Goal: Task Accomplishment & Management: Manage account settings

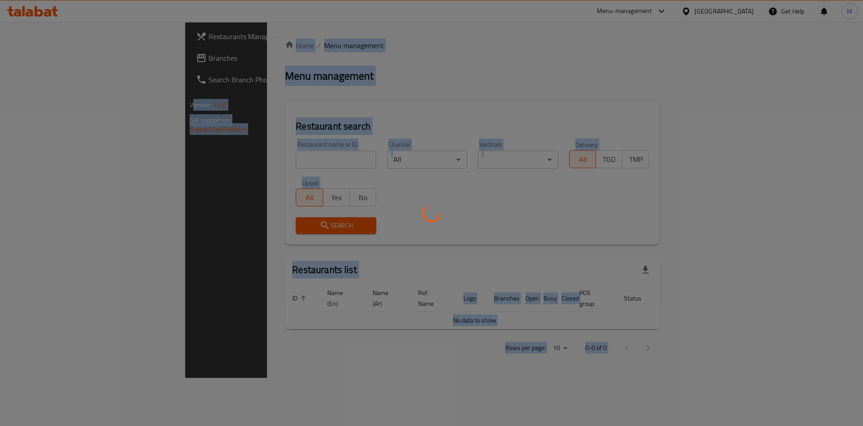
click at [264, 185] on div at bounding box center [431, 213] width 863 height 426
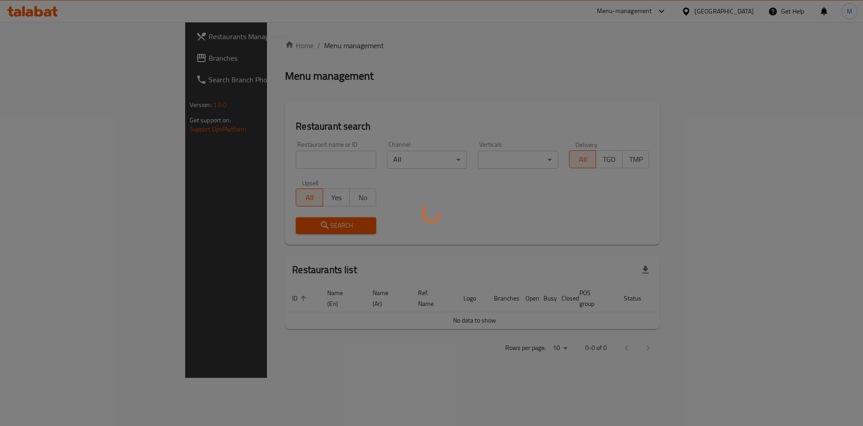
click at [254, 164] on div at bounding box center [431, 213] width 863 height 426
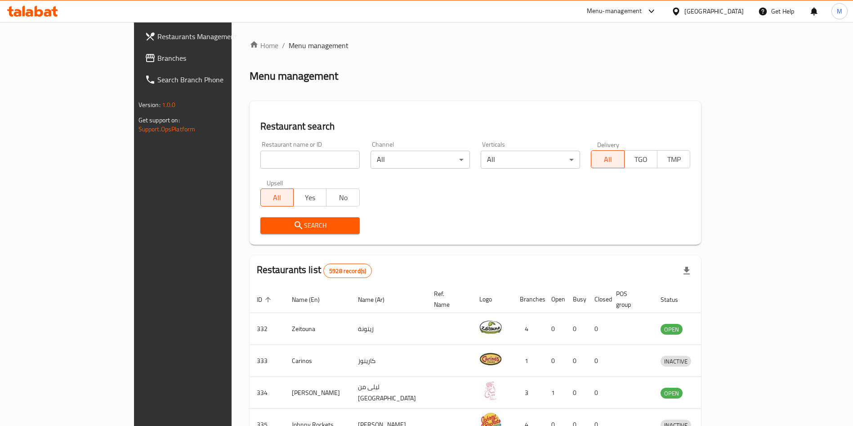
click at [260, 159] on input "search" at bounding box center [309, 160] width 99 height 18
type input "c"
type input "v"
paste input "Jamie's italian"
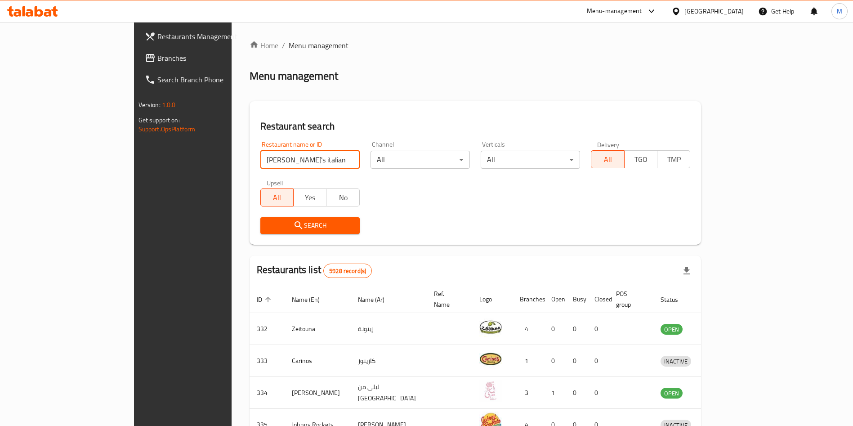
click button "Search" at bounding box center [309, 225] width 99 height 17
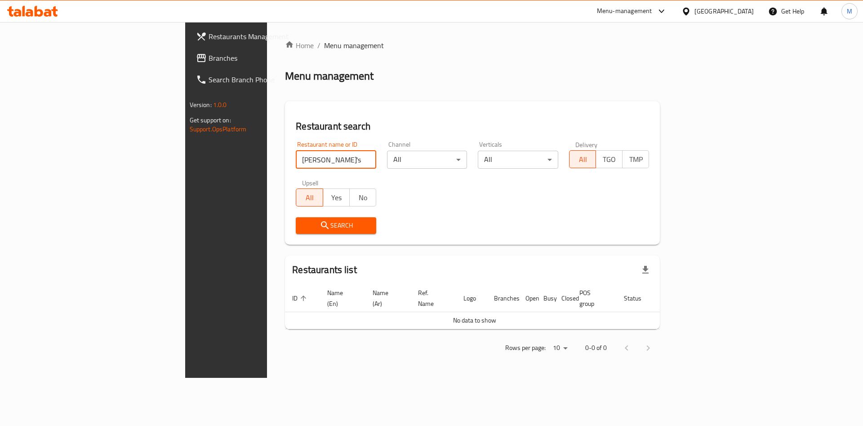
click button "Search" at bounding box center [336, 225] width 80 height 17
type input "Jamie"
click button "Search" at bounding box center [336, 225] width 80 height 17
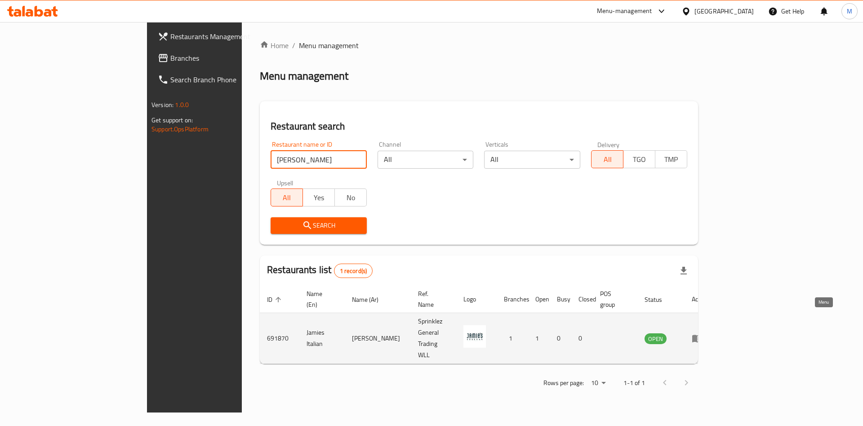
click at [708, 333] on link "enhanced table" at bounding box center [700, 338] width 17 height 11
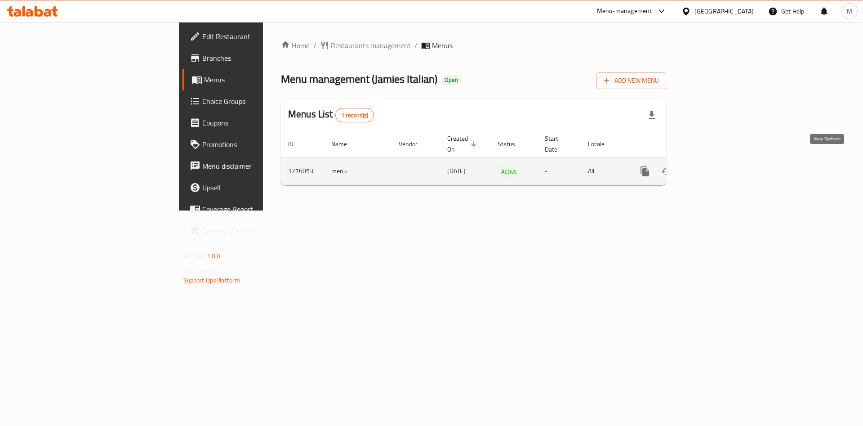
click at [715, 166] on icon "enhanced table" at bounding box center [709, 171] width 11 height 11
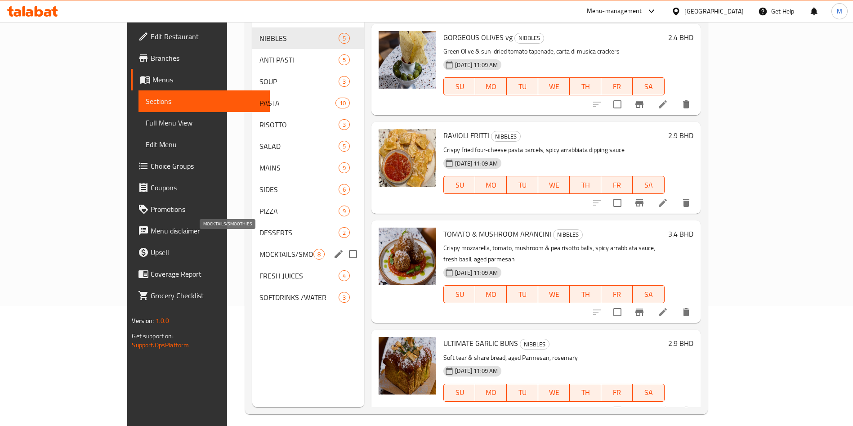
scroll to position [126, 0]
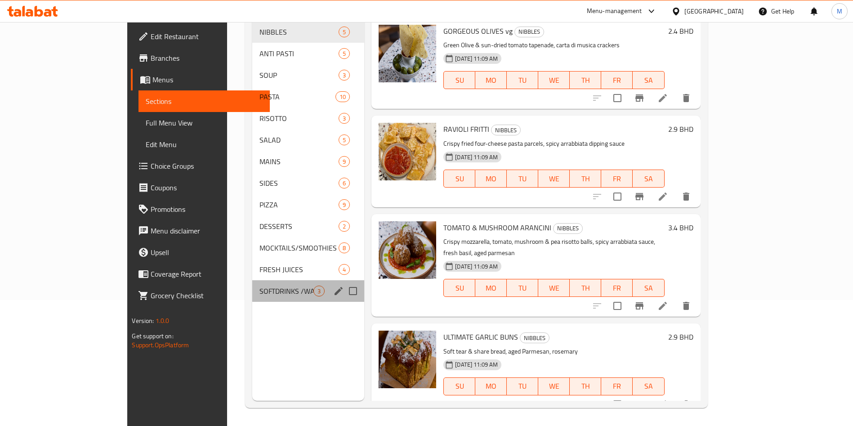
click at [252, 280] on div "SOFTDRINKS /WATER 3" at bounding box center [308, 291] width 112 height 22
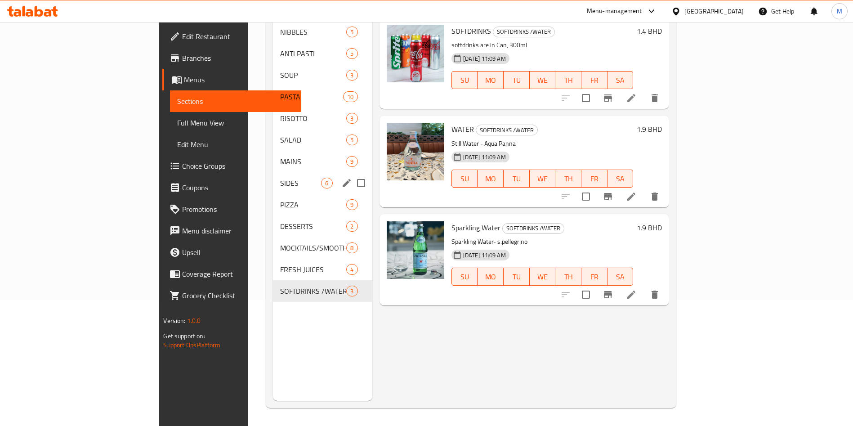
click at [280, 178] on span "SIDES" at bounding box center [300, 183] width 41 height 11
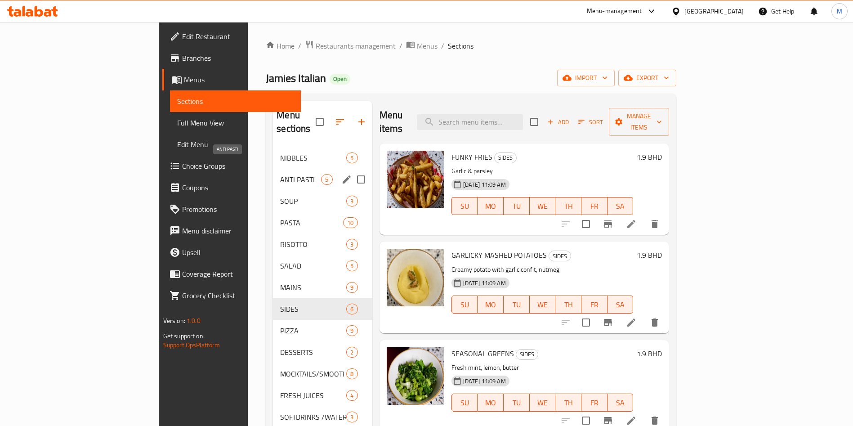
click at [280, 174] on span "ANTI PASTI" at bounding box center [300, 179] width 41 height 11
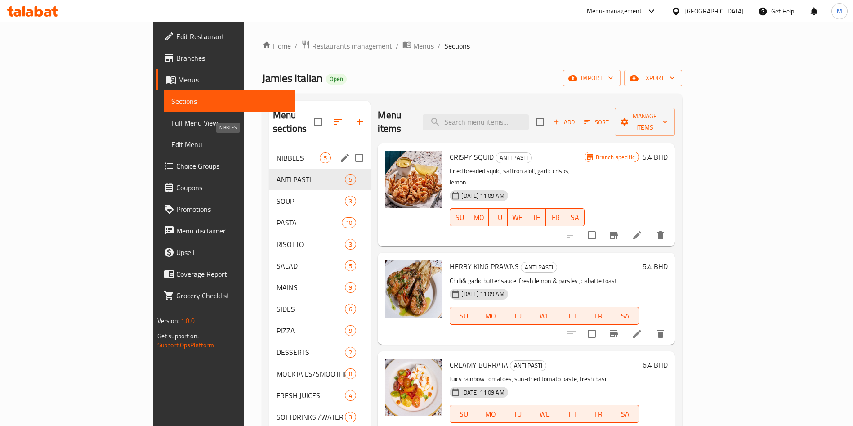
click at [276, 152] on span "NIBBLES" at bounding box center [297, 157] width 43 height 11
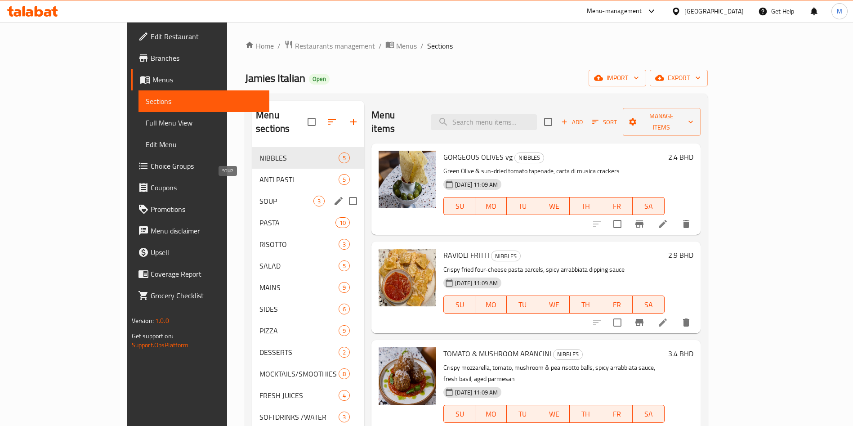
click at [259, 196] on span "SOUP" at bounding box center [286, 201] width 54 height 11
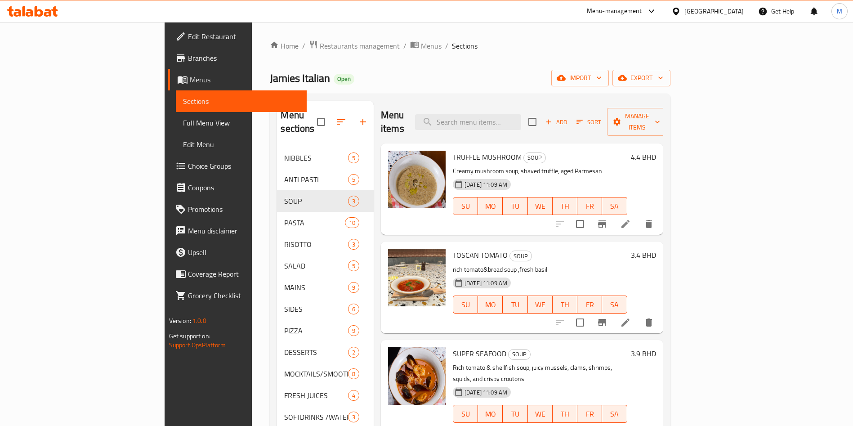
click at [469, 51] on ol "Home / Restaurants management / Menus / Sections" at bounding box center [470, 46] width 400 height 12
click at [270, 73] on span "Jamies Italian" at bounding box center [300, 78] width 60 height 20
copy span "Jamies Italian"
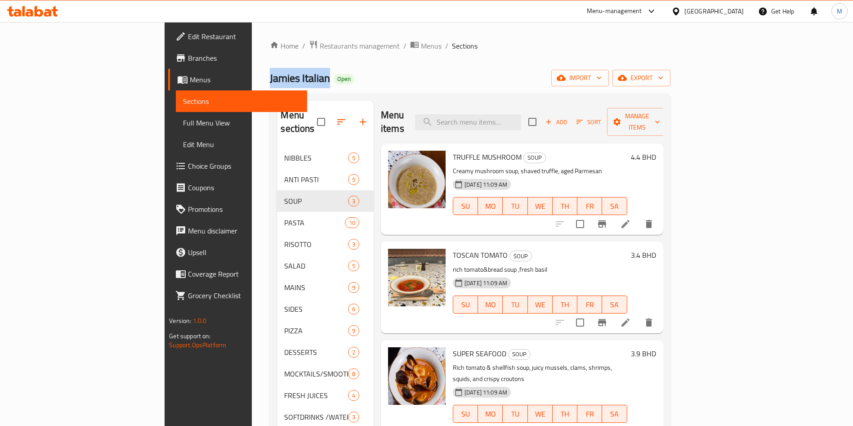
click at [270, 79] on span "Jamies Italian" at bounding box center [300, 78] width 60 height 20
click at [404, 68] on div "Home / Restaurants management / Menus / Sections Jamies Italian Open import exp…" at bounding box center [470, 287] width 400 height 494
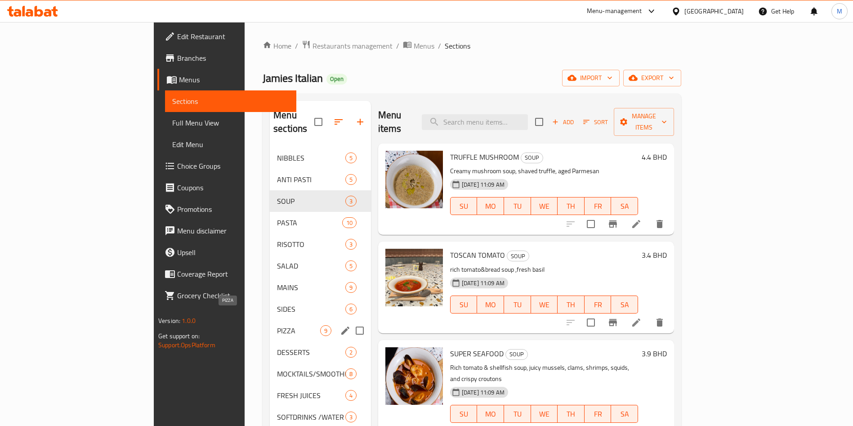
click at [277, 325] on span "PIZZA" at bounding box center [298, 330] width 43 height 11
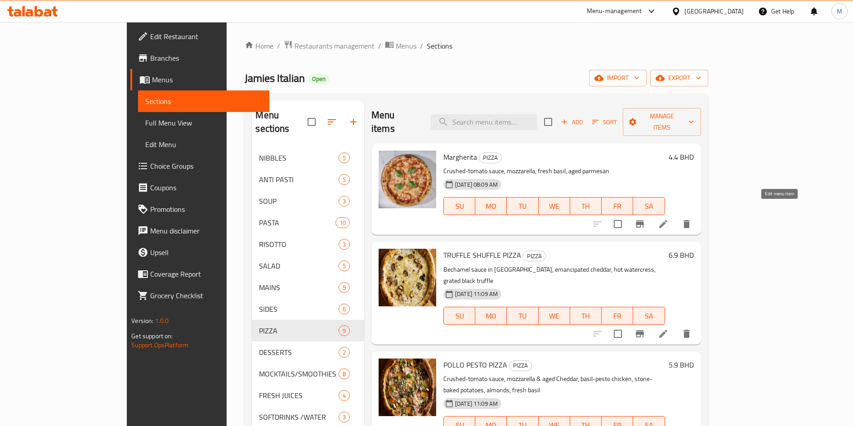
click at [668, 218] on icon at bounding box center [663, 223] width 11 height 11
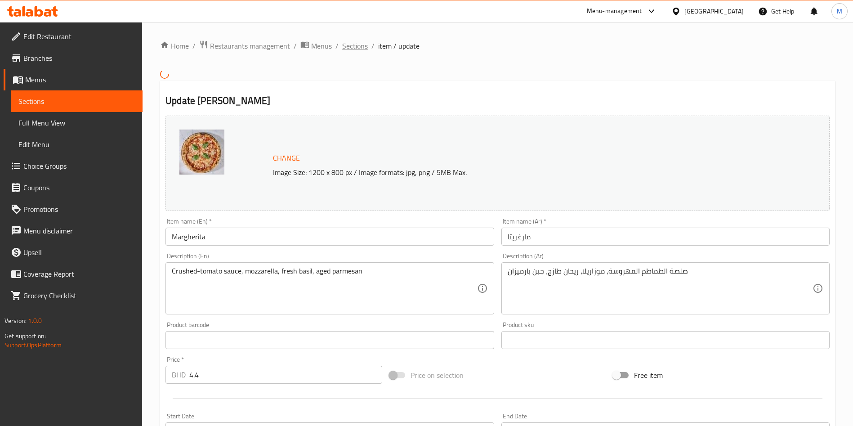
click at [352, 51] on span "Sections" at bounding box center [355, 45] width 26 height 11
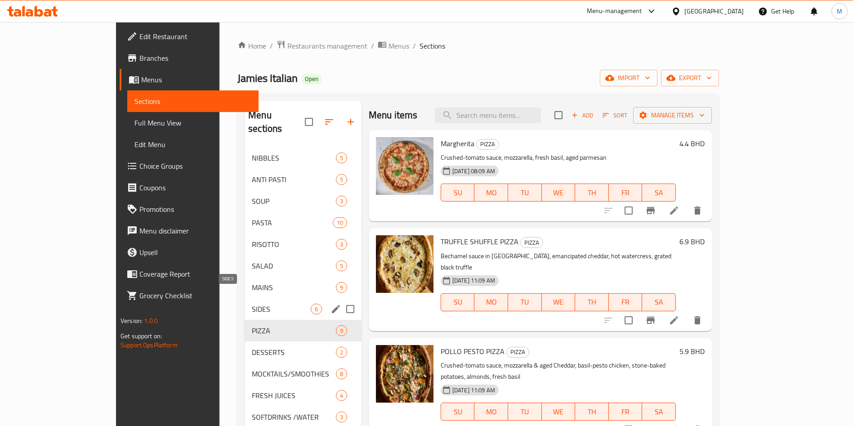
click at [252, 303] on span "SIDES" at bounding box center [281, 308] width 59 height 11
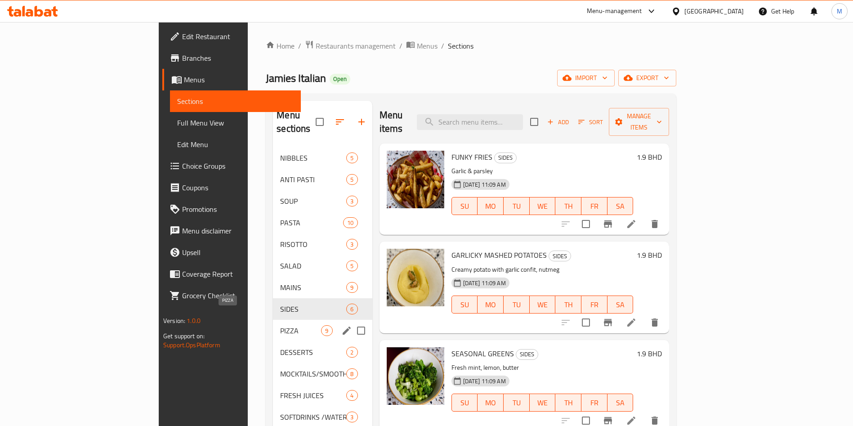
click at [280, 325] on span "PIZZA" at bounding box center [300, 330] width 41 height 11
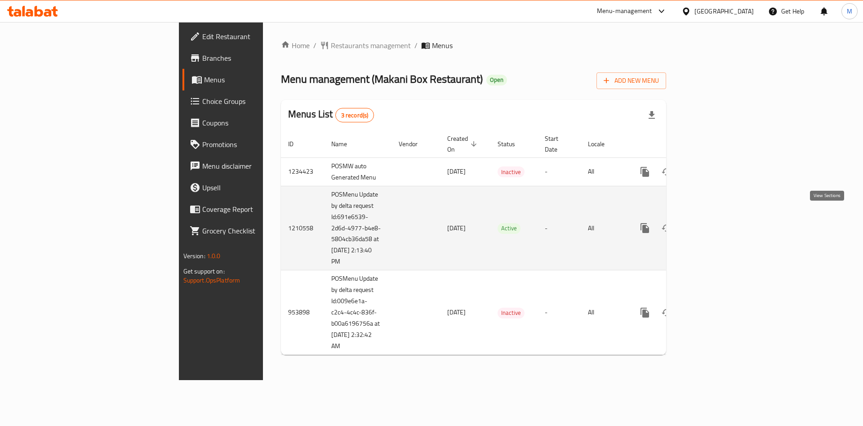
click at [715, 222] on icon "enhanced table" at bounding box center [709, 227] width 11 height 11
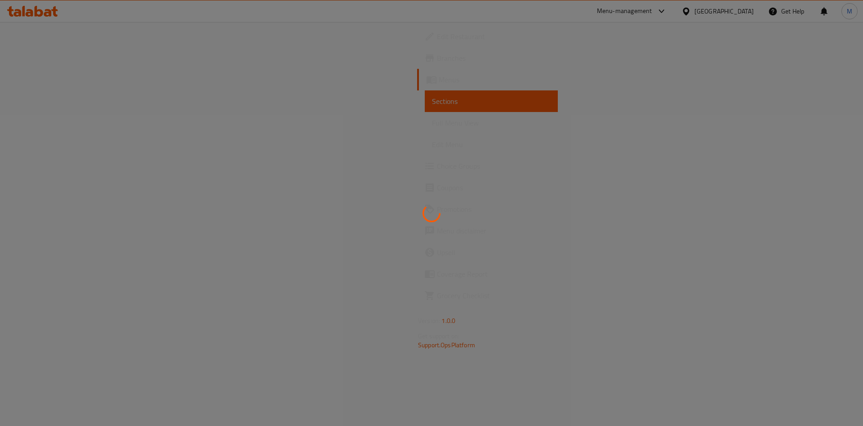
click at [412, 349] on div at bounding box center [431, 213] width 863 height 426
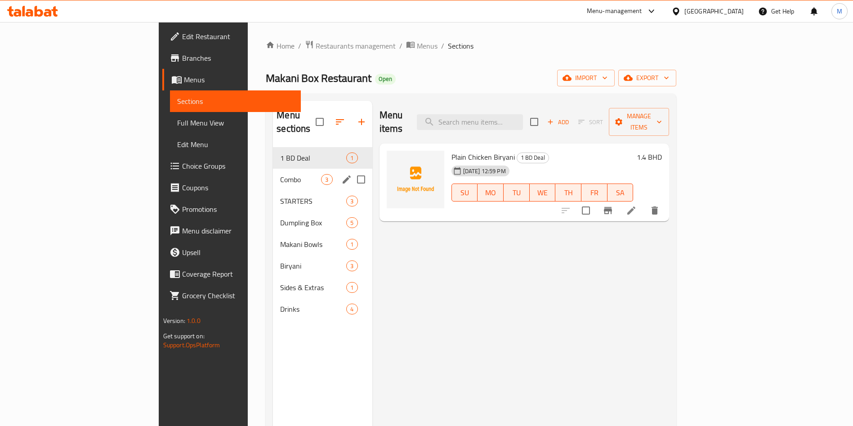
click at [273, 175] on div "Combo 3" at bounding box center [322, 180] width 99 height 22
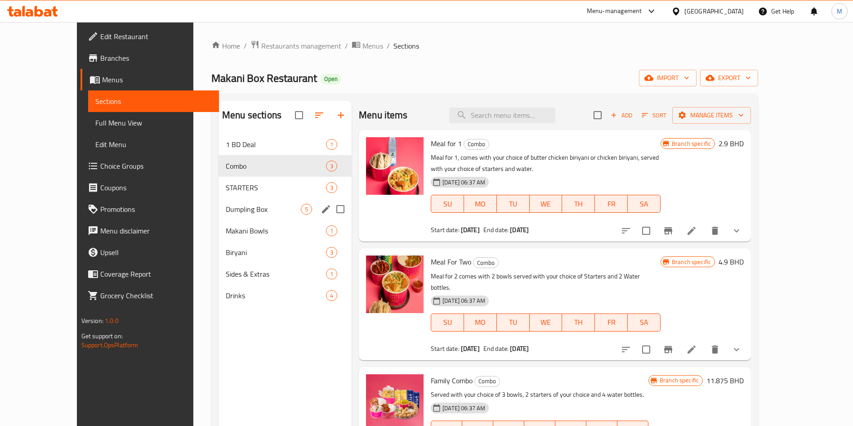
click at [237, 201] on div "Dumpling Box 5" at bounding box center [284, 209] width 133 height 22
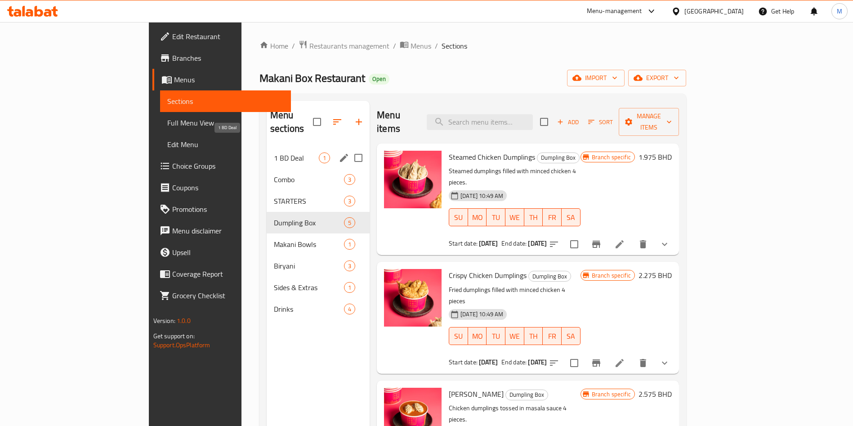
click at [274, 152] on span "1 BD Deal" at bounding box center [296, 157] width 45 height 11
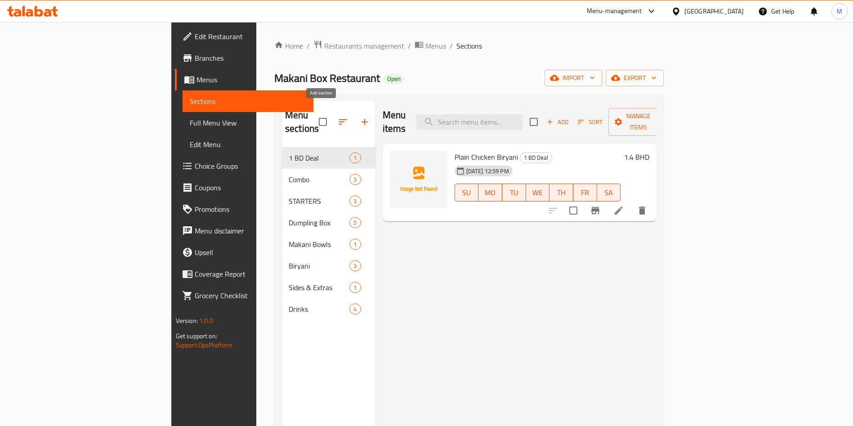
click at [359, 116] on icon "button" at bounding box center [364, 121] width 11 height 11
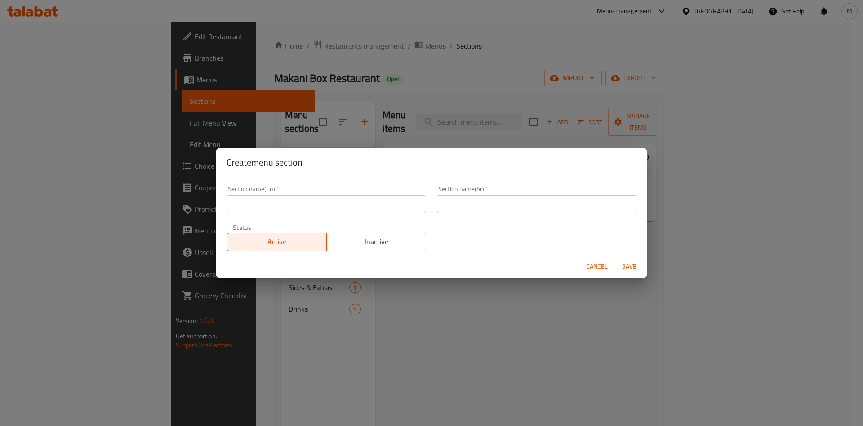
drag, startPoint x: 285, startPoint y: 220, endPoint x: 293, endPoint y: 209, distance: 13.6
click at [287, 218] on div "Status Active Inactive" at bounding box center [326, 237] width 210 height 38
click at [293, 209] on input "text" at bounding box center [327, 204] width 200 height 18
type input "1 BD 1 Day"
drag, startPoint x: 472, startPoint y: 205, endPoint x: 478, endPoint y: 205, distance: 5.9
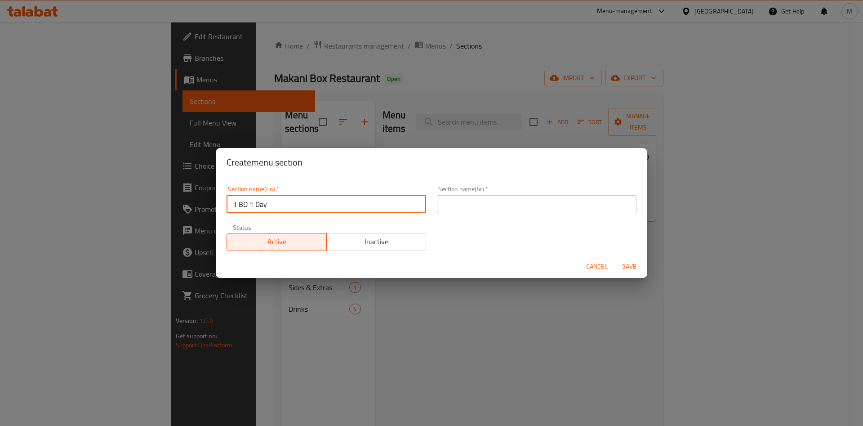
click at [472, 204] on input "text" at bounding box center [537, 204] width 200 height 18
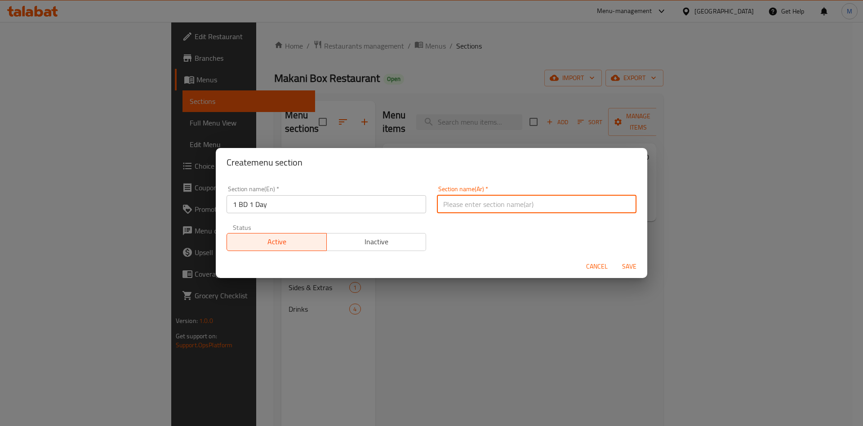
type input "دينار 1 يوم 1"
click at [620, 266] on span "Save" at bounding box center [629, 266] width 22 height 11
click at [620, 266] on div at bounding box center [431, 213] width 863 height 426
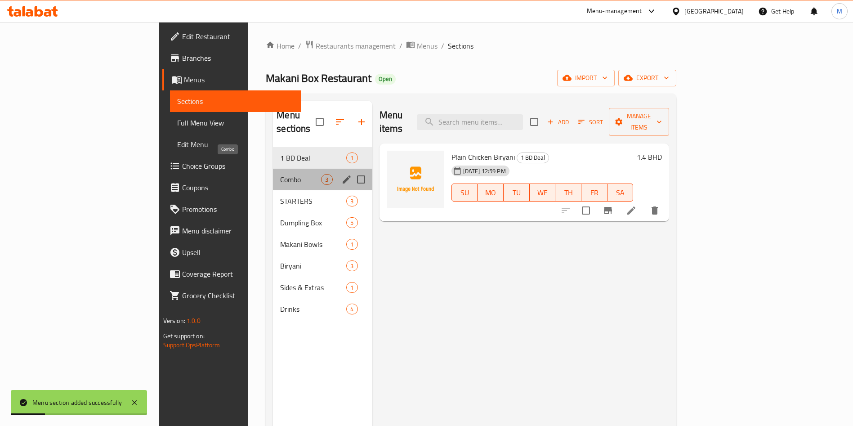
click at [280, 174] on span "Combo" at bounding box center [300, 179] width 41 height 11
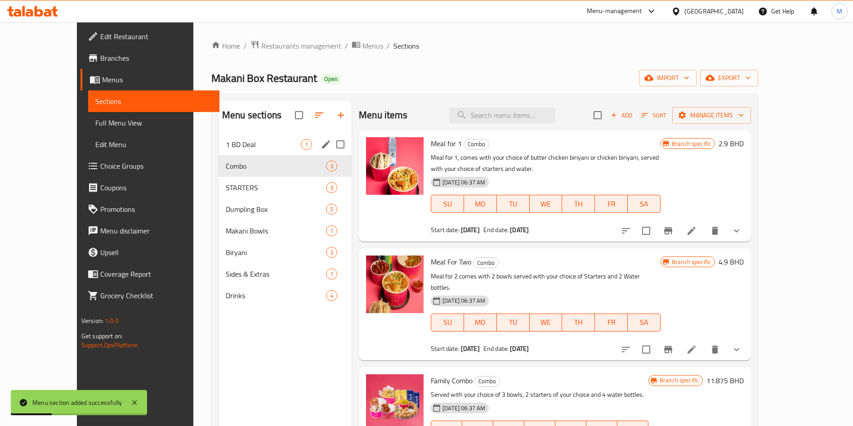
click at [218, 153] on div "1 BD Deal 1" at bounding box center [284, 144] width 133 height 22
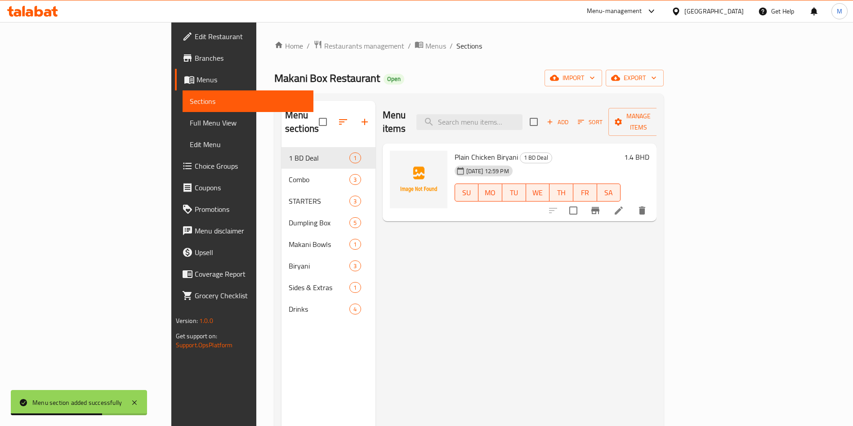
click at [640, 343] on div "Menu items Add Sort Manage items Plain Chicken Biryani 1 BD Deal 13-08-2025 12:…" at bounding box center [515, 314] width 281 height 426
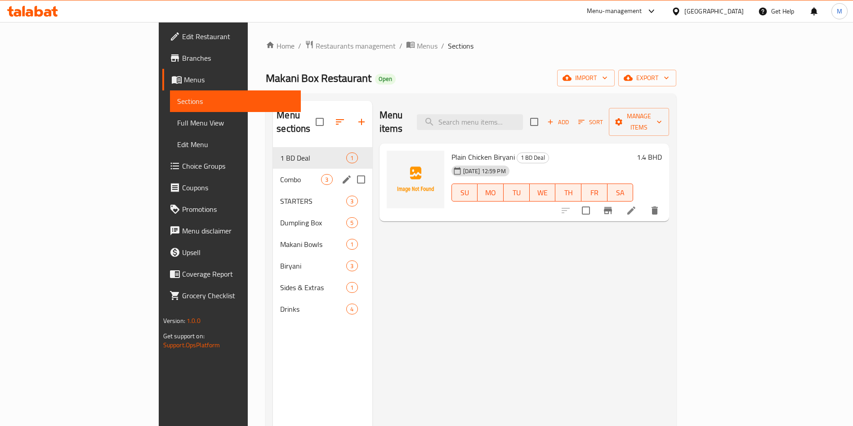
click at [273, 169] on div "Combo 3" at bounding box center [322, 180] width 99 height 22
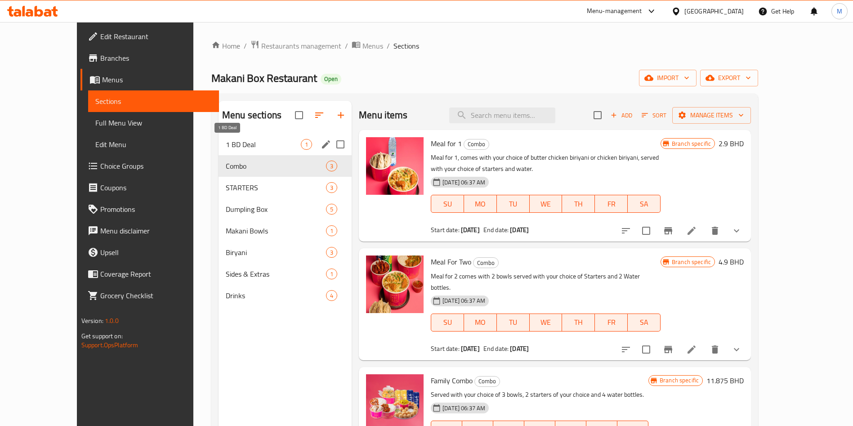
click at [240, 138] on div "1 BD Deal 1" at bounding box center [284, 144] width 133 height 22
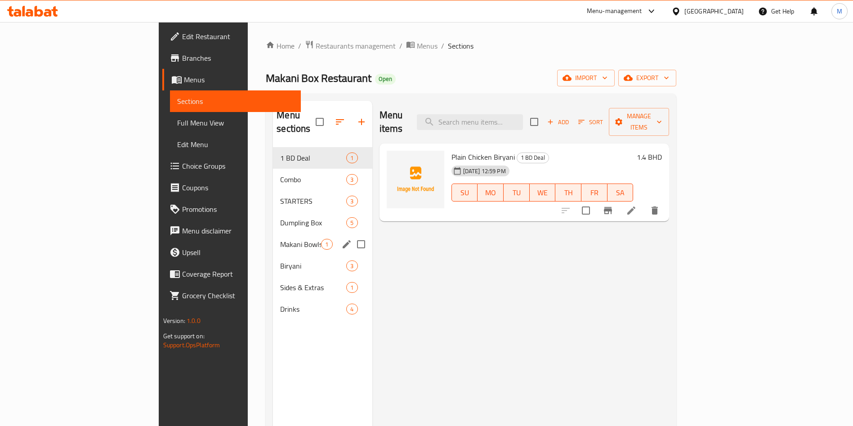
click at [273, 233] on div "Makani Bowls 1" at bounding box center [322, 244] width 99 height 22
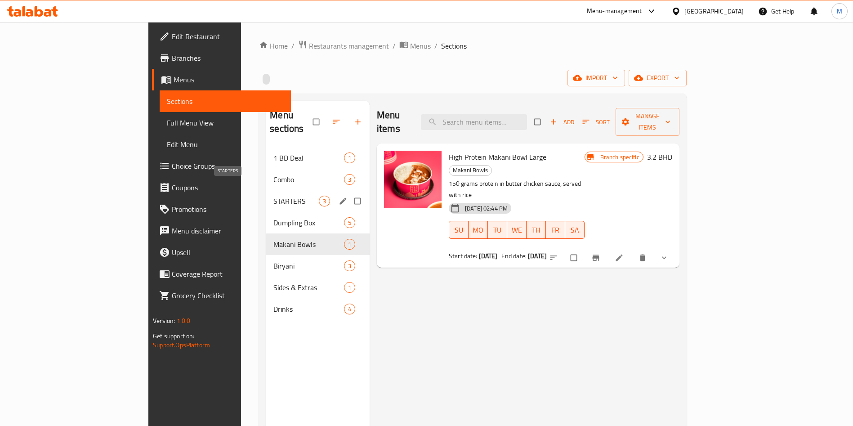
click at [273, 196] on span "STARTERS" at bounding box center [295, 201] width 45 height 11
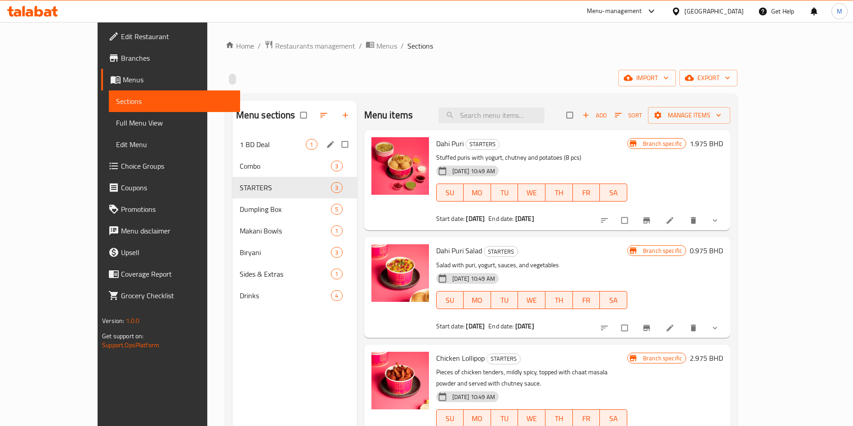
click at [241, 138] on div "1 BD Deal 1" at bounding box center [294, 144] width 125 height 22
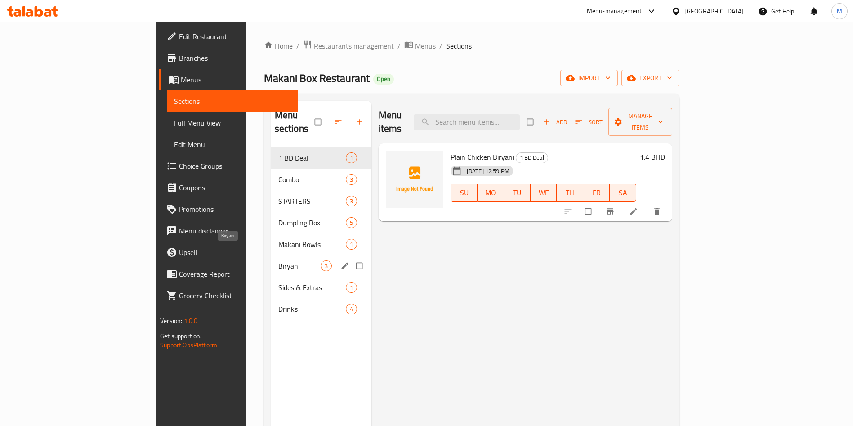
click at [278, 282] on span "Sides & Extras" at bounding box center [311, 287] width 67 height 11
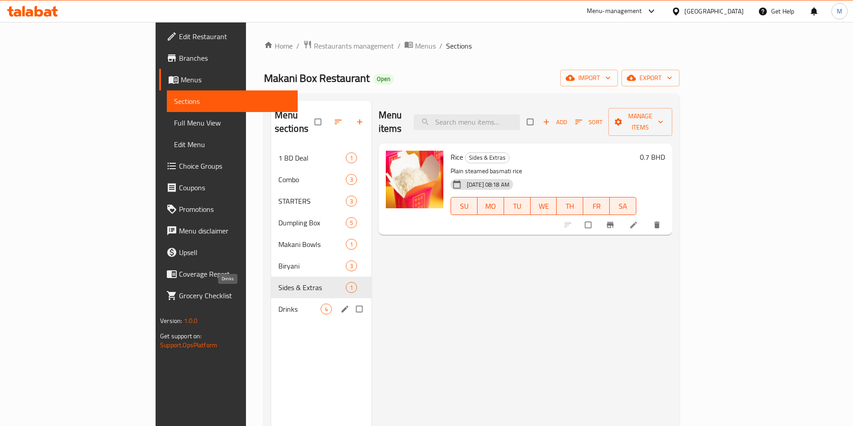
click at [278, 303] on span "Drinks" at bounding box center [299, 308] width 42 height 11
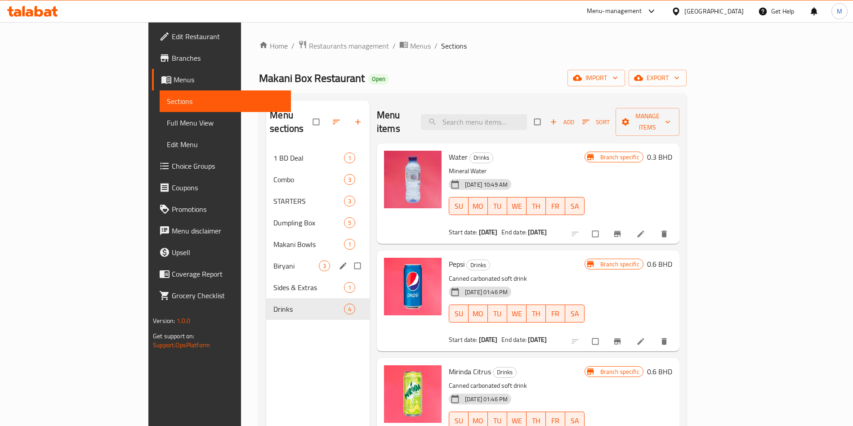
drag, startPoint x: 249, startPoint y: 206, endPoint x: 250, endPoint y: 157, distance: 49.0
click at [266, 212] on div "Dumpling Box 5" at bounding box center [317, 223] width 103 height 22
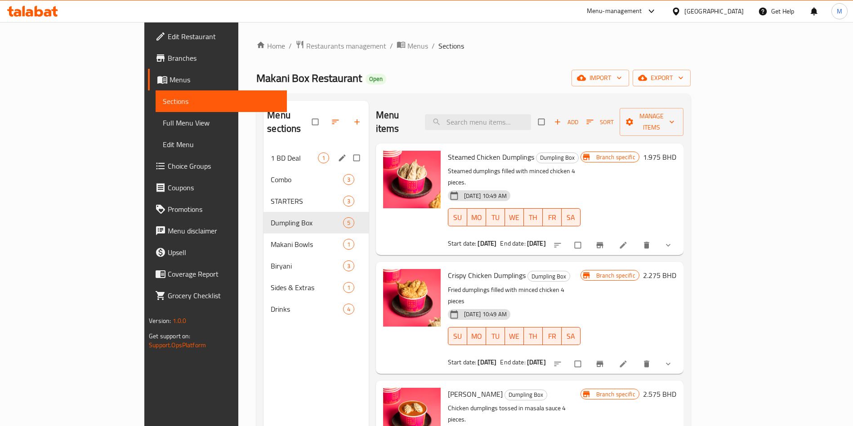
click at [263, 151] on div "1 BD Deal 1" at bounding box center [315, 158] width 105 height 22
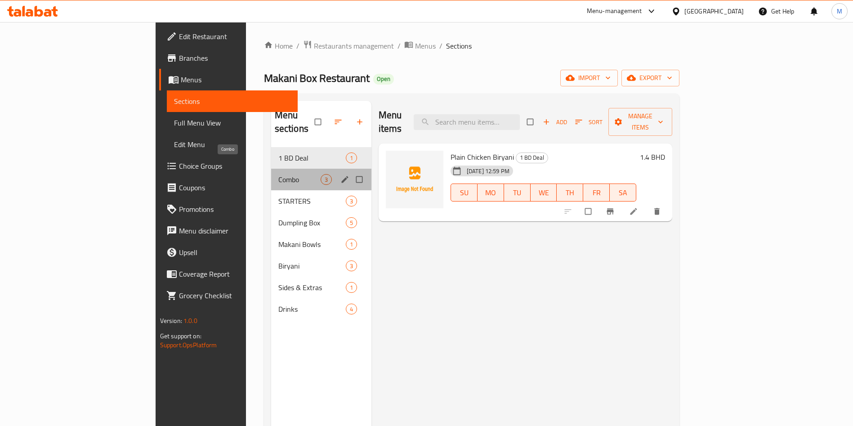
click at [278, 174] on span "Combo" at bounding box center [299, 179] width 42 height 11
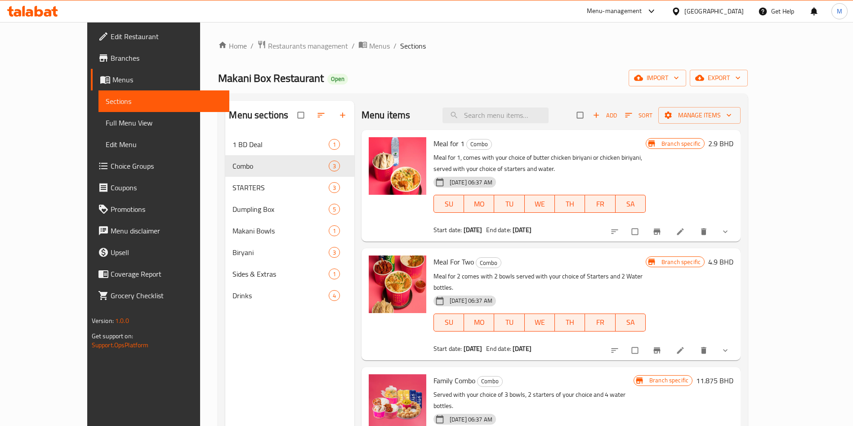
click at [248, 131] on nav "1 BD Deal 1 Combo 3 STARTERS 3 Dumpling Box 5 Makani Bowls 1 Biryani 3 Sides & …" at bounding box center [289, 220] width 129 height 180
drag, startPoint x: 229, startPoint y: 132, endPoint x: 228, endPoint y: 145, distance: 13.1
click at [230, 132] on nav "1 BD Deal 1 Combo 3 STARTERS 3 Dumpling Box 5 Makani Bowls 1 Biryani 3 Sides & …" at bounding box center [289, 220] width 129 height 180
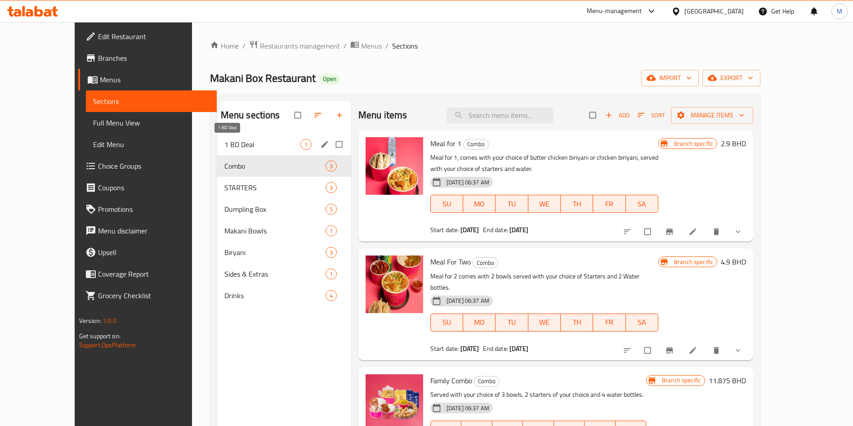
click at [228, 145] on span "1 BD Deal" at bounding box center [262, 144] width 76 height 11
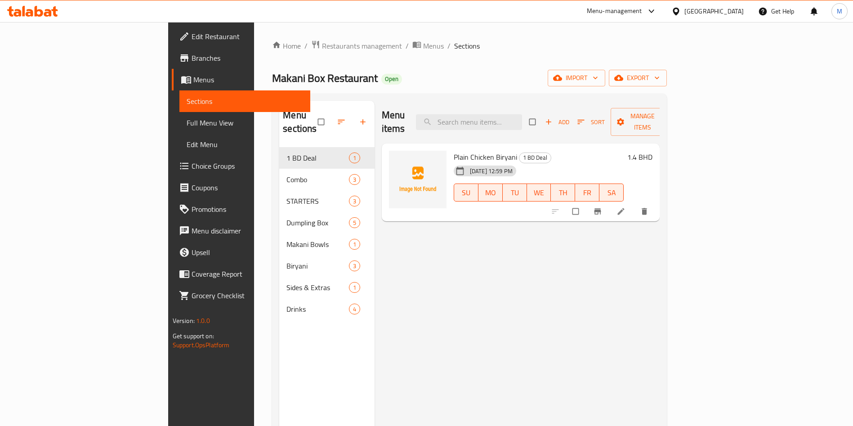
drag, startPoint x: 468, startPoint y: 44, endPoint x: 421, endPoint y: 54, distance: 48.3
click at [421, 54] on div "Home / Restaurants management / Menus / Sections Makani Box Restaurant Open imp…" at bounding box center [469, 287] width 395 height 494
click at [279, 169] on div "Combo 3" at bounding box center [326, 180] width 95 height 22
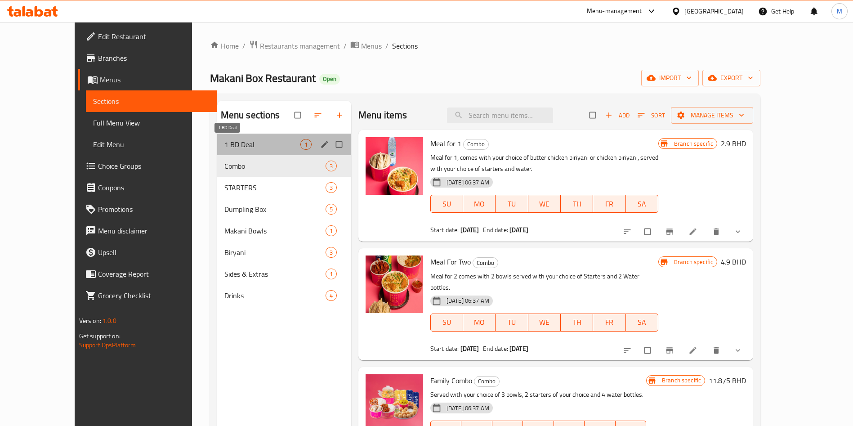
click at [224, 146] on span "1 BD Deal" at bounding box center [262, 144] width 76 height 11
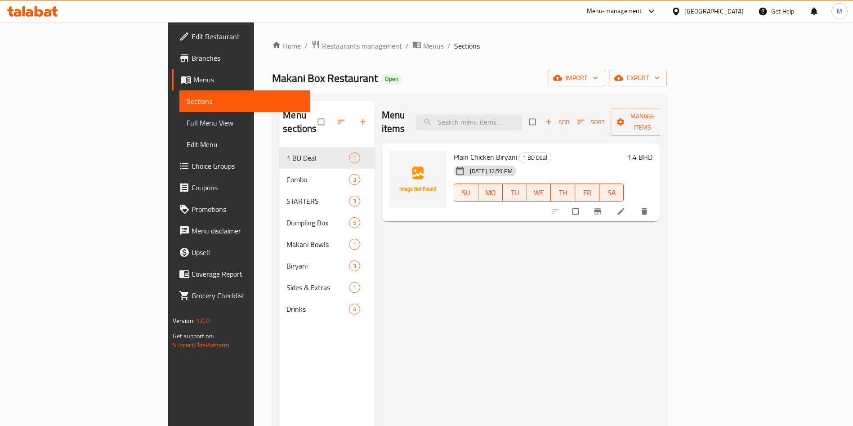
click at [565, 21] on div "Menu-management Bahrain Get Help M" at bounding box center [426, 11] width 853 height 22
click at [450, 162] on div "[DATE] 12:59 PM" at bounding box center [472, 171] width 44 height 18
click at [454, 150] on span "Plain Chicken Biryani" at bounding box center [485, 156] width 63 height 13
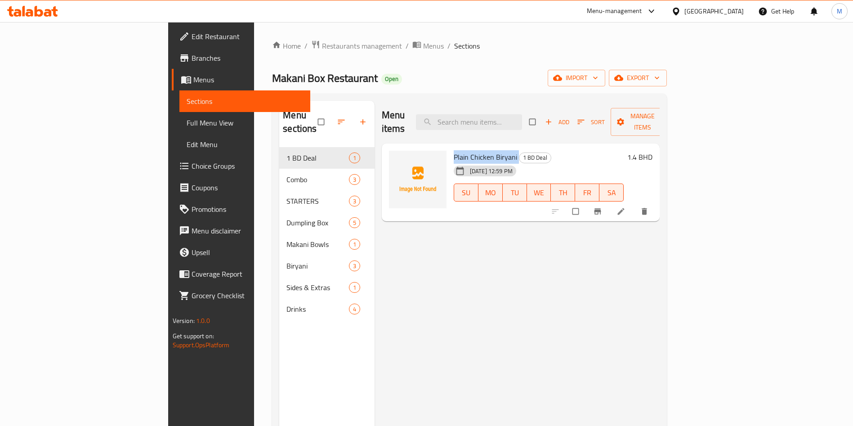
copy h6 "Plain Chicken Biryani"
click at [466, 167] on span "13-08-2025 12:59 PM" at bounding box center [491, 171] width 50 height 9
click at [667, 111] on span "Manage items" at bounding box center [642, 122] width 49 height 22
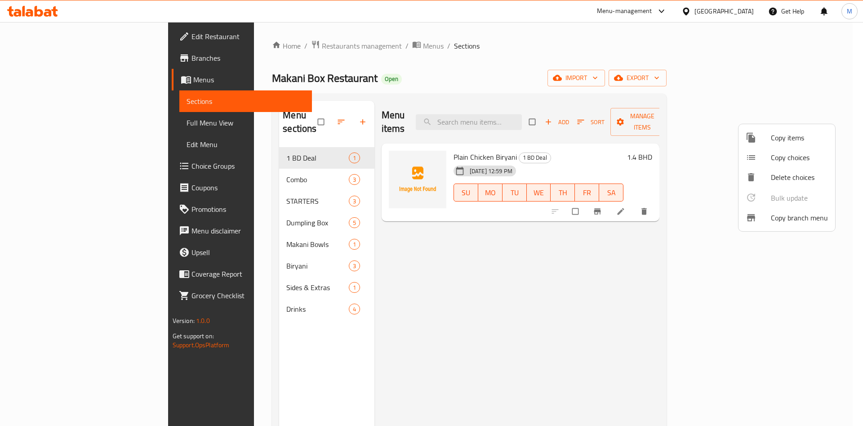
click at [641, 72] on div at bounding box center [431, 213] width 863 height 426
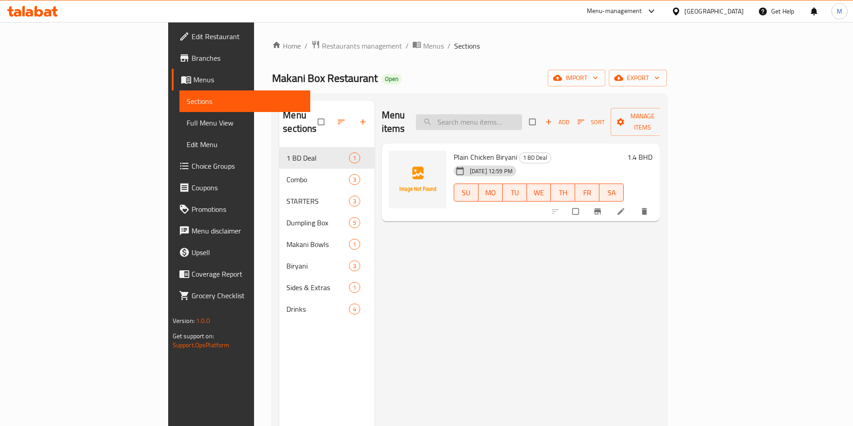
click at [503, 114] on input "search" at bounding box center [469, 122] width 106 height 16
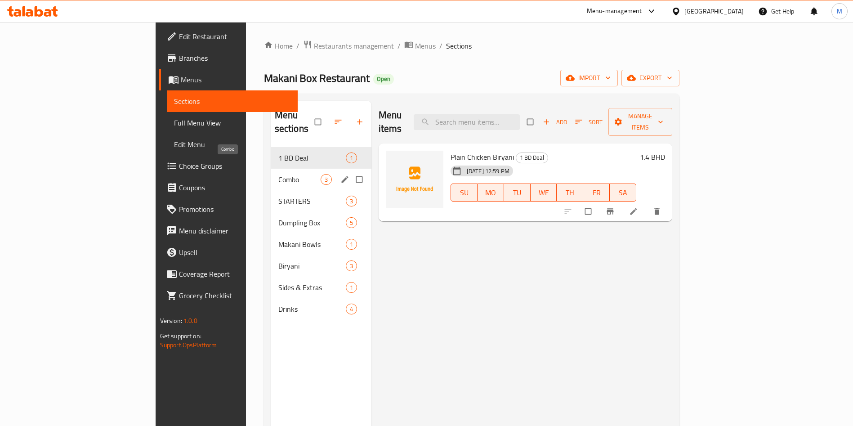
click at [278, 174] on span "Combo" at bounding box center [299, 179] width 42 height 11
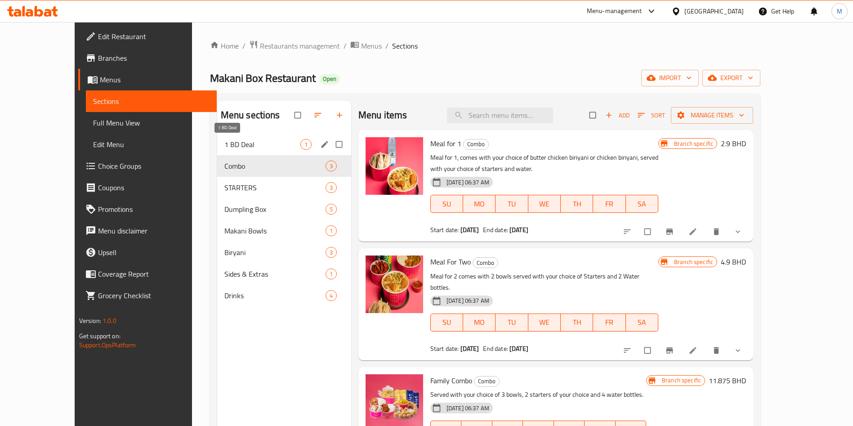
click at [225, 149] on span "1 BD Deal" at bounding box center [262, 144] width 76 height 11
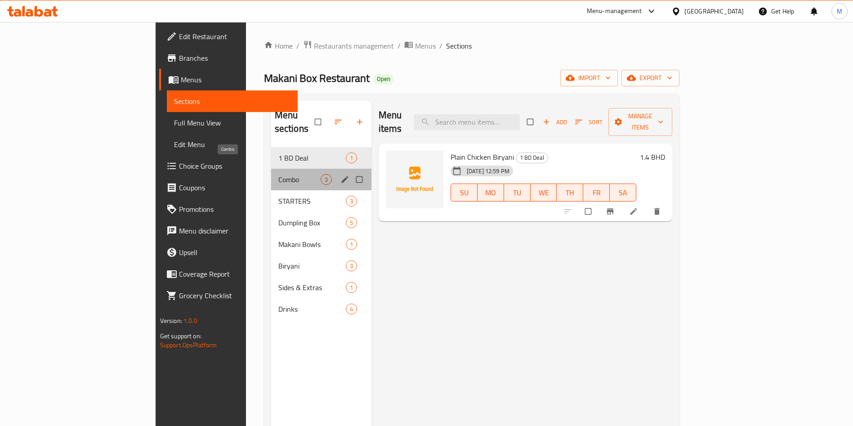
click at [278, 174] on span "Combo" at bounding box center [299, 179] width 42 height 11
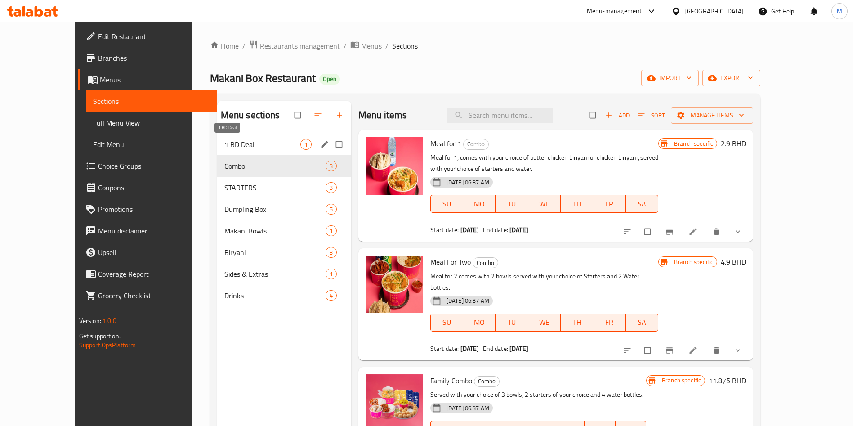
click at [231, 149] on span "1 BD Deal" at bounding box center [262, 144] width 76 height 11
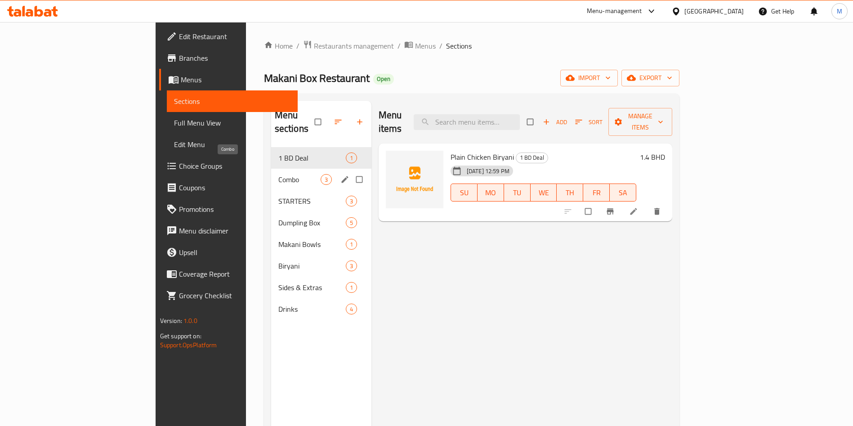
click at [278, 174] on span "Combo" at bounding box center [299, 179] width 42 height 11
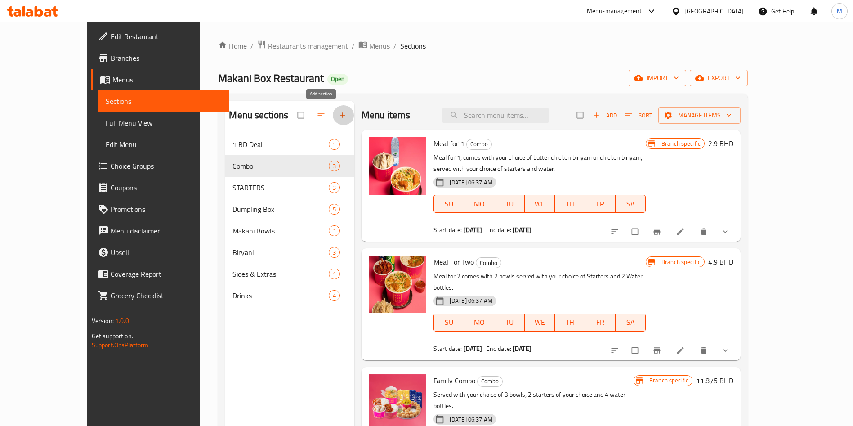
click at [338, 118] on icon "button" at bounding box center [342, 115] width 9 height 9
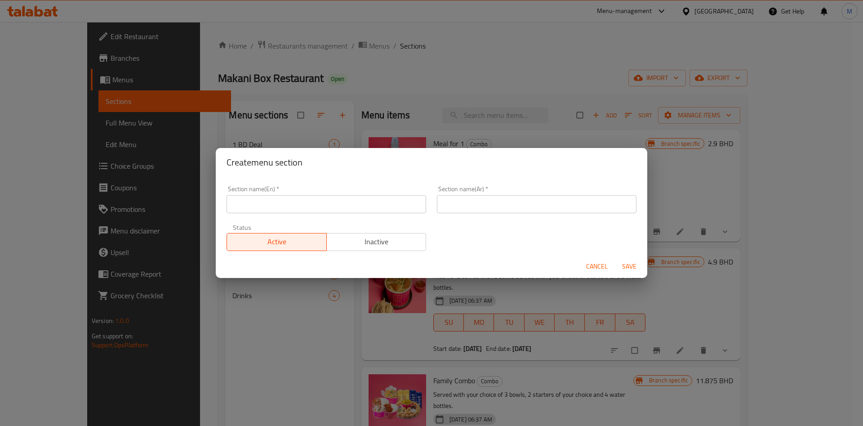
click at [298, 203] on input "text" at bounding box center [327, 204] width 200 height 18
type input "your choice of:"
click at [630, 262] on span "Save" at bounding box center [629, 266] width 22 height 11
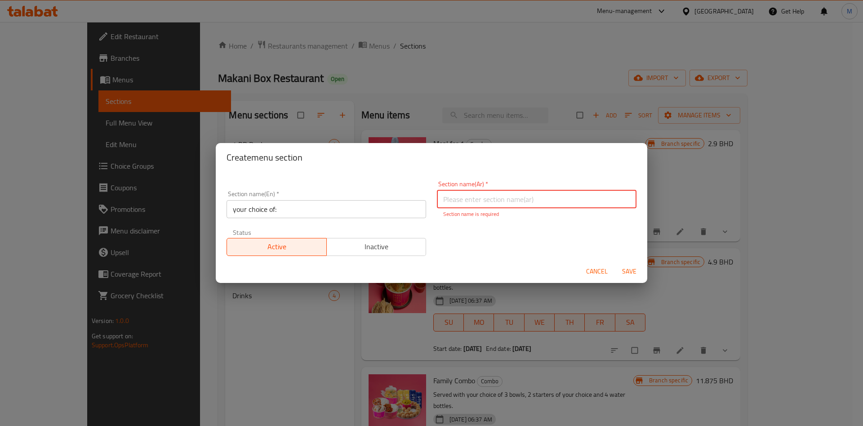
click at [533, 194] on input "text" at bounding box center [537, 199] width 200 height 18
type input "bjfbvjv"
click at [636, 271] on span "Save" at bounding box center [629, 271] width 22 height 11
click at [542, 202] on input "bjfbvjv" at bounding box center [537, 199] width 200 height 18
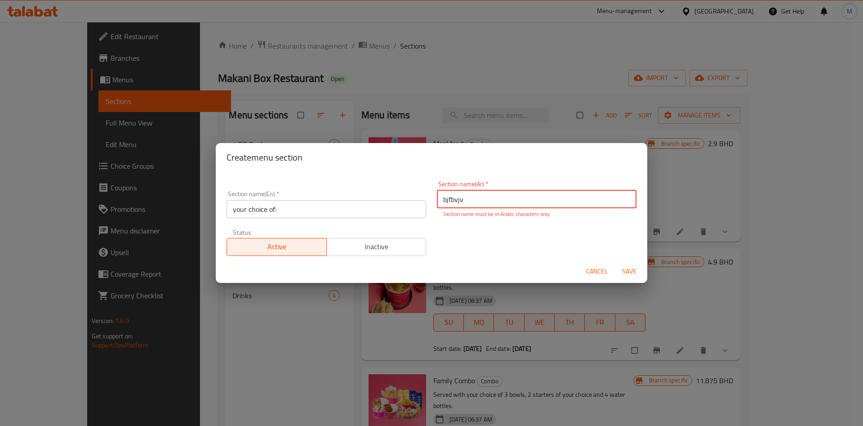
click at [542, 202] on input "bjfbvjv" at bounding box center [537, 199] width 200 height 18
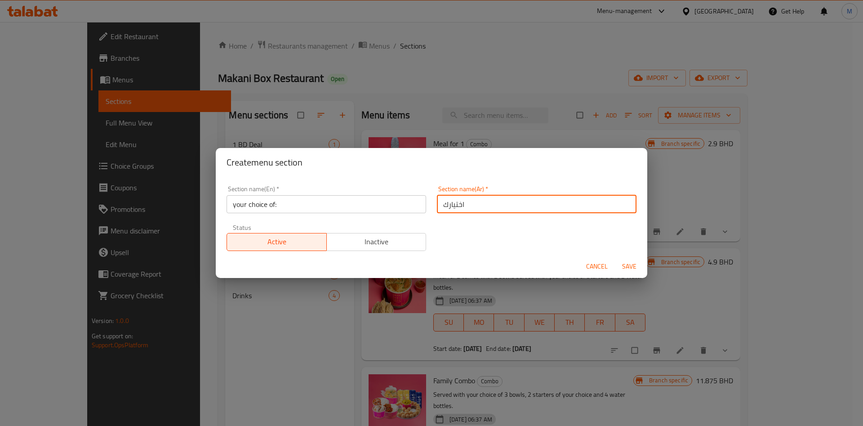
type input "اختيارك"
click at [637, 263] on span "Save" at bounding box center [629, 266] width 22 height 11
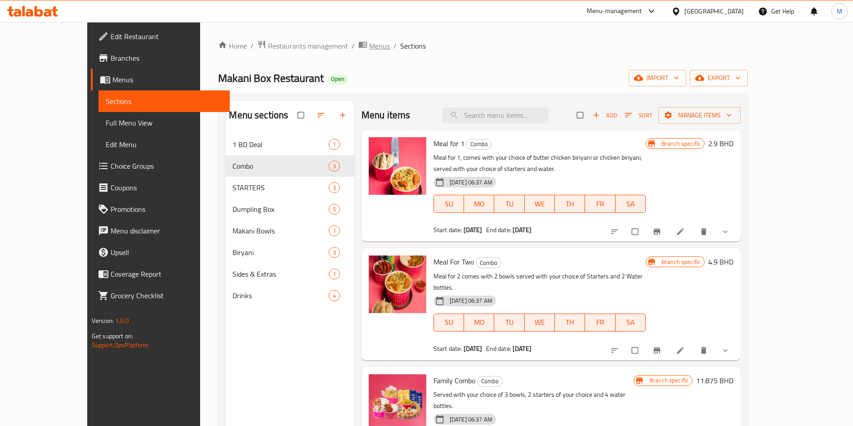
click at [369, 48] on span "Menus" at bounding box center [379, 45] width 21 height 11
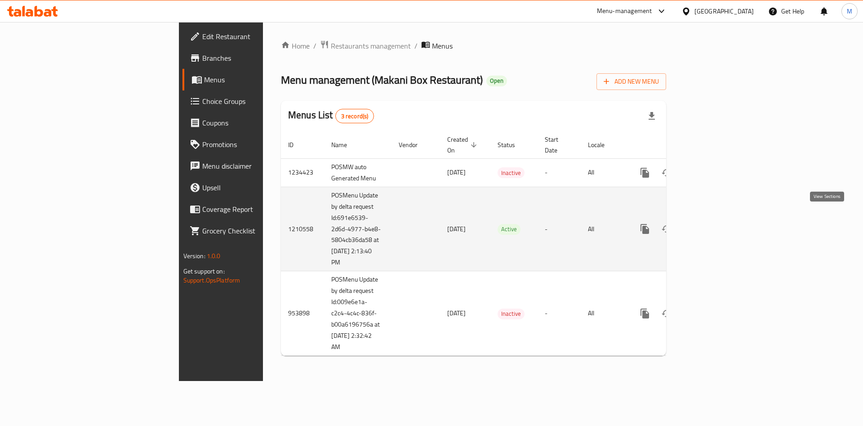
click at [720, 218] on link "enhanced table" at bounding box center [710, 229] width 22 height 22
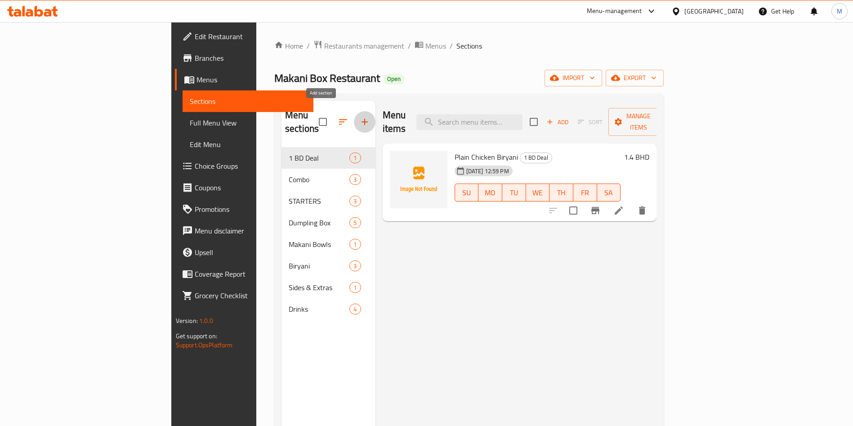
click at [359, 116] on icon "button" at bounding box center [364, 121] width 11 height 11
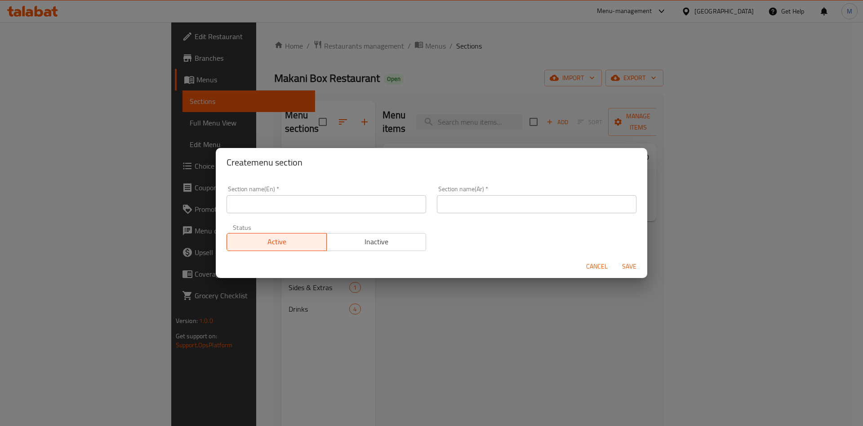
click at [352, 209] on input "text" at bounding box center [327, 204] width 200 height 18
click at [516, 250] on div "Section name(En)   * Section name(En) * Section name(Ar)   * Section name(Ar) *…" at bounding box center [431, 218] width 421 height 76
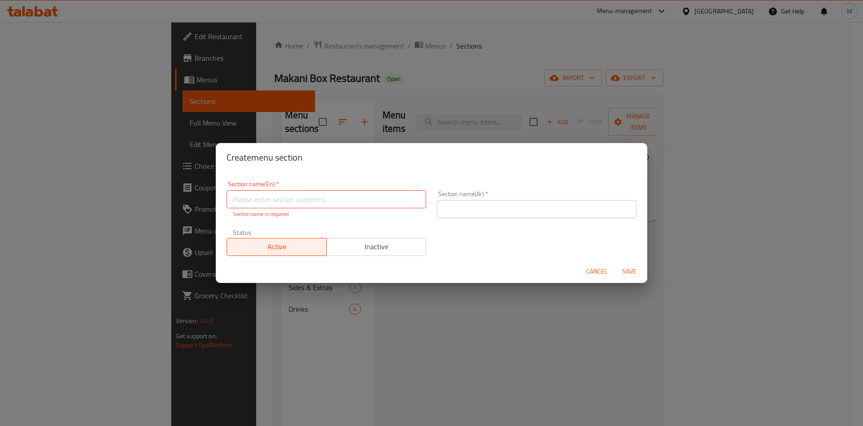
drag, startPoint x: 516, startPoint y: 250, endPoint x: 568, endPoint y: 253, distance: 51.8
click at [517, 250] on div "Section name(En)   * Section name(En) * Section name is required Section name(A…" at bounding box center [431, 218] width 421 height 86
click at [601, 267] on span "Cancel" at bounding box center [597, 271] width 22 height 11
click at [601, 267] on div "Menu items Add Sort Manage items Plain Chicken Biryani 1 BD Deal 13-08-2025 12:…" at bounding box center [515, 314] width 281 height 426
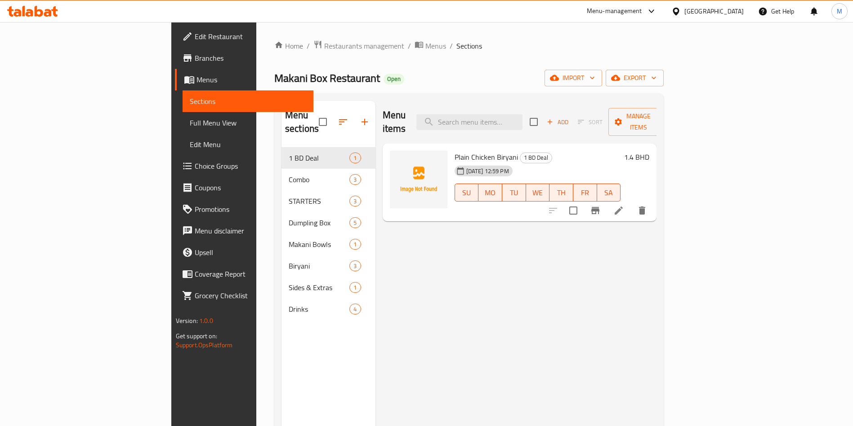
click at [505, 56] on div "Home / Restaurants management / Menus / Sections Makani Box Restaurant Open imp…" at bounding box center [468, 287] width 389 height 494
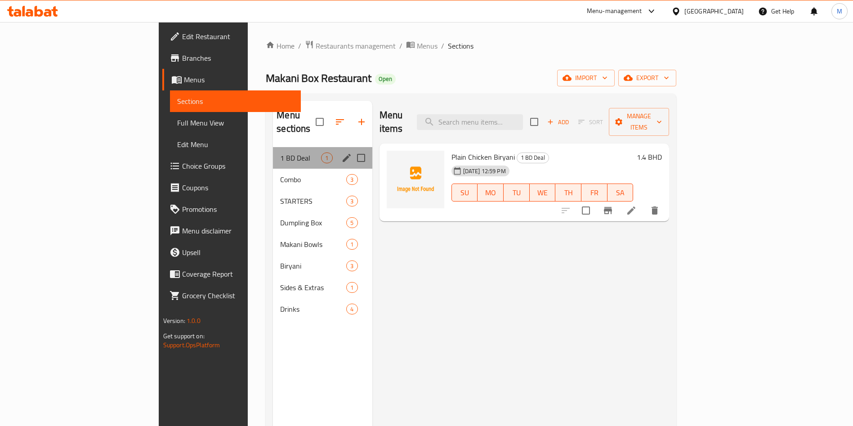
click at [278, 151] on div "1 BD Deal 1" at bounding box center [322, 158] width 99 height 22
click at [280, 174] on span "Combo" at bounding box center [300, 179] width 41 height 11
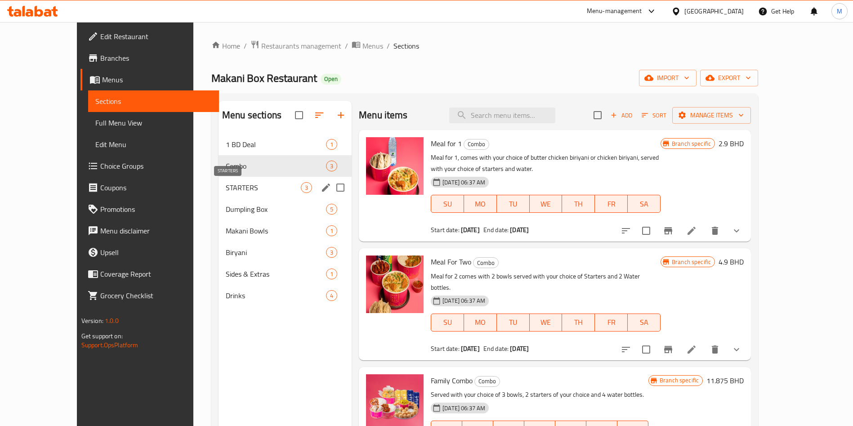
click at [270, 201] on div "Dumpling Box 5" at bounding box center [284, 209] width 133 height 22
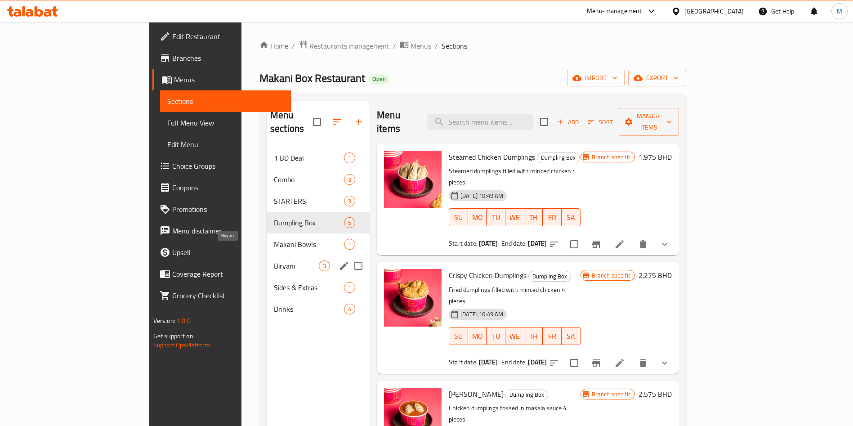
click at [274, 260] on span "Biryani" at bounding box center [296, 265] width 45 height 11
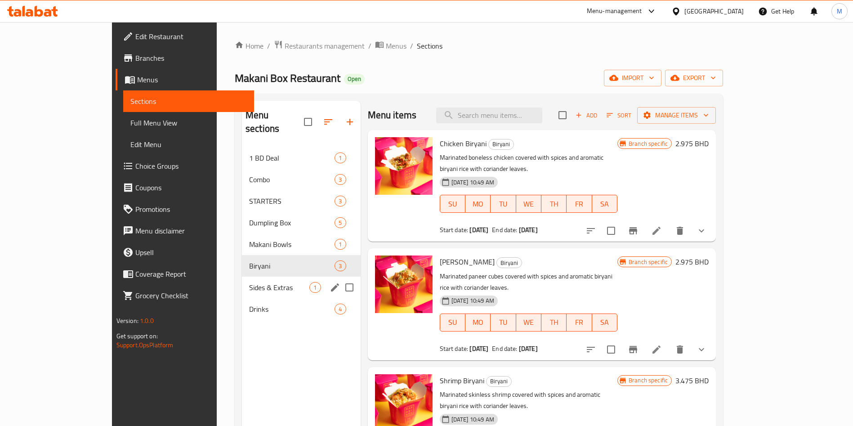
click at [268, 298] on div "Drinks 4" at bounding box center [301, 309] width 119 height 22
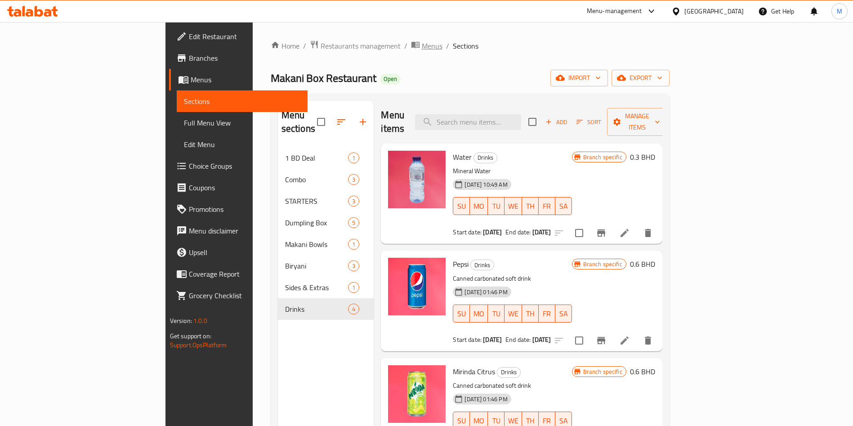
click at [422, 51] on span "Menus" at bounding box center [432, 45] width 21 height 11
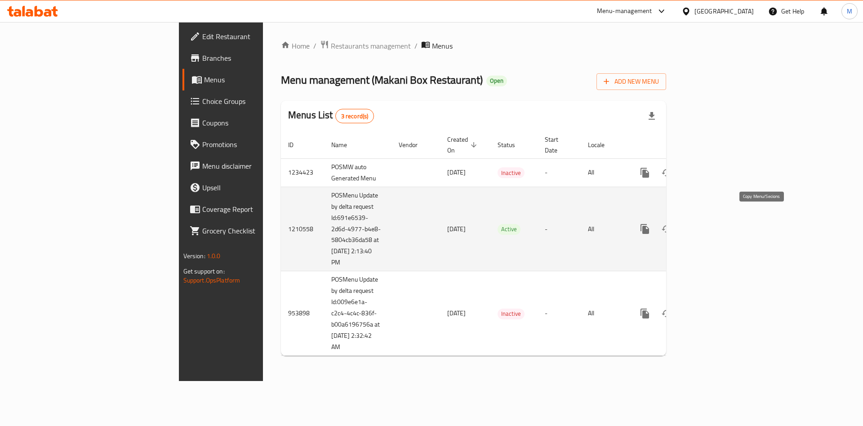
click at [649, 224] on icon "more" at bounding box center [644, 229] width 9 height 10
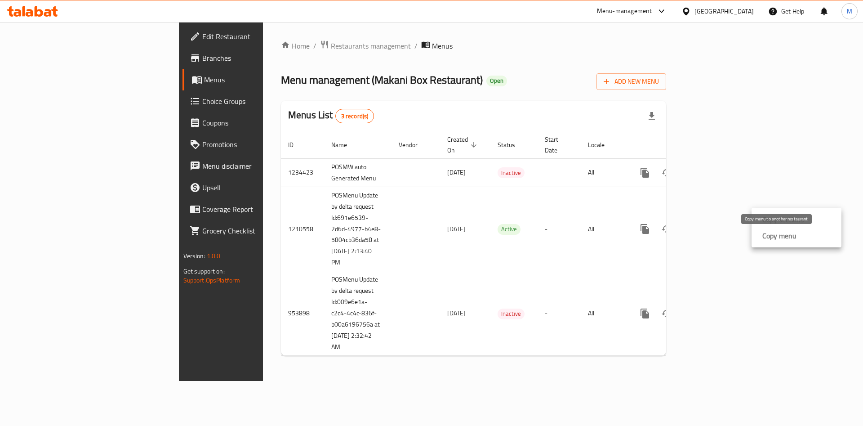
click at [796, 235] on strong "Copy menu" at bounding box center [779, 235] width 34 height 11
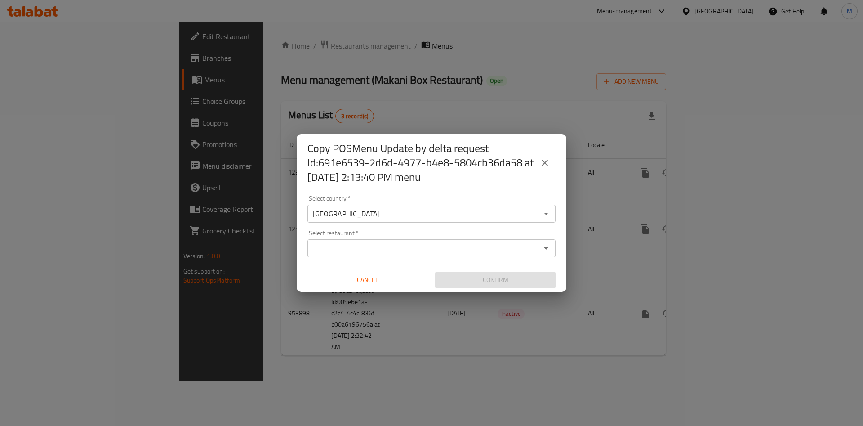
click at [361, 242] on input "Select restaurant   *" at bounding box center [424, 248] width 228 height 13
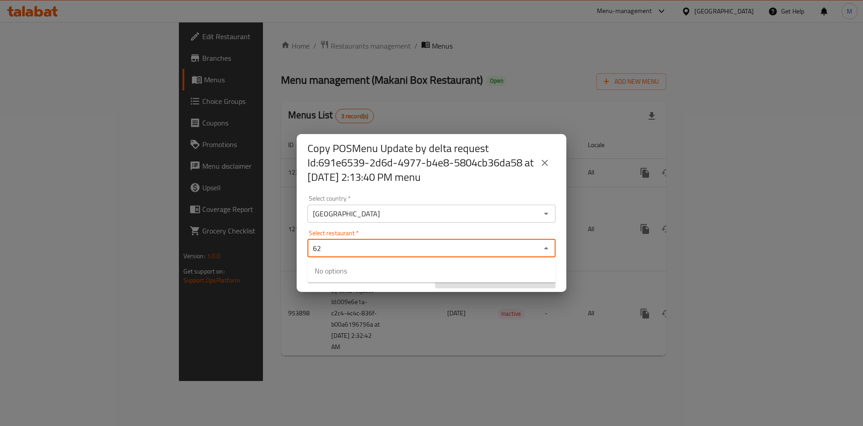
type input "6"
type input "ة"
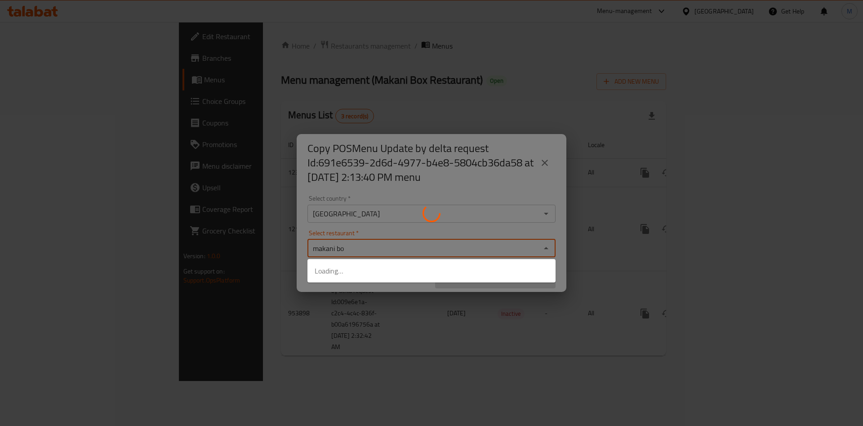
type input "makani box"
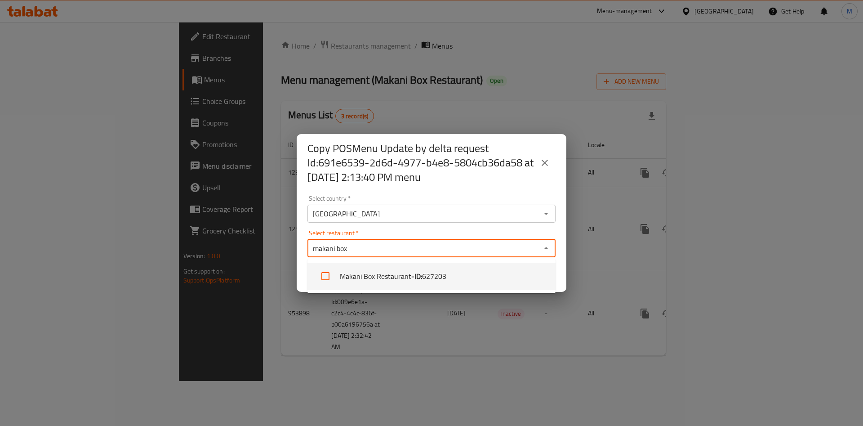
click at [346, 273] on li "Makani Box Restaurant - ID: 627203" at bounding box center [431, 275] width 248 height 27
checkbox input "true"
click at [445, 316] on div "Copy POSMenu Update by delta request Id:691e6539-2d6d-4977-b4e8-5804cb36da58 at…" at bounding box center [431, 213] width 863 height 426
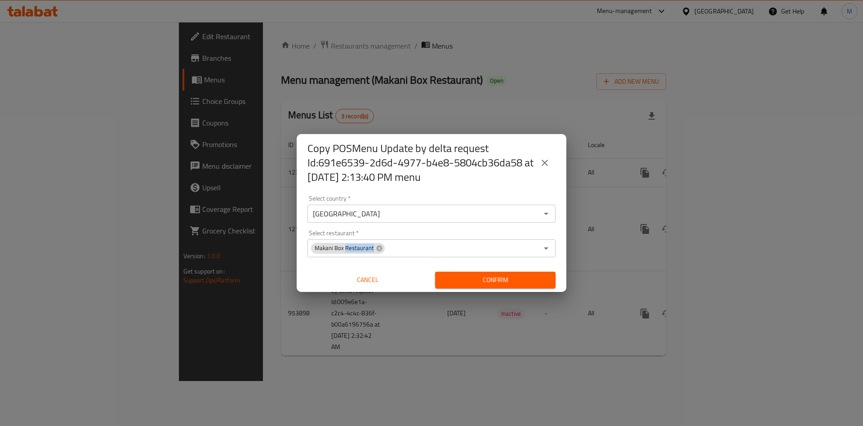
click at [503, 282] on span "Confirm" at bounding box center [495, 279] width 106 height 11
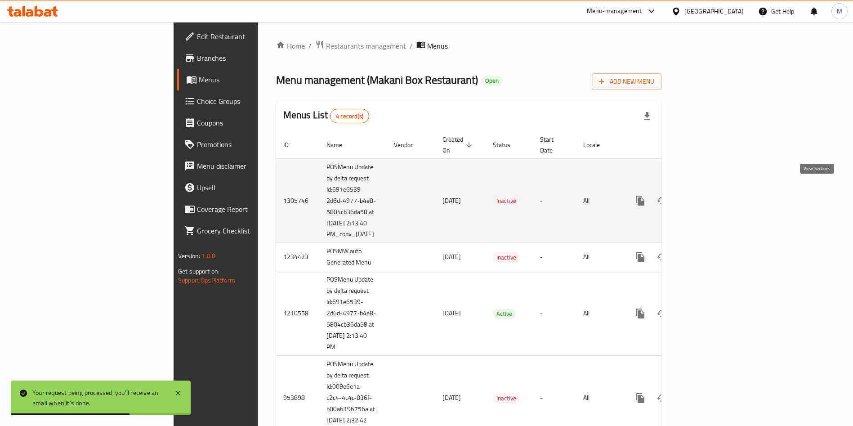
click at [716, 190] on link "enhanced table" at bounding box center [705, 201] width 22 height 22
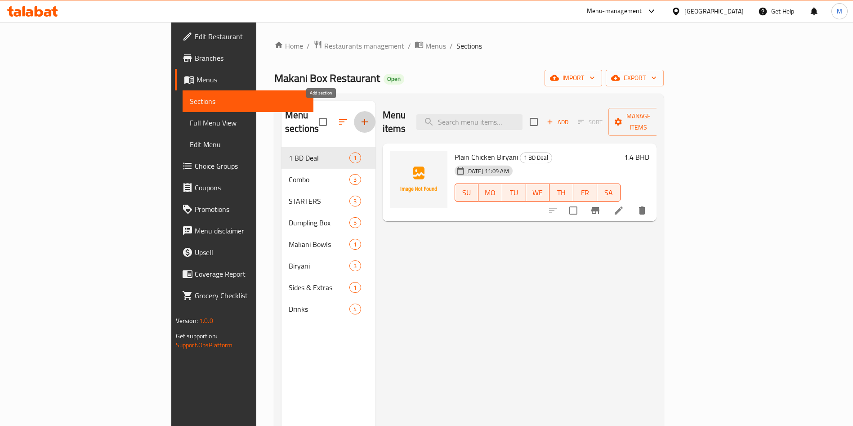
click at [359, 116] on icon "button" at bounding box center [364, 121] width 11 height 11
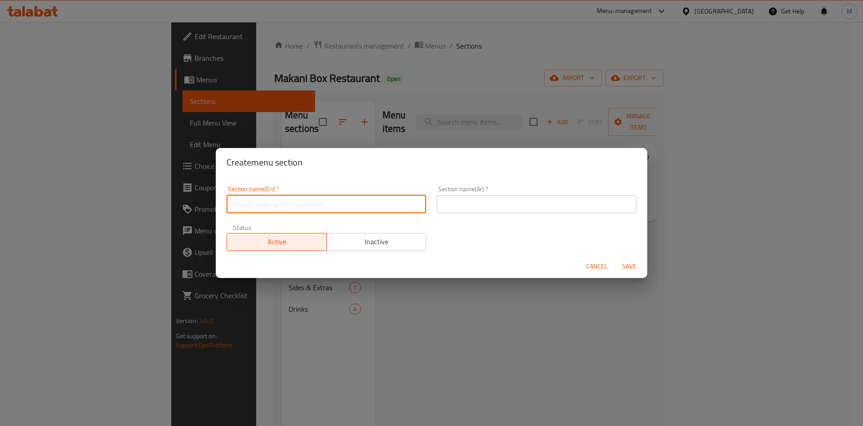
click at [302, 203] on input "text" at bounding box center [327, 204] width 200 height 18
type input "1 BD 1 Day"
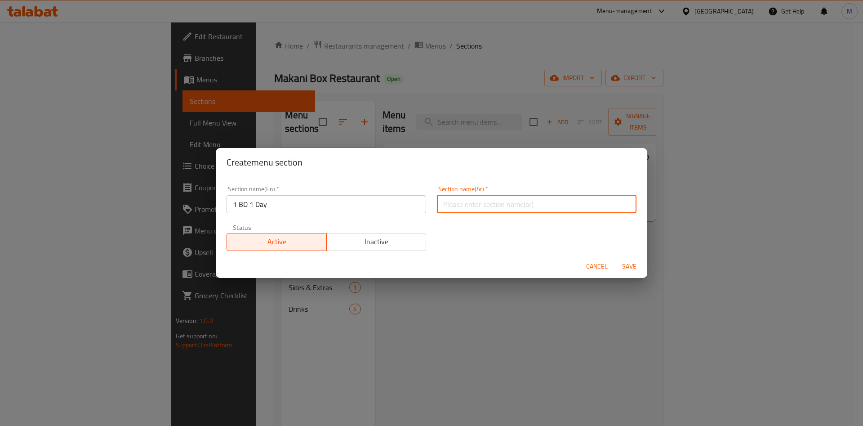
click at [474, 200] on input "text" at bounding box center [537, 204] width 200 height 18
type input "دينار 1 يوم 1"
click at [629, 259] on button "Save" at bounding box center [629, 266] width 29 height 17
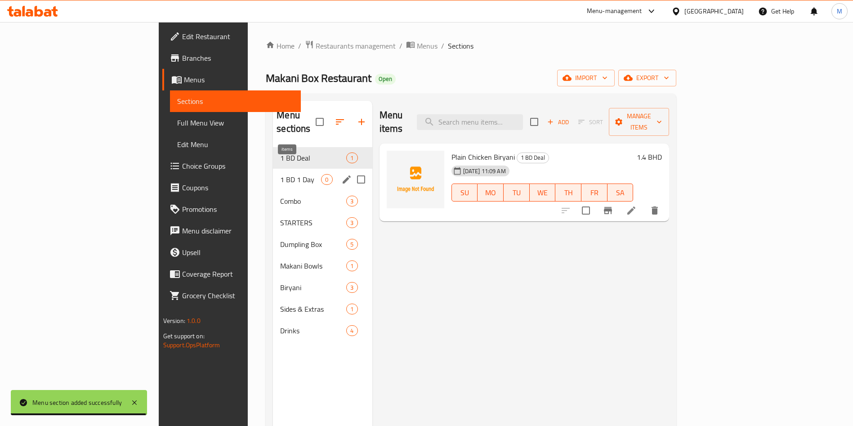
click at [321, 175] on span "0" at bounding box center [326, 179] width 10 height 9
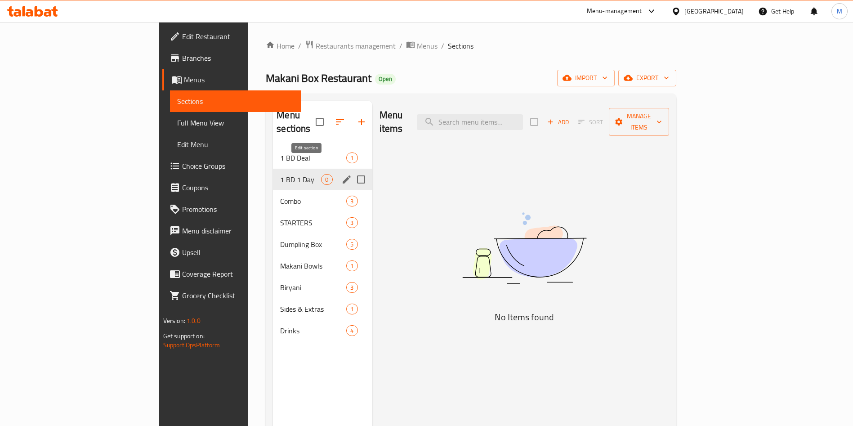
click at [341, 174] on icon "edit" at bounding box center [346, 179] width 11 height 11
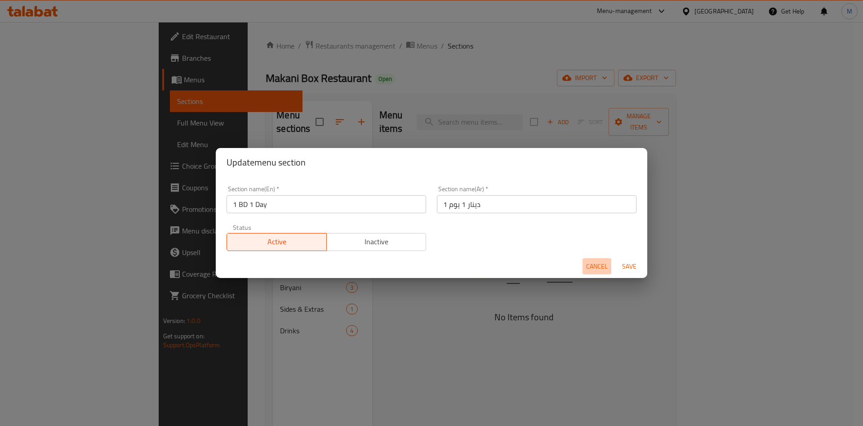
click at [596, 267] on span "Cancel" at bounding box center [597, 266] width 22 height 11
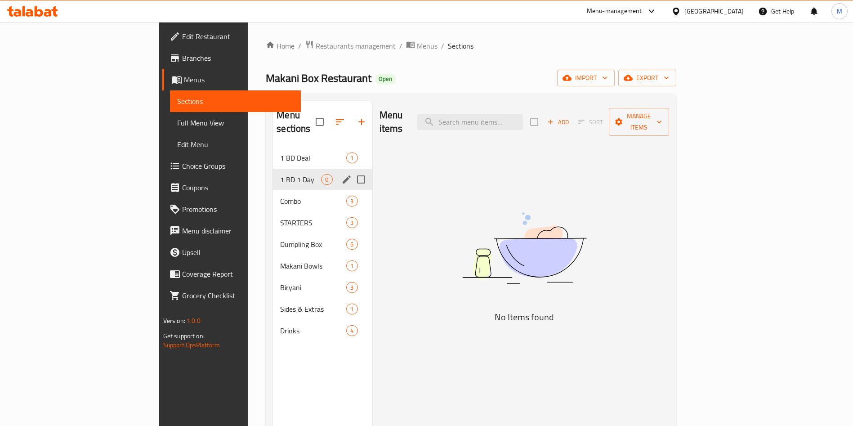
click at [351, 170] on input "Menu sections" at bounding box center [360, 179] width 19 height 19
checkbox input "false"
click at [351, 170] on input "Menu sections" at bounding box center [360, 179] width 19 height 19
checkbox input "true"
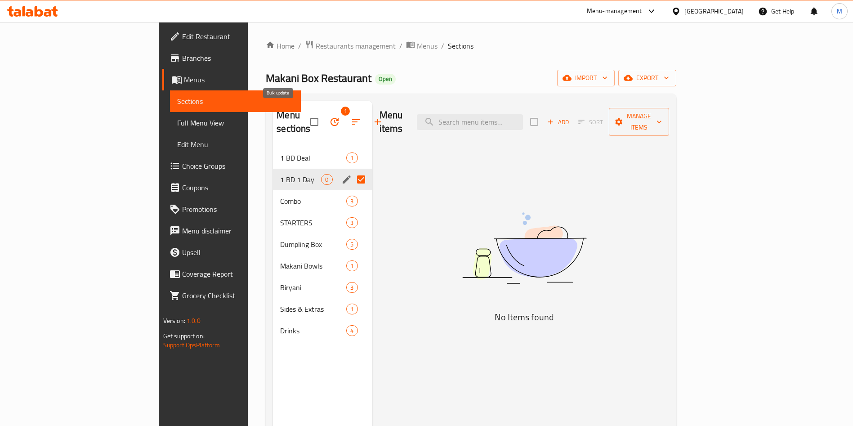
click at [324, 112] on button "button" at bounding box center [335, 122] width 22 height 22
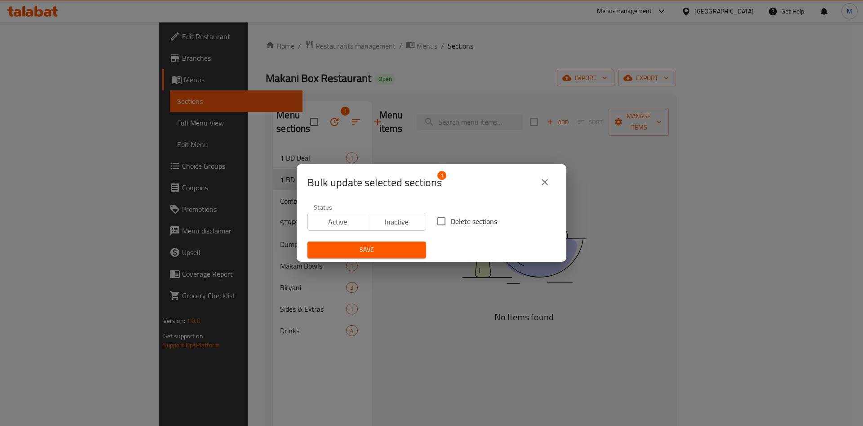
click at [451, 216] on span "Delete sections" at bounding box center [474, 221] width 46 height 11
click at [451, 214] on input "Delete sections" at bounding box center [441, 221] width 19 height 19
checkbox input "true"
click at [400, 251] on span "Save" at bounding box center [367, 249] width 104 height 11
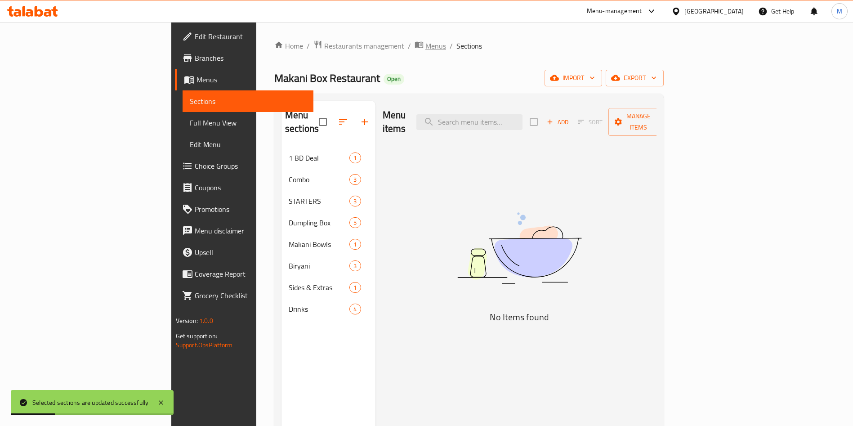
click at [425, 44] on span "Menus" at bounding box center [435, 45] width 21 height 11
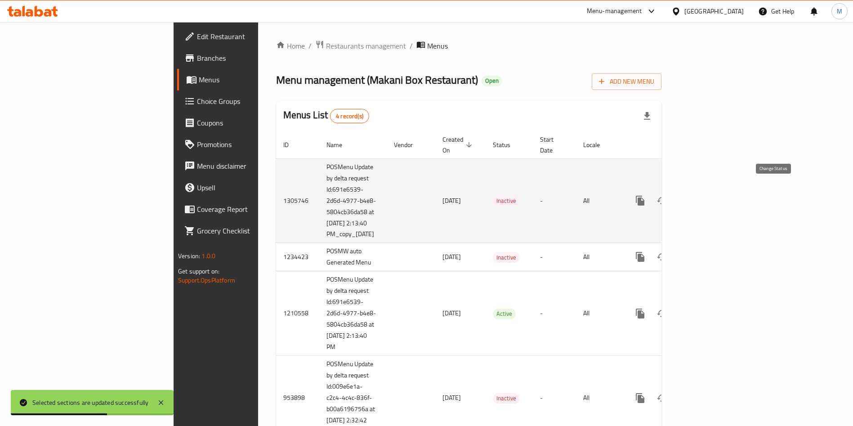
click at [667, 195] on icon "enhanced table" at bounding box center [661, 200] width 11 height 11
click at [667, 197] on icon "enhanced table" at bounding box center [662, 200] width 10 height 7
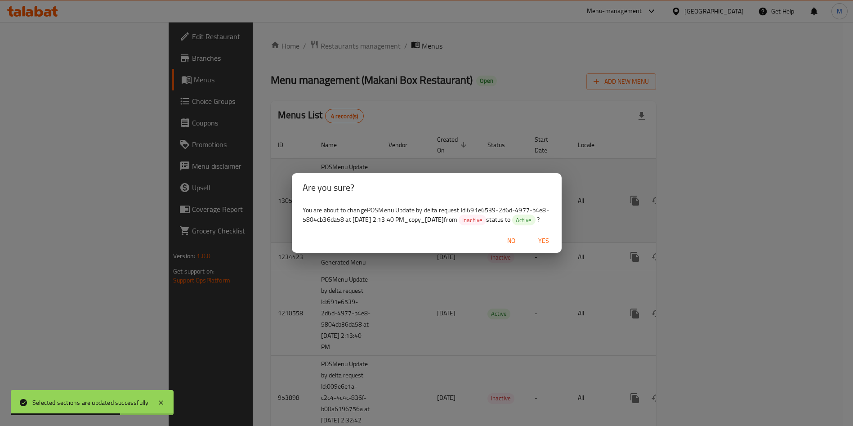
click at [776, 192] on div "Are you sure? You are about to change POSMenu Update by delta request Id:691e65…" at bounding box center [426, 213] width 853 height 426
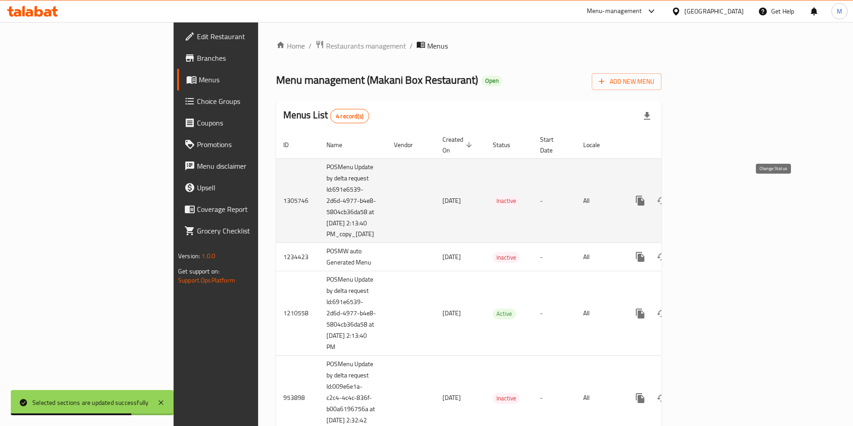
click at [667, 197] on icon "enhanced table" at bounding box center [662, 200] width 10 height 7
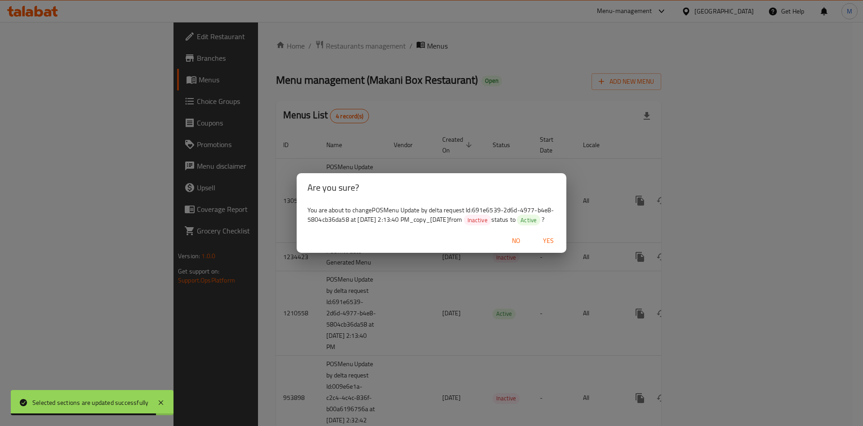
click at [551, 243] on span "Yes" at bounding box center [549, 240] width 22 height 11
click at [551, 243] on div at bounding box center [431, 213] width 863 height 426
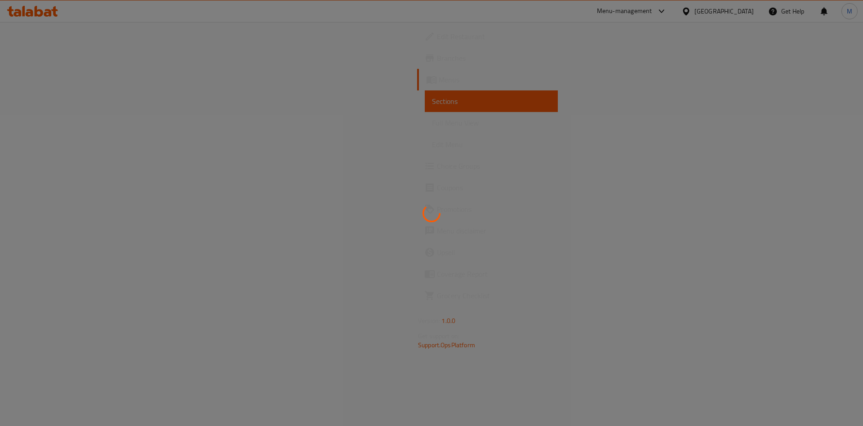
click at [74, 165] on div at bounding box center [431, 213] width 863 height 426
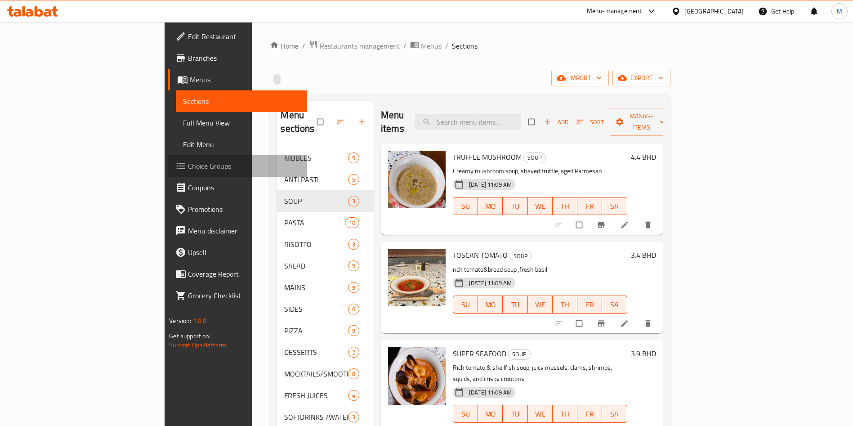
click at [188, 169] on span "Choice Groups" at bounding box center [244, 165] width 112 height 11
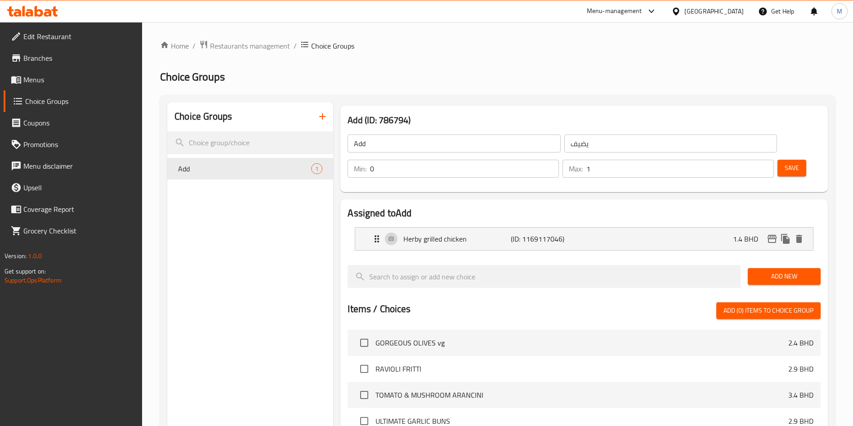
click at [323, 120] on icon "button" at bounding box center [322, 116] width 11 height 11
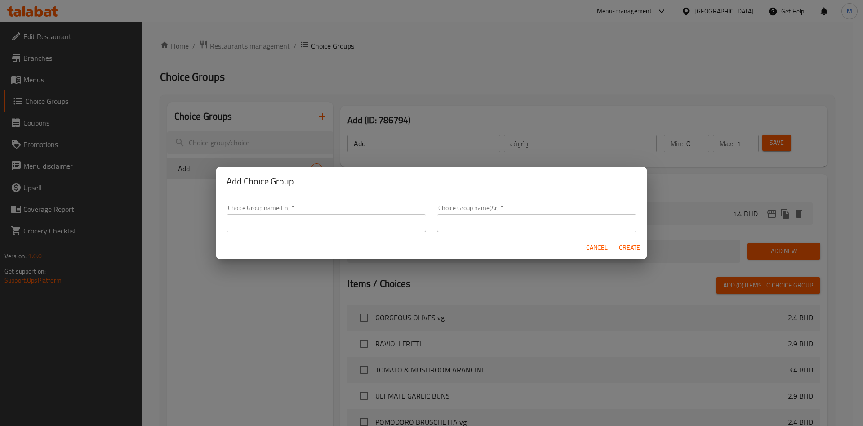
click at [288, 230] on input "text" at bounding box center [327, 223] width 200 height 18
type input "your choice of add on"
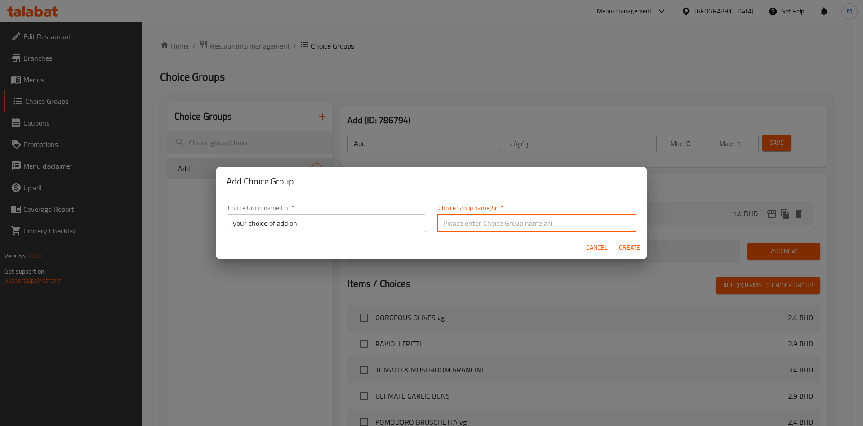
click at [448, 230] on input "text" at bounding box center [537, 223] width 200 height 18
type input "اختيارك من الاضافات"
click at [635, 241] on button "Create" at bounding box center [629, 247] width 29 height 17
type input "your choice of add on"
type input "اختيارك من الاضافات"
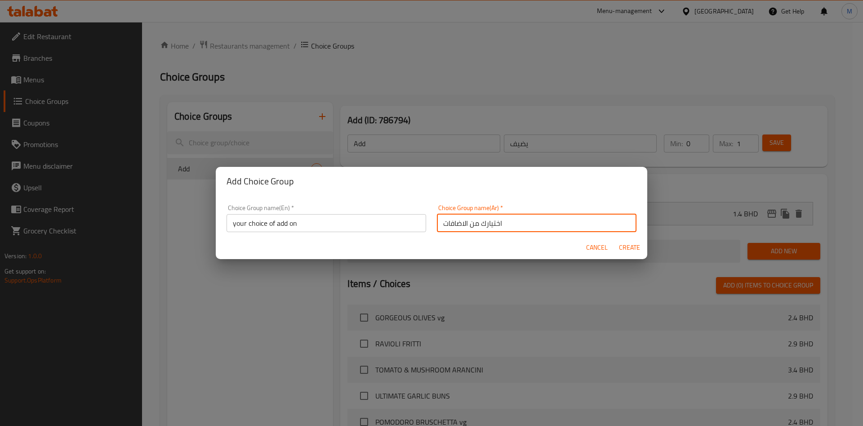
type input "0"
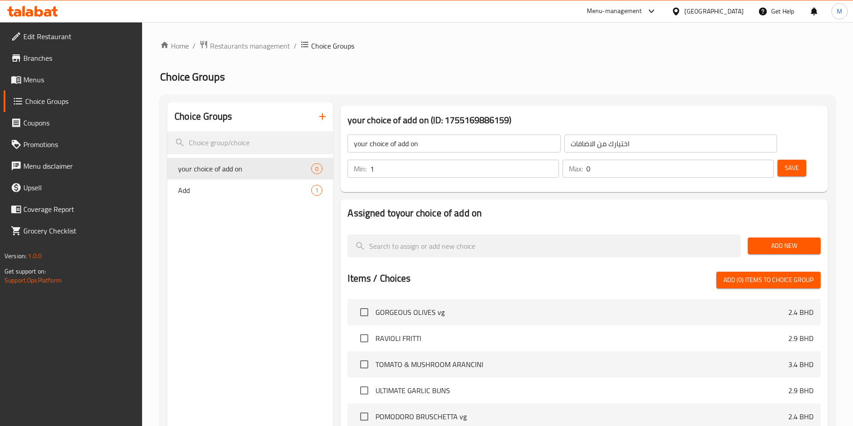
click at [559, 160] on input "1" at bounding box center [464, 169] width 189 height 18
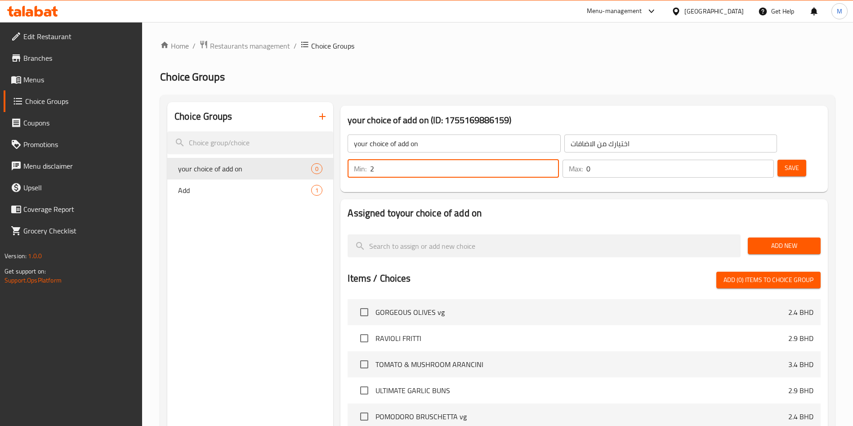
click at [559, 160] on input "2" at bounding box center [464, 169] width 189 height 18
click at [559, 160] on input "3" at bounding box center [464, 169] width 189 height 18
click at [559, 160] on input "4" at bounding box center [464, 169] width 189 height 18
type input "5"
click at [559, 160] on input "5" at bounding box center [464, 169] width 189 height 18
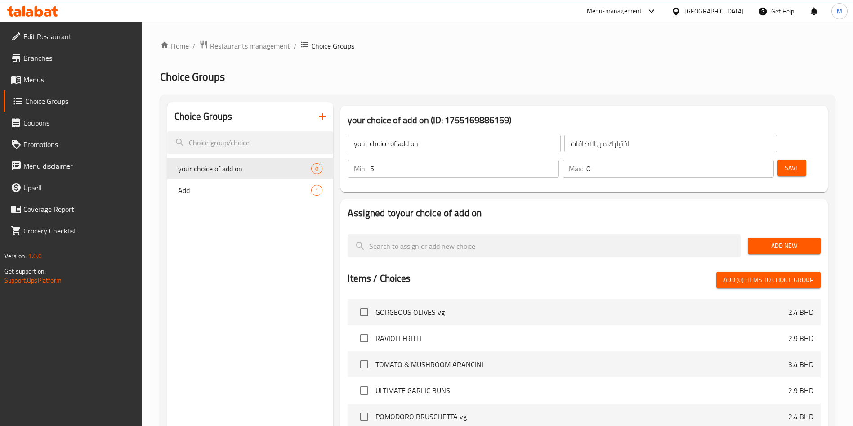
click at [786, 231] on div "Add New" at bounding box center [784, 246] width 80 height 30
click at [786, 240] on span "Add New" at bounding box center [784, 245] width 58 height 11
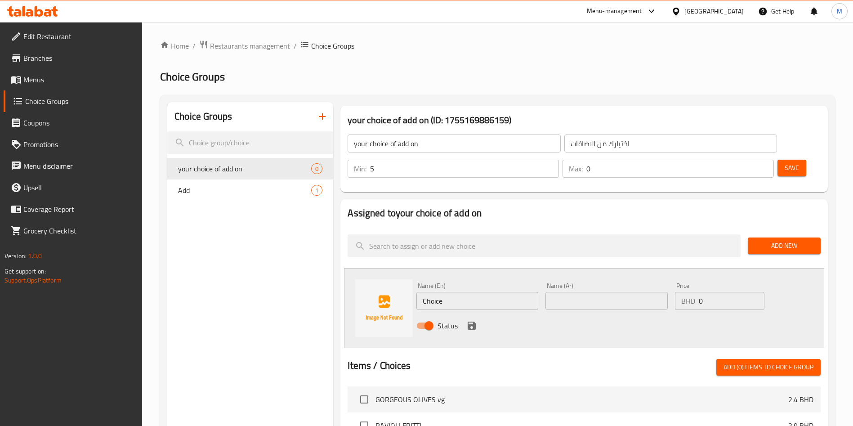
click at [501, 282] on div "Name (En) Choice Name (En)" at bounding box center [477, 295] width 122 height 27
click at [494, 292] on input "Choice" at bounding box center [477, 301] width 122 height 18
paste input "Extra Black Olive"
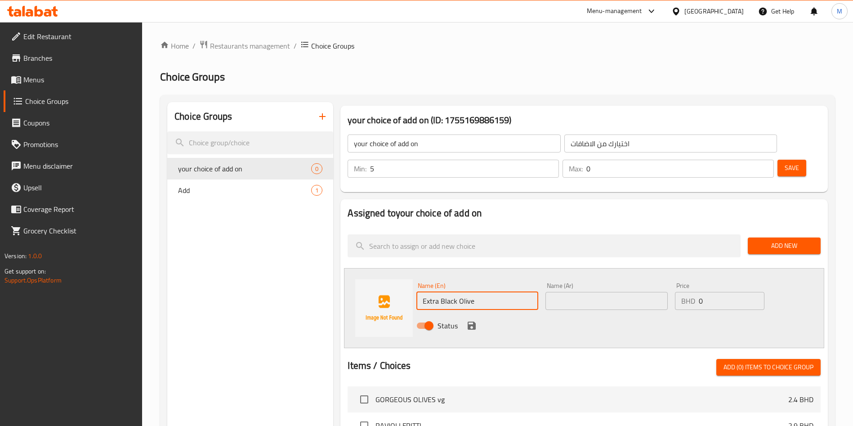
type input "Extra Black Olive"
click at [467, 321] on icon "save" at bounding box center [471, 325] width 8 height 8
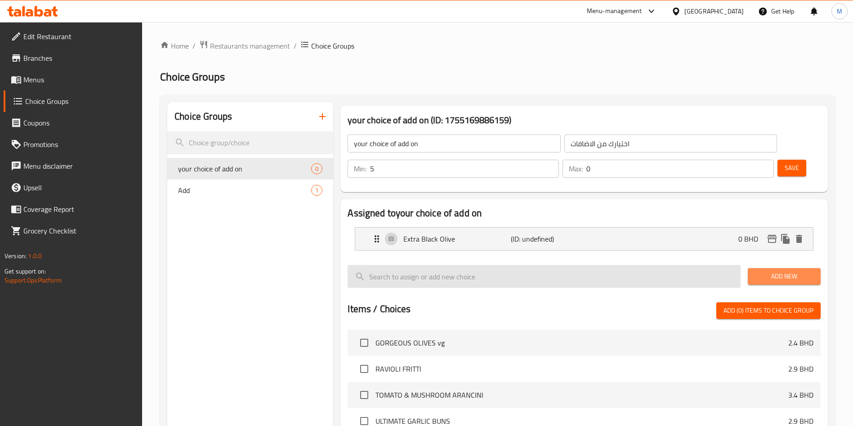
drag, startPoint x: 763, startPoint y: 246, endPoint x: 737, endPoint y: 254, distance: 27.6
click at [764, 271] on span "Add New" at bounding box center [784, 276] width 58 height 11
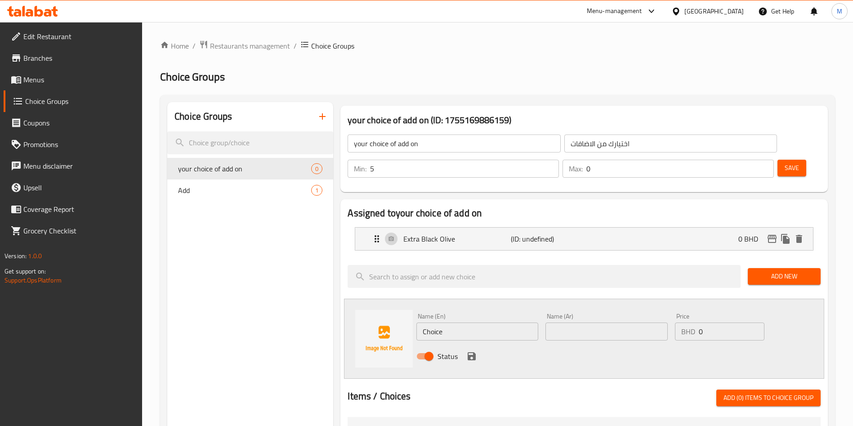
click at [494, 322] on input "Choice" at bounding box center [477, 331] width 122 height 18
paste input "Extra Bell Peppers"
type input "Extra Bell Peppers"
click at [474, 352] on icon "save" at bounding box center [471, 356] width 8 height 8
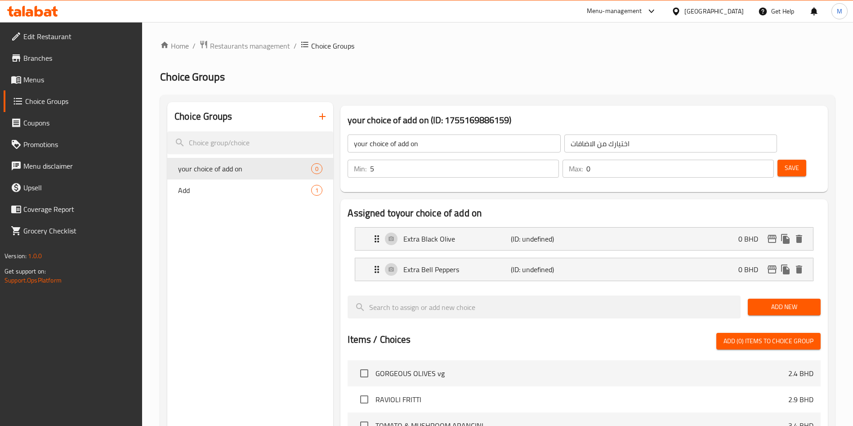
click at [782, 301] on span "Add New" at bounding box center [784, 306] width 58 height 11
click at [795, 301] on span "Add New" at bounding box center [784, 306] width 58 height 11
click at [798, 301] on span "Add New" at bounding box center [784, 306] width 58 height 11
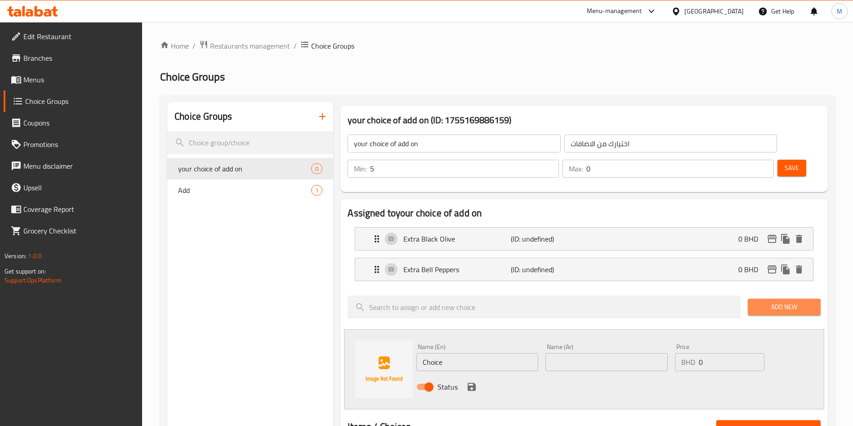
click at [798, 301] on span "Add New" at bounding box center [784, 306] width 58 height 11
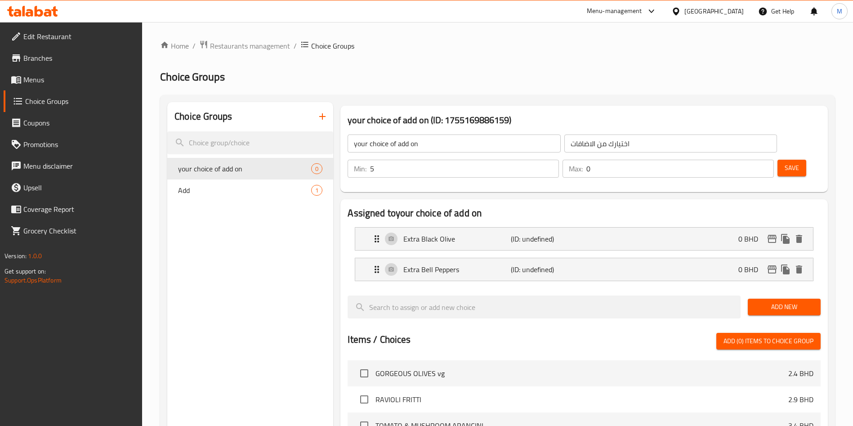
click at [772, 301] on span "Add New" at bounding box center [784, 306] width 58 height 11
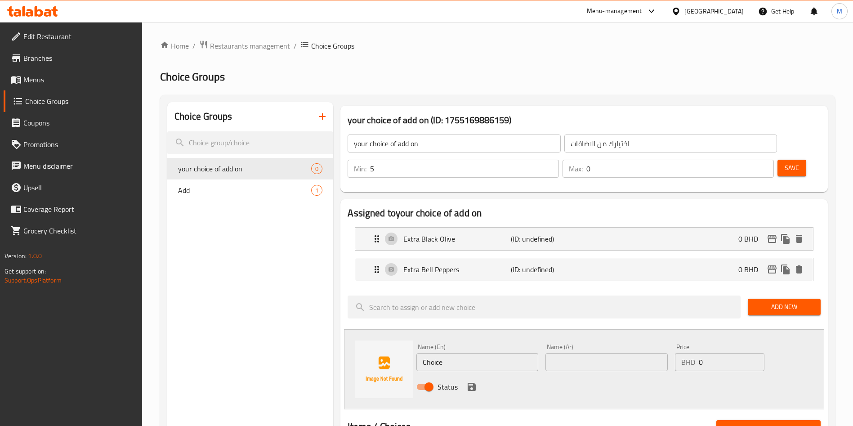
click at [471, 343] on div "Name (En) Choice Name (En)" at bounding box center [477, 356] width 122 height 27
click at [470, 353] on input "Choice" at bounding box center [477, 362] width 122 height 18
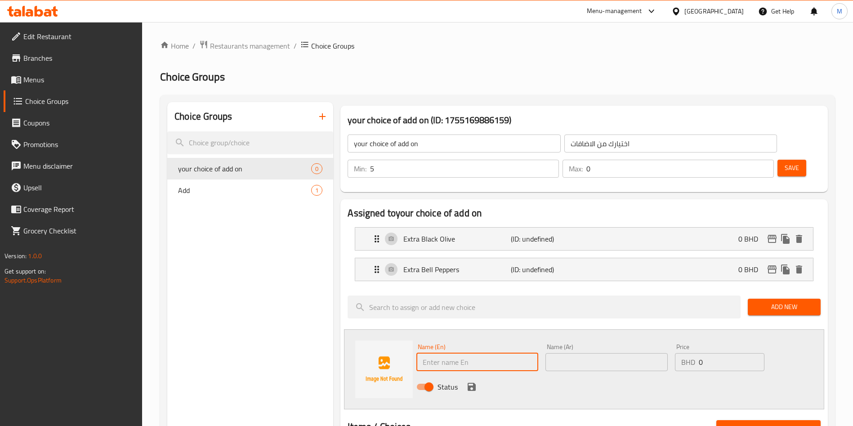
paste input "Extra Mushroom"
type input "Extra Mushroom"
click at [473, 382] on icon "save" at bounding box center [471, 386] width 8 height 8
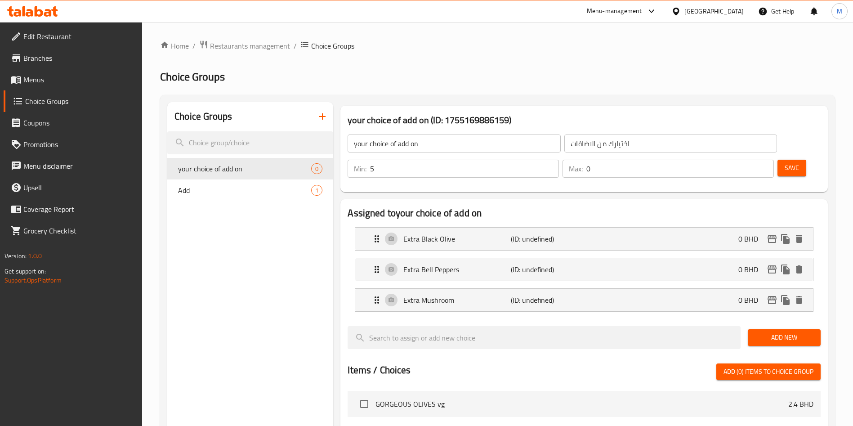
drag, startPoint x: 772, startPoint y: 309, endPoint x: 763, endPoint y: 311, distance: 9.3
click at [772, 332] on span "Add New" at bounding box center [784, 337] width 58 height 11
click at [780, 332] on span "Add New" at bounding box center [784, 337] width 58 height 11
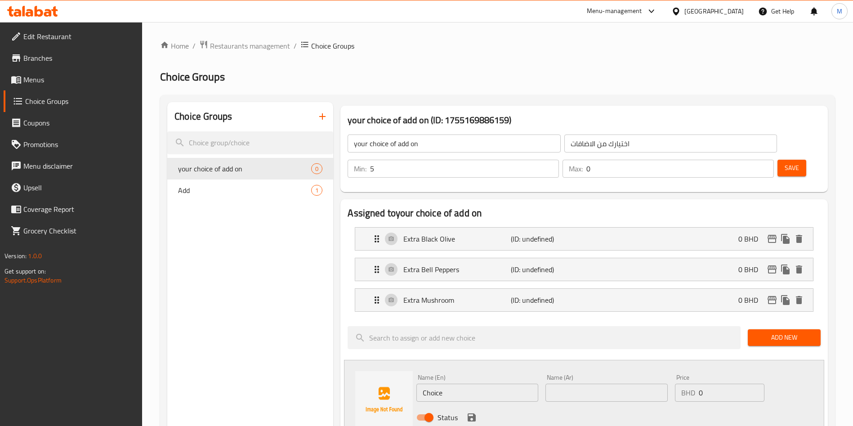
click at [470, 383] on input "Choice" at bounding box center [477, 392] width 122 height 18
paste input "Extra Mix Vegetables"
type input "Extra Mix Vegetables"
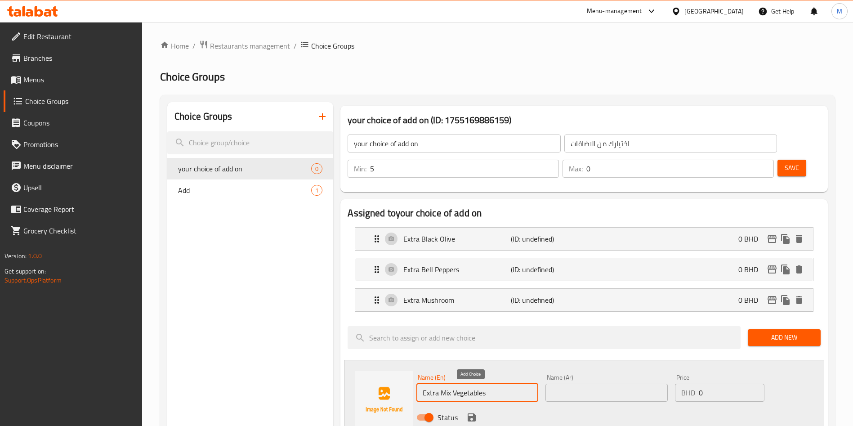
click at [469, 413] on icon "save" at bounding box center [471, 417] width 8 height 8
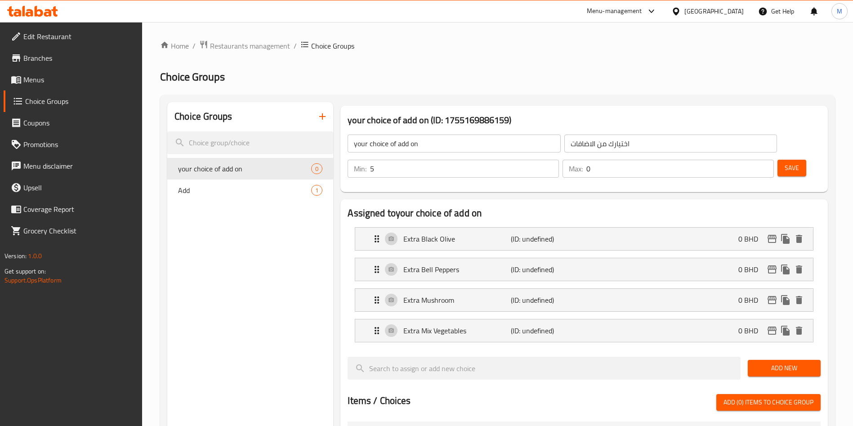
click at [774, 353] on div "Add New" at bounding box center [784, 368] width 80 height 30
click at [779, 360] on button "Add New" at bounding box center [783, 368] width 73 height 17
click at [791, 362] on span "Add New" at bounding box center [784, 367] width 58 height 11
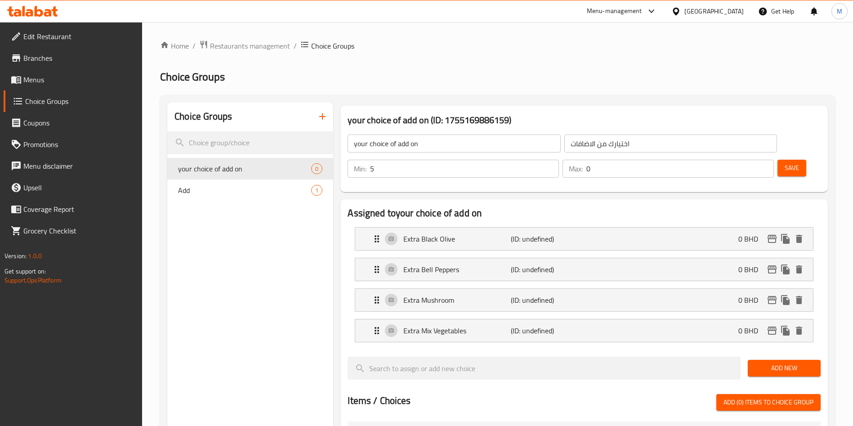
click at [783, 362] on span "Add New" at bounding box center [784, 367] width 58 height 11
click at [778, 362] on span "Add New" at bounding box center [784, 367] width 58 height 11
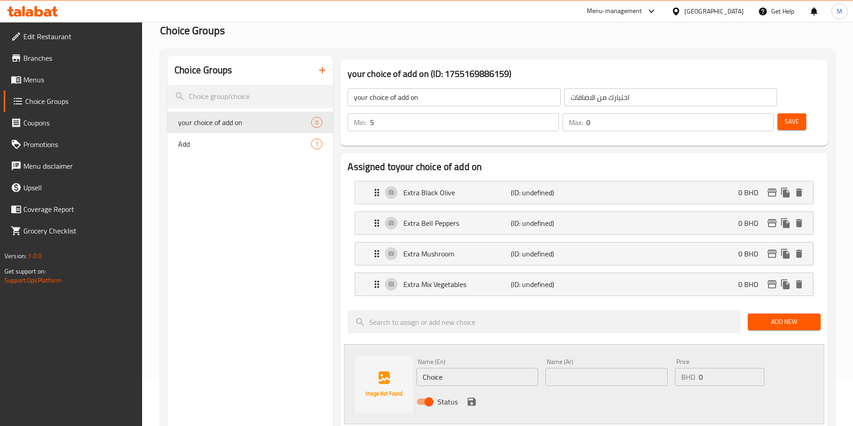
scroll to position [67, 0]
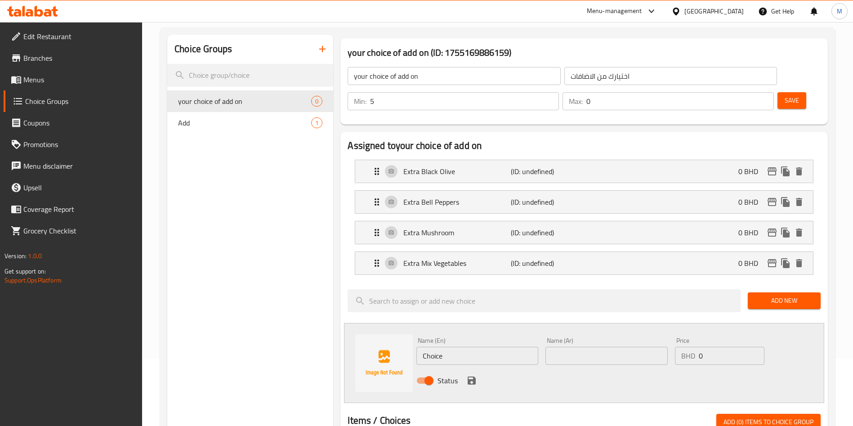
click at [451, 347] on input "Choice" at bounding box center [477, 356] width 122 height 18
paste input "Add Grilled Chichen"
type input "Add Grilled Chichen"
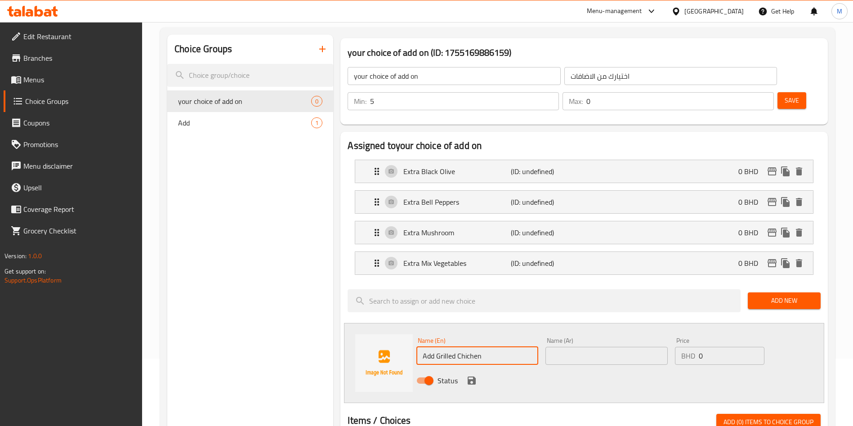
click at [472, 375] on icon "save" at bounding box center [471, 380] width 11 height 11
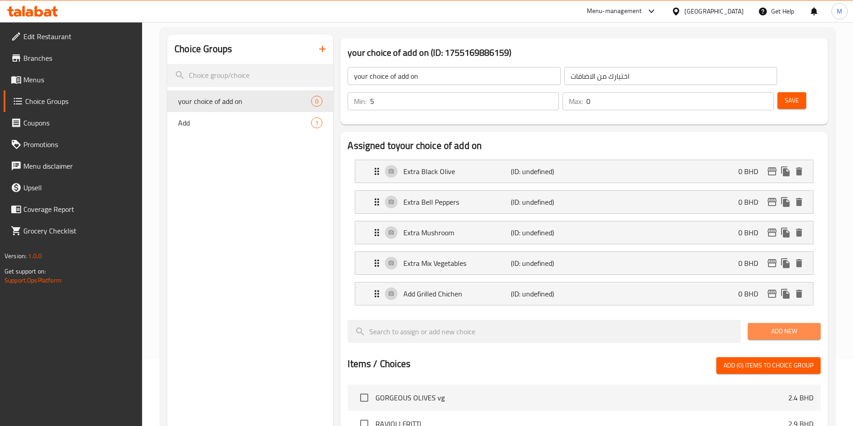
click at [785, 325] on span "Add New" at bounding box center [784, 330] width 58 height 11
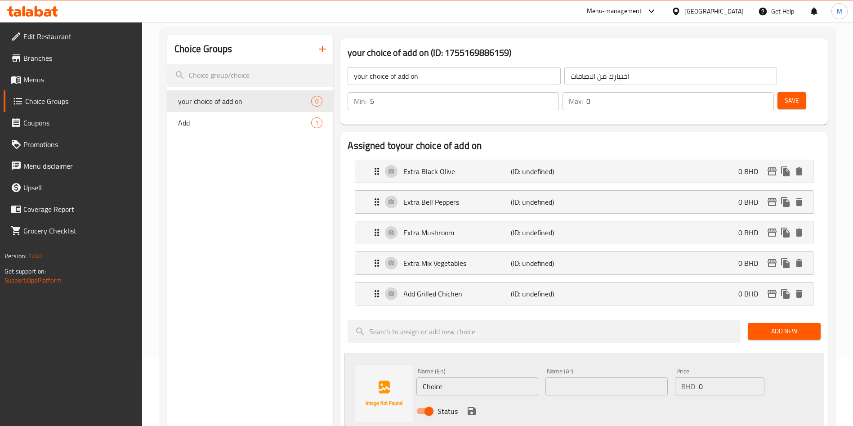
click at [444, 368] on div "Name (En) Choice Name (En)" at bounding box center [477, 381] width 122 height 27
click at [446, 377] on input "Choice" at bounding box center [477, 386] width 122 height 18
paste input "Add Juciy Prawns"
type input "Add Juciy Prawns"
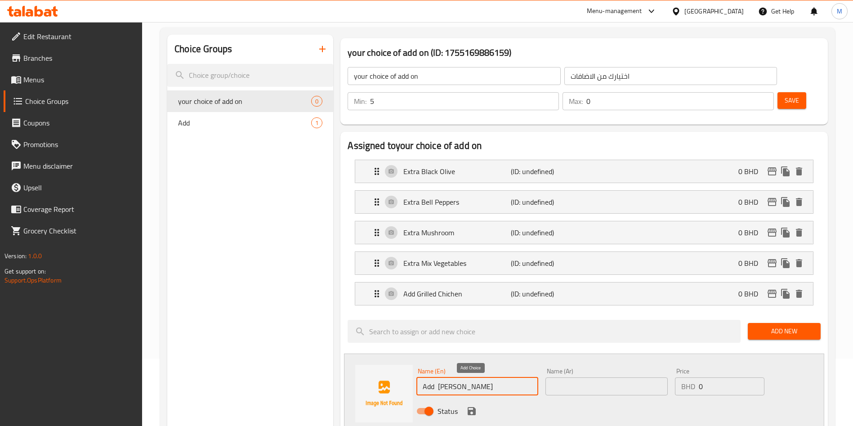
click at [467, 405] on icon "save" at bounding box center [471, 410] width 11 height 11
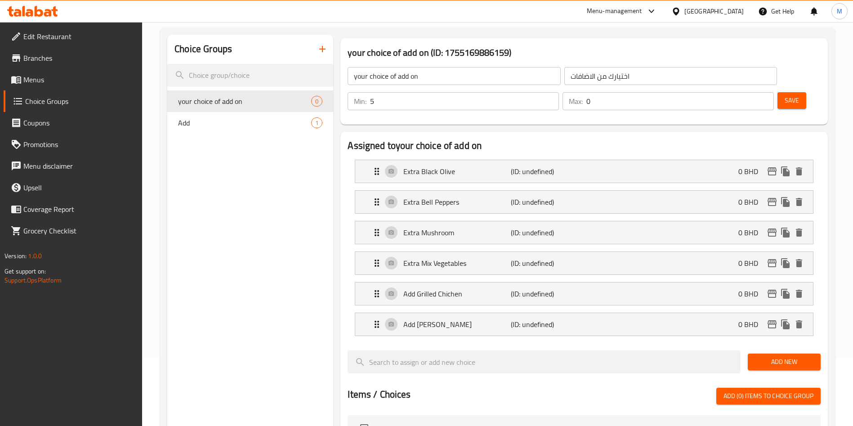
click at [779, 350] on div "Add New" at bounding box center [784, 362] width 80 height 30
drag, startPoint x: 779, startPoint y: 350, endPoint x: 776, endPoint y: 341, distance: 9.7
click at [777, 347] on div "Add New" at bounding box center [784, 362] width 80 height 30
click at [776, 356] on span "Add New" at bounding box center [784, 361] width 58 height 11
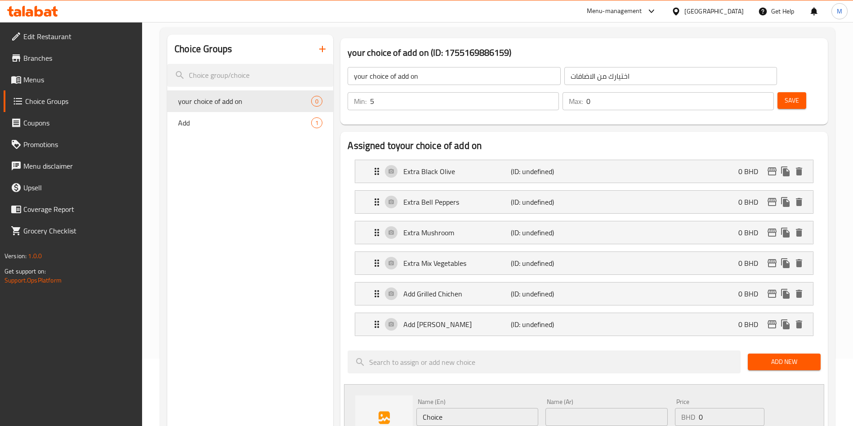
click at [474, 408] on input "Choice" at bounding box center [477, 417] width 122 height 18
click at [476, 408] on input "Choice" at bounding box center [477, 417] width 122 height 18
paste input "Extra Pepperoni Beef"
type input "Extra Pepperoni Beef"
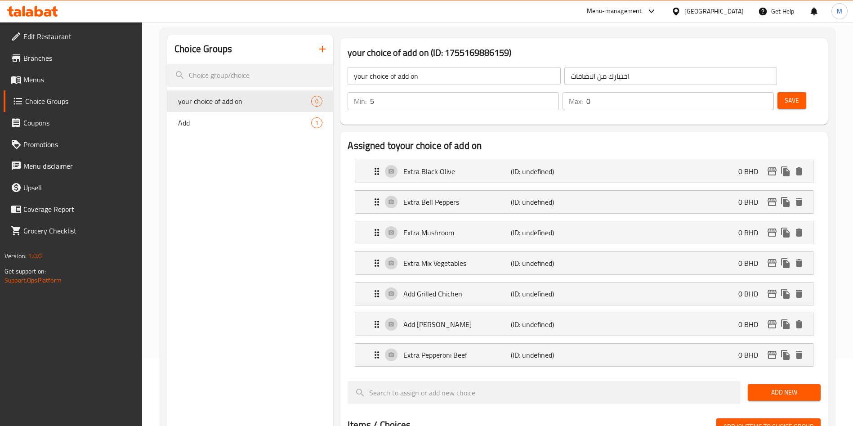
click at [765, 387] on span "Add New" at bounding box center [784, 392] width 58 height 11
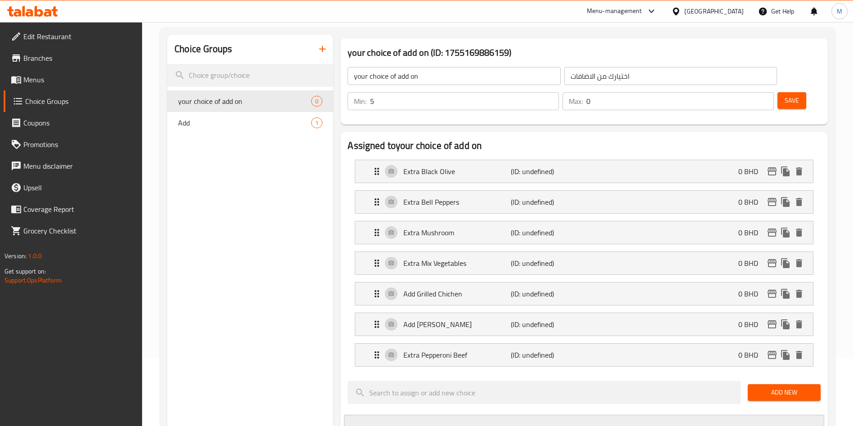
scroll to position [71, 0]
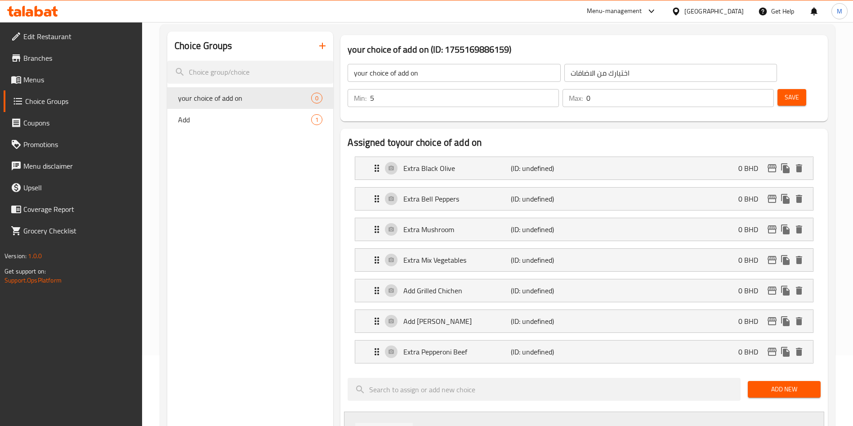
paste input "Extra Burrata"
type input "Extra Burrata"
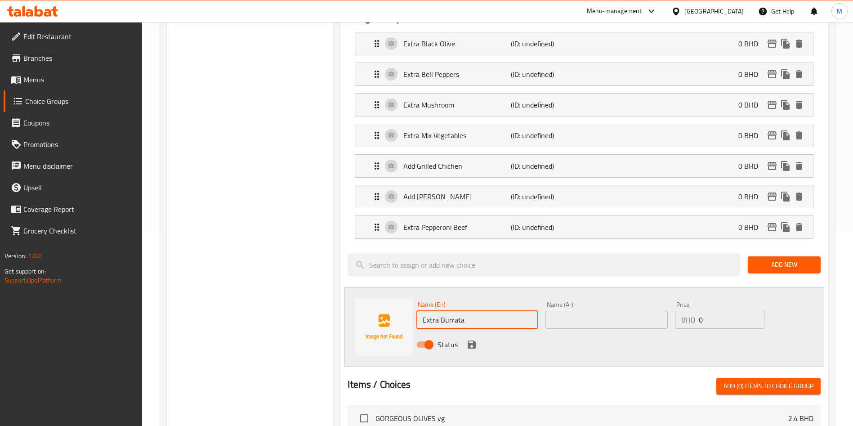
scroll to position [205, 0]
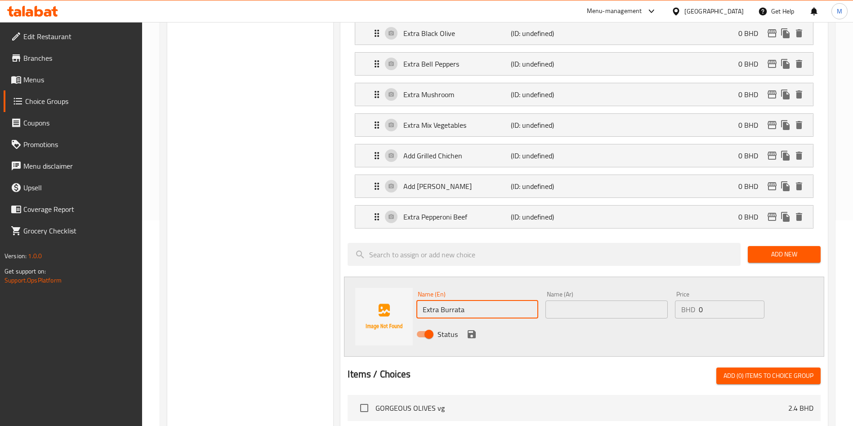
click at [471, 330] on icon "save" at bounding box center [471, 334] width 8 height 8
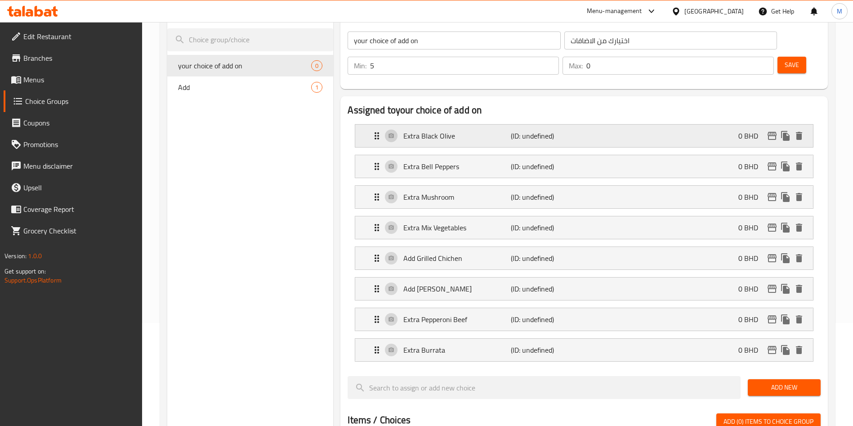
scroll to position [3, 0]
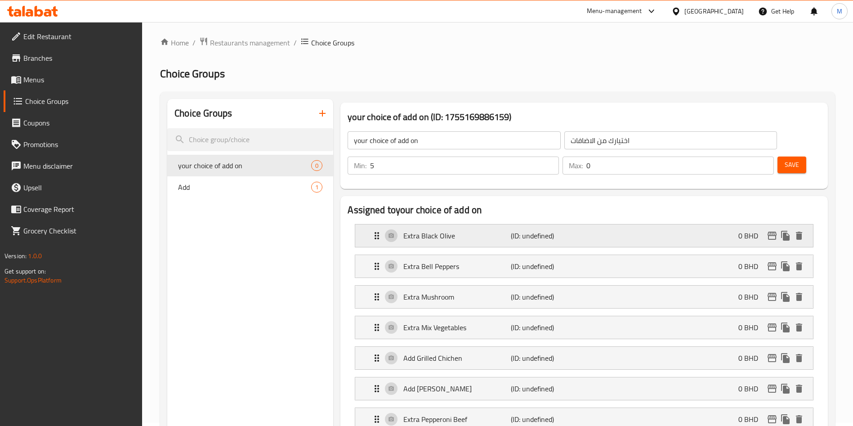
click at [644, 224] on div "Extra Black Olive (ID: undefined) 0 BHD" at bounding box center [586, 235] width 431 height 22
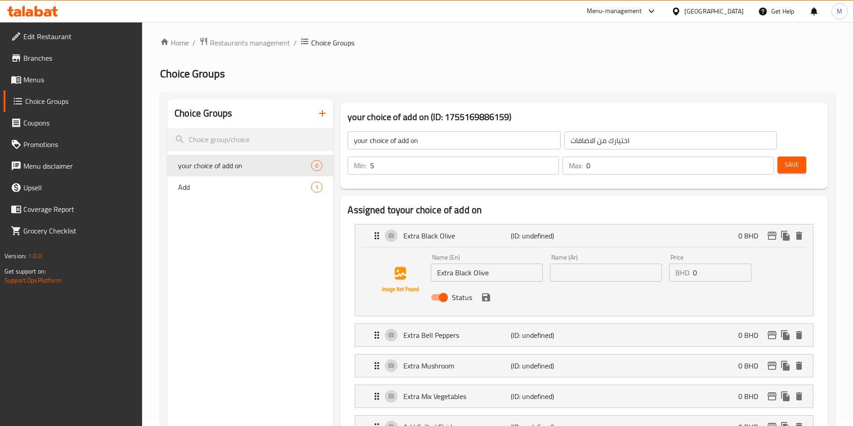
click at [702, 263] on input "0" at bounding box center [722, 272] width 58 height 18
type input "1"
click at [574, 263] on input "text" at bounding box center [606, 272] width 112 height 18
click at [488, 292] on icon "save" at bounding box center [485, 297] width 11 height 11
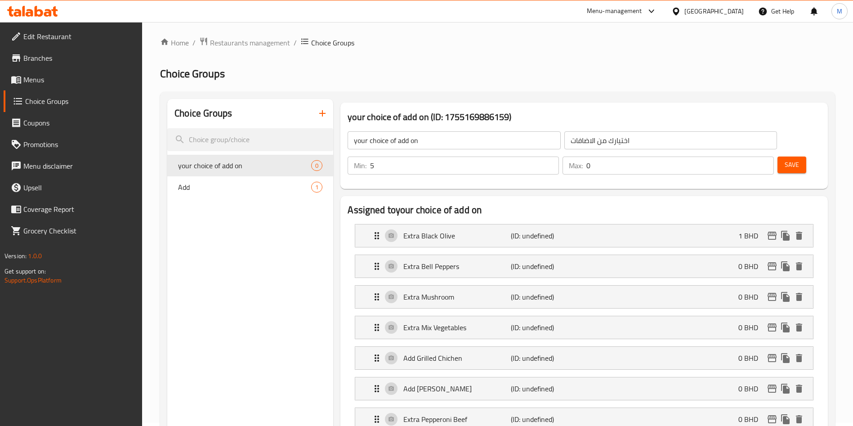
type input "زيتون اسود"
click at [541, 255] on div "Extra Bell Peppers (ID: undefined) 0 BHD" at bounding box center [586, 266] width 431 height 22
click at [582, 255] on div "Extra Bell Peppers (ID: undefined) 0 BHD" at bounding box center [586, 266] width 431 height 22
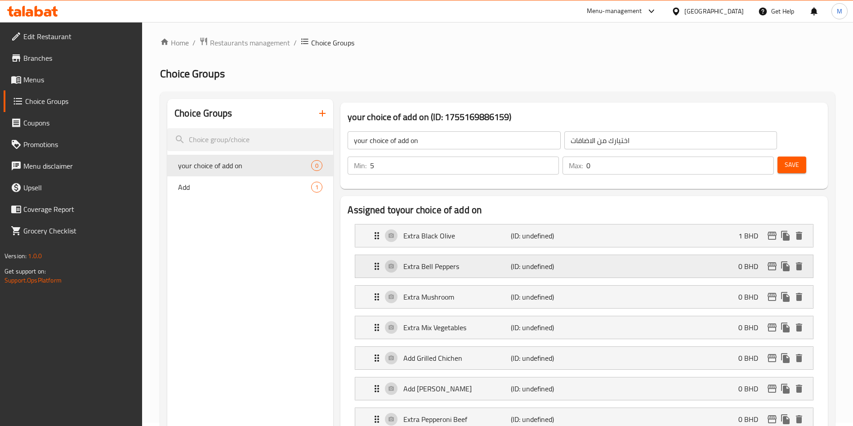
click at [593, 255] on div "Extra Bell Peppers (ID: undefined) 0 BHD" at bounding box center [586, 266] width 431 height 22
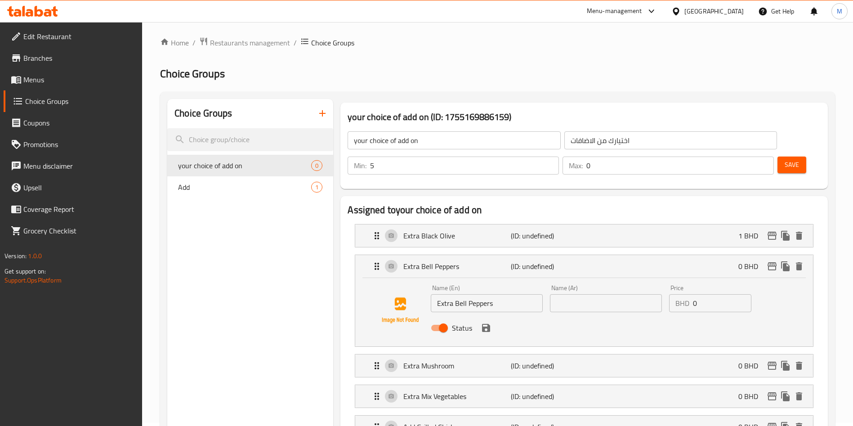
click at [610, 294] on input "text" at bounding box center [606, 303] width 112 height 18
click at [690, 294] on div "BHD 0 Price" at bounding box center [710, 303] width 82 height 18
type input "فلفل اخضر بارد"
click at [701, 294] on input "0" at bounding box center [722, 303] width 58 height 18
click at [489, 324] on icon "save" at bounding box center [486, 328] width 8 height 8
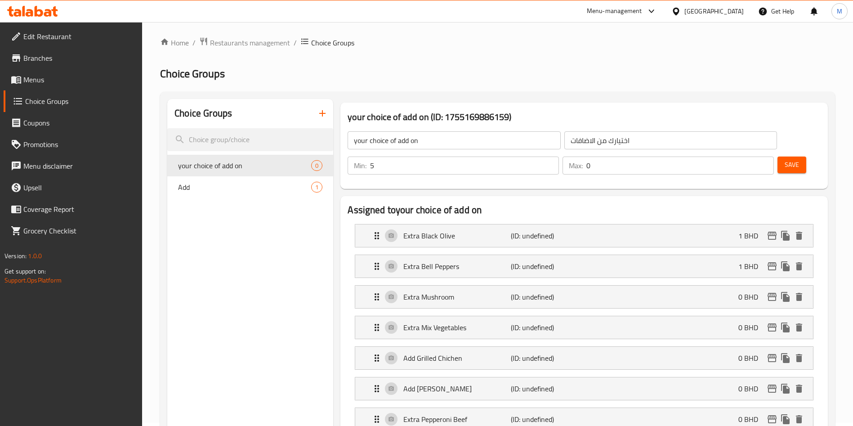
type input "1"
click at [653, 285] on div "Extra Mushroom (ID: undefined) 0 BHD" at bounding box center [586, 296] width 431 height 22
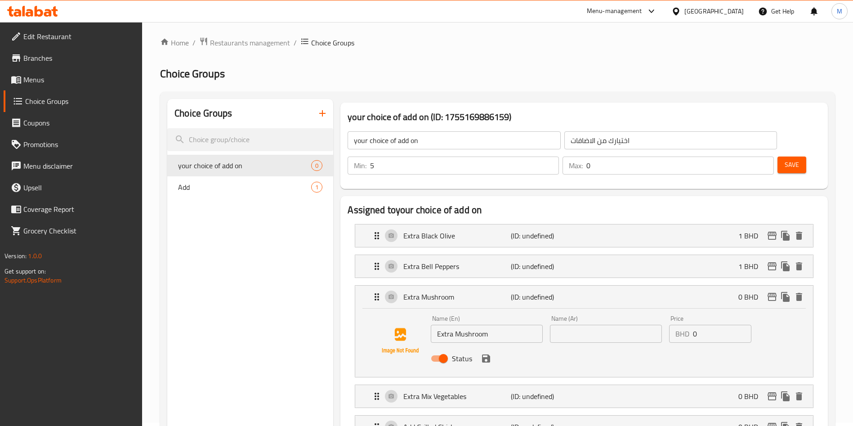
click at [710, 325] on input "0" at bounding box center [722, 334] width 58 height 18
click at [607, 346] on div "Status" at bounding box center [605, 358] width 357 height 24
type input "1"
click at [606, 325] on input "text" at bounding box center [606, 334] width 112 height 18
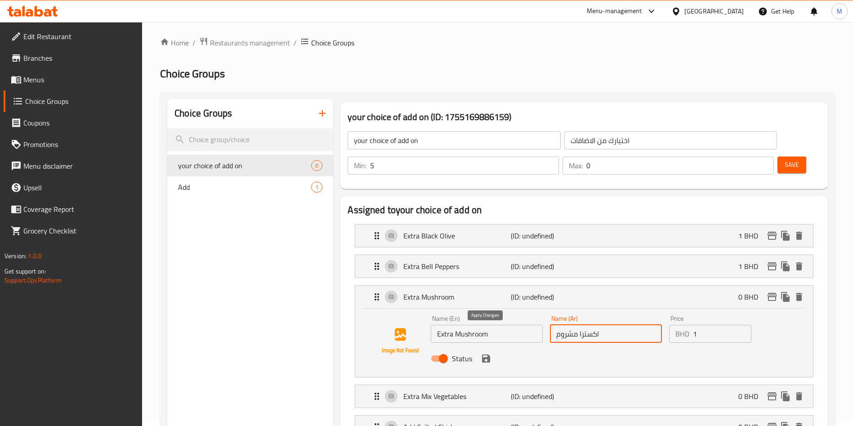
type input "اكسترا مشروم"
click at [492, 351] on button "save" at bounding box center [485, 357] width 13 height 13
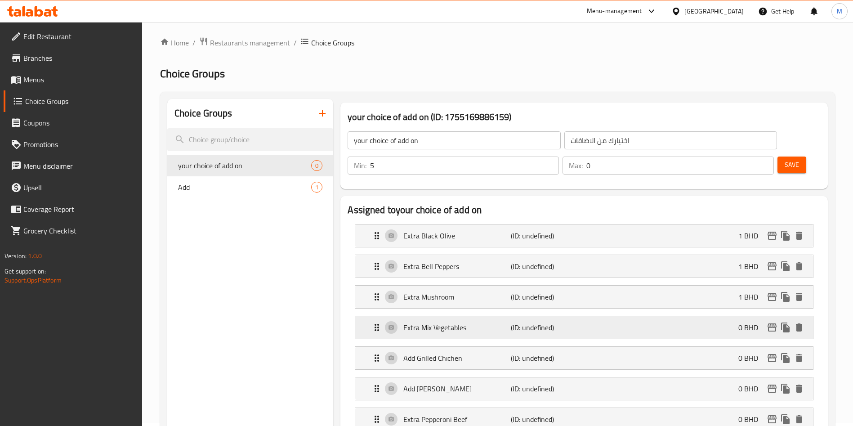
click at [492, 322] on p "Extra Mix Vegetables" at bounding box center [456, 327] width 107 height 11
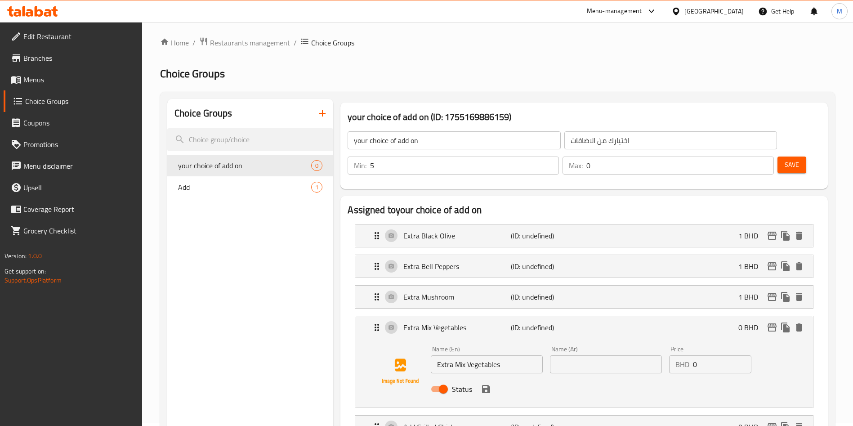
click at [610, 355] on input "text" at bounding box center [606, 364] width 112 height 18
type input "ا"
type input "خضروات مشكله"
click at [703, 355] on input "0" at bounding box center [722, 364] width 58 height 18
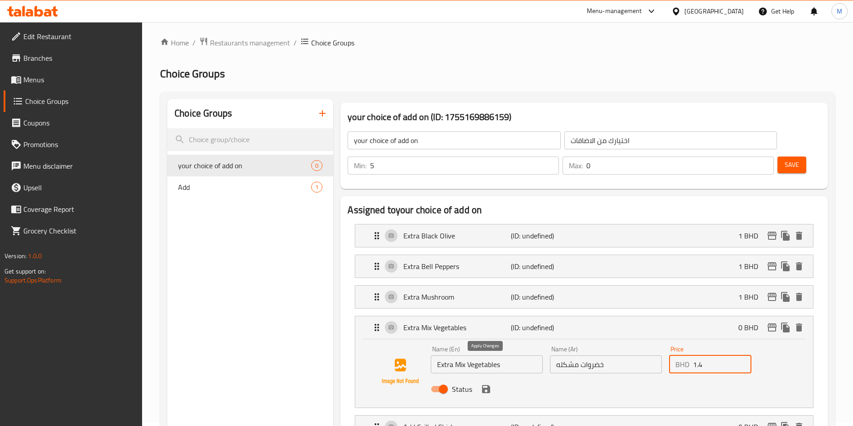
click at [483, 385] on icon "save" at bounding box center [486, 389] width 8 height 8
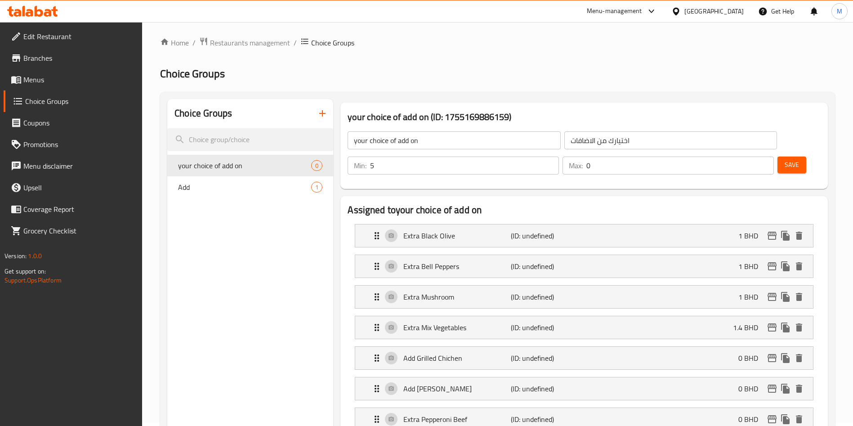
type input "1.4"
click at [462, 352] on p "Add Grilled Chichen" at bounding box center [456, 357] width 107 height 11
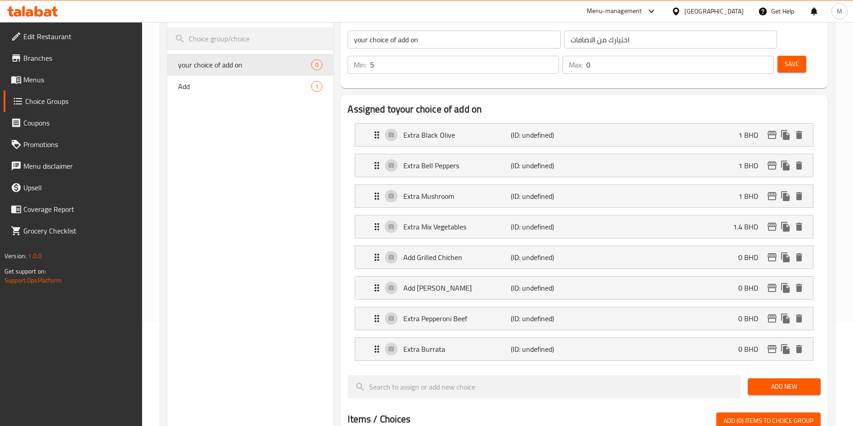
scroll to position [205, 0]
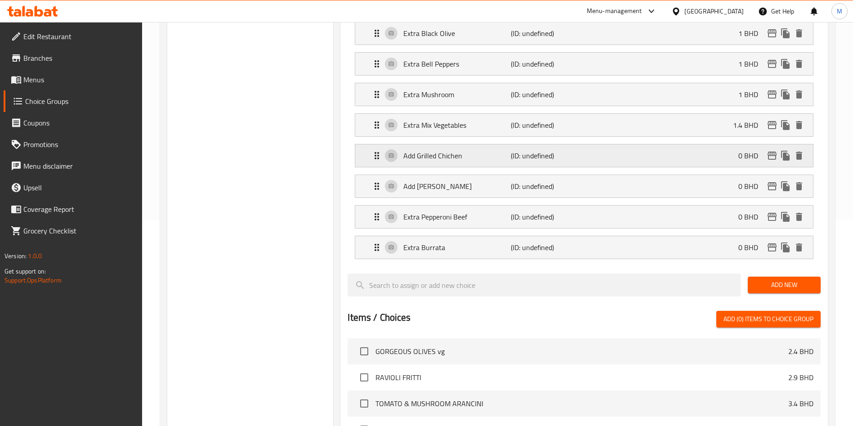
click at [480, 150] on p "Add Grilled Chichen" at bounding box center [456, 155] width 107 height 11
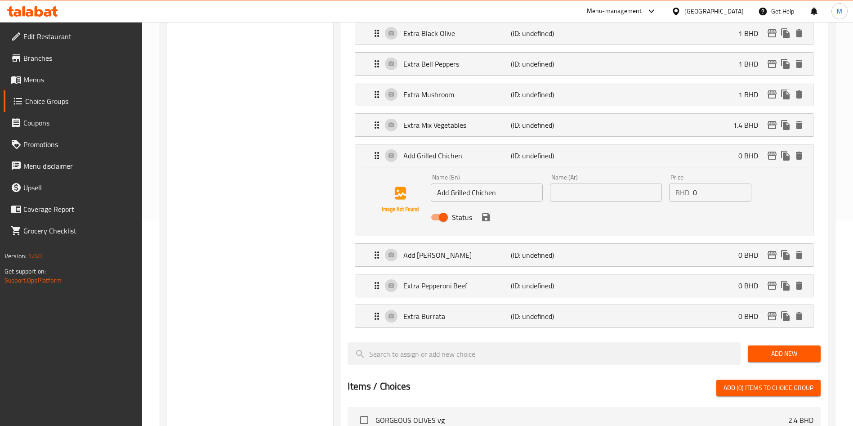
click at [709, 183] on input "0" at bounding box center [722, 192] width 58 height 18
type input "1.4"
click at [616, 183] on input "text" at bounding box center [606, 192] width 112 height 18
click at [482, 213] on icon "save" at bounding box center [486, 217] width 8 height 8
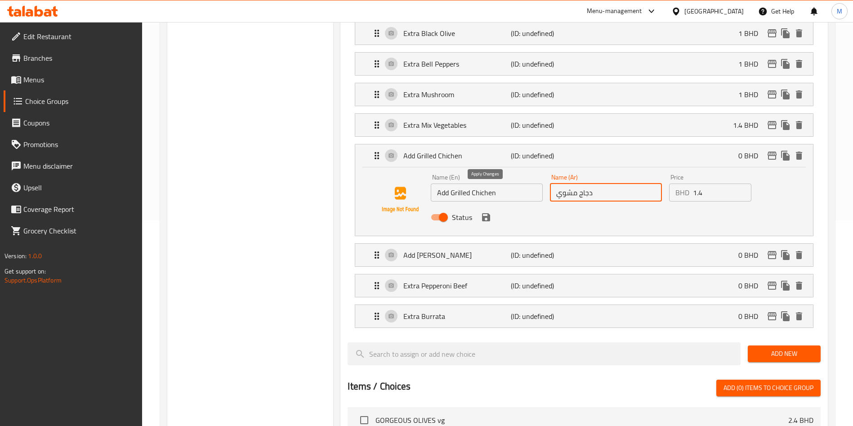
click at [482, 213] on icon "save" at bounding box center [486, 217] width 8 height 8
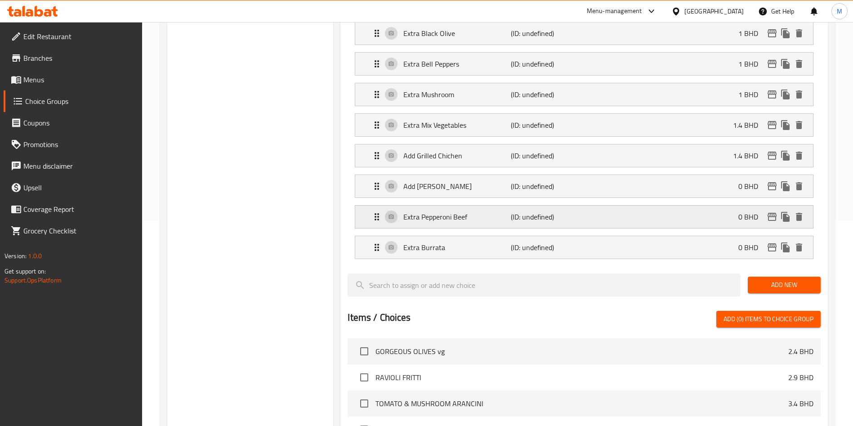
type input "دجاج مشوي"
click at [598, 175] on div "Add Juciy Prawns (ID: undefined) 0 BHD" at bounding box center [586, 186] width 431 height 22
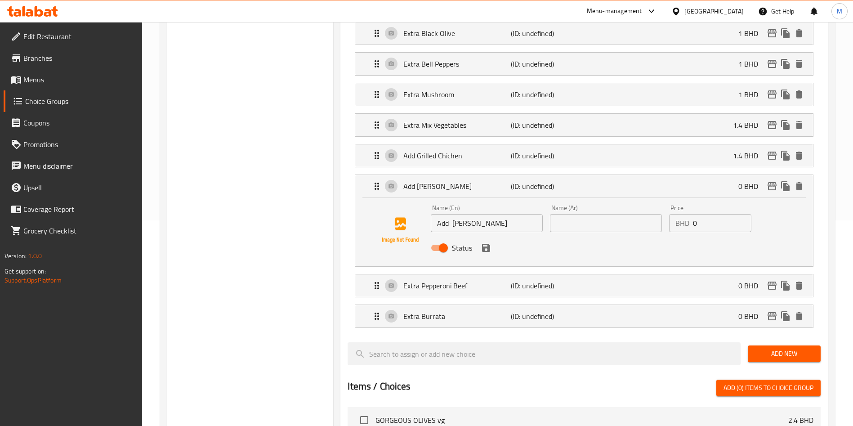
click at [601, 214] on input "text" at bounding box center [606, 223] width 112 height 18
type input "ربيان"
click at [712, 214] on input "0" at bounding box center [722, 223] width 58 height 18
click at [485, 244] on icon "save" at bounding box center [486, 248] width 8 height 8
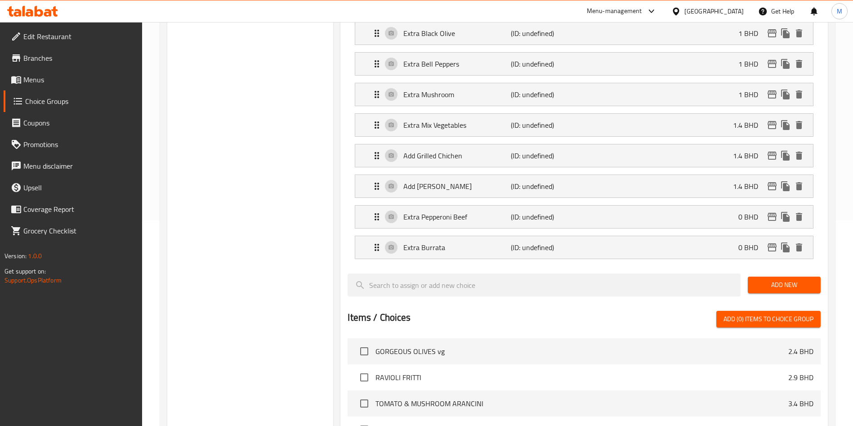
type input "1.4"
click at [526, 211] on p "(ID: undefined)" at bounding box center [546, 216] width 71 height 11
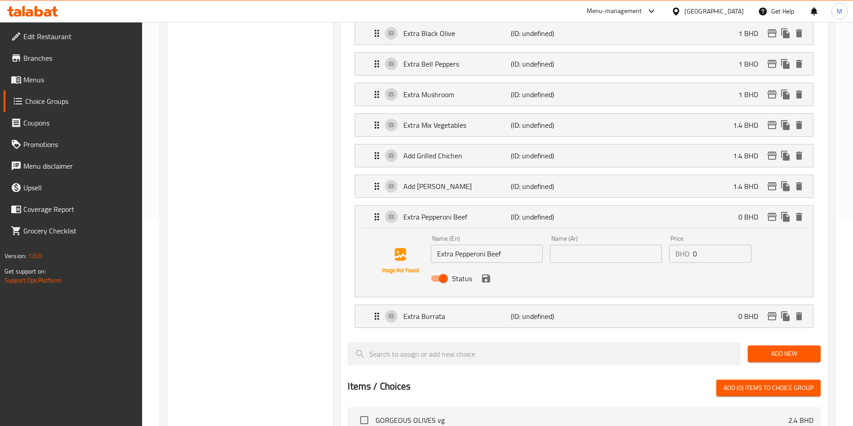
click at [611, 245] on input "text" at bounding box center [606, 254] width 112 height 18
type input "اكسترا ببروني بيف"
click at [711, 245] on input "0" at bounding box center [722, 254] width 58 height 18
click at [489, 274] on icon "save" at bounding box center [486, 278] width 8 height 8
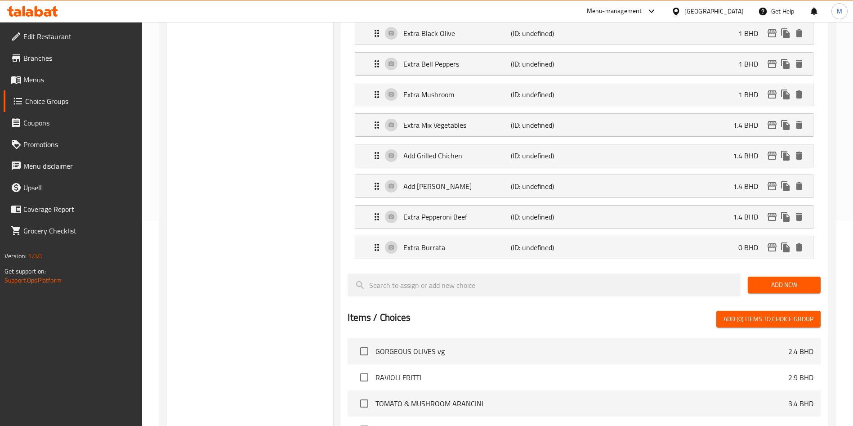
type input "1.4"
click at [674, 236] on div "Extra Burrata (ID: undefined) 0 BHD" at bounding box center [586, 247] width 431 height 22
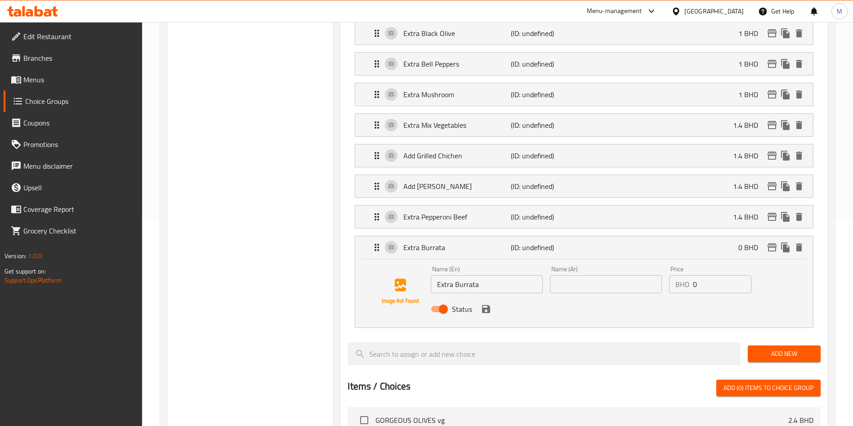
click at [717, 275] on input "0" at bounding box center [722, 284] width 58 height 18
type input "2"
click at [581, 275] on input "text" at bounding box center [606, 284] width 112 height 18
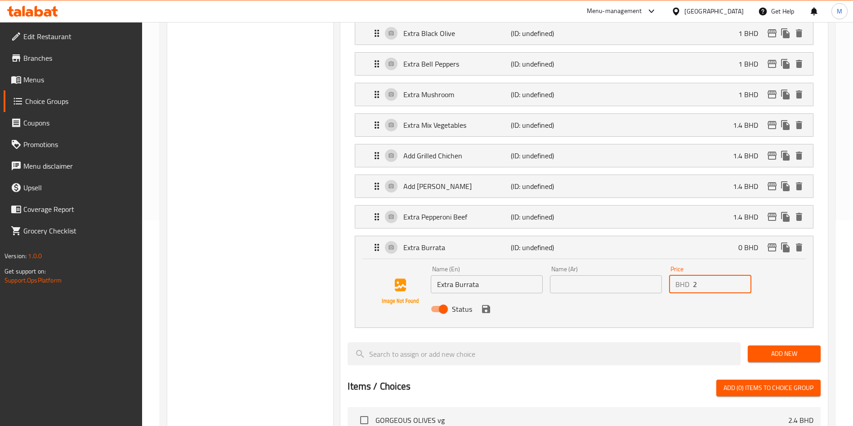
click at [581, 275] on input "text" at bounding box center [606, 284] width 112 height 18
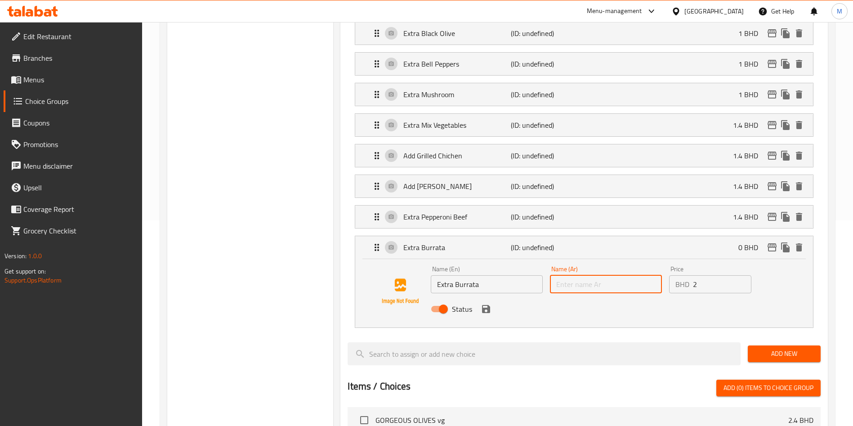
click at [582, 275] on input "text" at bounding box center [606, 284] width 112 height 18
click at [489, 305] on icon "save" at bounding box center [486, 309] width 8 height 8
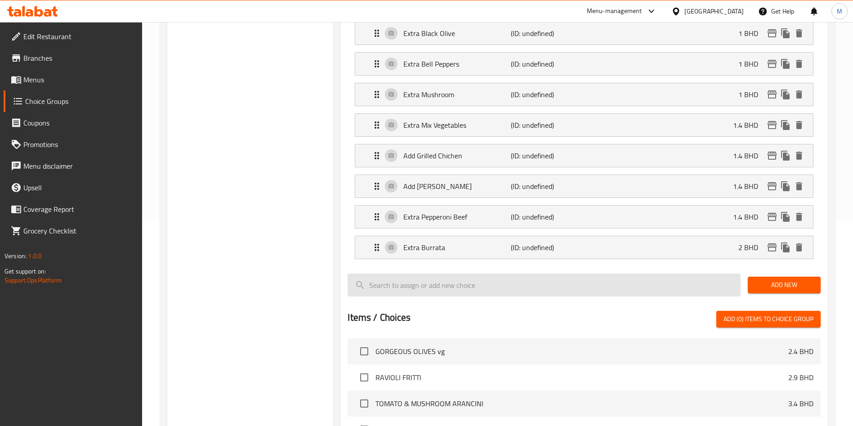
type input "بوراتا"
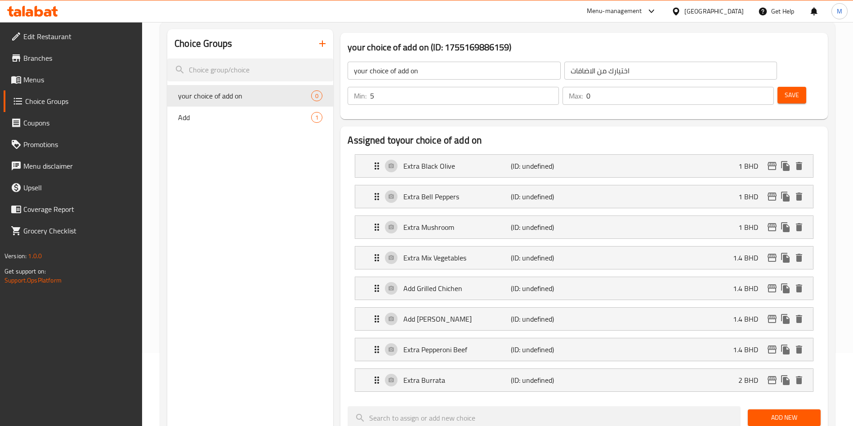
scroll to position [0, 0]
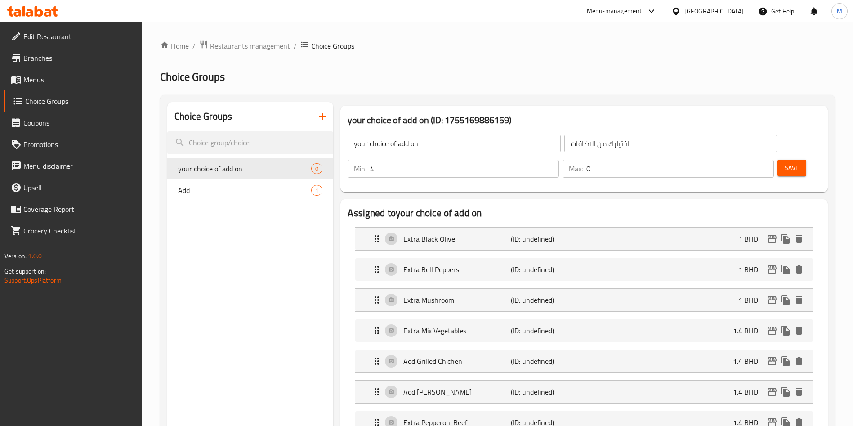
click at [559, 160] on input "4" at bounding box center [464, 169] width 189 height 18
click at [559, 160] on input "3" at bounding box center [464, 169] width 189 height 18
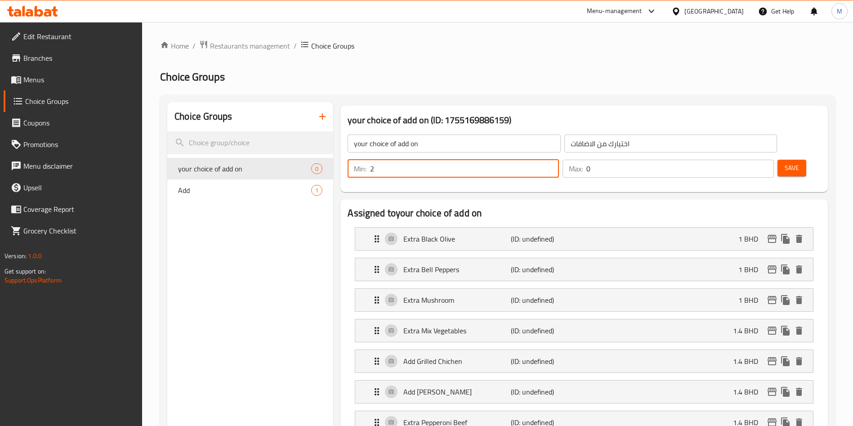
click at [559, 160] on input "2" at bounding box center [464, 169] width 189 height 18
click at [559, 160] on input "1" at bounding box center [464, 169] width 189 height 18
type input "0"
click at [559, 160] on input "0" at bounding box center [464, 169] width 189 height 18
click at [750, 160] on input "1" at bounding box center [679, 169] width 187 height 18
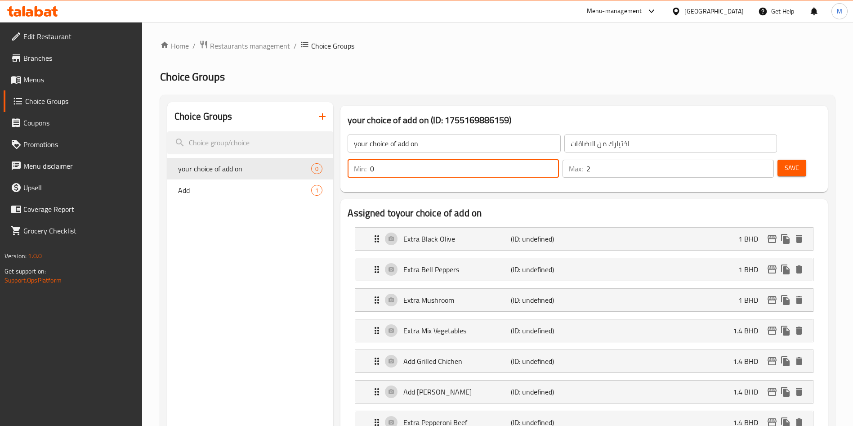
click at [750, 160] on input "2" at bounding box center [679, 169] width 187 height 18
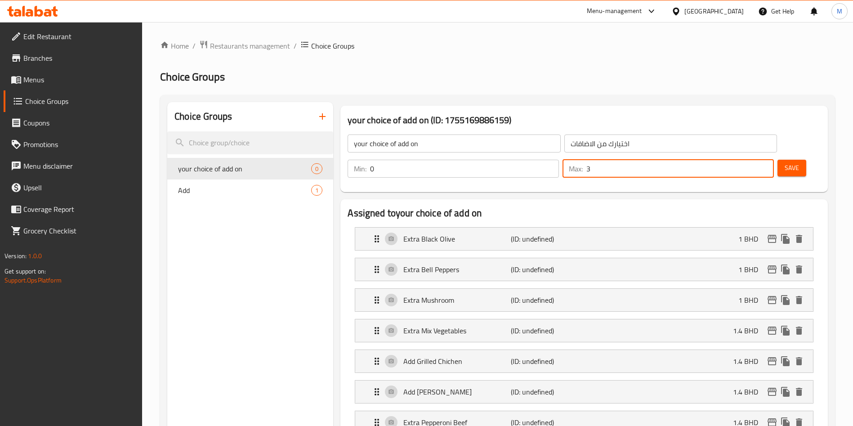
click at [750, 160] on input "3" at bounding box center [679, 169] width 187 height 18
click at [750, 160] on input "4" at bounding box center [679, 169] width 187 height 18
click at [750, 160] on input "5" at bounding box center [679, 169] width 187 height 18
click at [750, 160] on input "6" at bounding box center [679, 169] width 187 height 18
click at [751, 160] on input "7" at bounding box center [679, 169] width 187 height 18
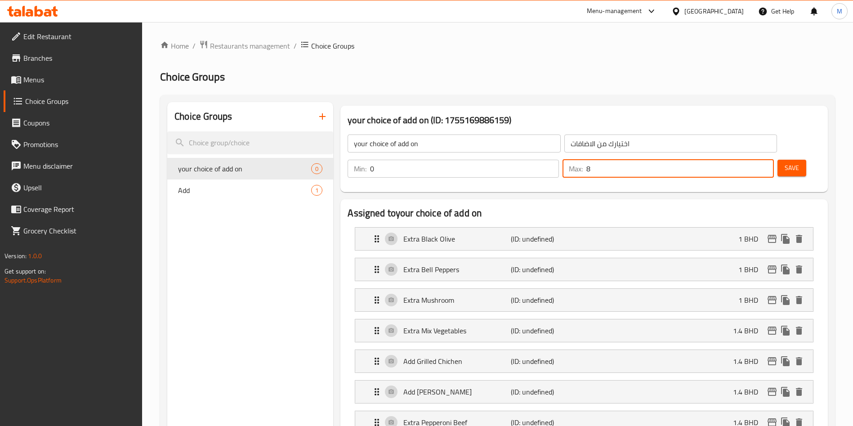
type input "8"
click at [751, 160] on input "8" at bounding box center [679, 169] width 187 height 18
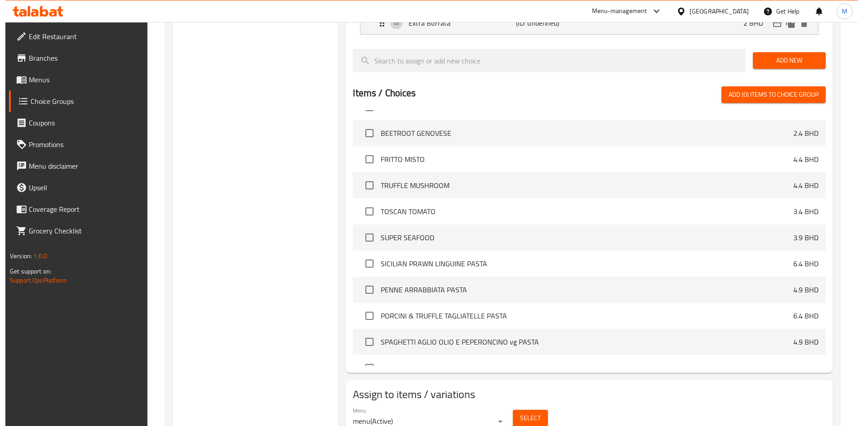
scroll to position [443, 0]
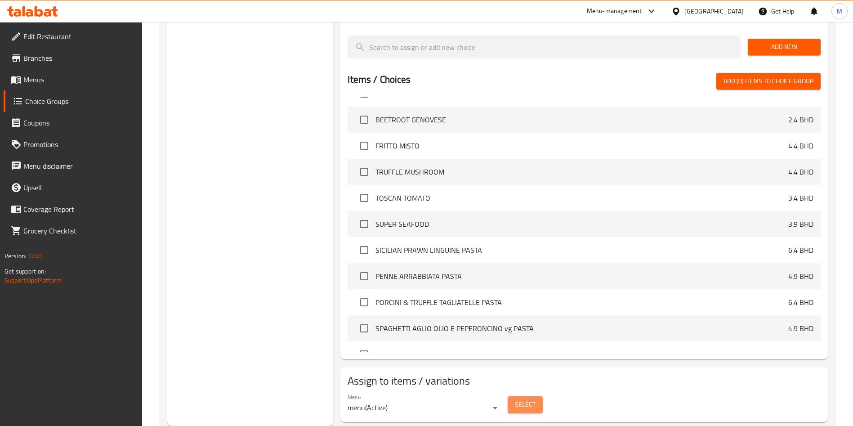
click at [519, 396] on button "Select" at bounding box center [524, 404] width 35 height 17
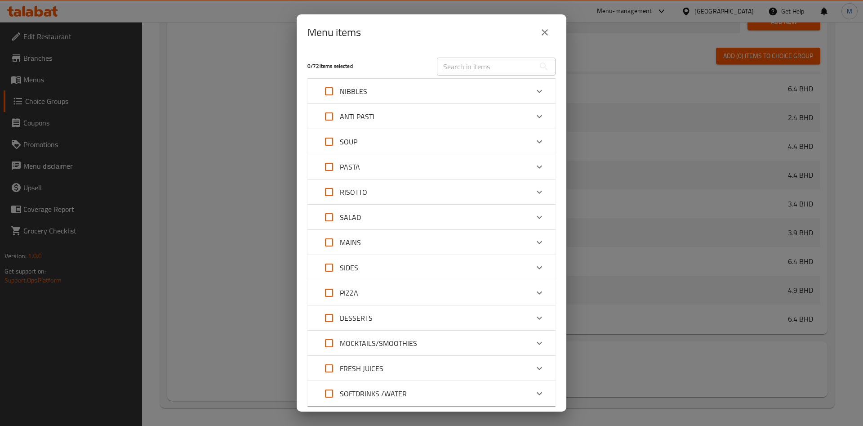
click at [332, 296] on input "Expand" at bounding box center [329, 293] width 22 height 22
checkbox input "true"
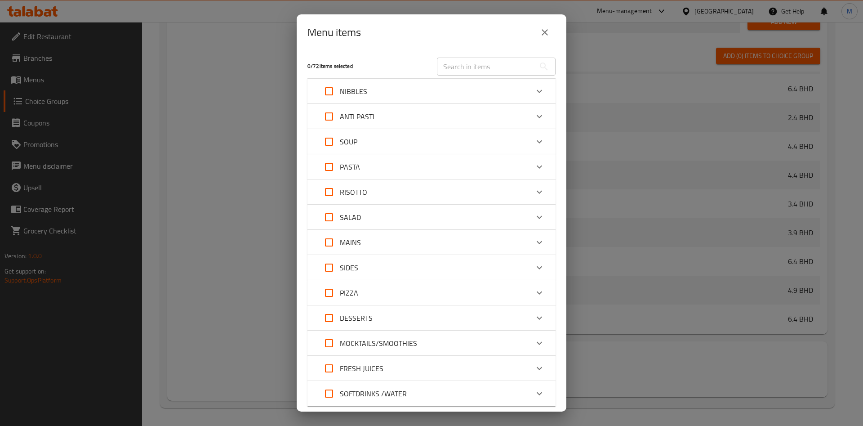
checkbox input "true"
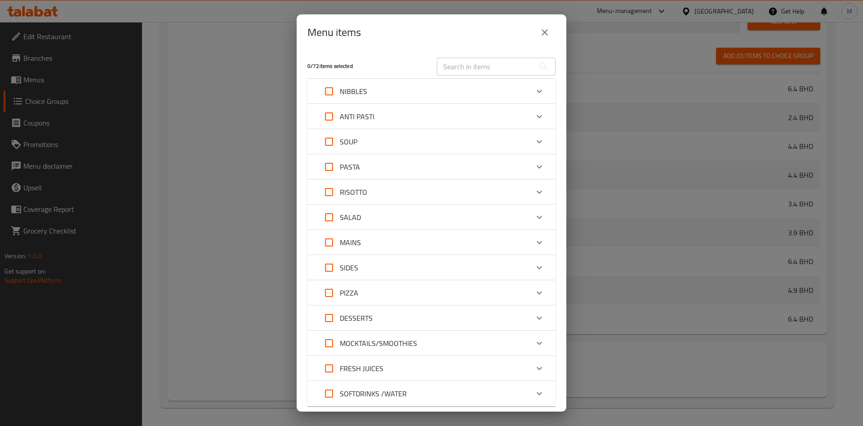
checkbox input "true"
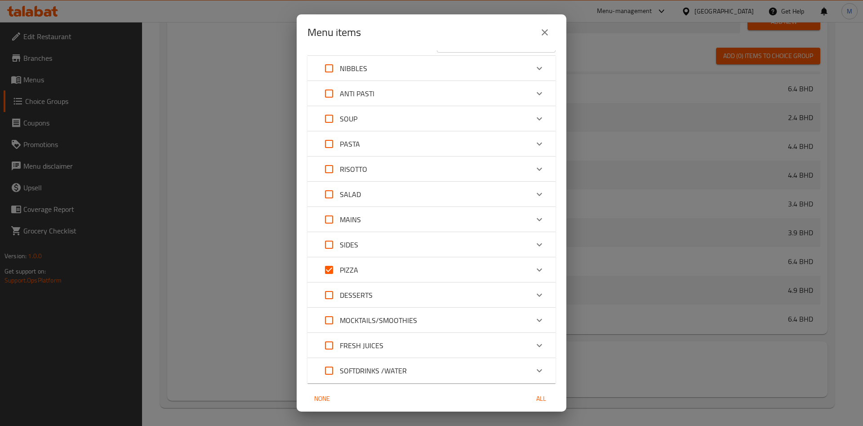
scroll to position [57, 0]
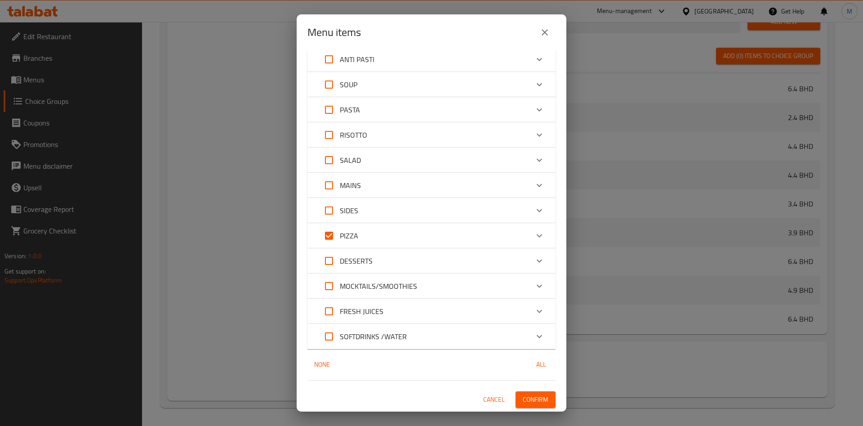
click at [529, 227] on div "Expand" at bounding box center [540, 236] width 22 height 22
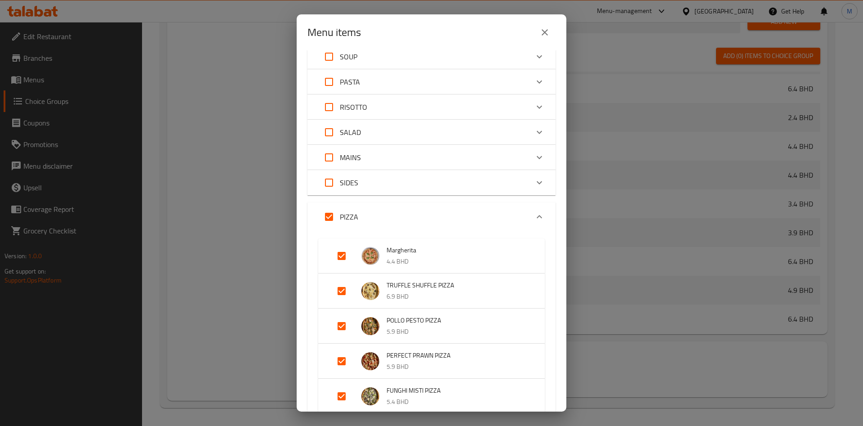
scroll to position [67, 0]
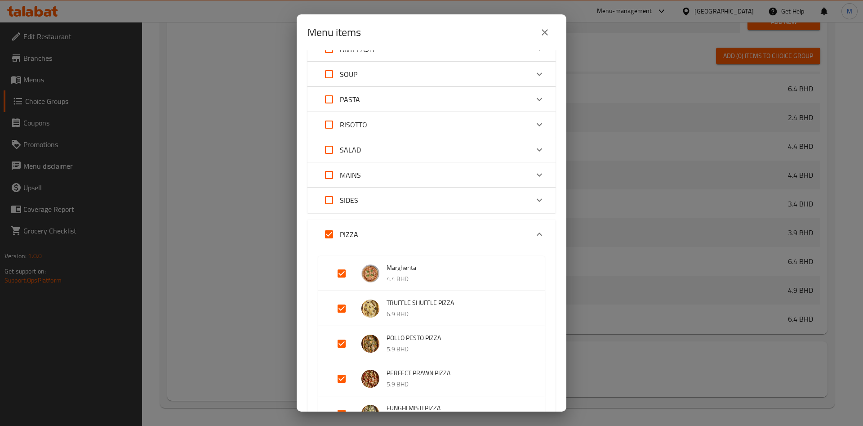
click at [332, 97] on input "Expand" at bounding box center [329, 100] width 22 height 22
checkbox input "true"
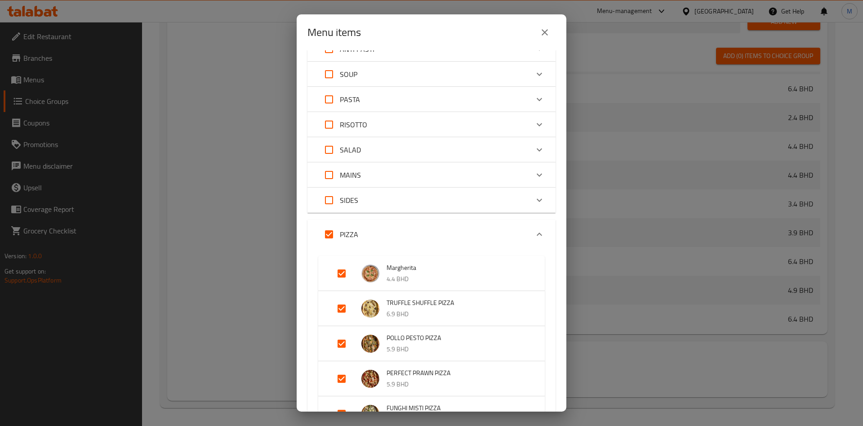
checkbox input "true"
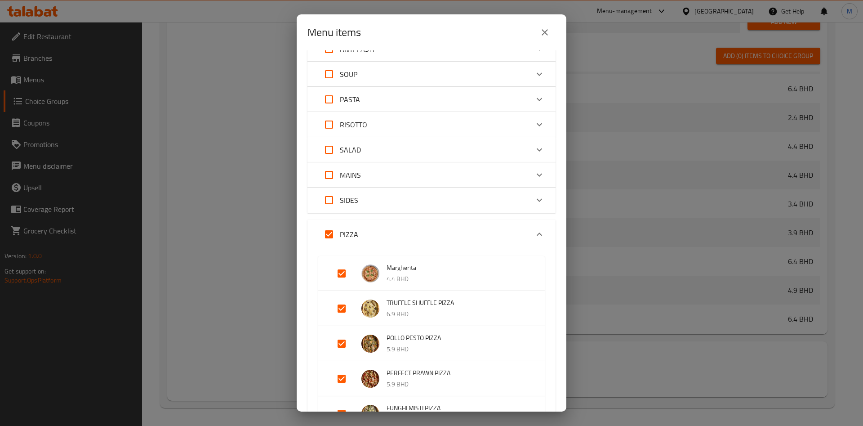
checkbox input "true"
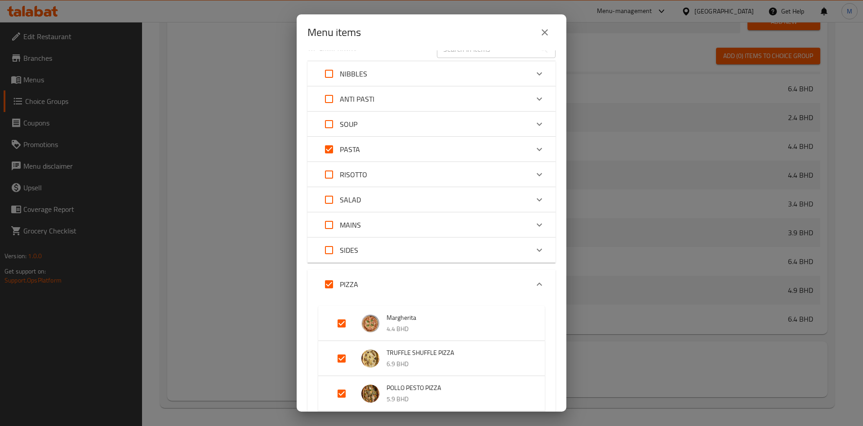
scroll to position [0, 0]
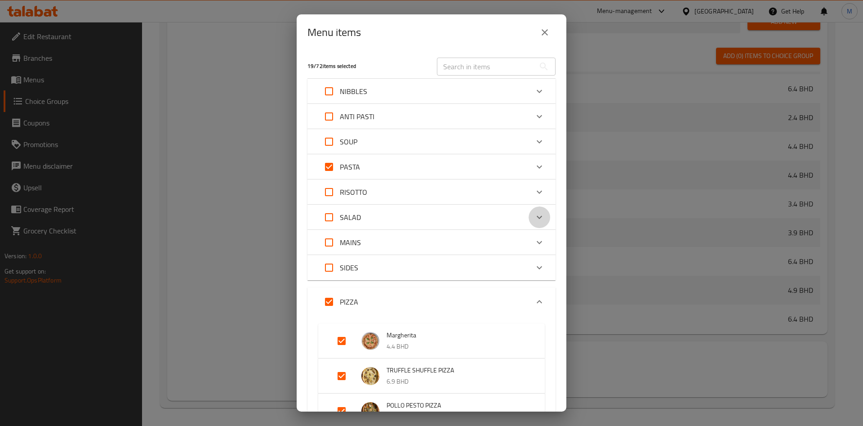
click at [535, 216] on div "Expand" at bounding box center [540, 217] width 22 height 22
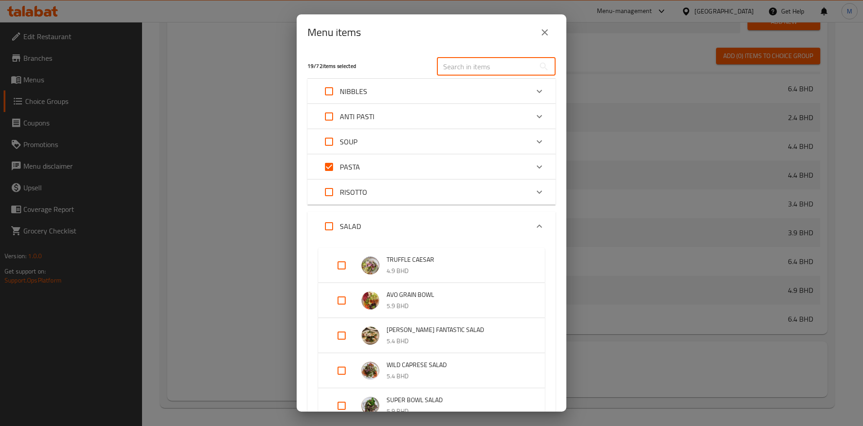
click at [498, 67] on input "text" at bounding box center [486, 67] width 98 height 18
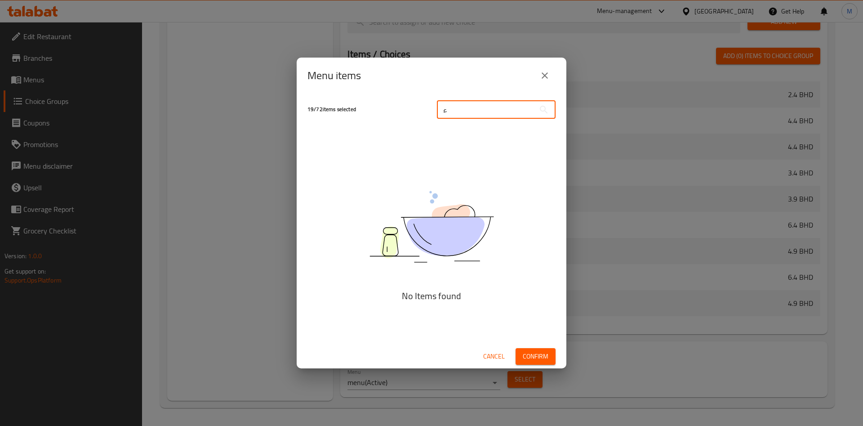
scroll to position [186, 0]
type input "ء"
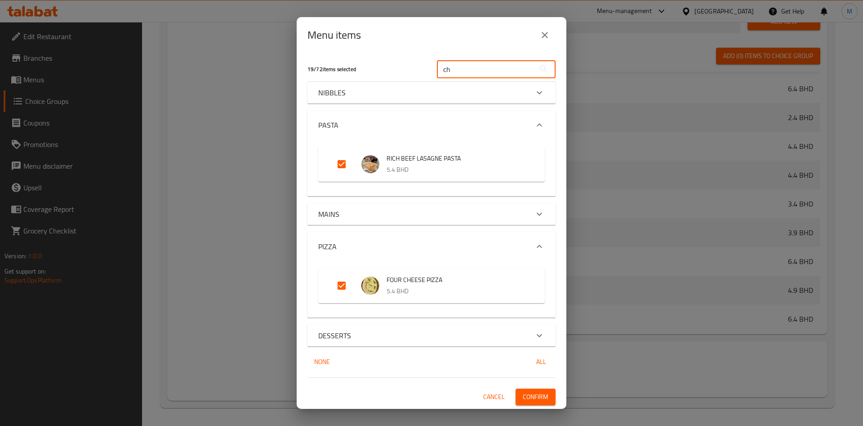
type input "c"
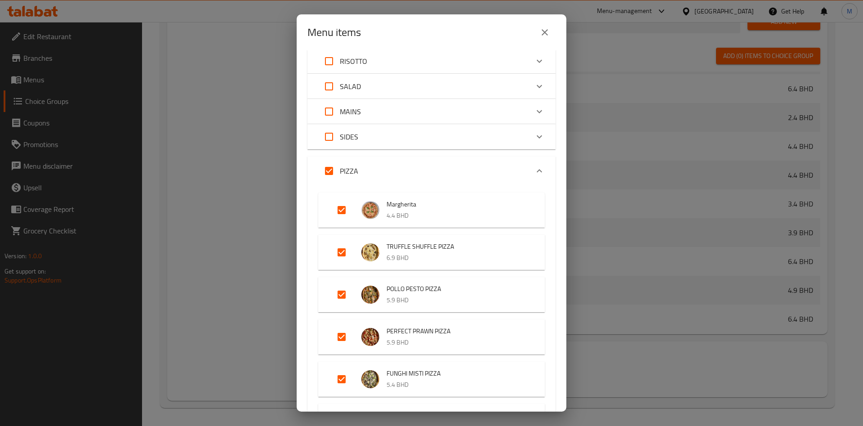
scroll to position [539, 0]
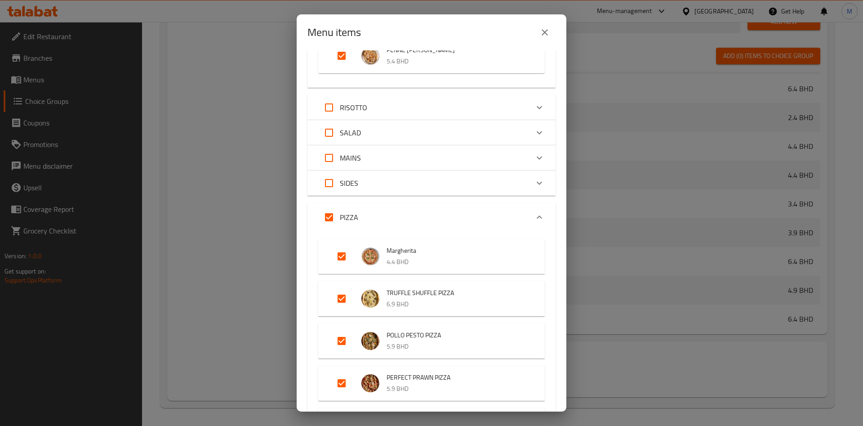
click at [444, 143] on div "SALAD" at bounding box center [423, 133] width 210 height 22
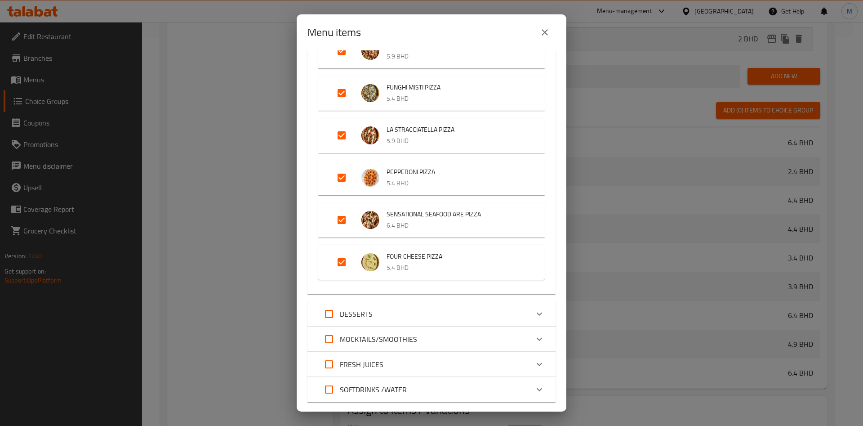
scroll to position [1151, 0]
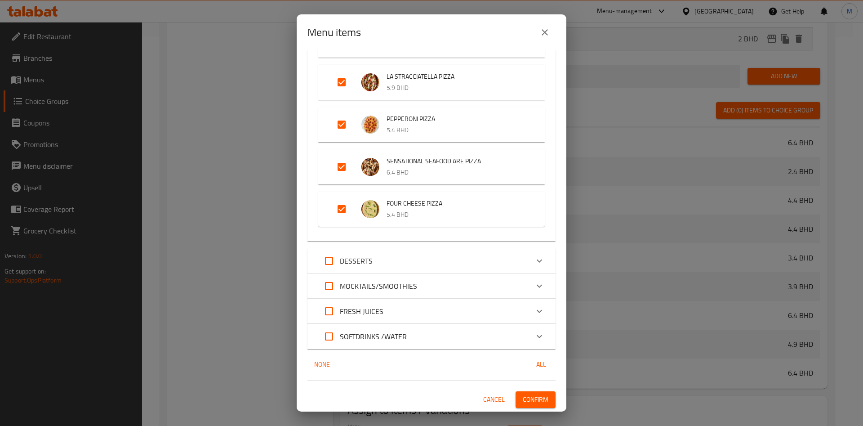
click at [523, 396] on span "Confirm" at bounding box center [536, 399] width 26 height 11
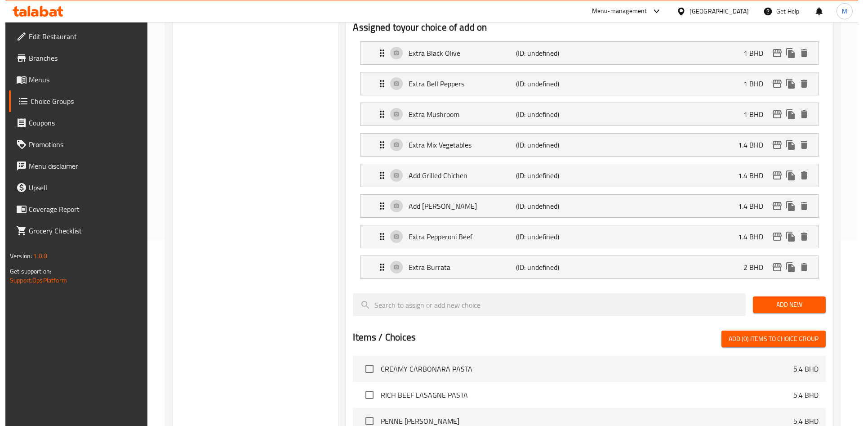
scroll to position [443, 0]
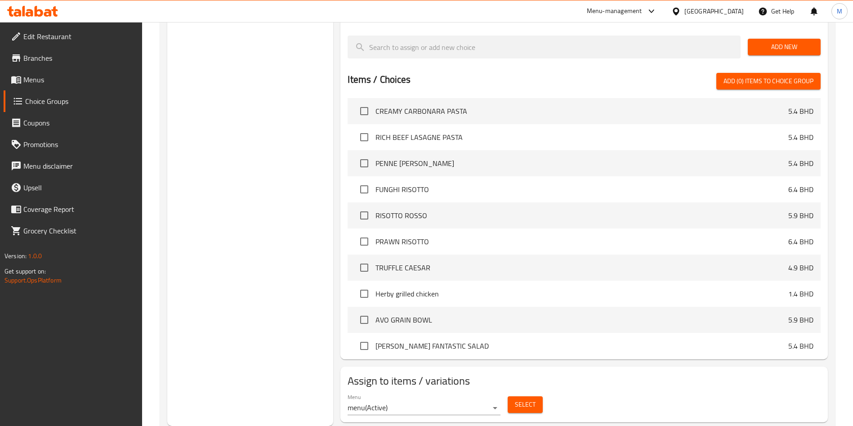
click at [522, 399] on span "Select" at bounding box center [525, 404] width 21 height 11
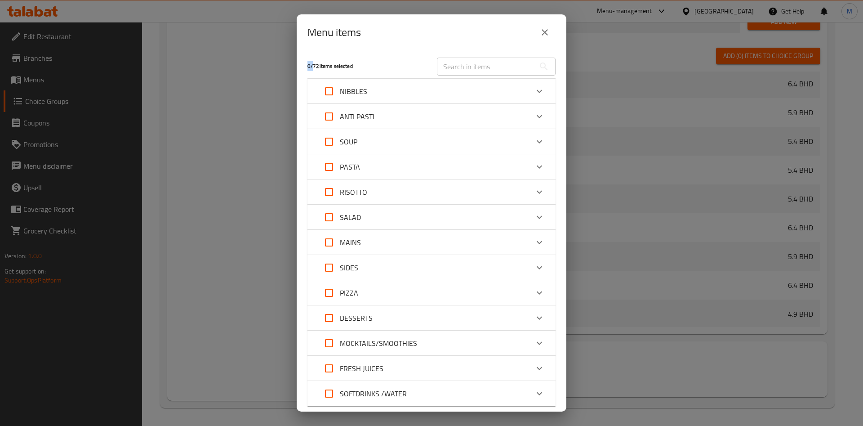
scroll to position [575, 0]
click at [534, 216] on div "Expand" at bounding box center [540, 217] width 22 height 22
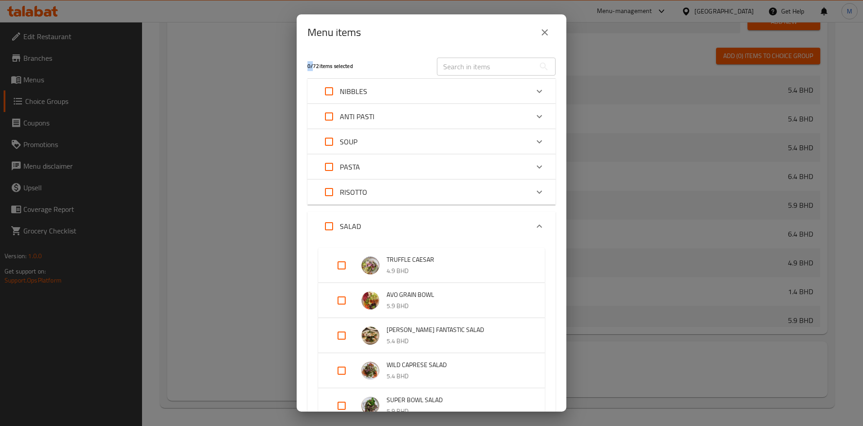
click at [342, 266] on input "Expand" at bounding box center [342, 265] width 22 height 22
checkbox input "true"
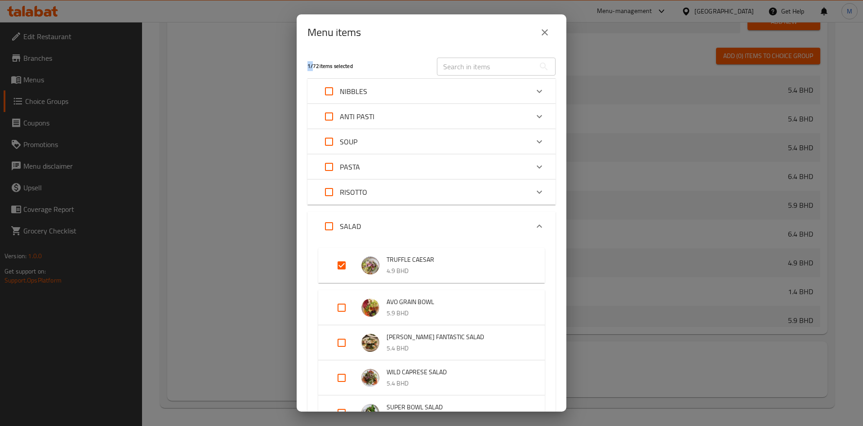
click at [332, 172] on input "Expand" at bounding box center [329, 167] width 22 height 22
checkbox input "true"
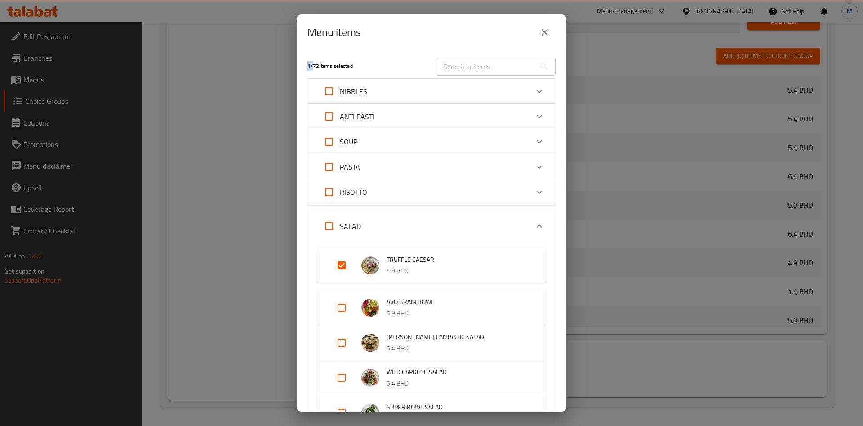
checkbox input "true"
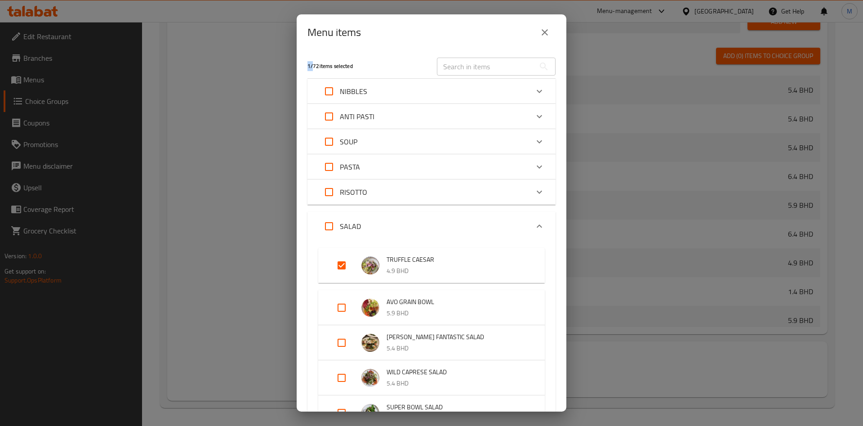
checkbox input "true"
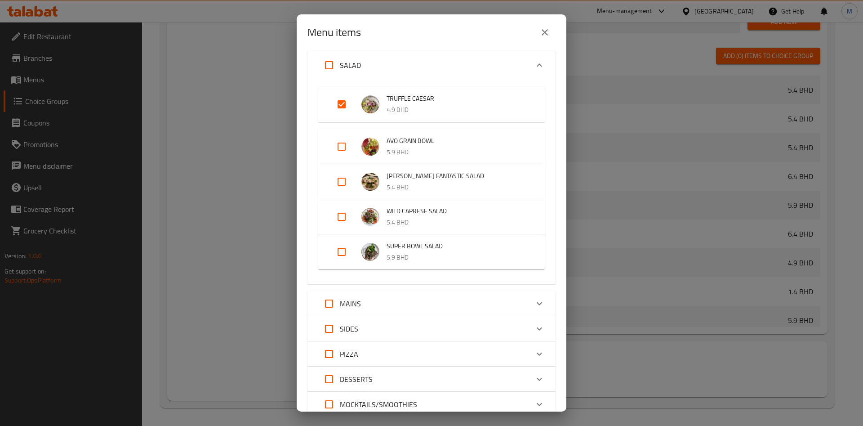
scroll to position [279, 0]
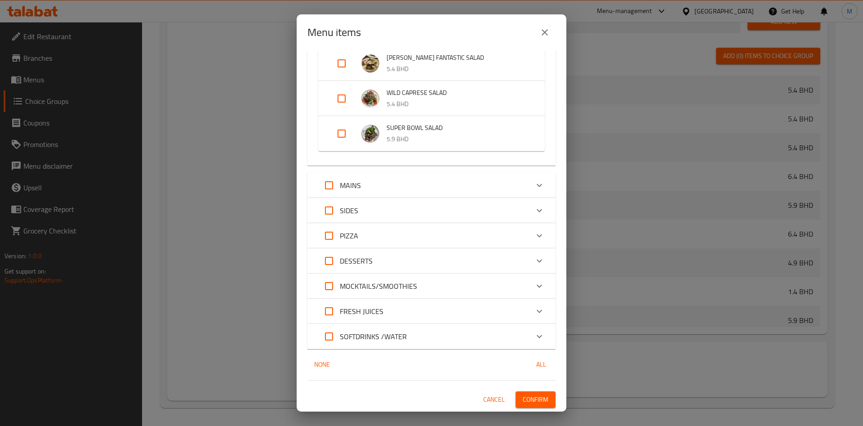
click at [331, 239] on input "Expand" at bounding box center [329, 236] width 22 height 22
checkbox input "false"
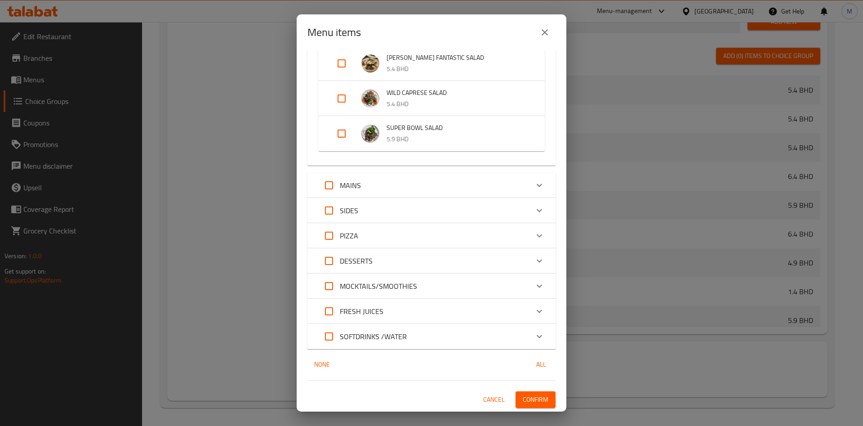
checkbox input "false"
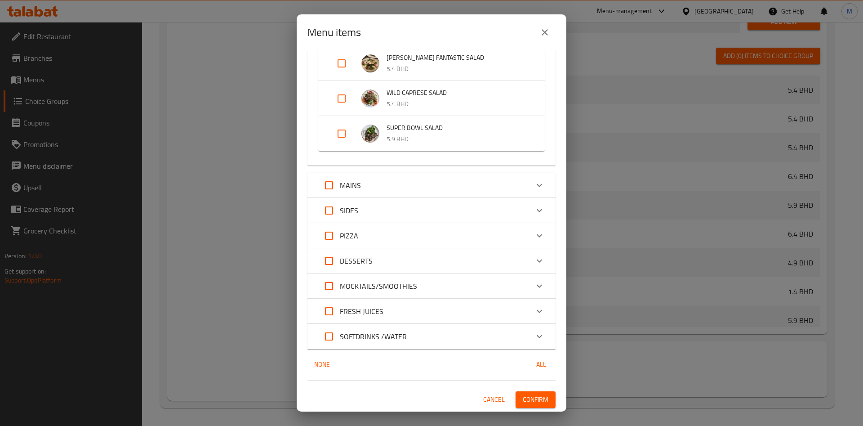
checkbox input "false"
click at [329, 234] on input "Expand" at bounding box center [329, 236] width 22 height 22
checkbox input "true"
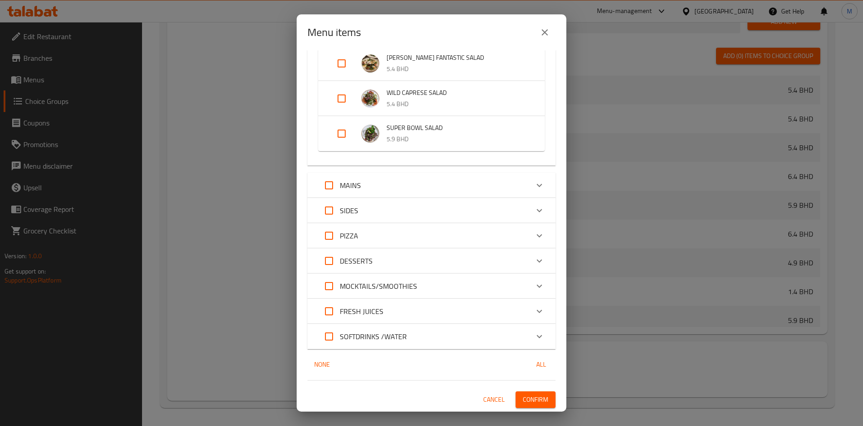
checkbox input "true"
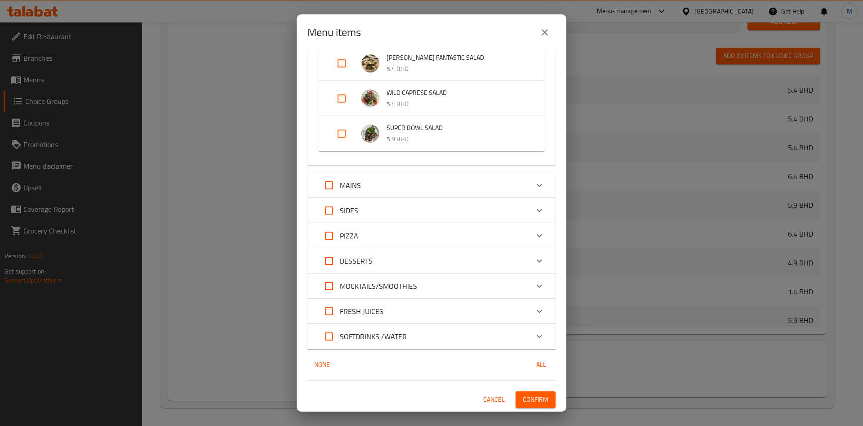
checkbox input "true"
click at [534, 238] on icon "Expand" at bounding box center [539, 235] width 11 height 11
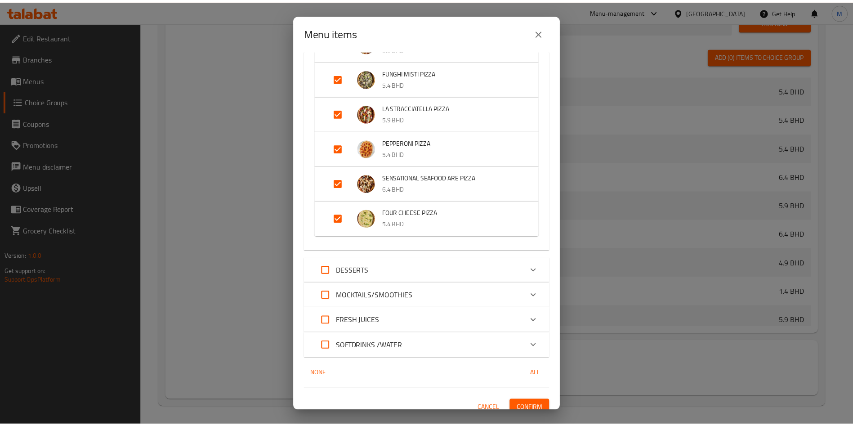
scroll to position [634, 0]
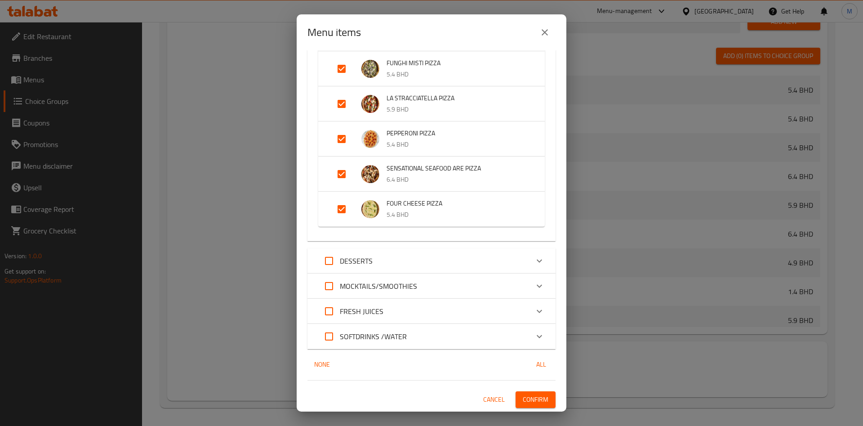
click at [528, 403] on span "Confirm" at bounding box center [536, 399] width 26 height 11
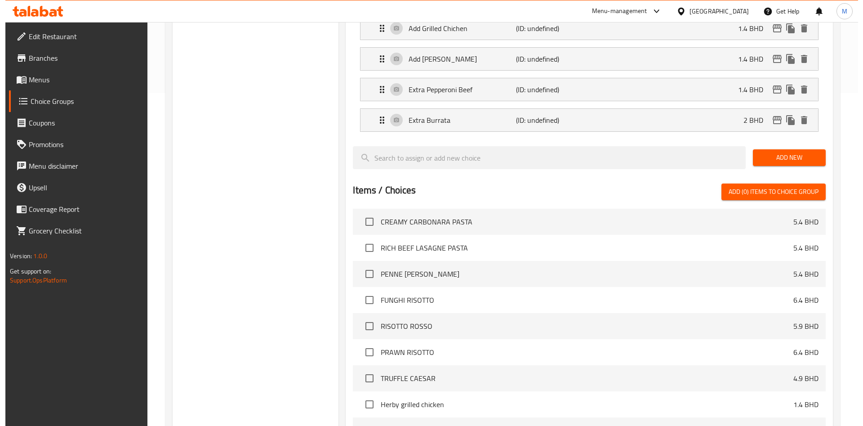
scroll to position [443, 0]
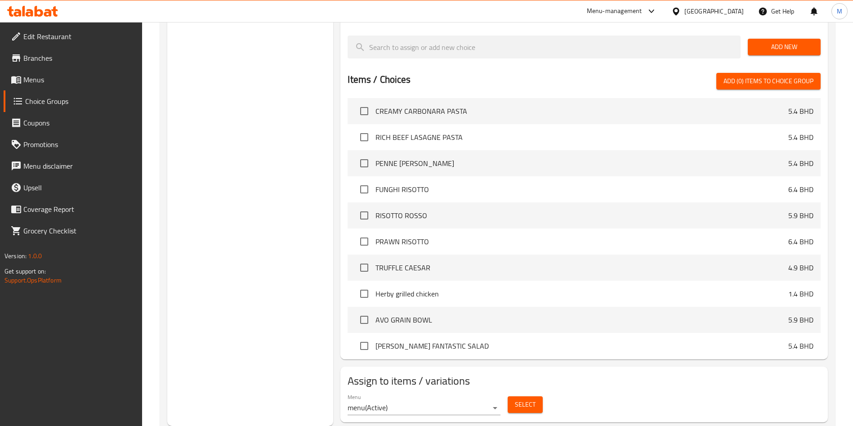
click at [533, 399] on span "Select" at bounding box center [525, 404] width 21 height 11
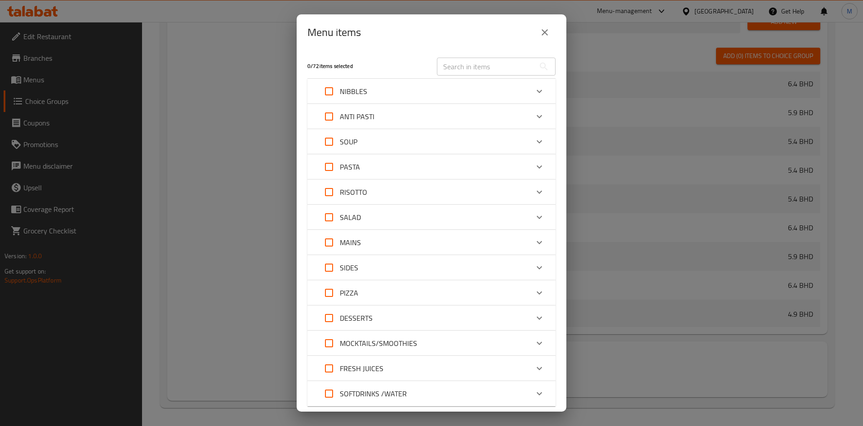
scroll to position [575, 0]
click at [529, 216] on div "Expand" at bounding box center [540, 217] width 22 height 22
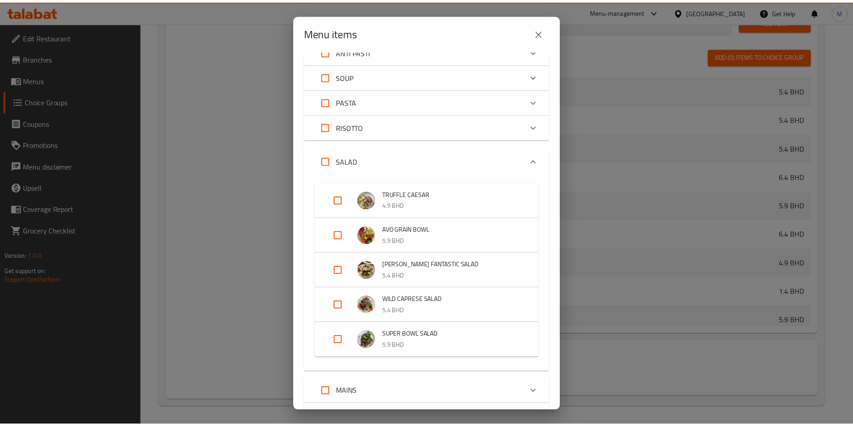
scroll to position [0, 0]
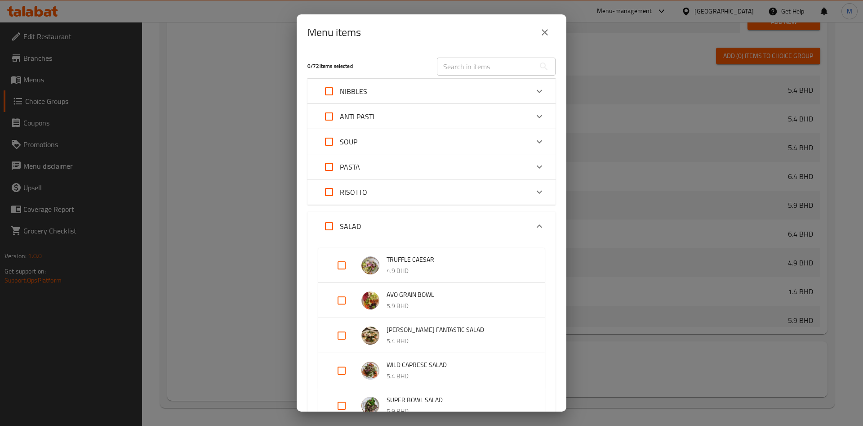
click at [265, 160] on div "Menu items 0 / 72 items selected ​ NIBBLES GORGEOUS OLIVES vg 2.4 BHD RAVIOLI F…" at bounding box center [431, 213] width 863 height 426
click at [550, 34] on icon "close" at bounding box center [544, 32] width 11 height 11
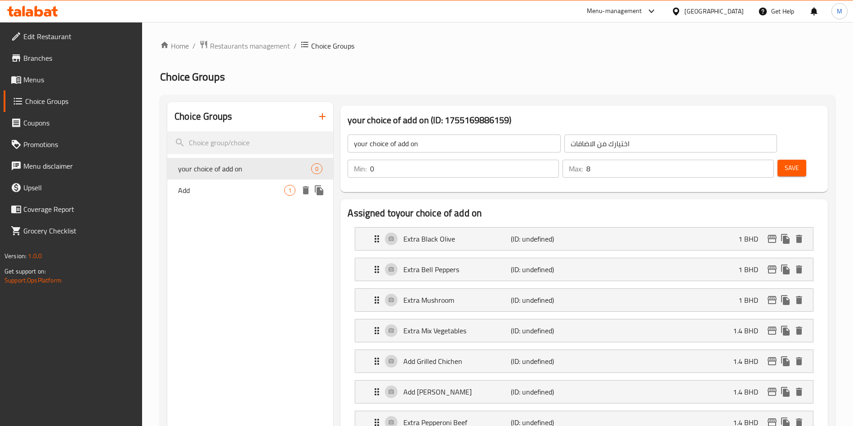
click at [257, 188] on span "Add" at bounding box center [231, 190] width 106 height 11
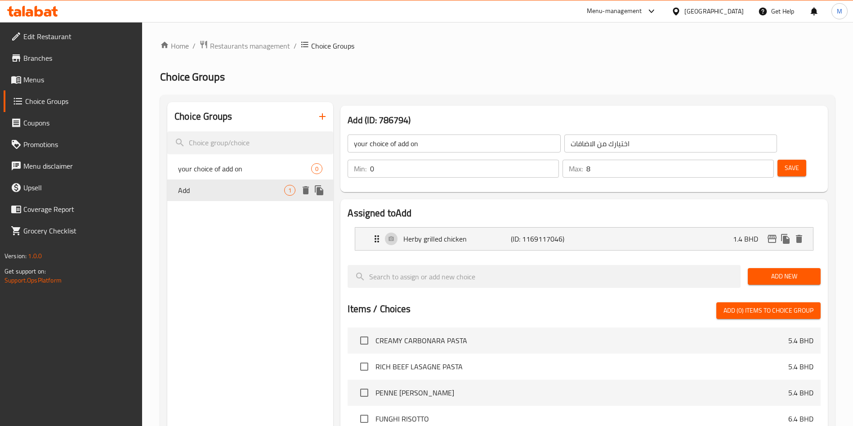
type input "Add"
type input "يضيف"
type input "1"
click at [262, 171] on span "your choice of add on" at bounding box center [231, 168] width 106 height 11
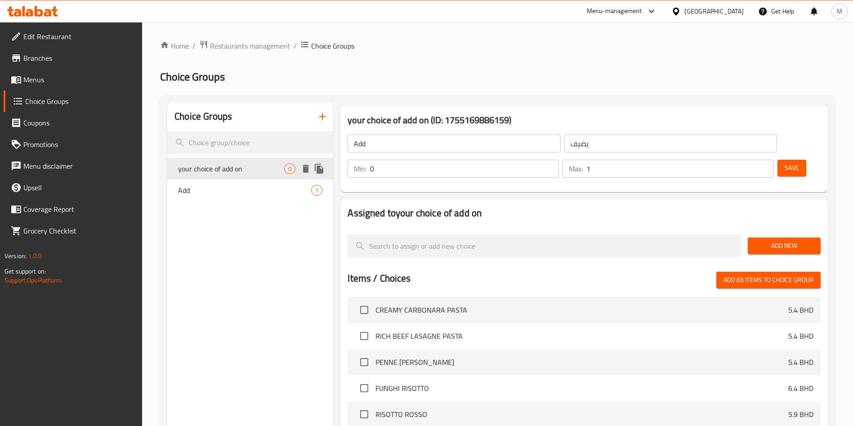
type input "your choice of add on"
type input "اختيارك من الاضافات"
type input "0"
click at [793, 240] on span "Add New" at bounding box center [784, 245] width 58 height 11
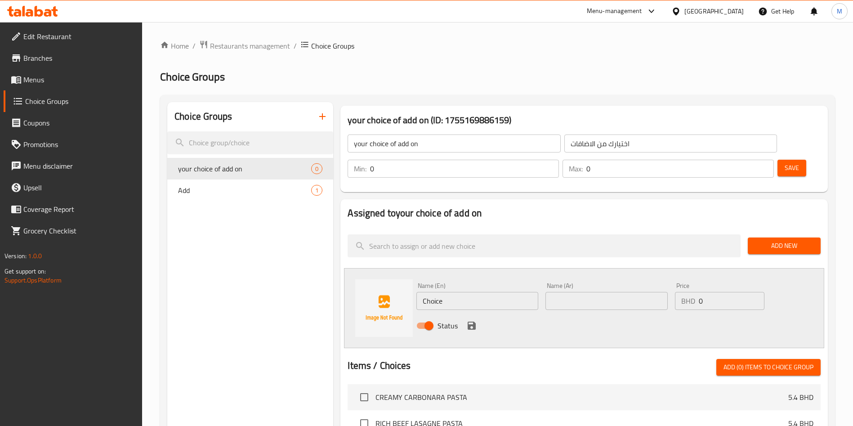
click at [462, 292] on input "Choice" at bounding box center [477, 301] width 122 height 18
click at [750, 160] on input "1" at bounding box center [679, 169] width 187 height 18
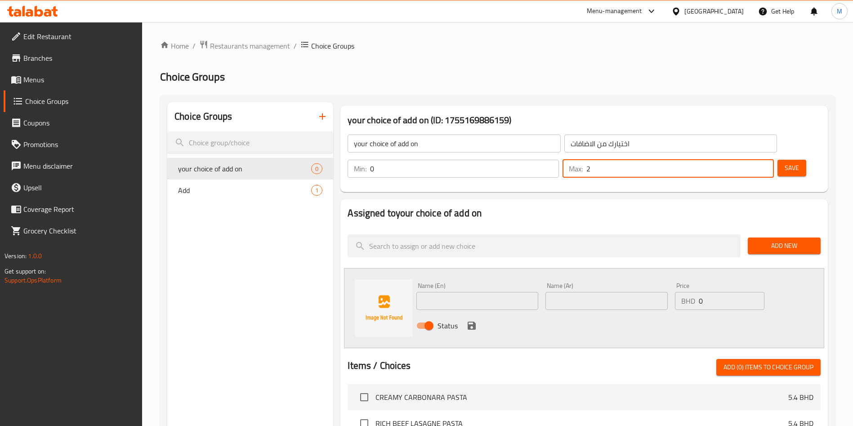
click at [750, 160] on input "2" at bounding box center [679, 169] width 187 height 18
click at [750, 160] on input "3" at bounding box center [679, 169] width 187 height 18
click at [750, 160] on input "4" at bounding box center [679, 169] width 187 height 18
click at [750, 160] on input "5" at bounding box center [679, 169] width 187 height 18
click at [750, 160] on input "6" at bounding box center [679, 169] width 187 height 18
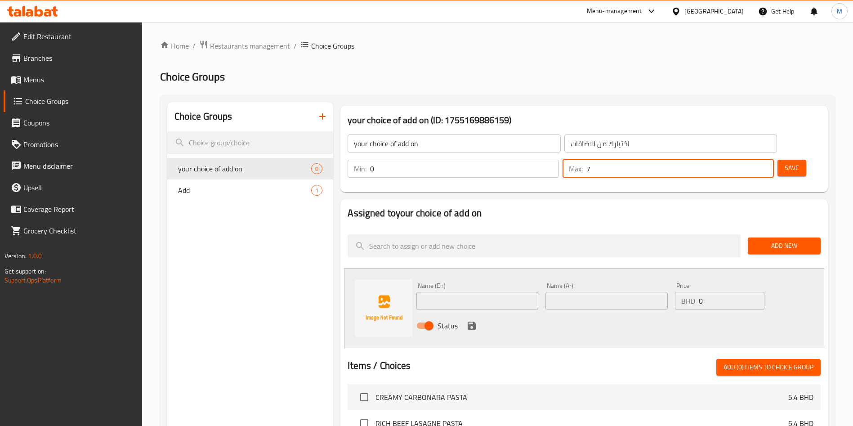
type input "7"
click at [750, 160] on input "7" at bounding box center [679, 169] width 187 height 18
click at [462, 292] on input "text" at bounding box center [477, 301] width 122 height 18
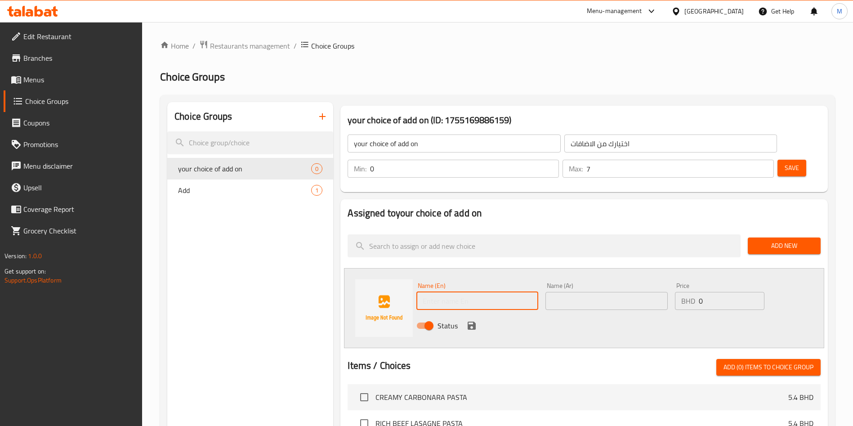
drag, startPoint x: 462, startPoint y: 283, endPoint x: 476, endPoint y: 281, distance: 13.6
click at [462, 292] on input "text" at bounding box center [477, 301] width 122 height 18
click at [497, 292] on input "text" at bounding box center [477, 301] width 122 height 18
paste input "Extra Black Olive"
type input "Extra Black Olive"
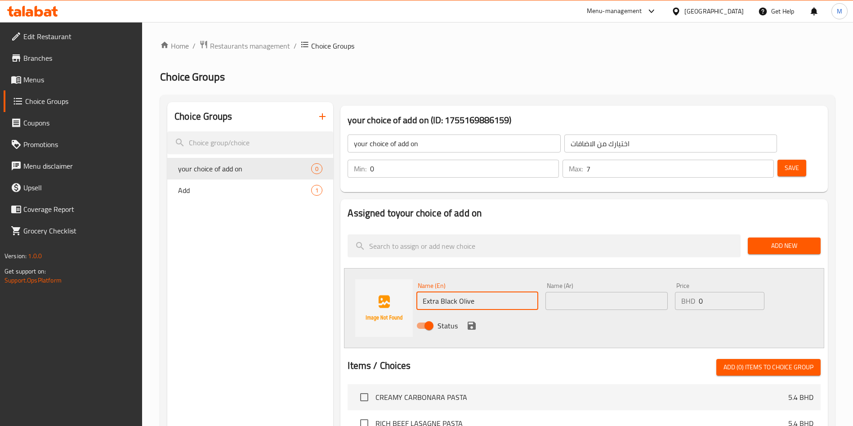
click at [558, 292] on input "text" at bounding box center [606, 301] width 122 height 18
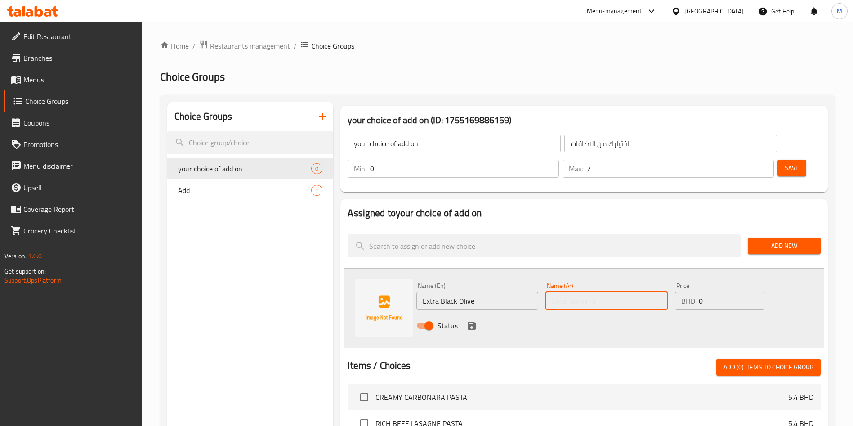
paste input "Extra Black Olive"
type input "Extra Black Olive"
click at [472, 321] on icon "save" at bounding box center [471, 325] width 8 height 8
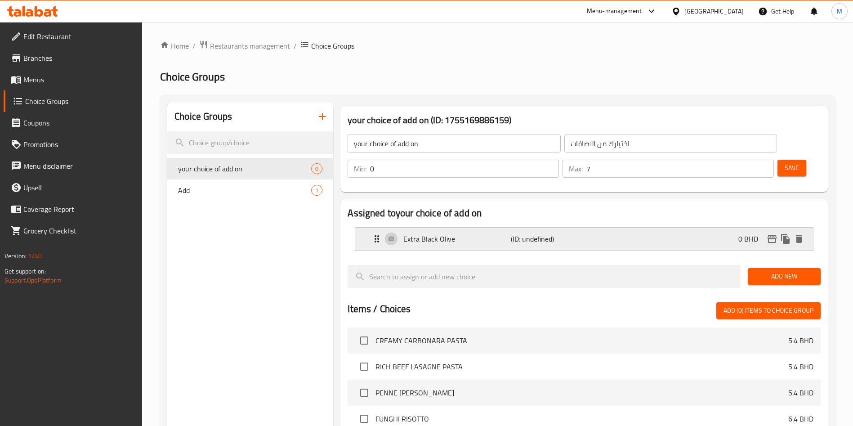
click at [670, 227] on div "Extra Black Olive (ID: undefined) 0 BHD" at bounding box center [586, 238] width 431 height 22
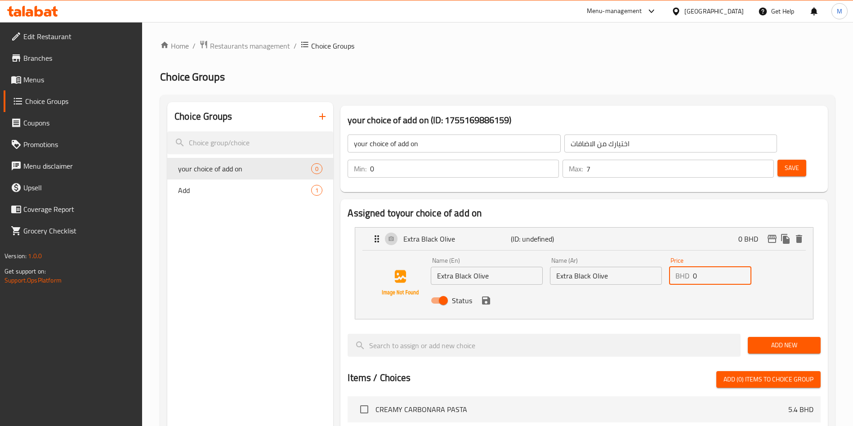
click at [723, 267] on input "0" at bounding box center [722, 276] width 58 height 18
click at [487, 296] on icon "save" at bounding box center [486, 300] width 8 height 8
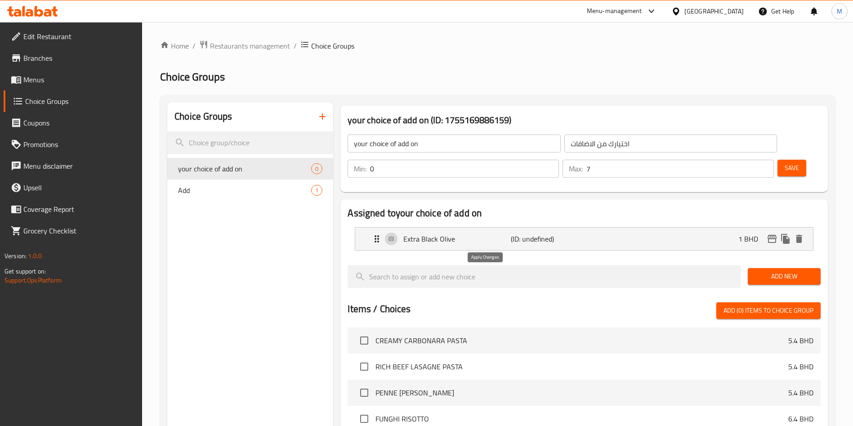
type input "1"
click at [785, 271] on span "Add New" at bounding box center [784, 276] width 58 height 11
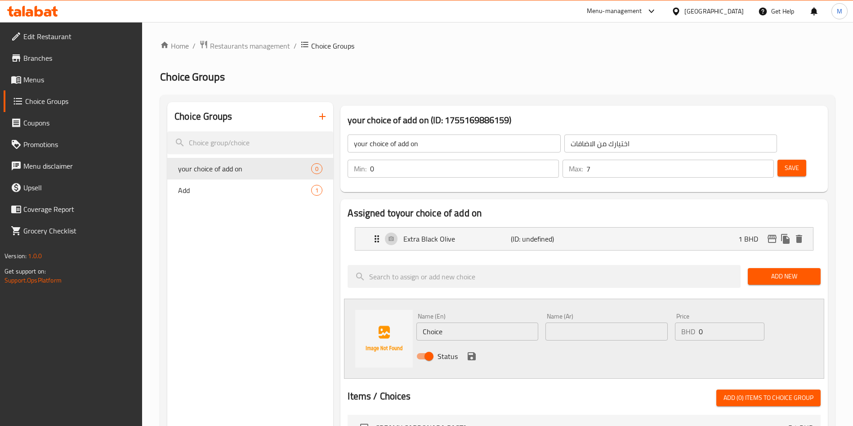
click at [456, 322] on input "Choice" at bounding box center [477, 331] width 122 height 18
paste input "Extra Bell Peppers"
type input "Extra Bell Peppers"
click at [596, 322] on input "text" at bounding box center [606, 331] width 122 height 18
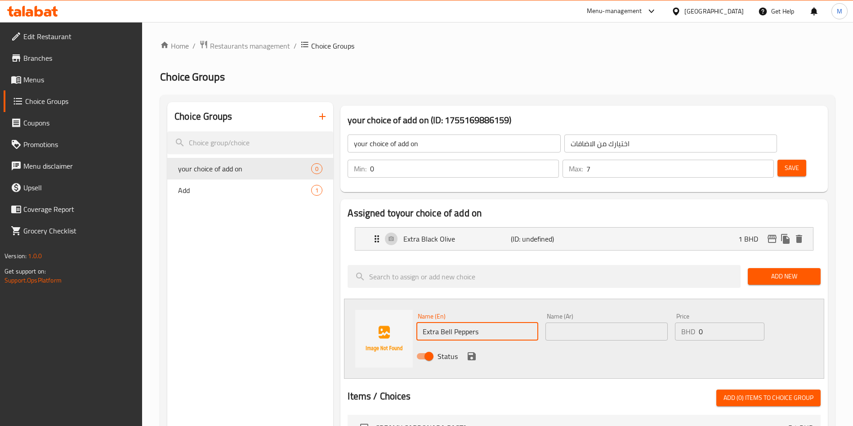
click at [596, 322] on input "text" at bounding box center [606, 331] width 122 height 18
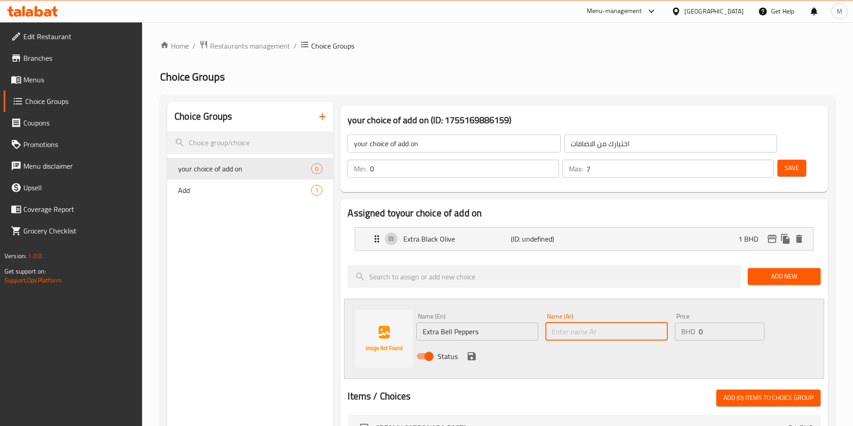
paste input "Extra Bell Peppers"
type input "Extra Bell Peppers"
click at [734, 322] on input "0" at bounding box center [731, 331] width 66 height 18
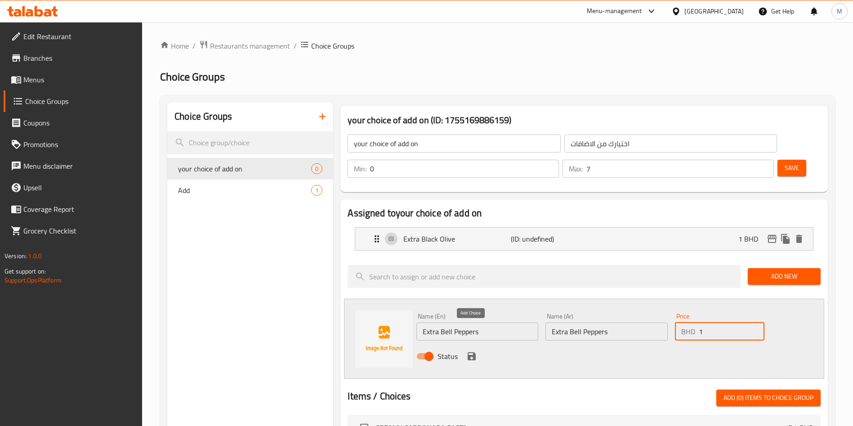
type input "1"
click at [468, 352] on icon "save" at bounding box center [471, 356] width 8 height 8
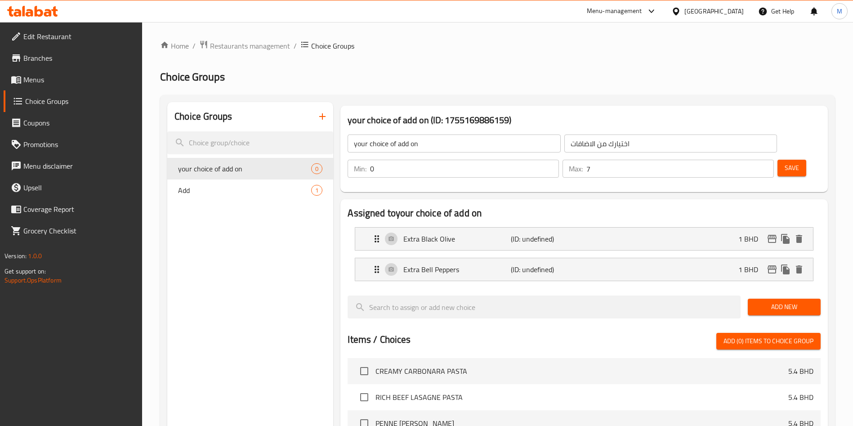
click at [774, 261] on nav "Extra Black Olive (ID: undefined) 1 BHD Name (En) Extra Black Olive Name (En) N…" at bounding box center [583, 254] width 473 height 68
click at [777, 301] on span "Add New" at bounding box center [784, 306] width 58 height 11
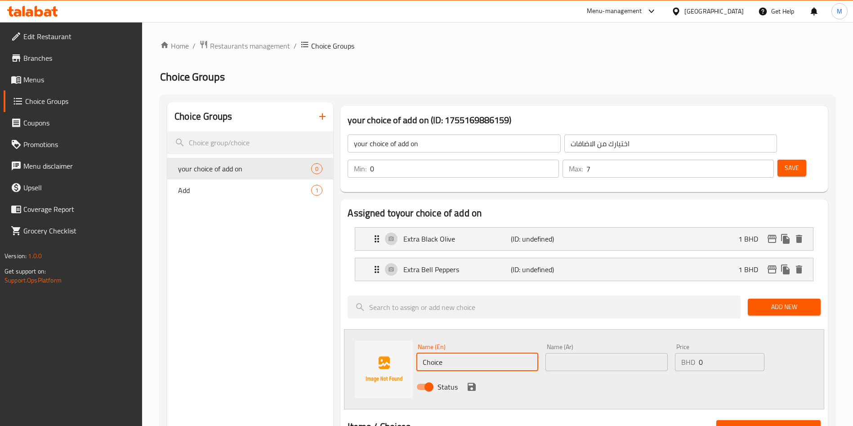
click at [495, 353] on input "Choice" at bounding box center [477, 362] width 122 height 18
paste input "Extra Mushroom"
type input "Extra Mushroom"
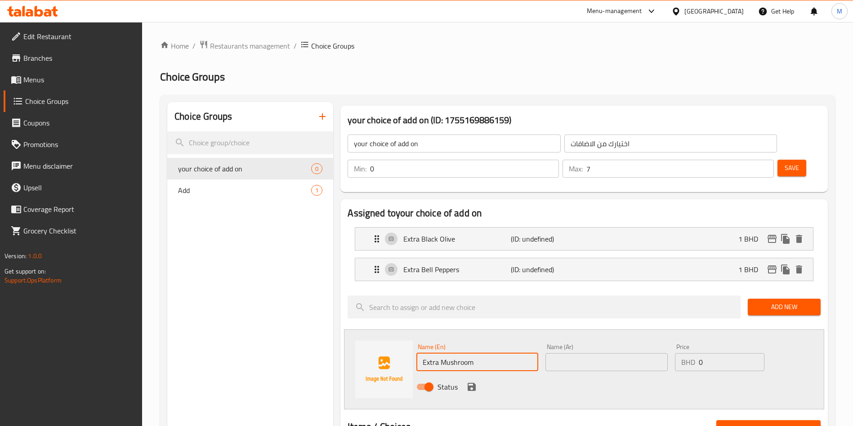
click at [588, 353] on input "text" at bounding box center [606, 362] width 122 height 18
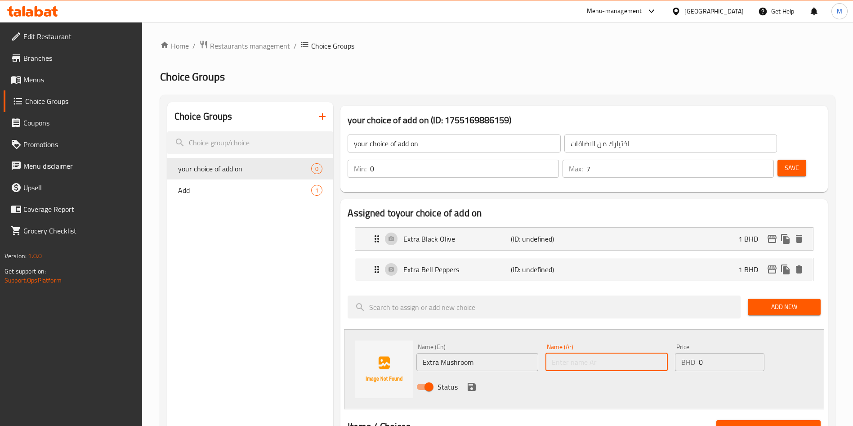
paste input "Extra Mushroom"
type input "Extra Mushroom"
click at [707, 353] on input "0" at bounding box center [731, 362] width 66 height 18
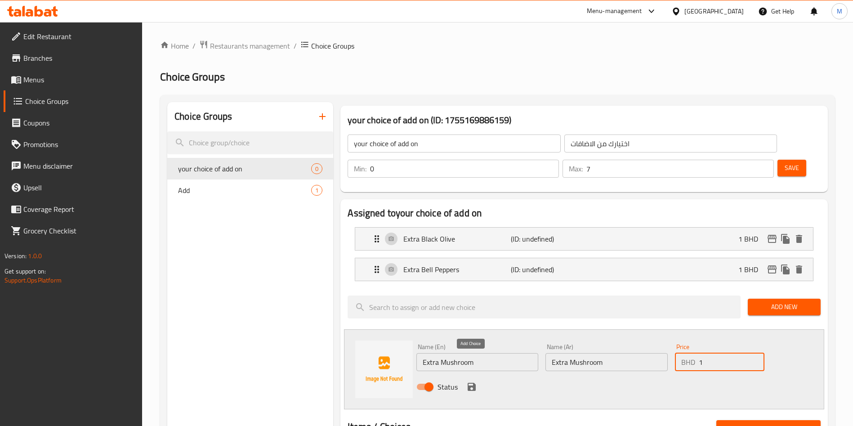
type input "1"
click at [472, 382] on icon "save" at bounding box center [471, 386] width 8 height 8
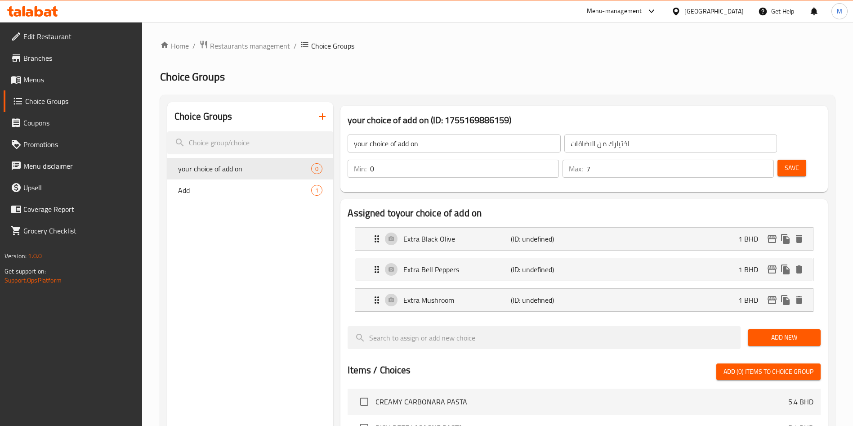
click at [788, 329] on button "Add New" at bounding box center [783, 337] width 73 height 17
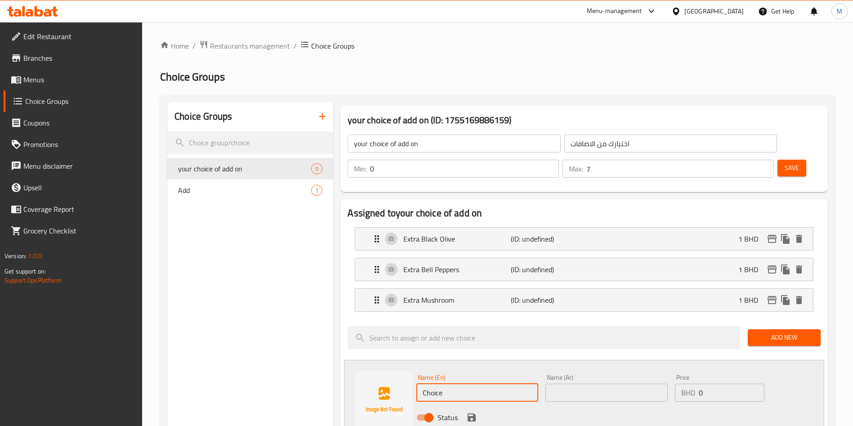
click at [455, 383] on input "Choice" at bounding box center [477, 392] width 122 height 18
paste input "Extra Mix Vegetables"
type input "Extra Mix Vegetables"
click at [571, 383] on input "text" at bounding box center [606, 392] width 122 height 18
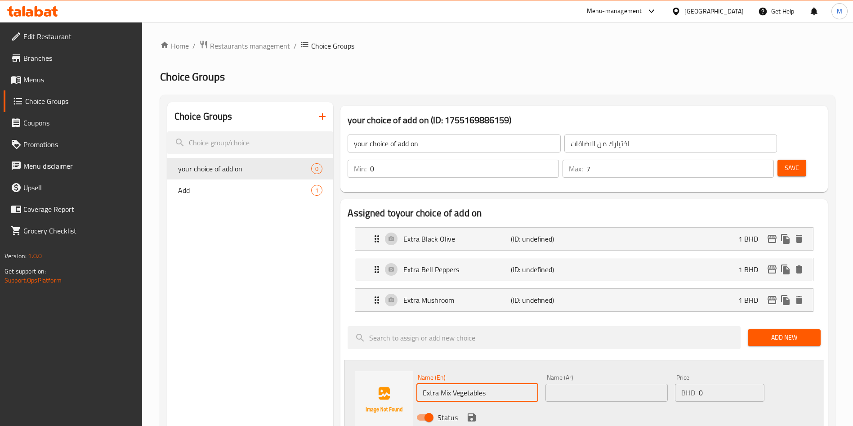
paste input "Extra Mix Vegetables"
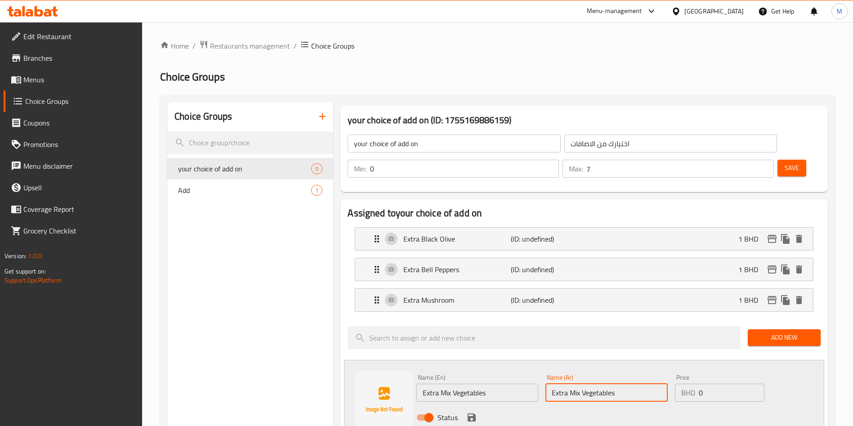
type input "Extra Mix Vegetables"
click at [712, 383] on input "0" at bounding box center [731, 392] width 66 height 18
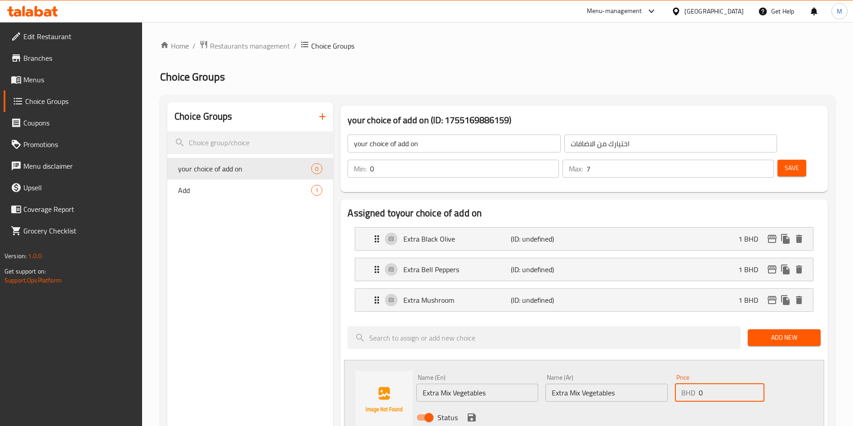
click at [712, 383] on input "0" at bounding box center [731, 392] width 66 height 18
type input "1.4"
click at [468, 413] on icon "save" at bounding box center [471, 417] width 8 height 8
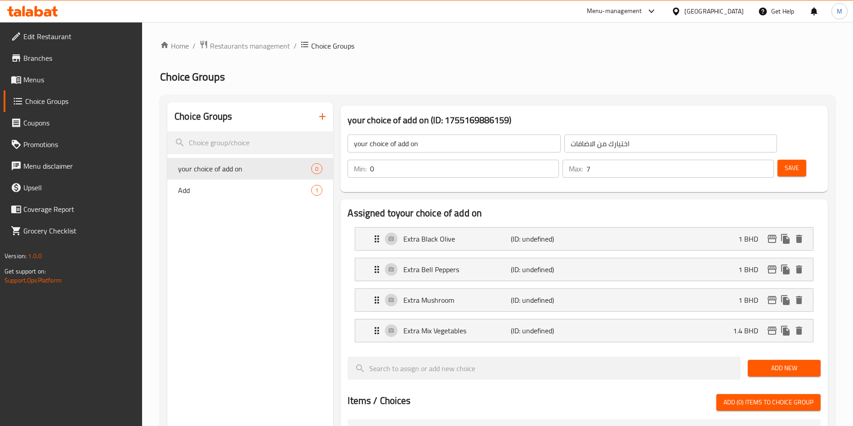
click at [774, 362] on span "Add New" at bounding box center [784, 367] width 58 height 11
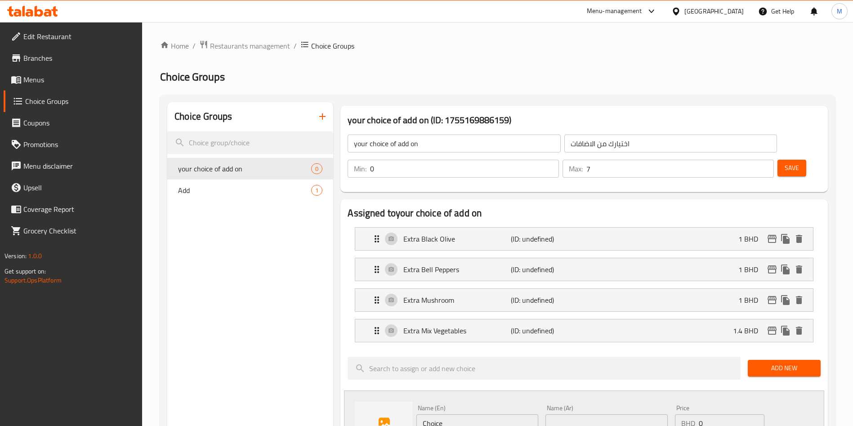
click at [462, 405] on div "Name (En) Choice Name (En)" at bounding box center [477, 418] width 122 height 27
click at [465, 414] on input "Choice" at bounding box center [477, 423] width 122 height 18
paste input "Add Grilled Chichen"
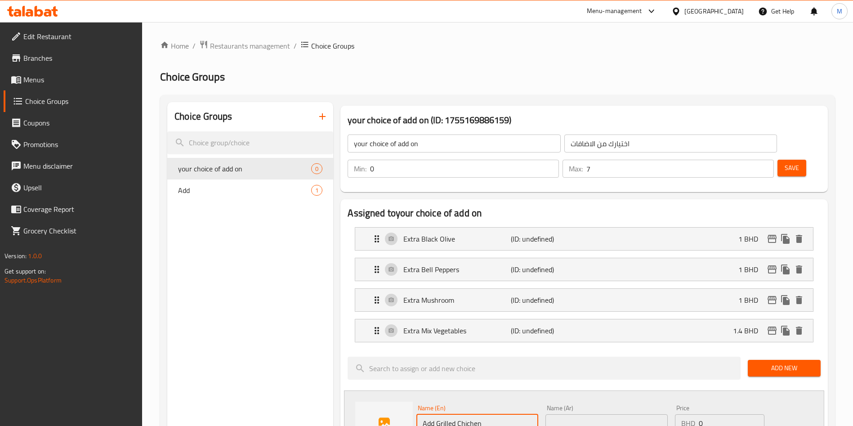
type input "Add Grilled Chichen"
click at [581, 414] on input "text" at bounding box center [606, 423] width 122 height 18
paste input "Add Grilled Chichen"
type input "Add Grilled Chichen"
click at [722, 414] on input "0" at bounding box center [731, 423] width 66 height 18
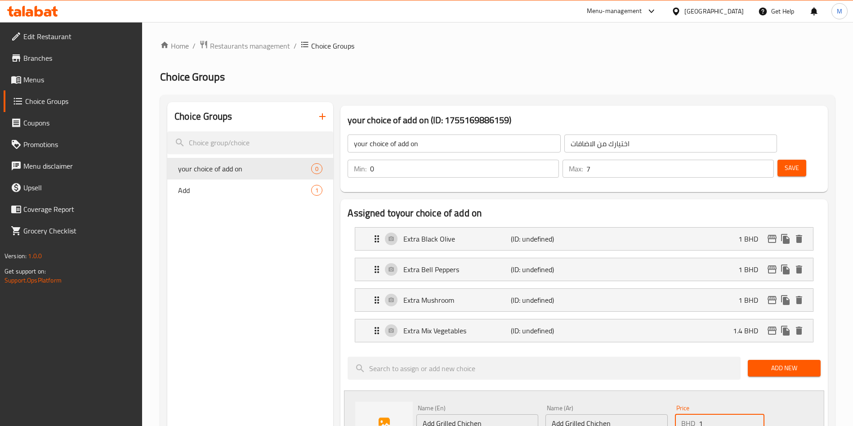
type input "1.4"
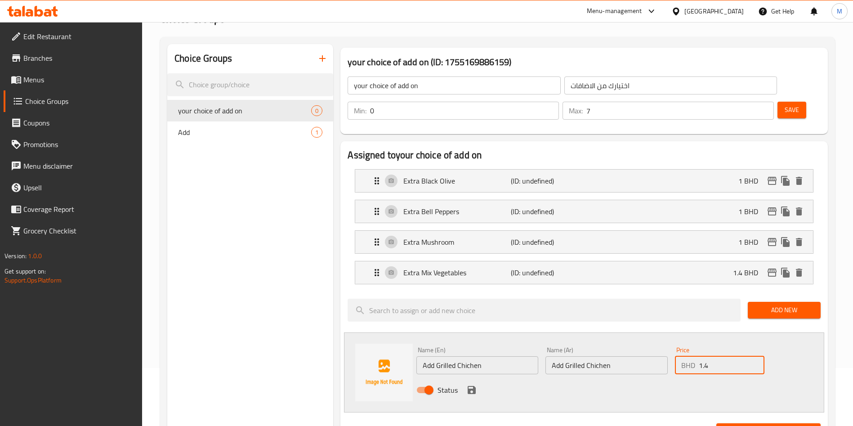
scroll to position [202, 0]
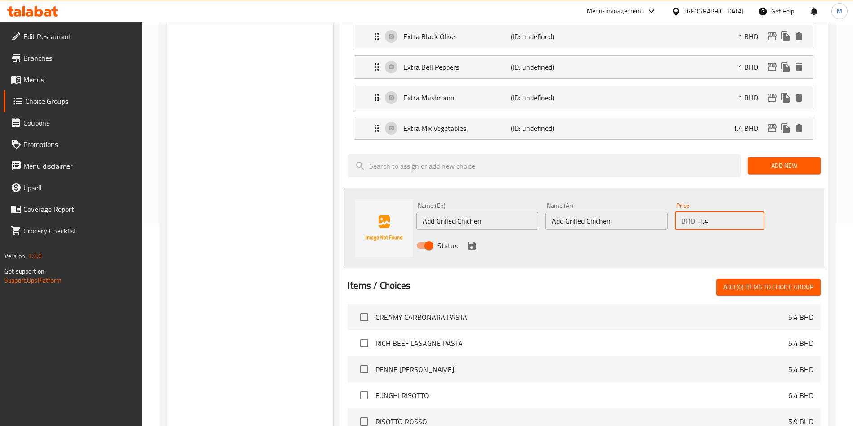
click at [473, 241] on icon "save" at bounding box center [471, 245] width 8 height 8
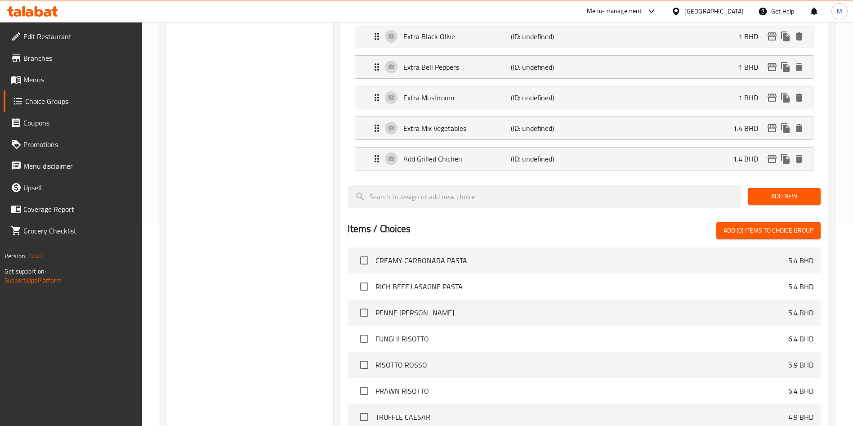
click at [770, 188] on button "Add New" at bounding box center [783, 196] width 73 height 17
click at [790, 191] on span "Add New" at bounding box center [784, 196] width 58 height 11
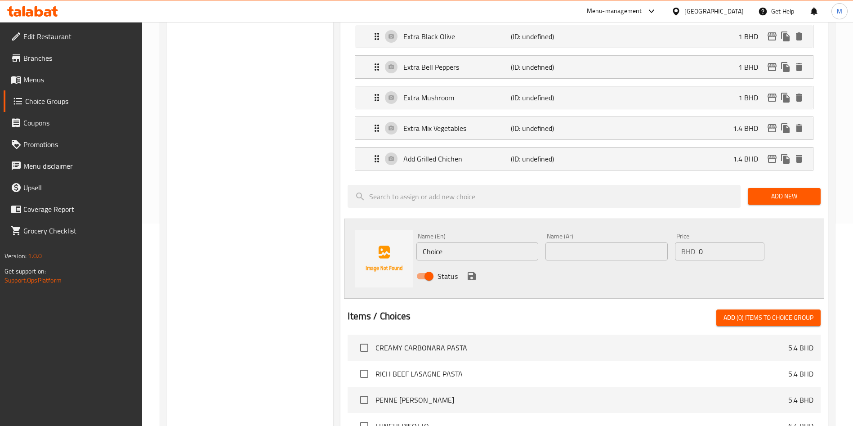
click at [475, 242] on input "Choice" at bounding box center [477, 251] width 122 height 18
paste input "Add [PERSON_NAME]"
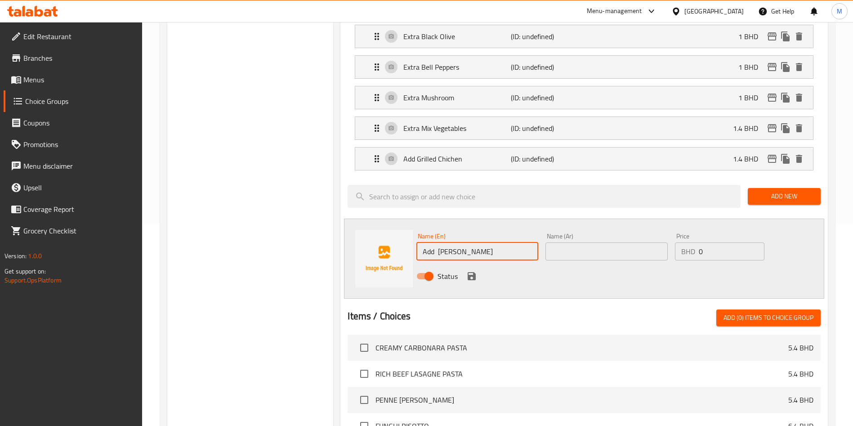
type input "Add [PERSON_NAME]"
click at [649, 242] on input "text" at bounding box center [606, 251] width 122 height 18
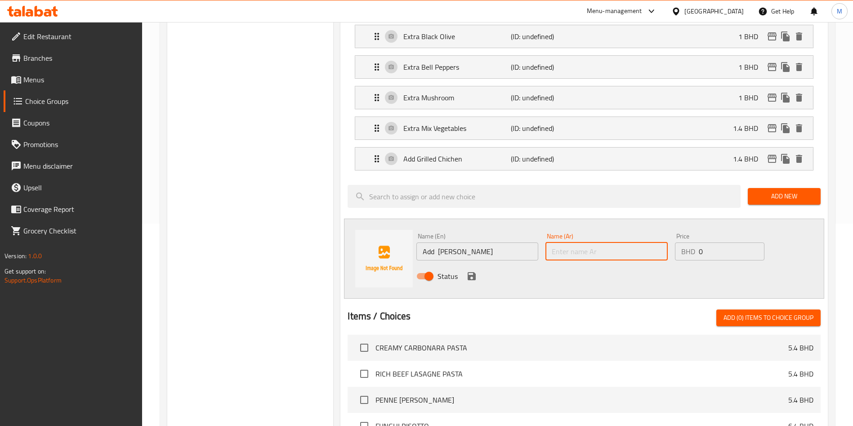
paste input "Add [PERSON_NAME]"
type input "Add [PERSON_NAME]"
click at [720, 242] on input "0" at bounding box center [731, 251] width 66 height 18
type input "1.4"
click at [465, 269] on button "save" at bounding box center [471, 275] width 13 height 13
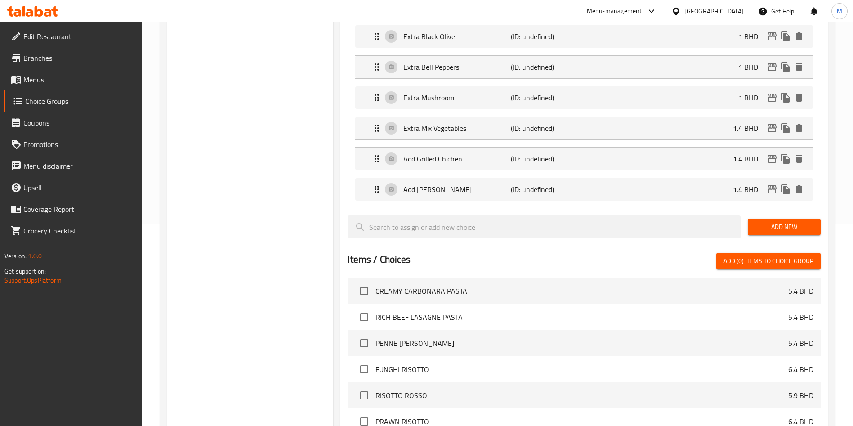
click at [793, 218] on button "Add New" at bounding box center [783, 226] width 73 height 17
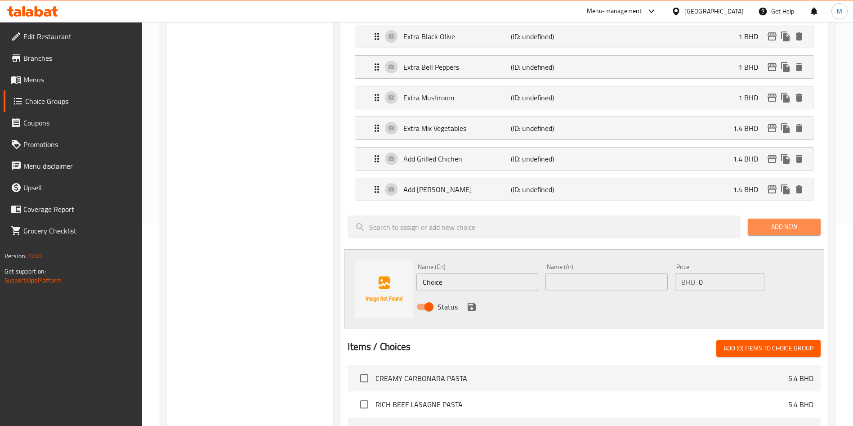
click at [793, 221] on span "Add New" at bounding box center [784, 226] width 58 height 11
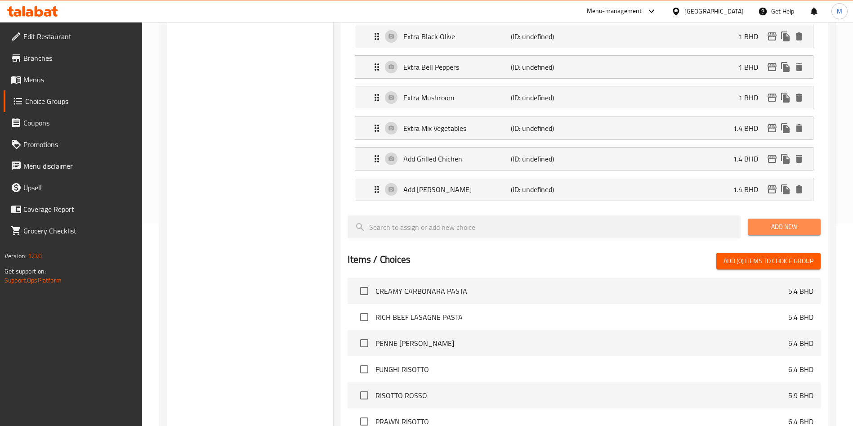
click at [810, 221] on span "Add New" at bounding box center [784, 226] width 58 height 11
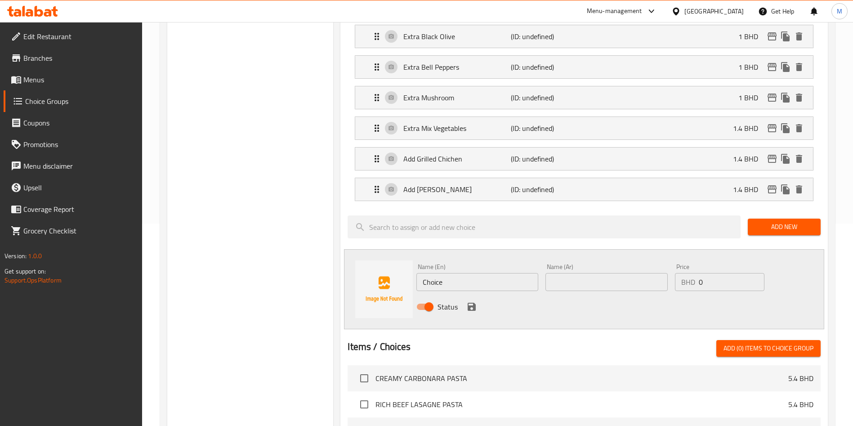
click at [480, 273] on input "Choice" at bounding box center [477, 282] width 122 height 18
paste input "Extra Pepperoni Beef"
type input "Extra Pepperoni Beef"
paste input "Extra Pepperoni Beef"
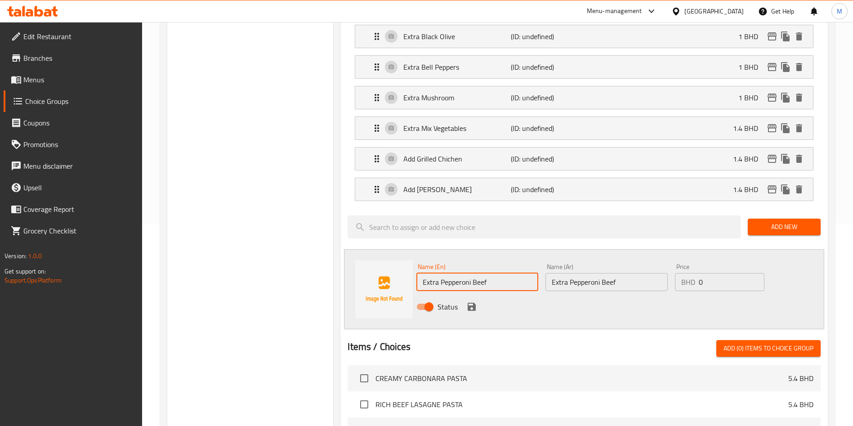
click at [579, 273] on input "Extra Pepperoni Beef" at bounding box center [606, 282] width 122 height 18
type input "Extra Pepperoni Beef"
click at [711, 273] on input "0" at bounding box center [731, 282] width 66 height 18
type input "1.4"
click at [471, 302] on icon "save" at bounding box center [471, 306] width 8 height 8
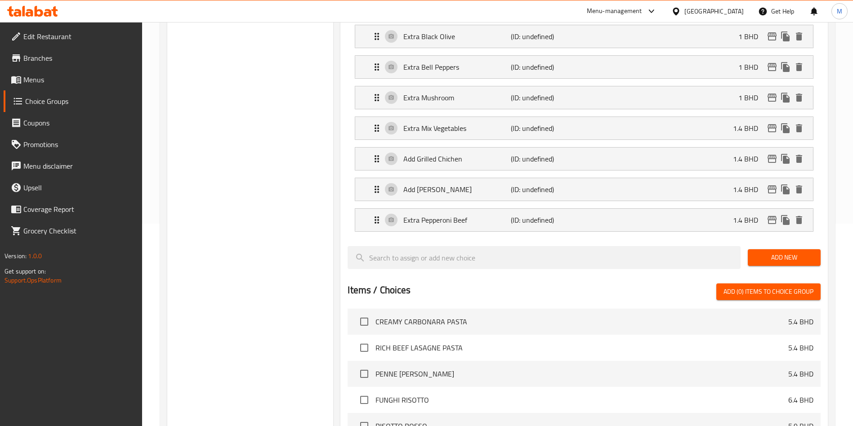
click at [787, 252] on span "Add New" at bounding box center [784, 257] width 58 height 11
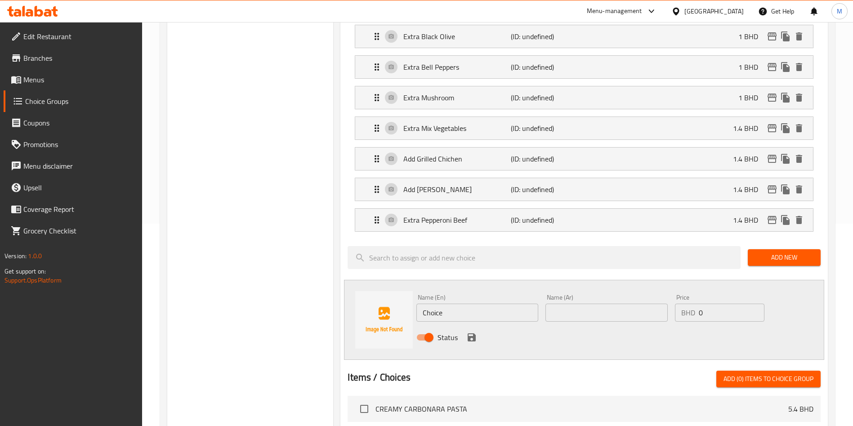
click at [468, 325] on div "Status" at bounding box center [606, 337] width 387 height 24
click at [467, 303] on input "Choice" at bounding box center [477, 312] width 122 height 18
paste input "Extra Burrata"
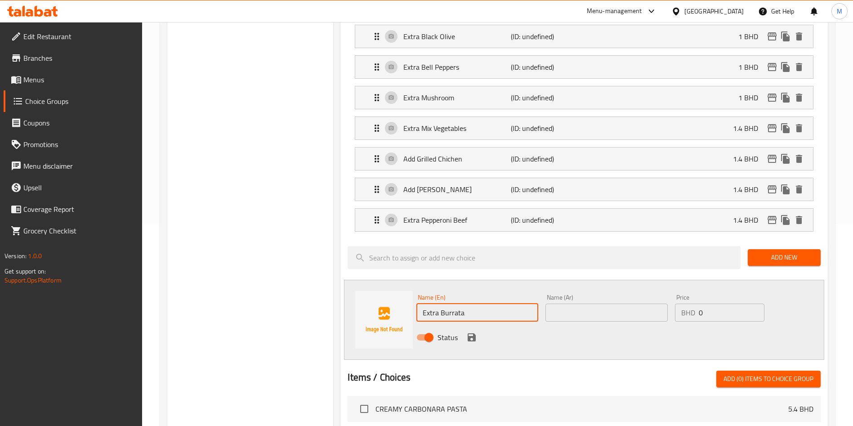
type input "Extra Burrata"
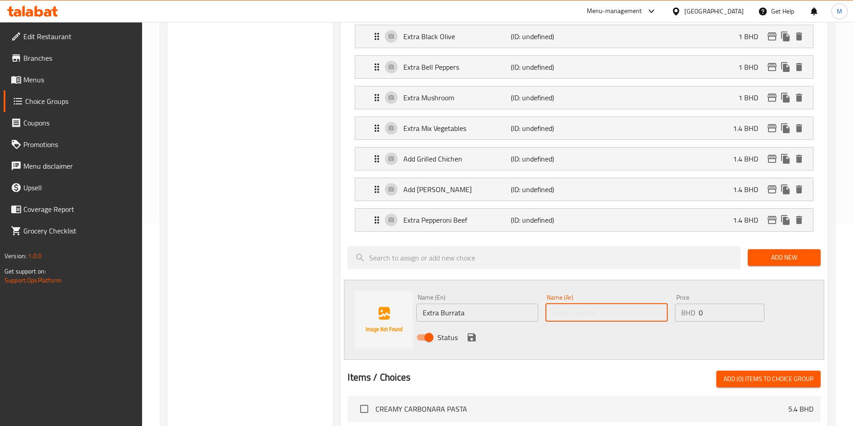
click at [561, 303] on input "text" at bounding box center [606, 312] width 122 height 18
paste input "Extra Burrata"
type input "Extra Burrata"
click at [745, 303] on input "0" at bounding box center [731, 312] width 66 height 18
type input "2"
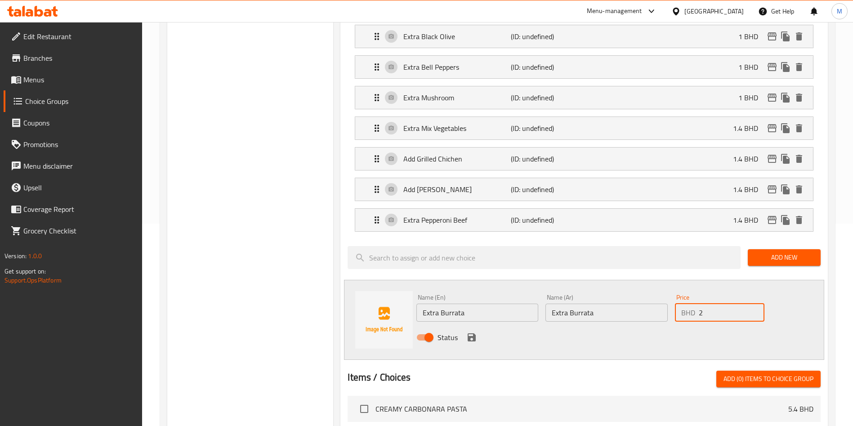
click at [465, 330] on button "save" at bounding box center [471, 336] width 13 height 13
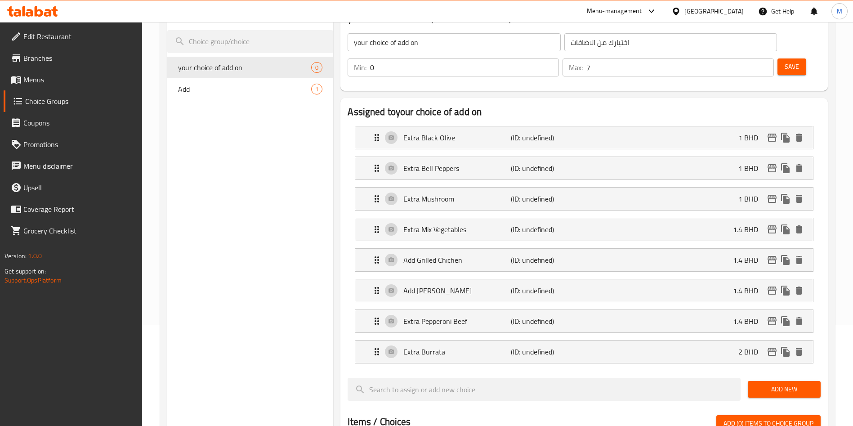
scroll to position [0, 0]
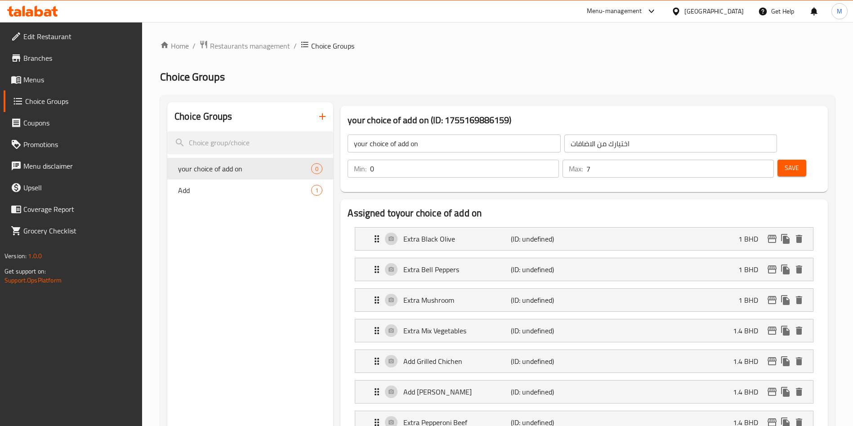
click at [784, 162] on span "Save" at bounding box center [791, 167] width 14 height 11
click at [780, 142] on div at bounding box center [426, 213] width 853 height 426
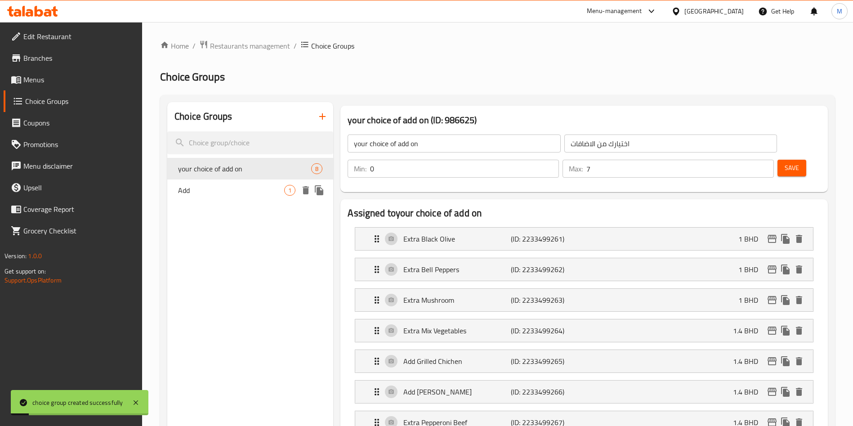
click at [240, 180] on div "Add 1" at bounding box center [250, 190] width 166 height 22
type input "Add"
type input "يضيف"
type input "1"
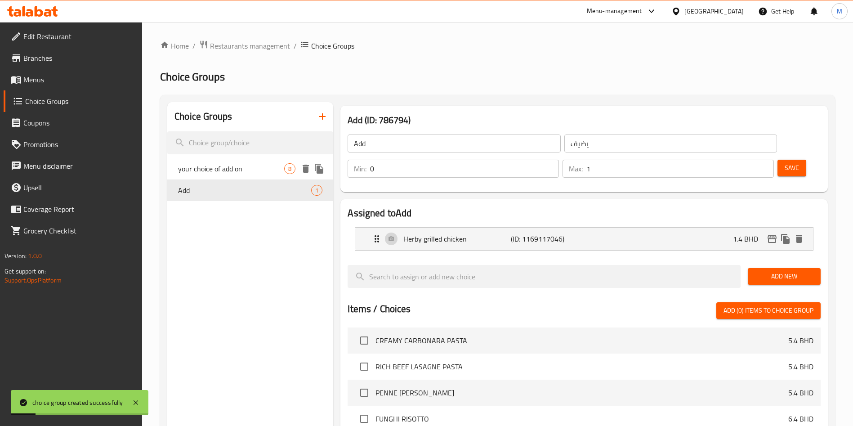
click at [259, 161] on div "your choice of add on 8" at bounding box center [250, 169] width 166 height 22
type input "your choice of add on"
type input "اختيارك من الاضافات"
type input "7"
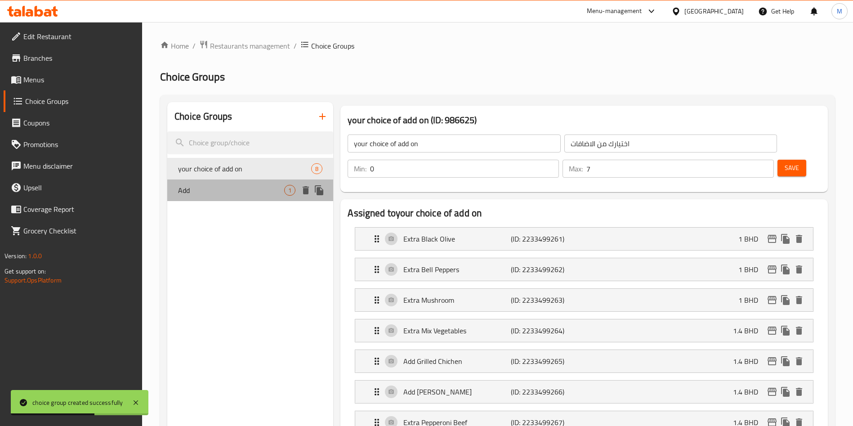
click at [241, 189] on span "Add" at bounding box center [231, 190] width 106 height 11
type input "Add"
type input "يضيف"
type input "1"
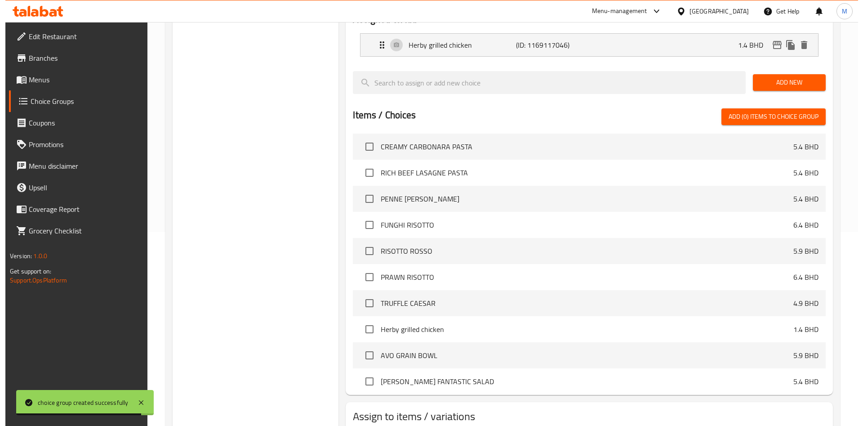
scroll to position [229, 0]
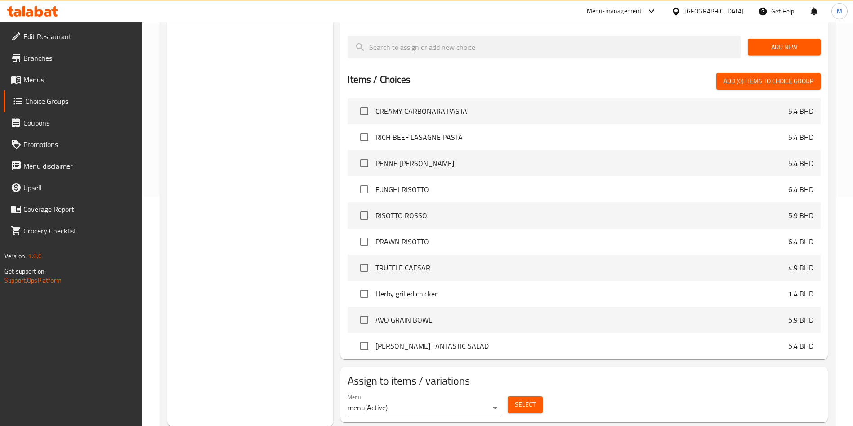
click at [515, 396] on button "Select" at bounding box center [524, 404] width 35 height 17
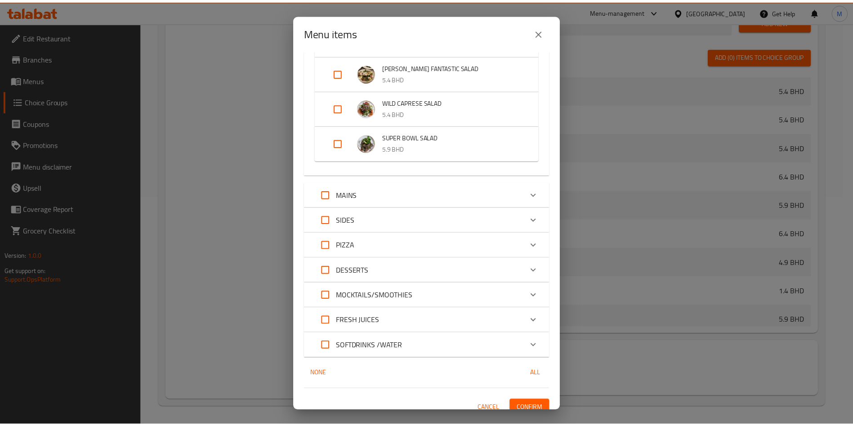
scroll to position [279, 0]
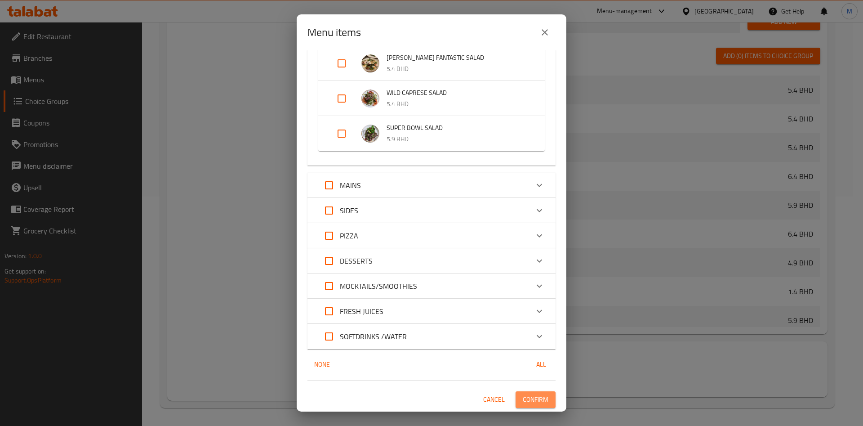
click at [523, 397] on span "Confirm" at bounding box center [536, 399] width 26 height 11
click at [516, 397] on div "Assign to items / variations Menu menu ( Active ) Select" at bounding box center [584, 369] width 494 height 63
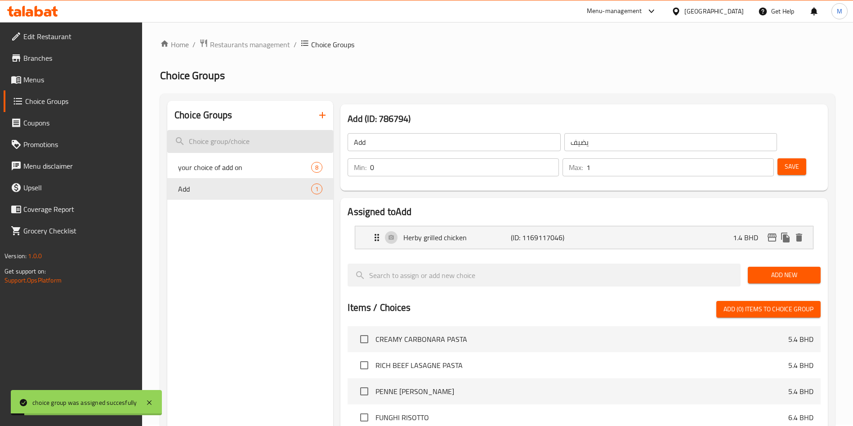
scroll to position [0, 0]
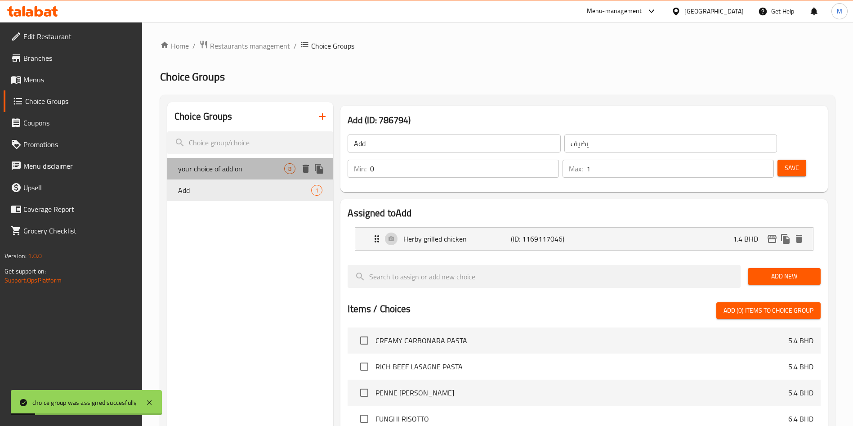
click at [223, 160] on div "your choice of add on 8" at bounding box center [250, 169] width 166 height 22
type input "your choice of add on"
type input "اختيارك من الاضافات"
type input "7"
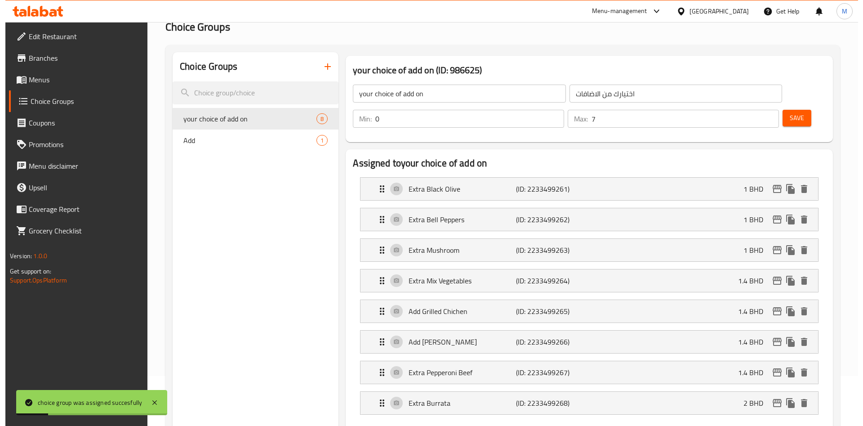
scroll to position [443, 0]
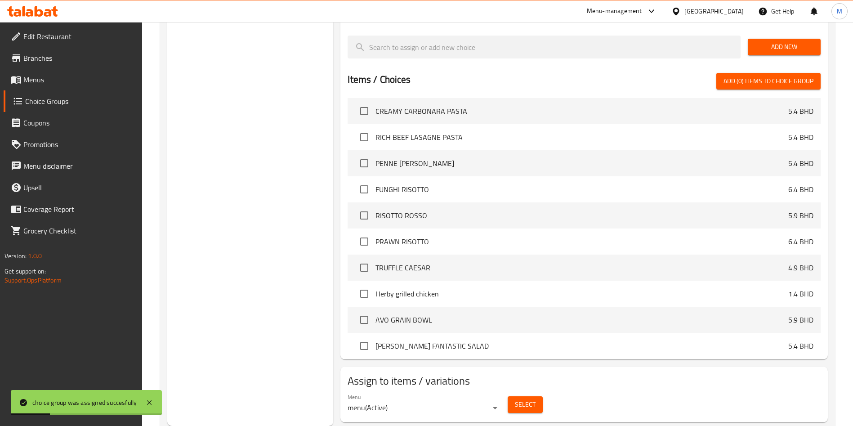
click at [532, 392] on div "Select" at bounding box center [525, 404] width 42 height 24
click at [532, 399] on span "Select" at bounding box center [525, 404] width 21 height 11
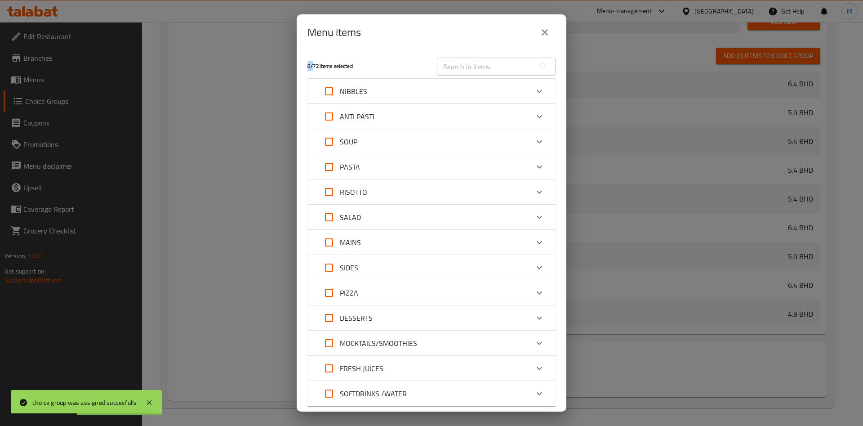
scroll to position [575, 0]
click at [529, 219] on div "Expand" at bounding box center [540, 217] width 22 height 22
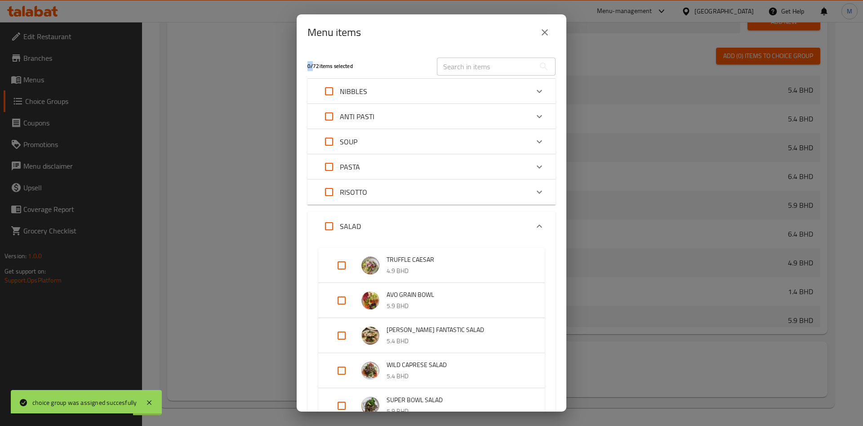
click at [338, 266] on input "Expand" at bounding box center [342, 265] width 22 height 22
click at [337, 265] on input "Expand" at bounding box center [342, 265] width 22 height 22
checkbox input "true"
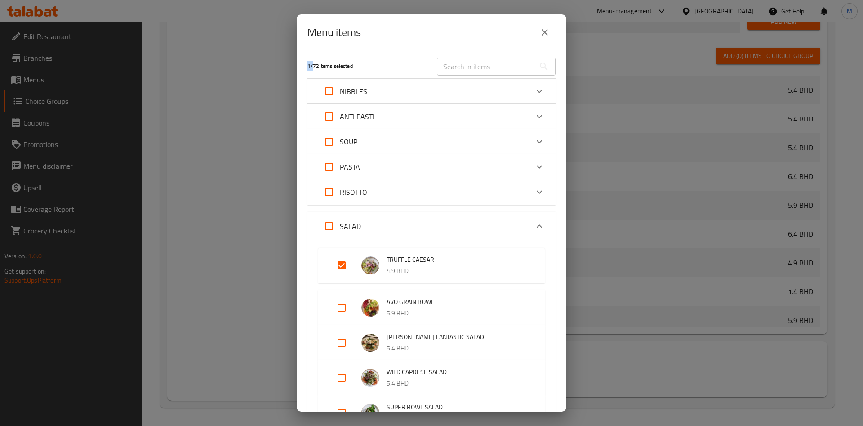
click at [516, 161] on div "PASTA" at bounding box center [423, 167] width 210 height 22
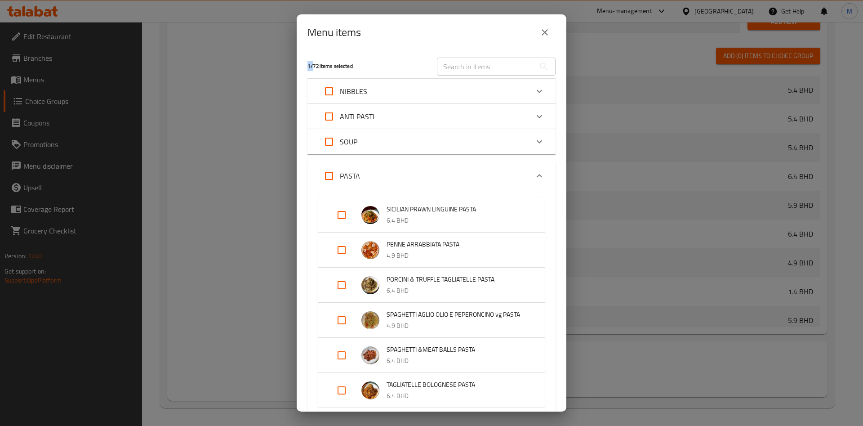
click at [338, 215] on input "Expand" at bounding box center [342, 215] width 22 height 22
checkbox input "true"
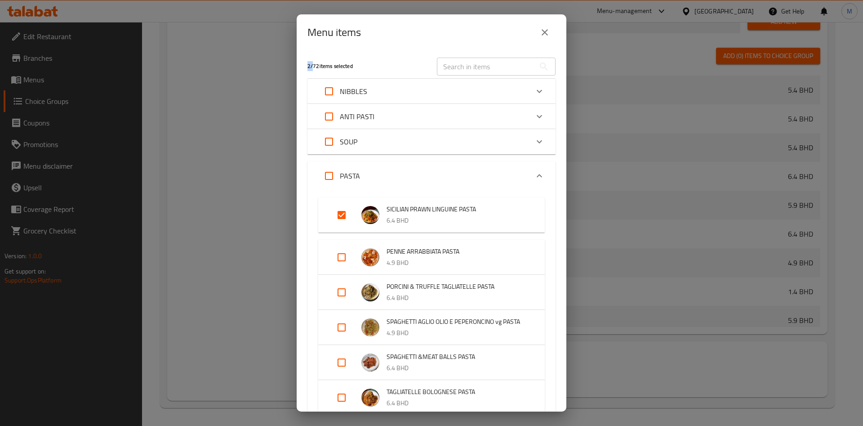
click at [337, 256] on input "Expand" at bounding box center [342, 257] width 22 height 22
checkbox input "true"
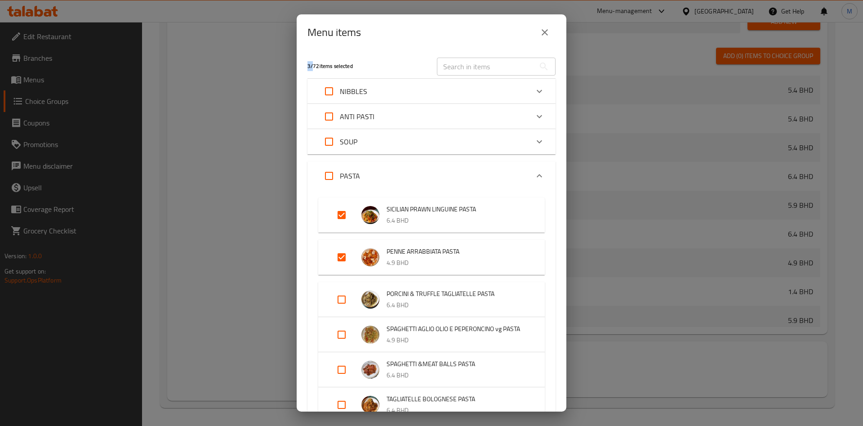
click at [345, 297] on input "Expand" at bounding box center [342, 300] width 22 height 22
checkbox input "false"
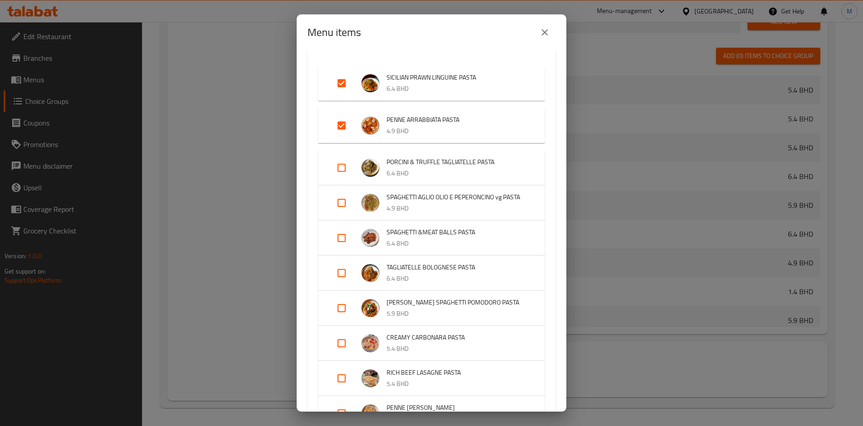
scroll to position [135, 0]
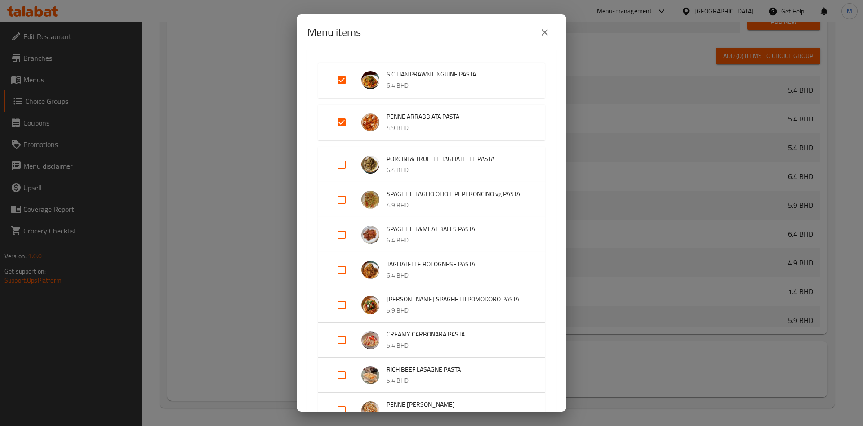
click at [342, 210] on input "Expand" at bounding box center [342, 200] width 22 height 22
checkbox input "true"
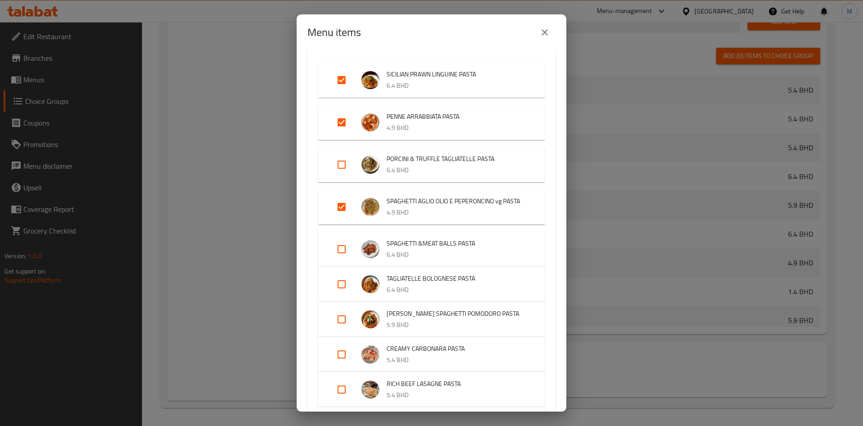
click at [342, 168] on input "Expand" at bounding box center [342, 165] width 22 height 22
checkbox input "true"
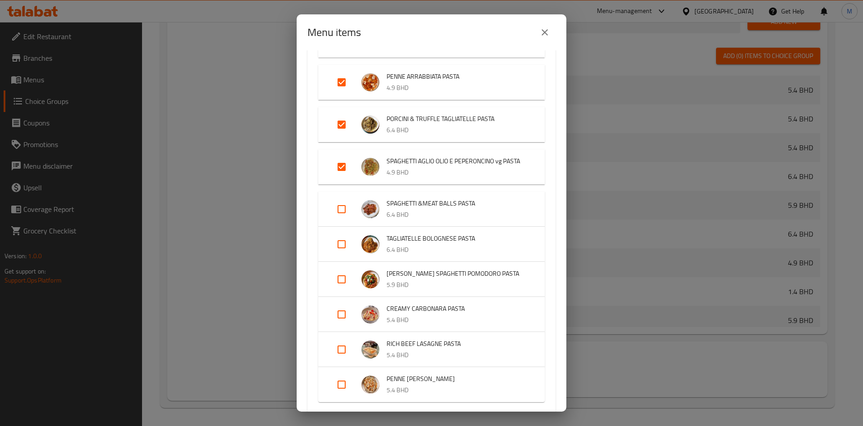
scroll to position [202, 0]
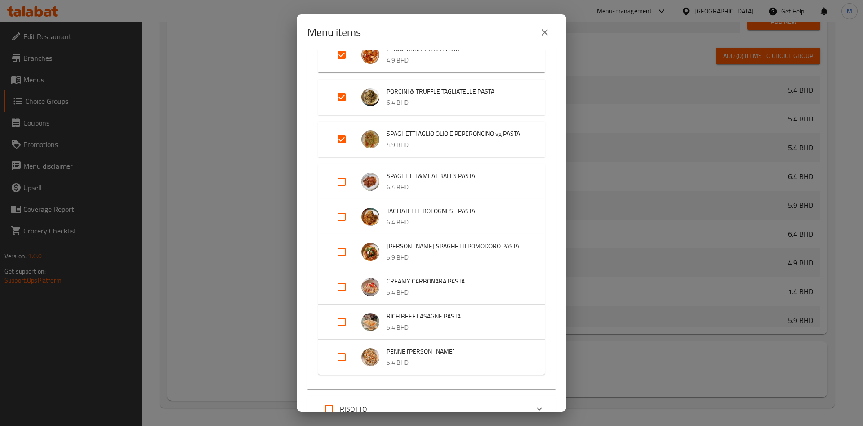
click at [343, 192] on input "Expand" at bounding box center [342, 182] width 22 height 22
checkbox input "true"
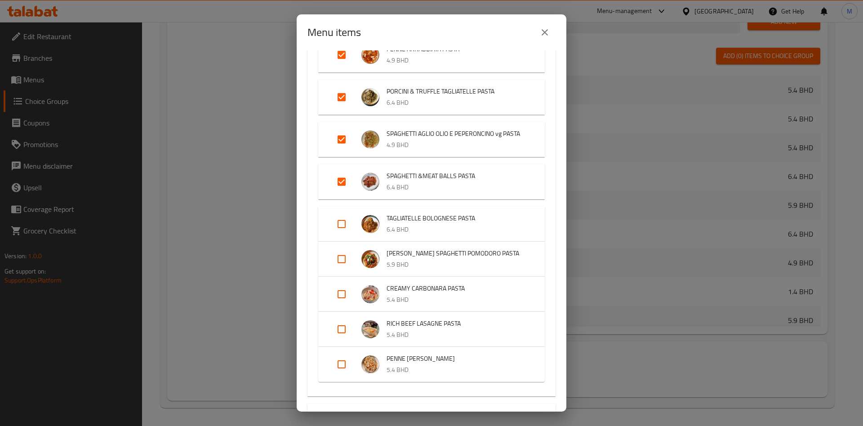
click at [342, 235] on input "Expand" at bounding box center [342, 224] width 22 height 22
checkbox input "true"
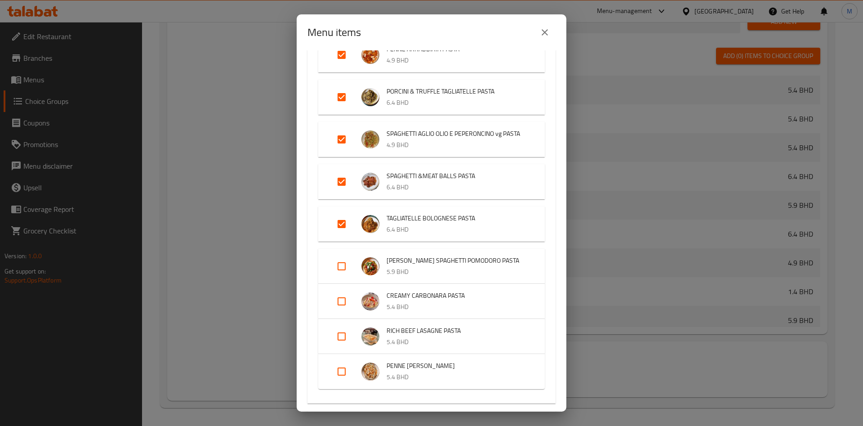
click at [342, 277] on input "Expand" at bounding box center [342, 266] width 22 height 22
checkbox input "true"
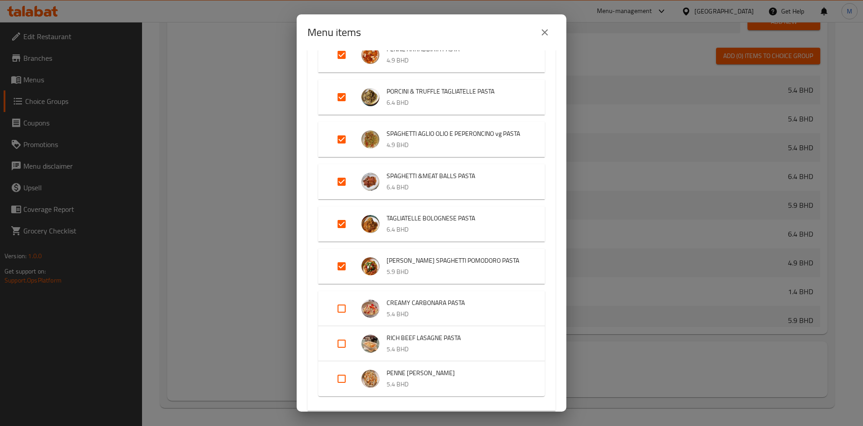
click at [342, 319] on input "Expand" at bounding box center [342, 309] width 22 height 22
checkbox input "true"
click at [342, 361] on input "Expand" at bounding box center [342, 351] width 22 height 22
checkbox input "true"
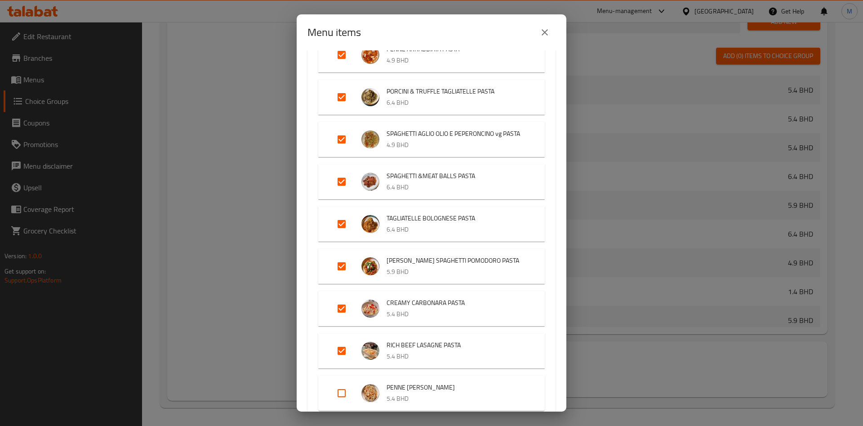
click at [342, 400] on input "Expand" at bounding box center [342, 393] width 22 height 22
checkbox input "false"
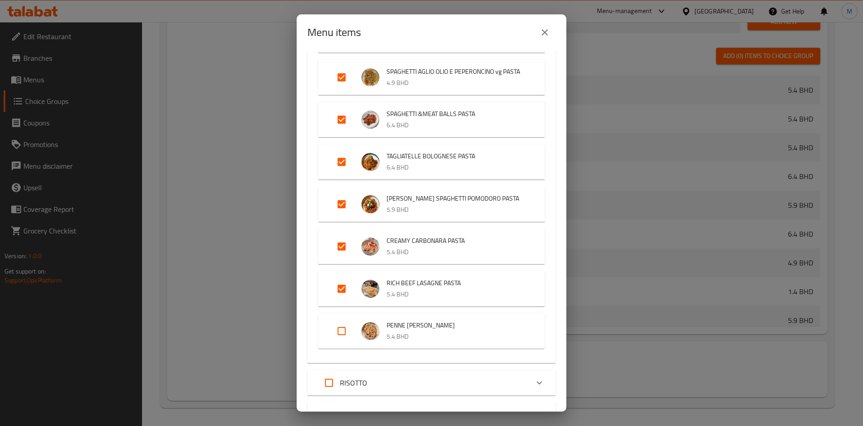
scroll to position [337, 0]
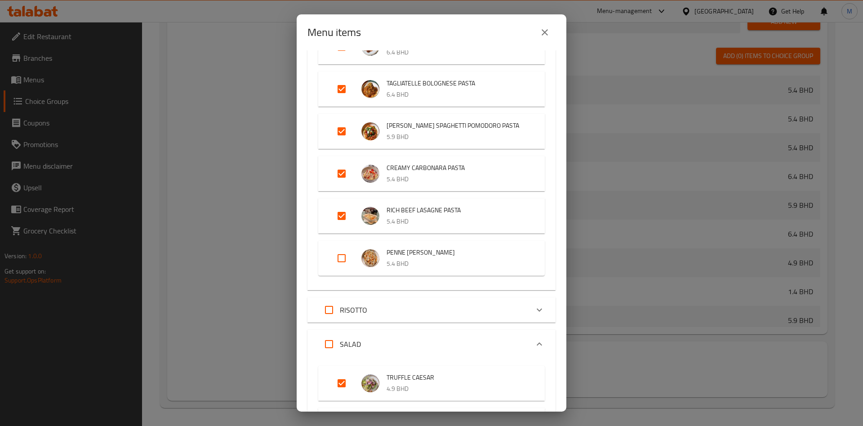
click at [342, 269] on input "Expand" at bounding box center [342, 258] width 22 height 22
checkbox input "true"
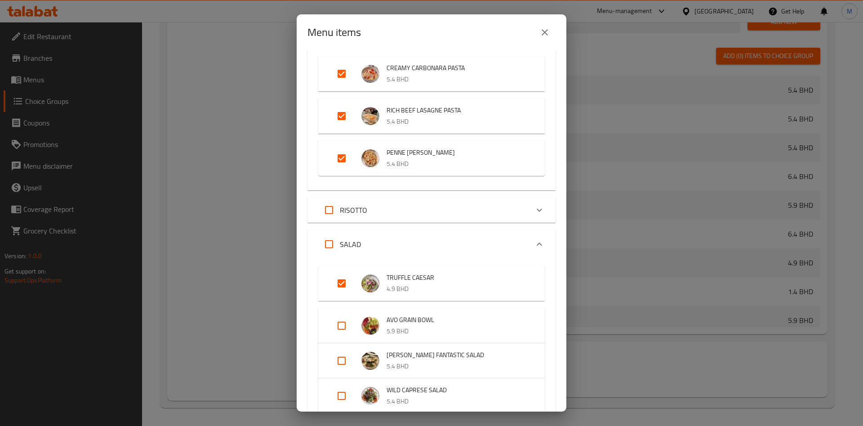
scroll to position [742, 0]
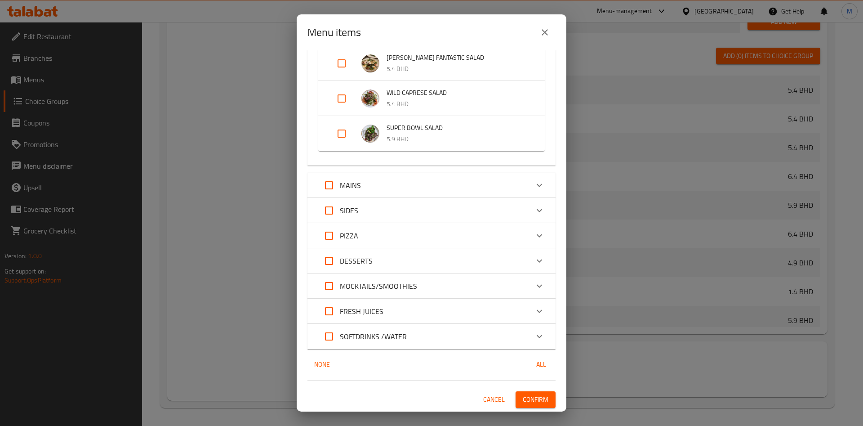
click at [427, 240] on div "PIZZA" at bounding box center [423, 236] width 210 height 22
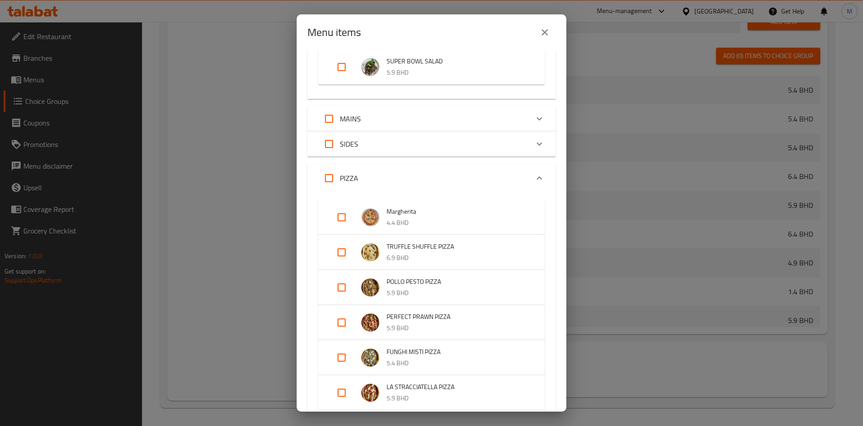
scroll to position [944, 0]
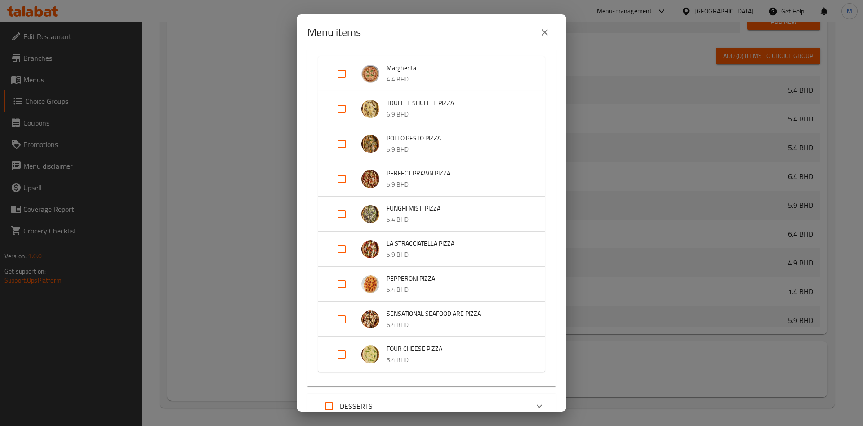
click at [344, 84] on input "Expand" at bounding box center [342, 74] width 22 height 22
checkbox input "true"
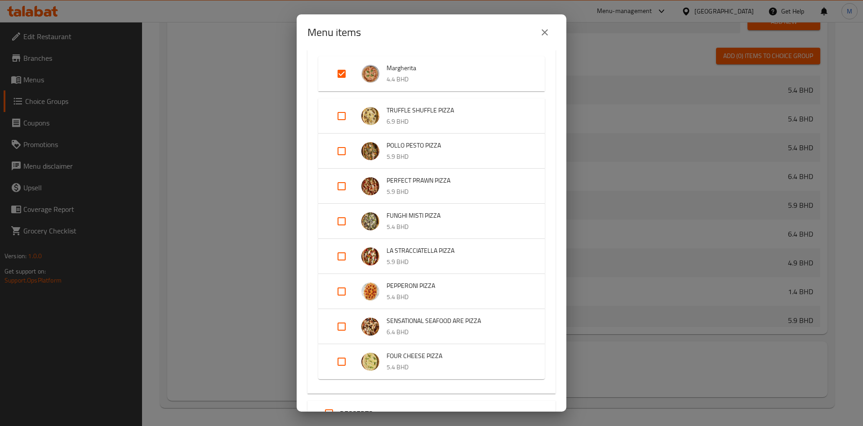
click at [344, 125] on input "Expand" at bounding box center [342, 116] width 22 height 22
checkbox input "true"
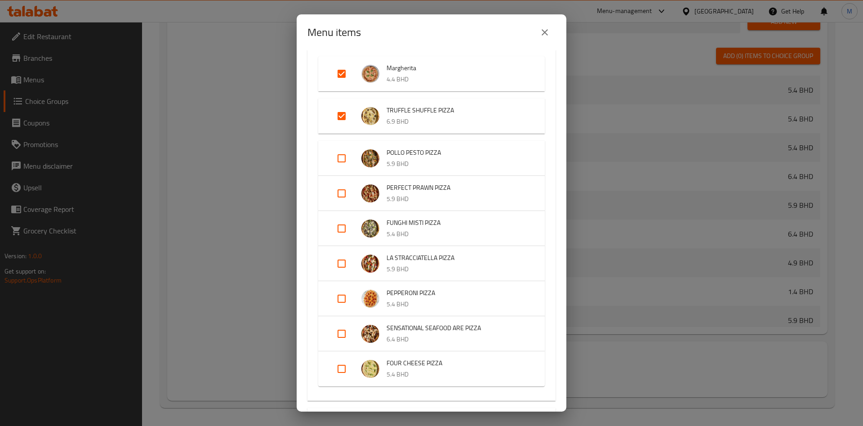
click at [345, 169] on input "Expand" at bounding box center [342, 158] width 22 height 22
checkbox input "false"
click at [344, 201] on input "Expand" at bounding box center [342, 193] width 22 height 22
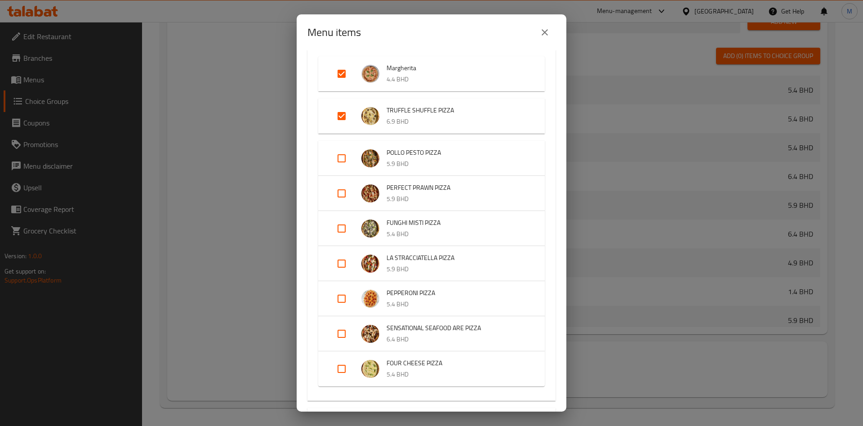
checkbox input "false"
click at [342, 169] on input "Expand" at bounding box center [342, 158] width 22 height 22
checkbox input "true"
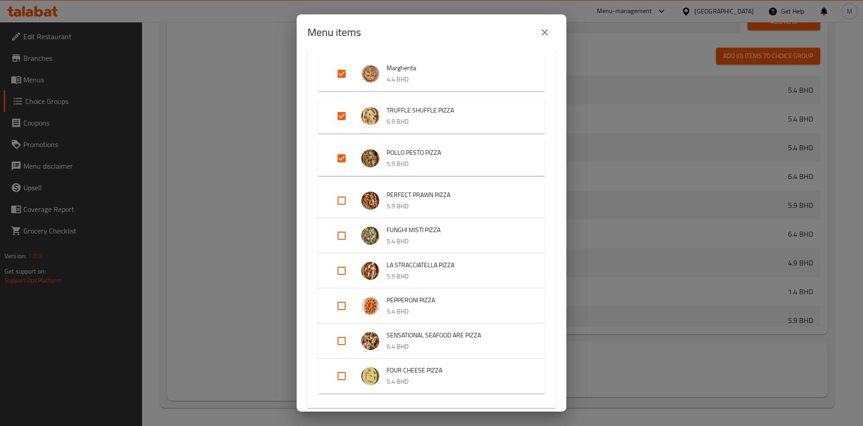
click at [340, 210] on input "Expand" at bounding box center [342, 201] width 22 height 22
checkbox input "true"
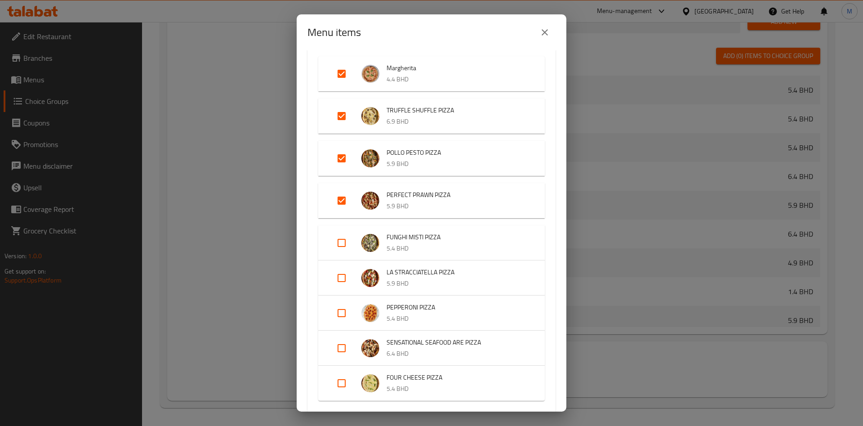
click at [343, 251] on input "Expand" at bounding box center [342, 243] width 22 height 22
checkbox input "true"
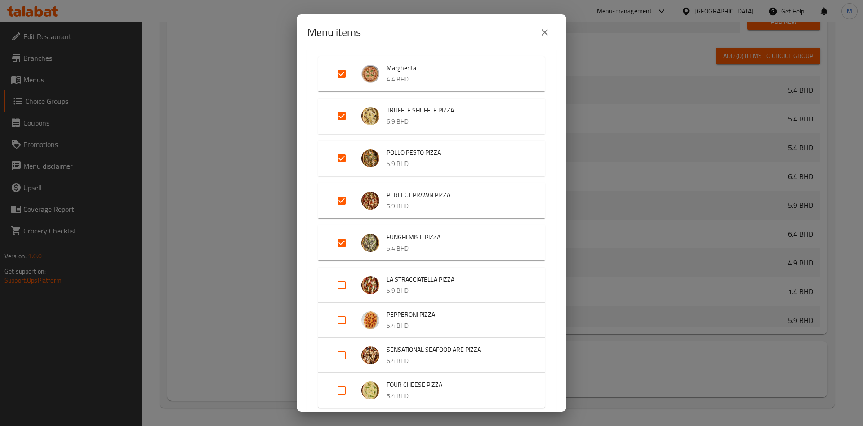
scroll to position [1079, 0]
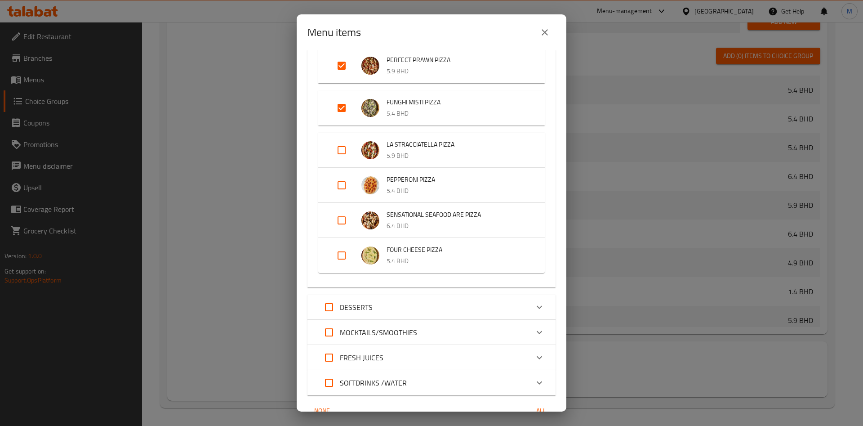
click at [342, 161] on input "Expand" at bounding box center [342, 150] width 22 height 22
checkbox input "true"
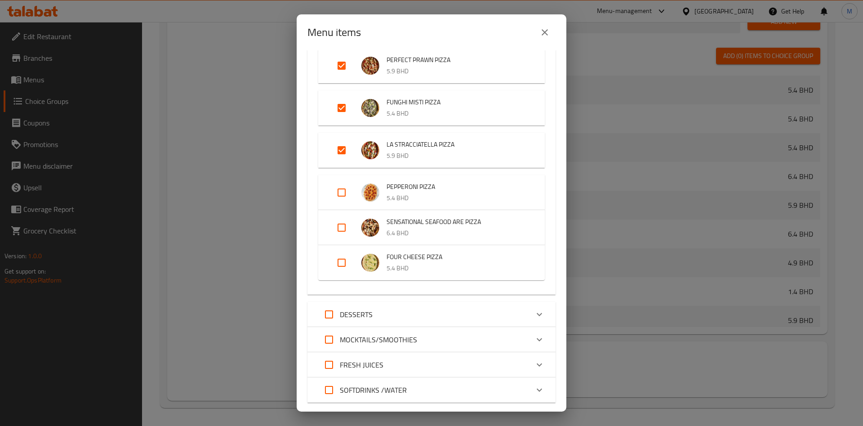
click at [344, 203] on input "Expand" at bounding box center [342, 193] width 22 height 22
checkbox input "true"
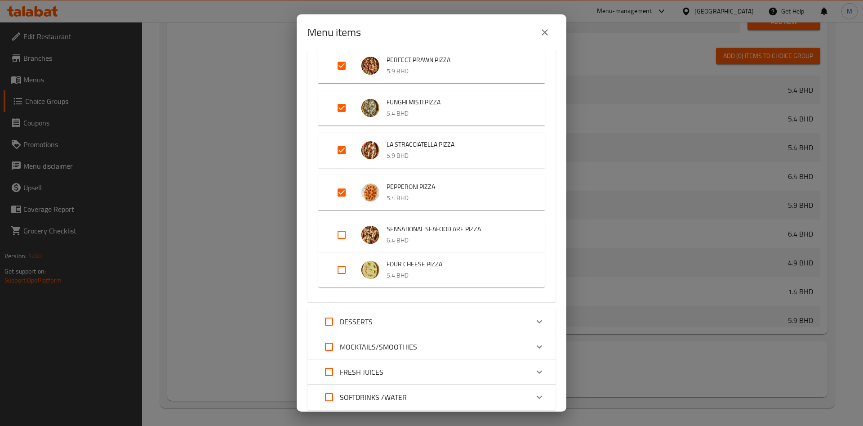
click at [341, 243] on input "Expand" at bounding box center [342, 235] width 22 height 22
checkbox input "true"
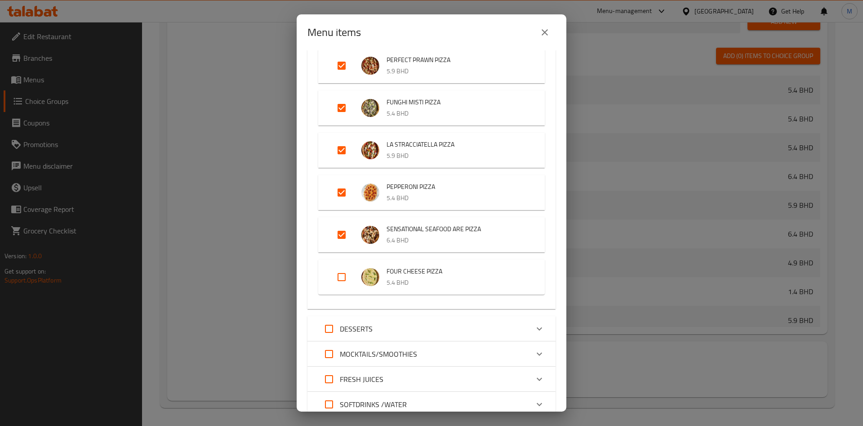
click at [343, 288] on input "Expand" at bounding box center [342, 277] width 22 height 22
checkbox input "true"
click at [343, 288] on input "Expand" at bounding box center [342, 277] width 22 height 22
checkbox input "false"
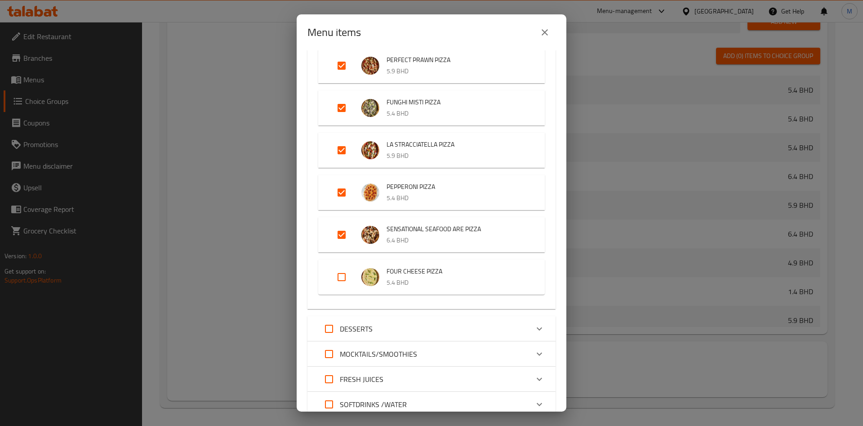
checkbox input "false"
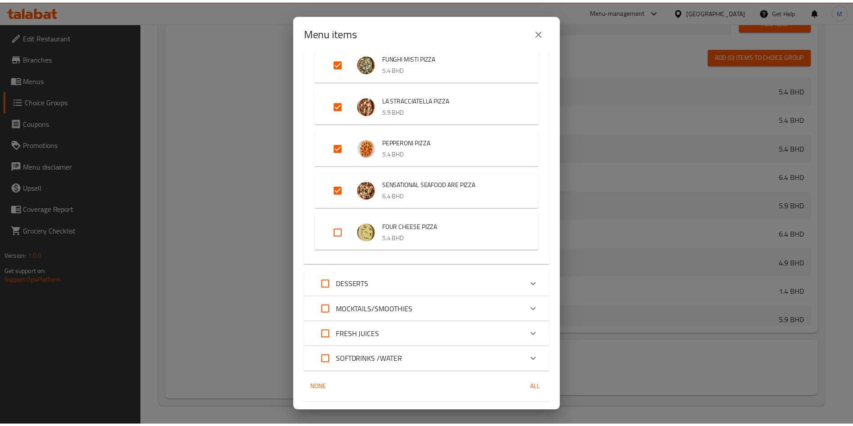
scroll to position [1158, 0]
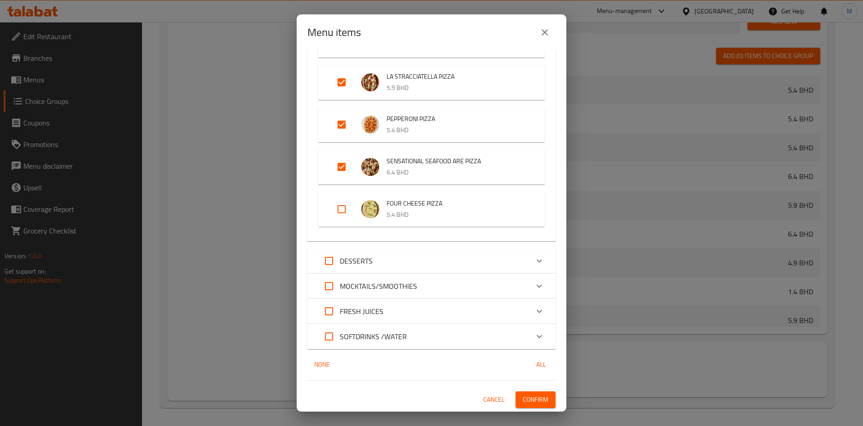
click at [340, 214] on input "Expand" at bounding box center [342, 209] width 22 height 22
checkbox input "true"
click at [340, 214] on input "Expand" at bounding box center [342, 209] width 22 height 22
checkbox input "false"
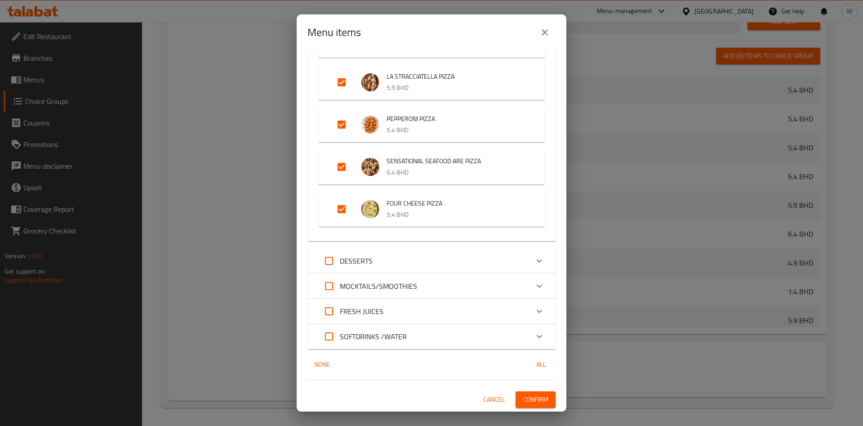
checkbox input "false"
click at [341, 209] on input "Expand" at bounding box center [342, 209] width 22 height 22
checkbox input "true"
click at [536, 392] on button "Confirm" at bounding box center [536, 399] width 40 height 17
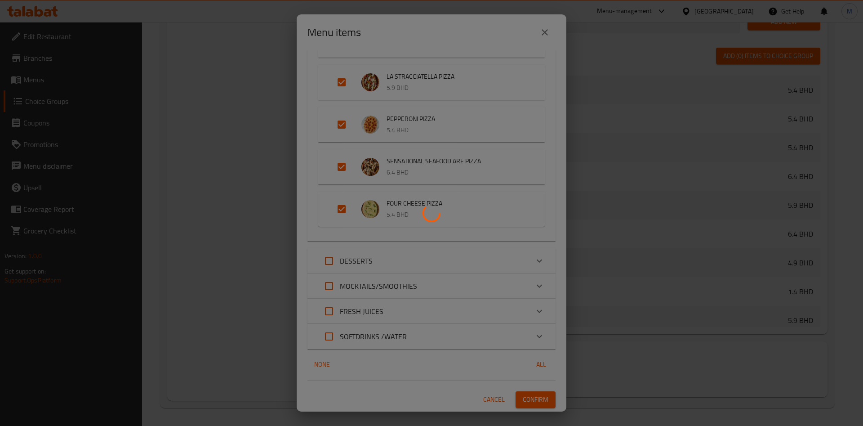
click at [536, 392] on div at bounding box center [431, 213] width 863 height 426
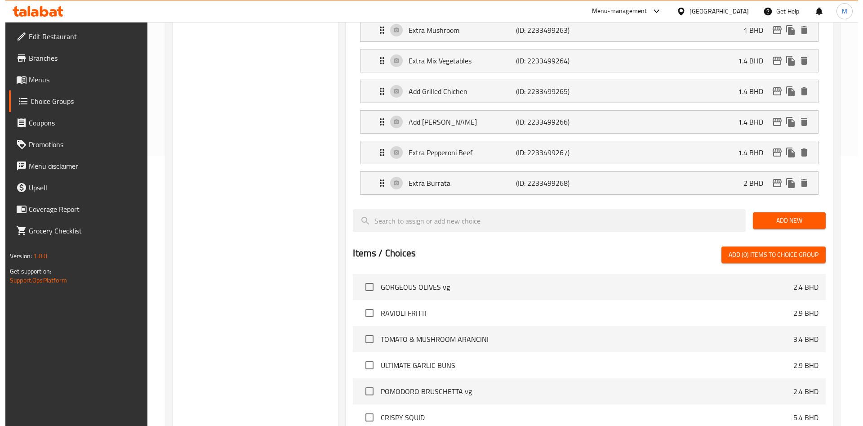
scroll to position [405, 0]
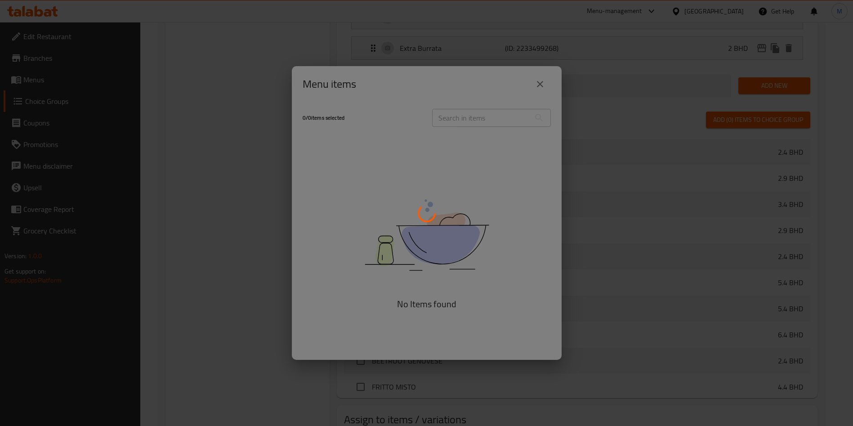
click at [539, 422] on div at bounding box center [426, 213] width 853 height 426
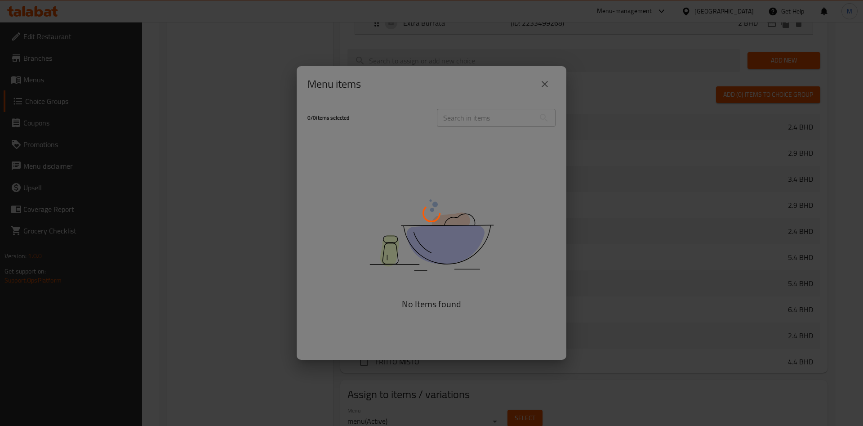
click at [344, 116] on div at bounding box center [431, 213] width 863 height 426
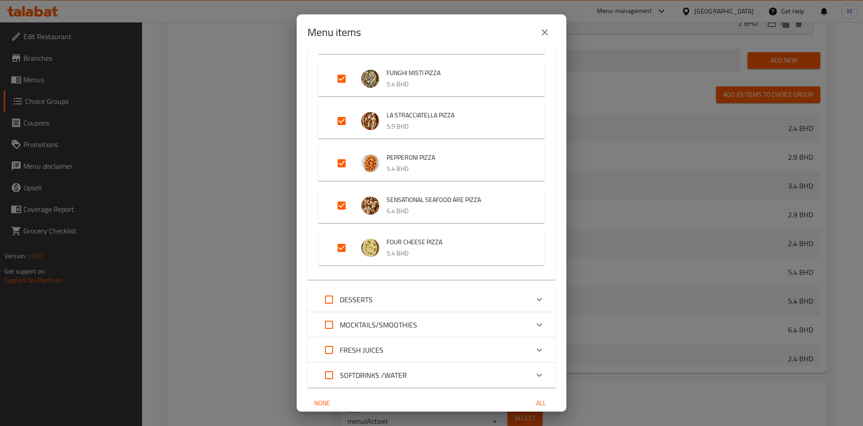
scroll to position [1158, 0]
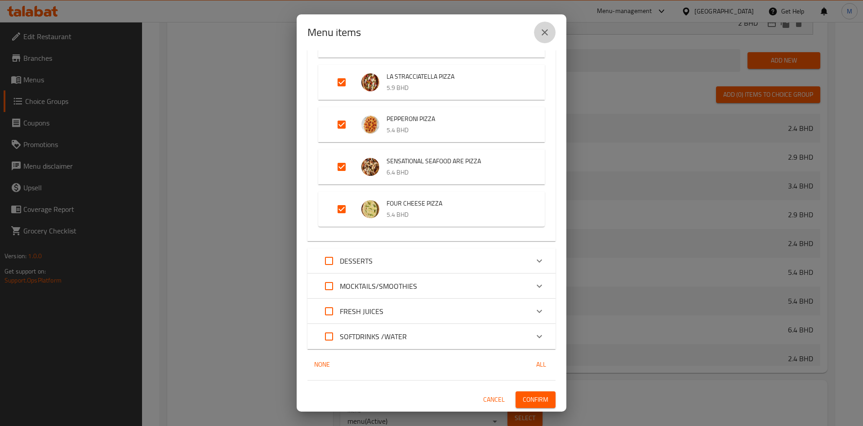
click at [537, 39] on button "close" at bounding box center [545, 33] width 22 height 22
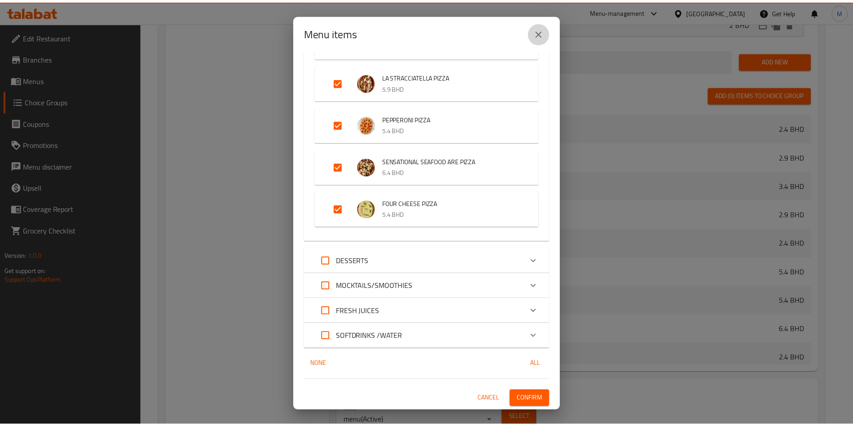
scroll to position [405, 0]
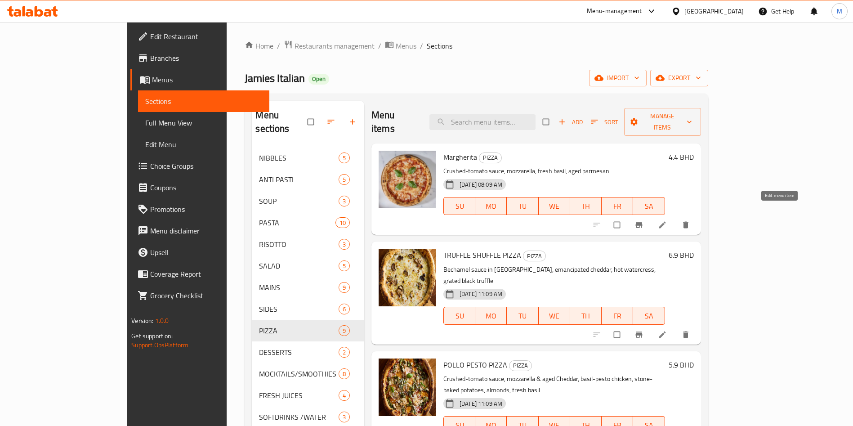
click at [667, 220] on icon at bounding box center [662, 224] width 9 height 9
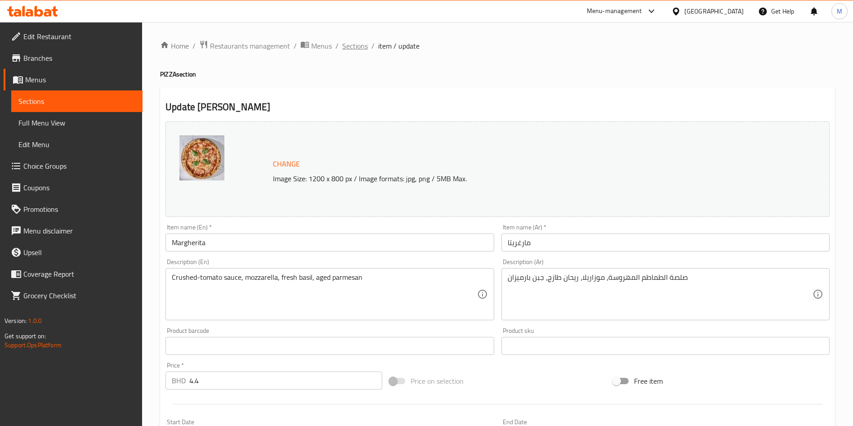
click at [354, 44] on span "Sections" at bounding box center [355, 45] width 26 height 11
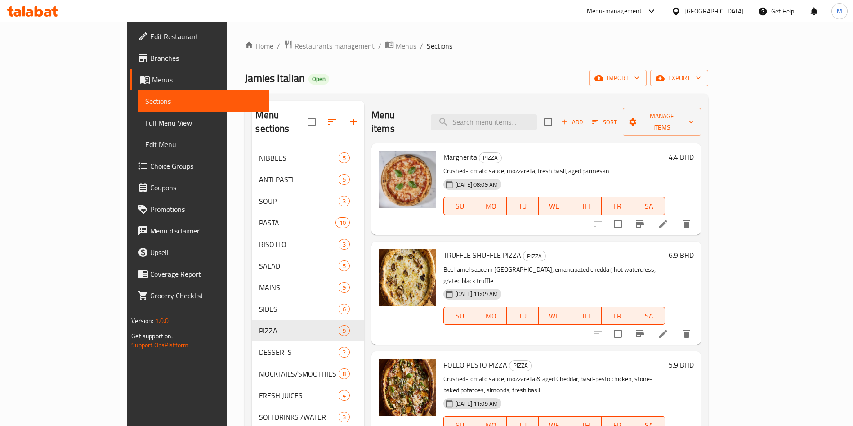
click at [396, 44] on span "Menus" at bounding box center [406, 45] width 21 height 11
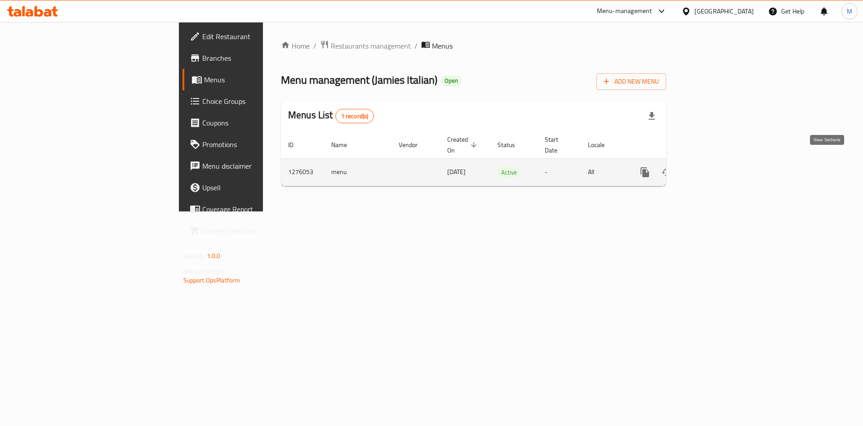
click at [720, 164] on link "enhanced table" at bounding box center [710, 172] width 22 height 22
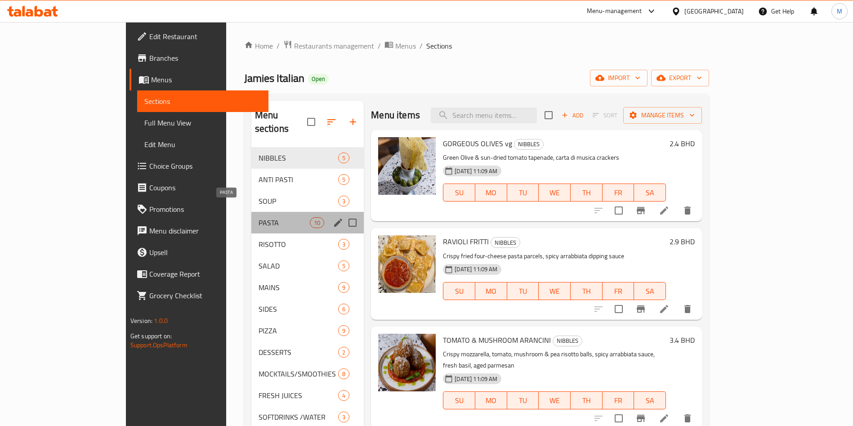
click at [258, 217] on span "PASTA" at bounding box center [283, 222] width 51 height 11
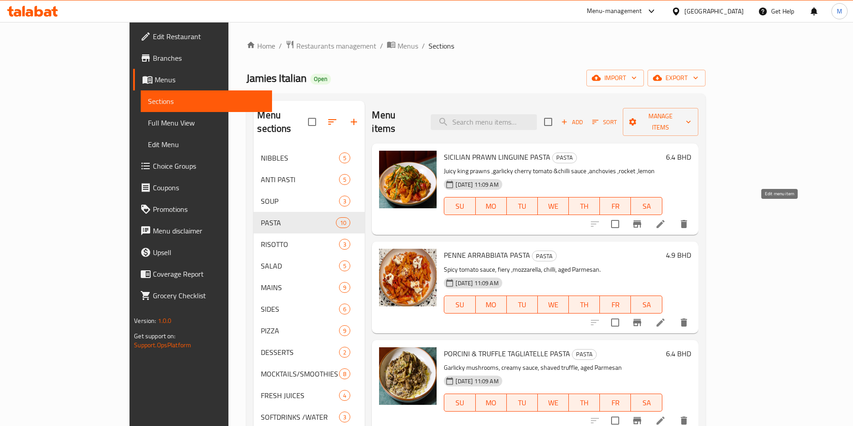
click at [664, 220] on icon at bounding box center [660, 224] width 8 height 8
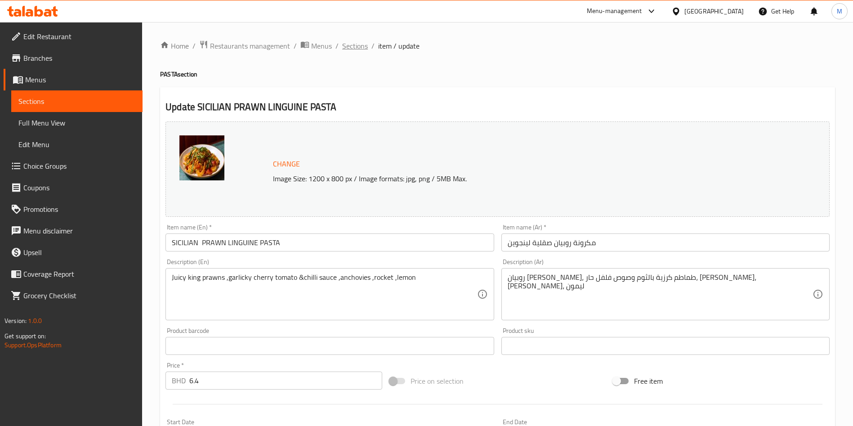
click at [363, 46] on span "Sections" at bounding box center [355, 45] width 26 height 11
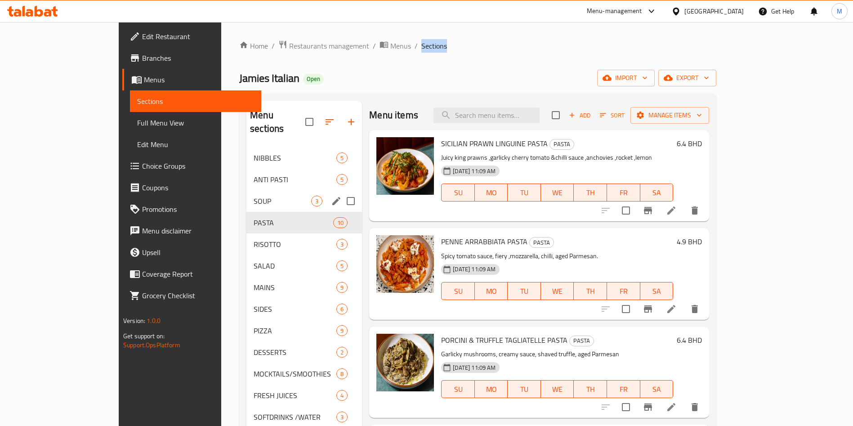
click at [253, 196] on span "SOUP" at bounding box center [282, 201] width 58 height 11
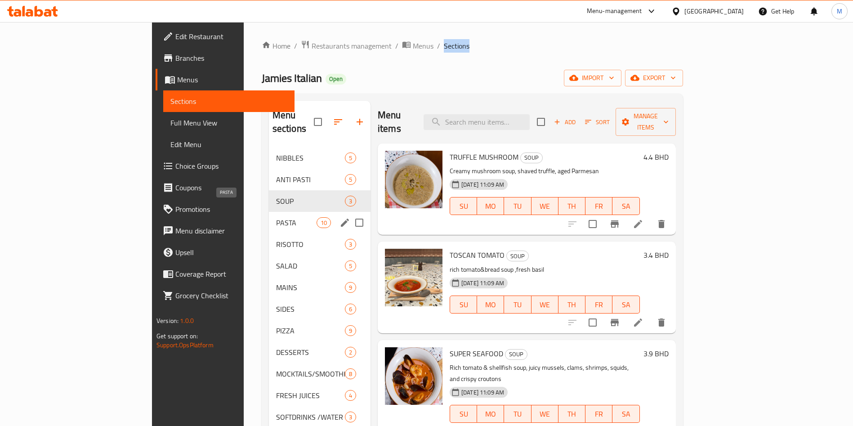
click at [276, 217] on span "PASTA" at bounding box center [296, 222] width 40 height 11
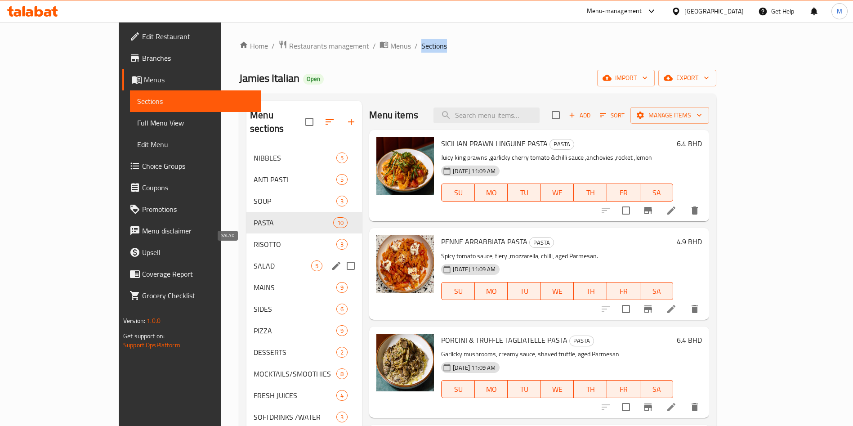
click at [253, 260] on span "SALAD" at bounding box center [282, 265] width 58 height 11
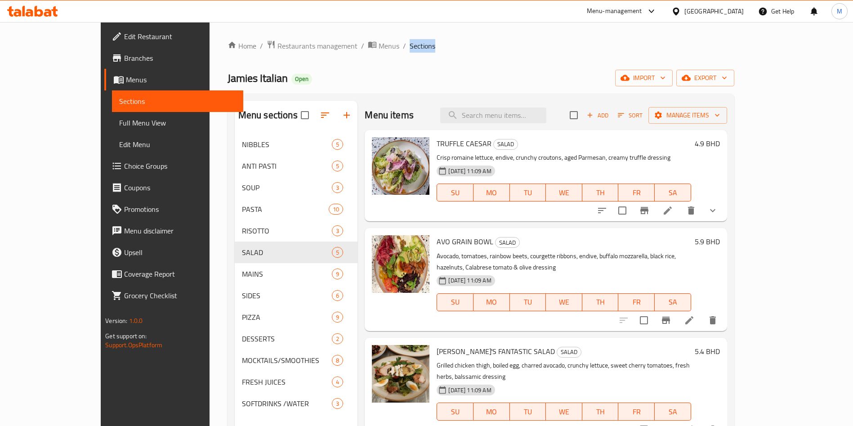
click at [680, 213] on li at bounding box center [667, 210] width 25 height 16
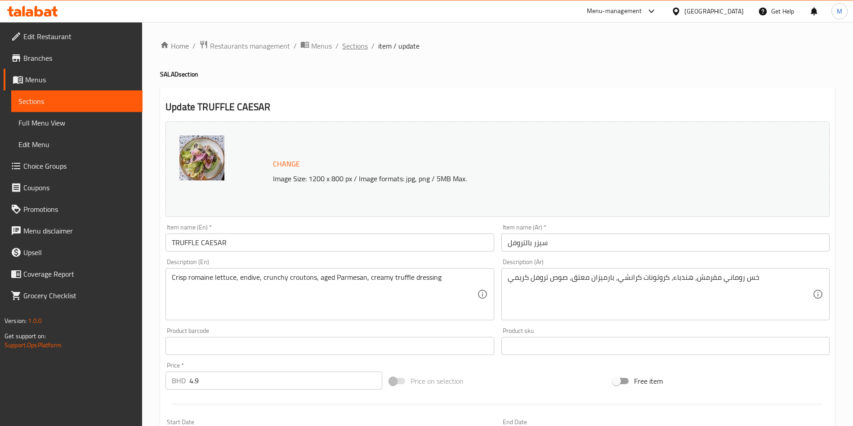
click at [362, 40] on span "Sections" at bounding box center [355, 45] width 26 height 11
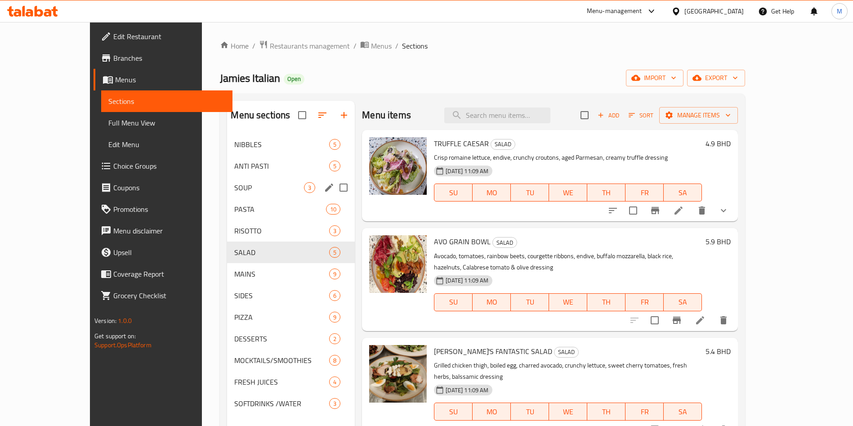
click at [234, 184] on span "SOUP" at bounding box center [269, 187] width 70 height 11
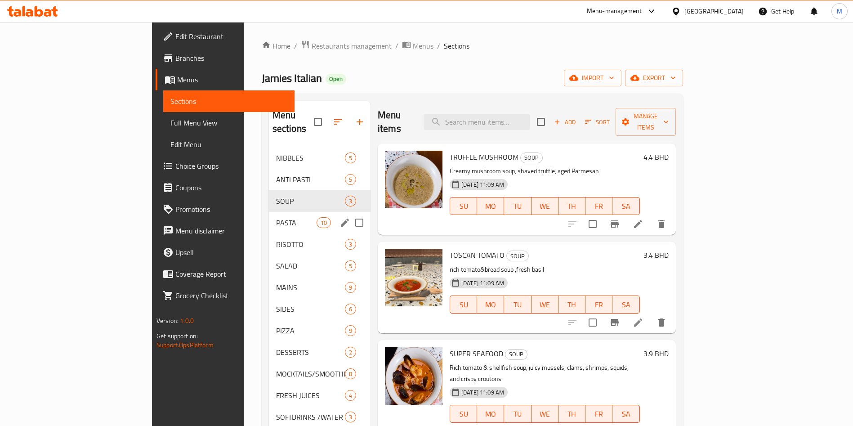
click at [276, 217] on span "PASTA" at bounding box center [296, 222] width 40 height 11
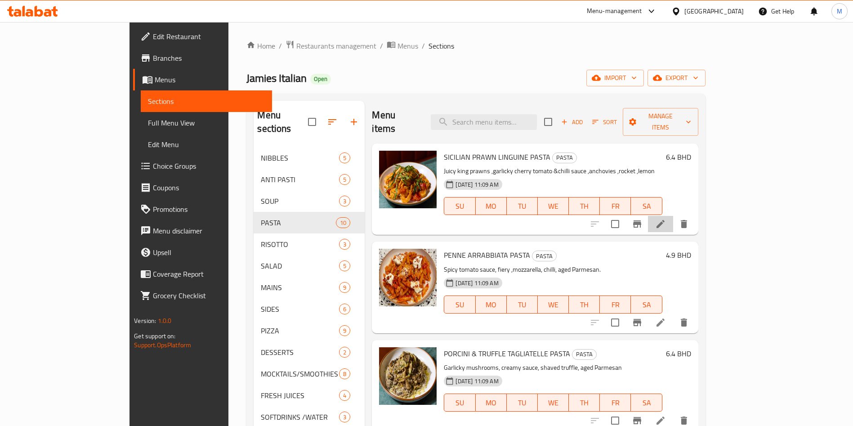
click at [673, 216] on li at bounding box center [660, 224] width 25 height 16
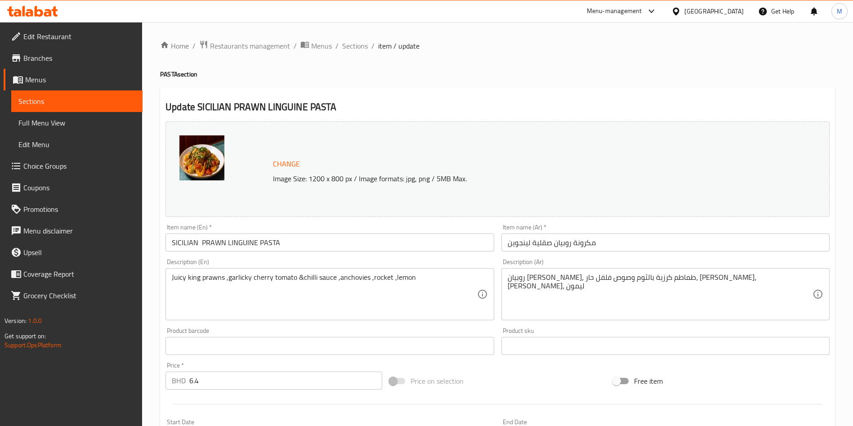
click at [383, 49] on span "item / update" at bounding box center [398, 45] width 41 height 11
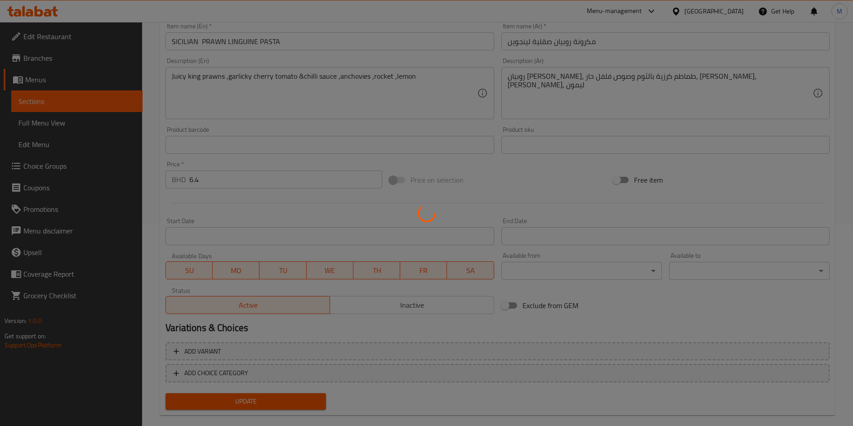
scroll to position [215, 0]
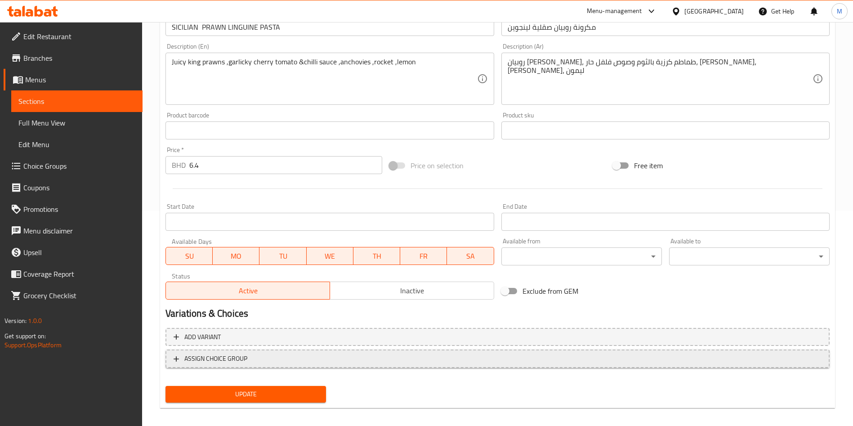
click at [238, 363] on span "ASSIGN CHOICE GROUP" at bounding box center [215, 358] width 63 height 11
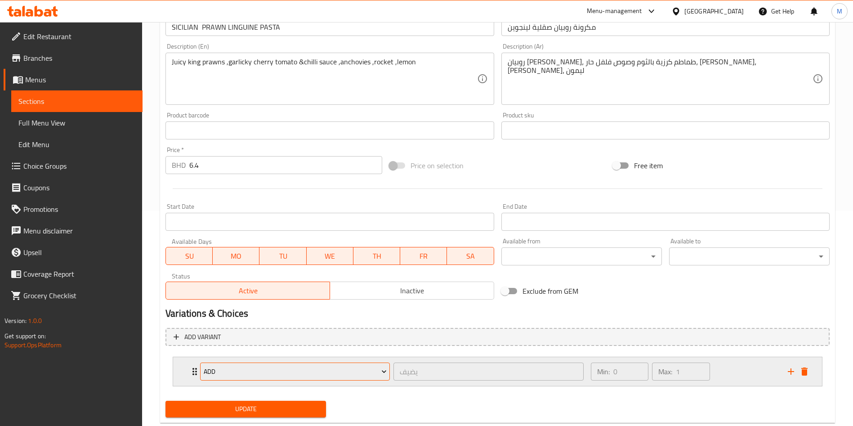
click at [303, 370] on span "Add" at bounding box center [295, 371] width 183 height 11
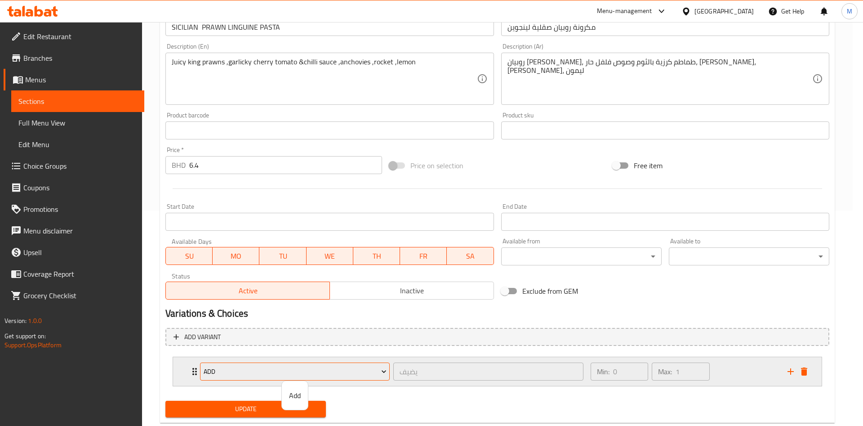
click at [313, 369] on div at bounding box center [431, 213] width 863 height 426
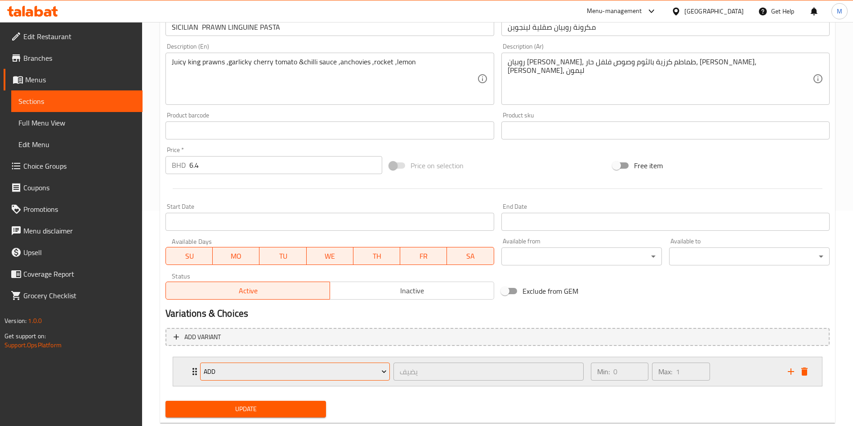
click at [294, 369] on span "Add" at bounding box center [295, 371] width 183 height 11
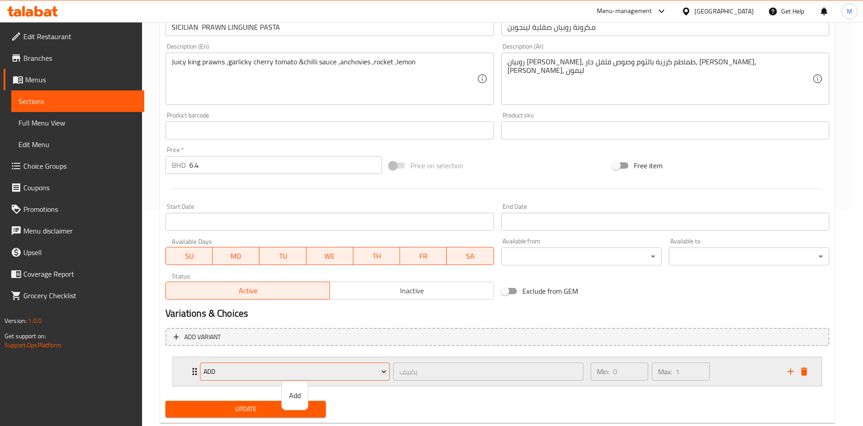
click at [294, 369] on div at bounding box center [431, 213] width 863 height 426
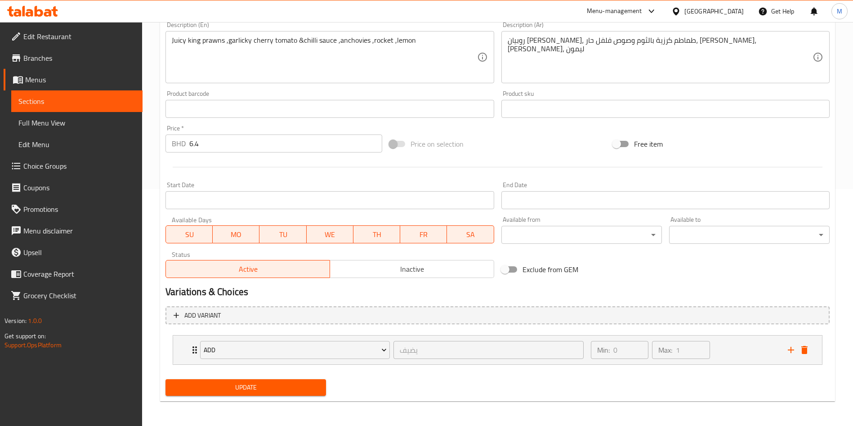
scroll to position [237, 0]
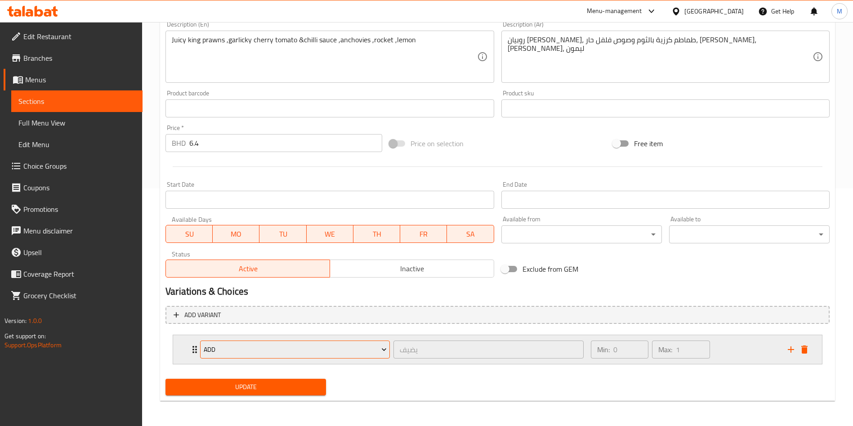
click at [339, 346] on span "Add" at bounding box center [295, 349] width 183 height 11
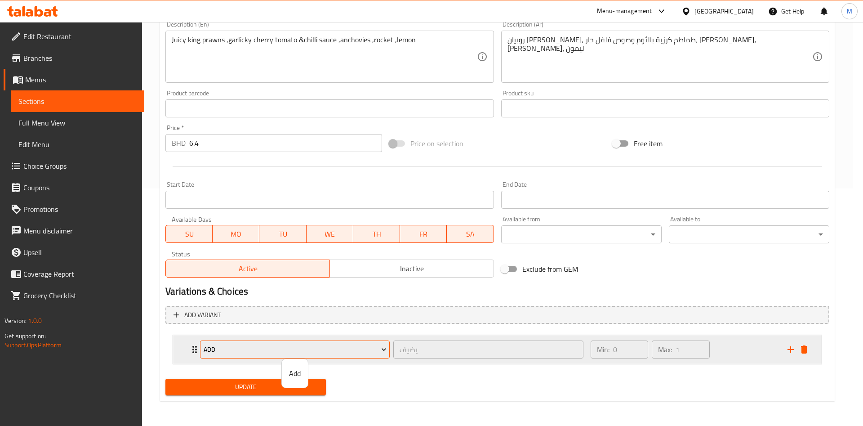
click at [339, 346] on div at bounding box center [431, 213] width 863 height 426
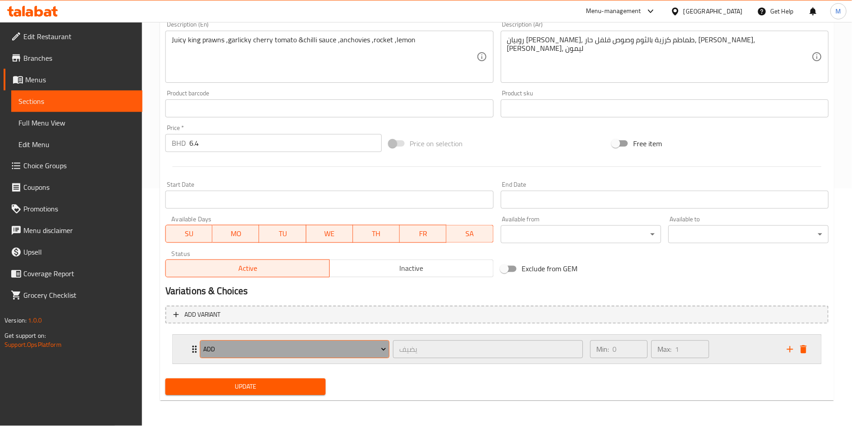
click at [339, 346] on span "Add" at bounding box center [295, 349] width 183 height 11
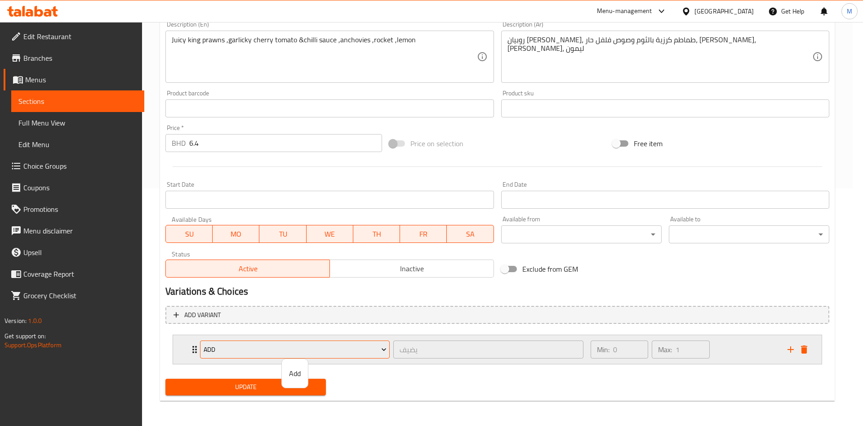
click at [339, 346] on div at bounding box center [431, 213] width 863 height 426
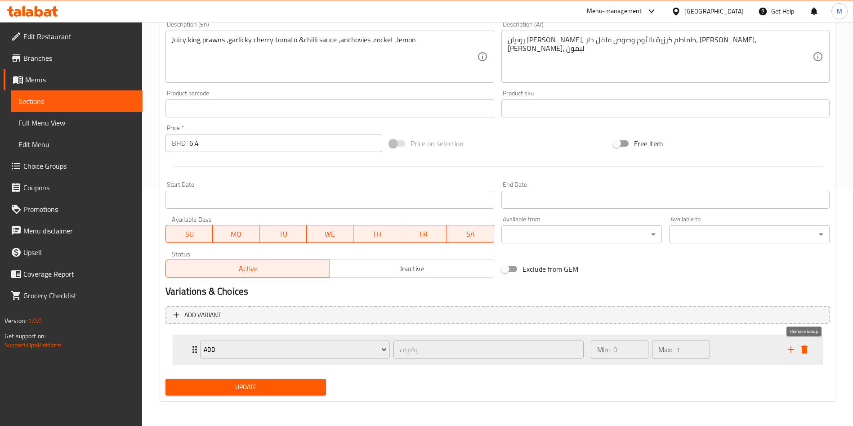
click at [807, 347] on icon "delete" at bounding box center [804, 349] width 11 height 11
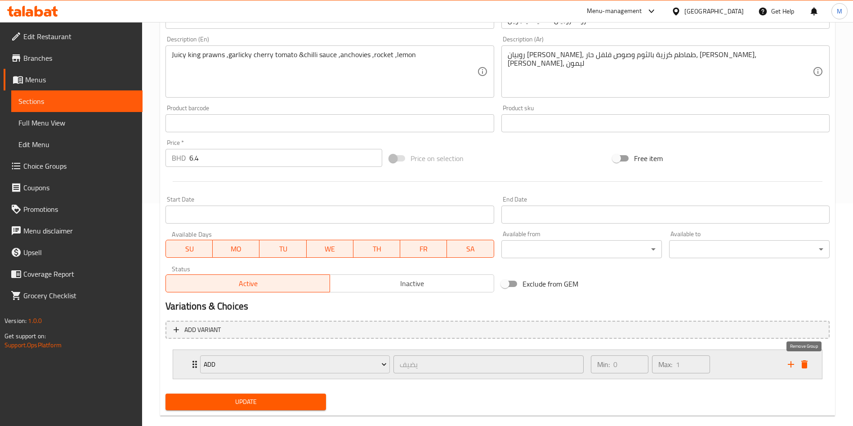
click at [803, 363] on icon "delete" at bounding box center [804, 364] width 6 height 8
click at [803, 363] on div "Add variant Add يضيف ​ Min: 0 ​ Max: 1 ​ Herby grilled chicken (ID: 1169117046)…" at bounding box center [497, 353] width 671 height 73
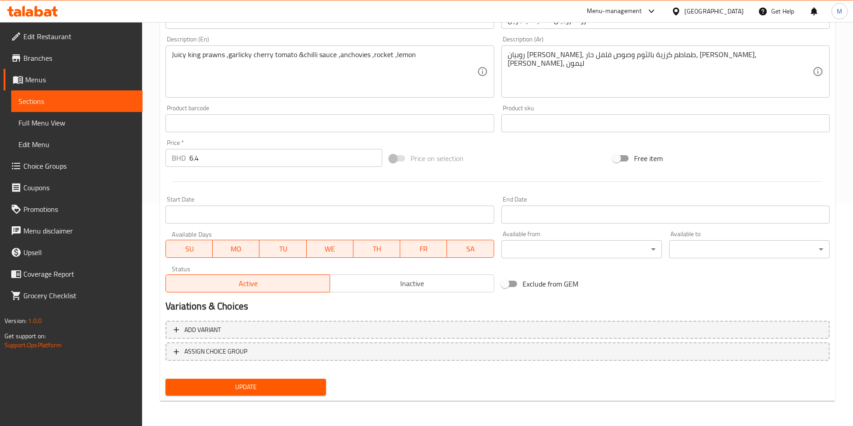
click at [274, 378] on button "Update" at bounding box center [245, 386] width 160 height 17
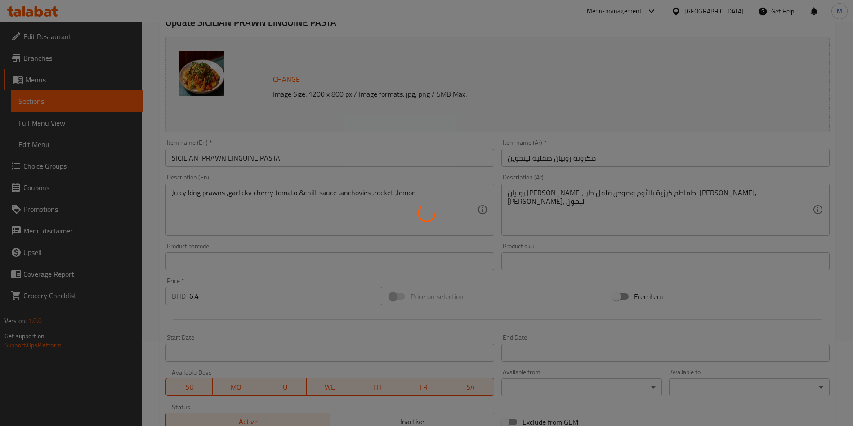
scroll to position [0, 0]
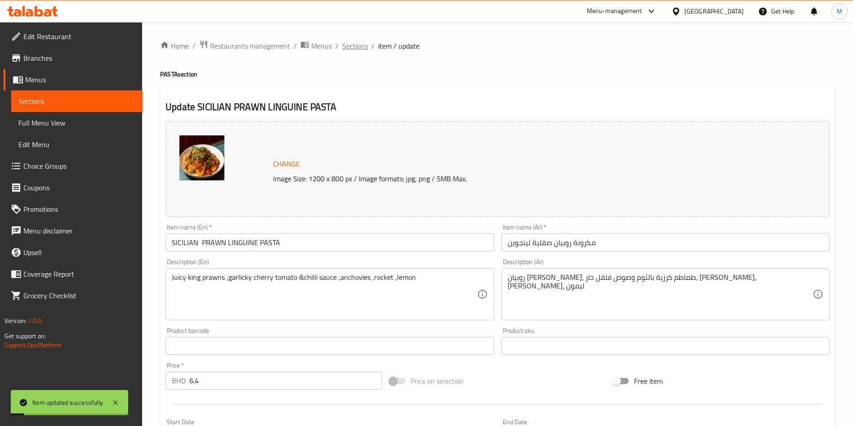
click at [360, 42] on span "Sections" at bounding box center [355, 45] width 26 height 11
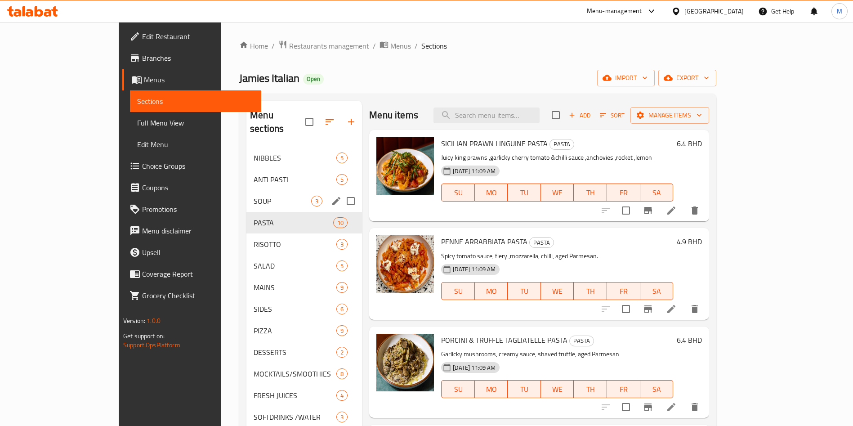
click at [253, 196] on span "SOUP" at bounding box center [282, 201] width 58 height 11
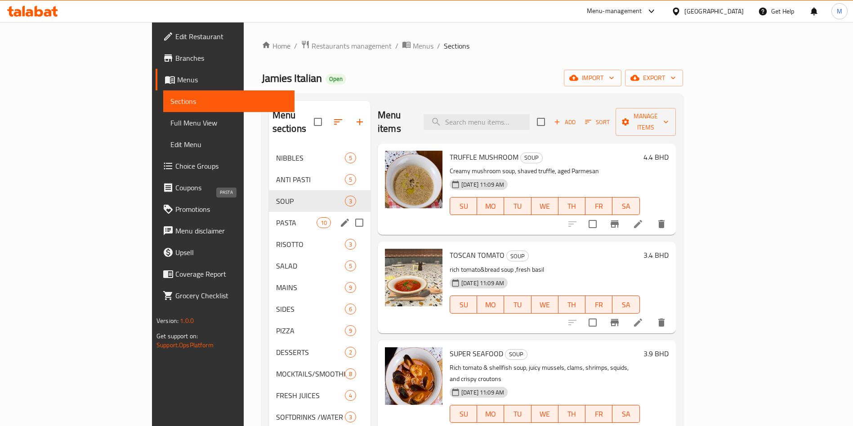
click at [276, 217] on span "PASTA" at bounding box center [296, 222] width 40 height 11
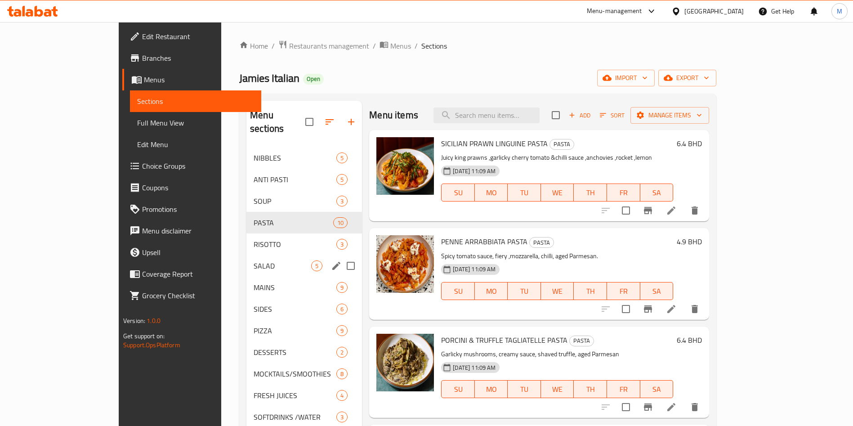
click at [246, 258] on div "SALAD 5" at bounding box center [304, 266] width 116 height 22
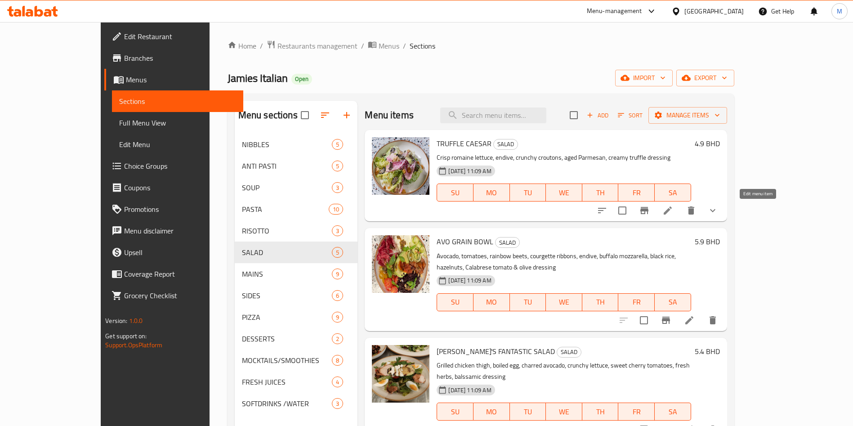
click at [673, 209] on icon at bounding box center [667, 210] width 11 height 11
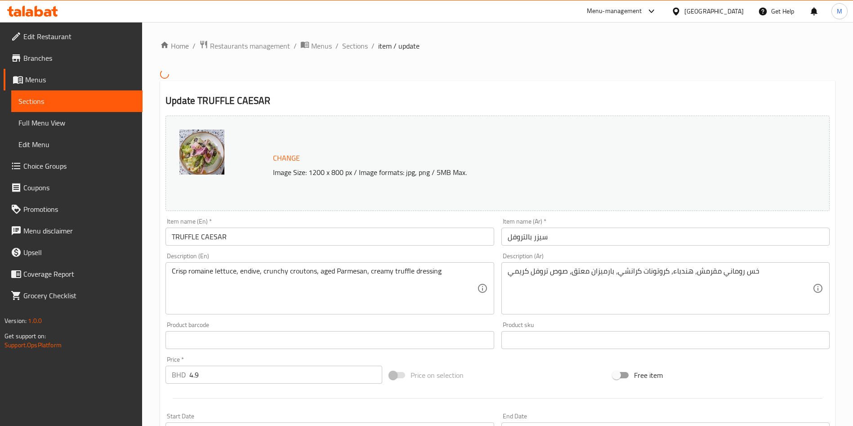
type input "اختيارك من الاضافات"
type input "0"
type input "7"
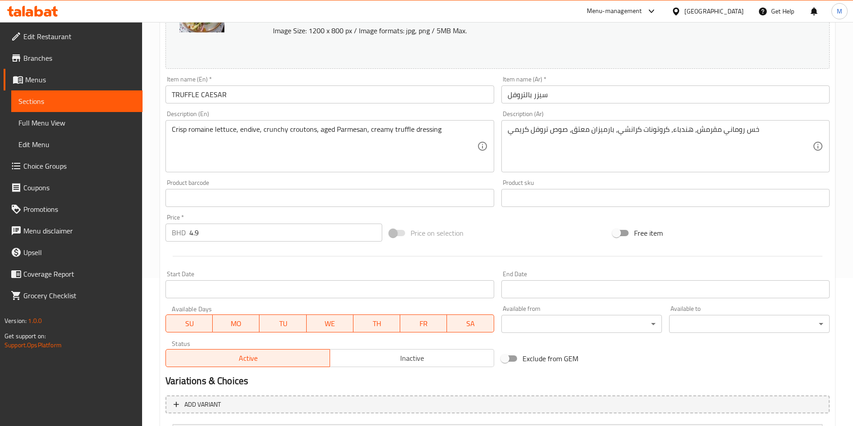
scroll to position [274, 0]
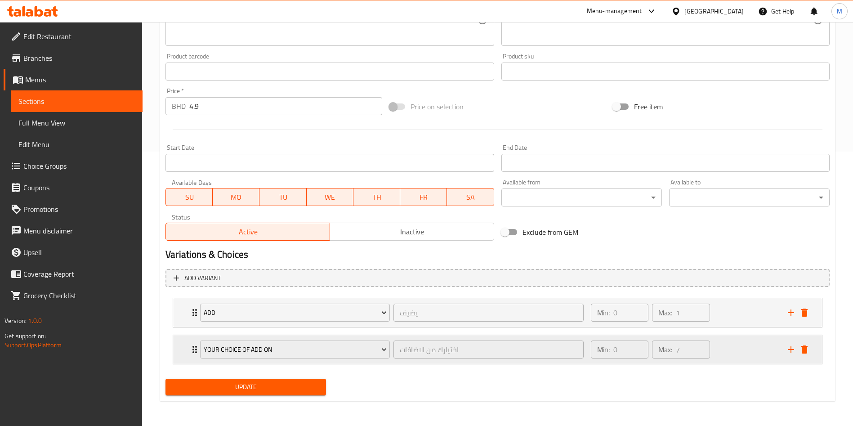
click at [191, 341] on div "your choice of add on اختيارك من الاضافات ​ Min: 0 ​ Max: 7 ​" at bounding box center [500, 349] width 622 height 29
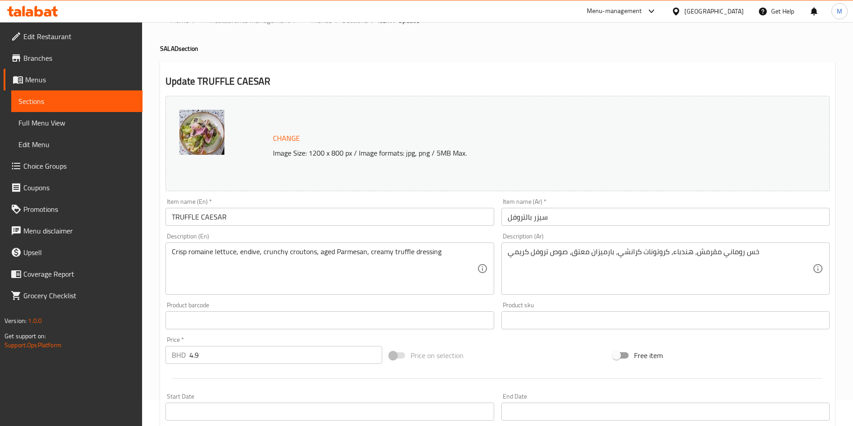
scroll to position [0, 0]
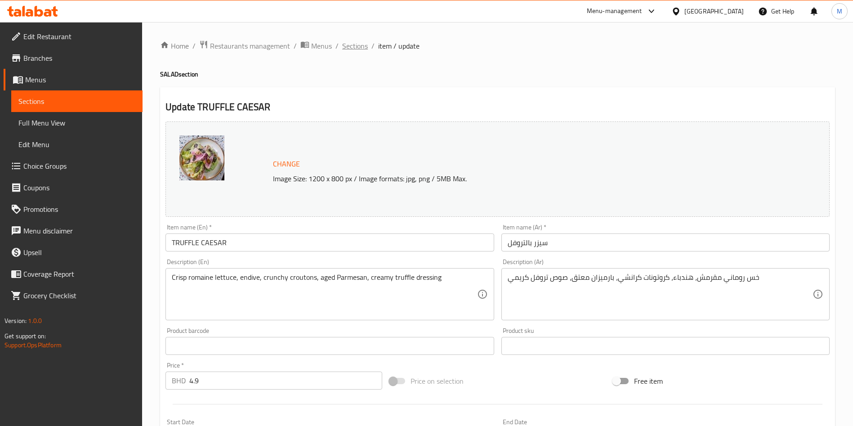
click at [356, 46] on span "Sections" at bounding box center [355, 45] width 26 height 11
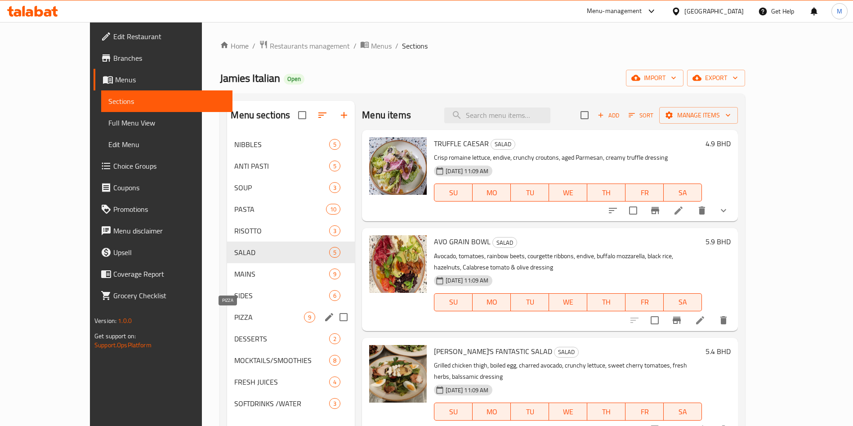
click at [234, 316] on span "PIZZA" at bounding box center [269, 316] width 70 height 11
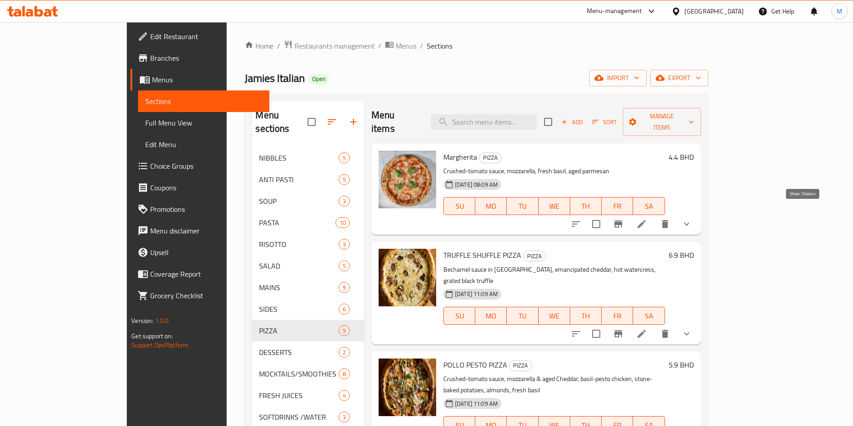
click at [692, 218] on icon "show more" at bounding box center [686, 223] width 11 height 11
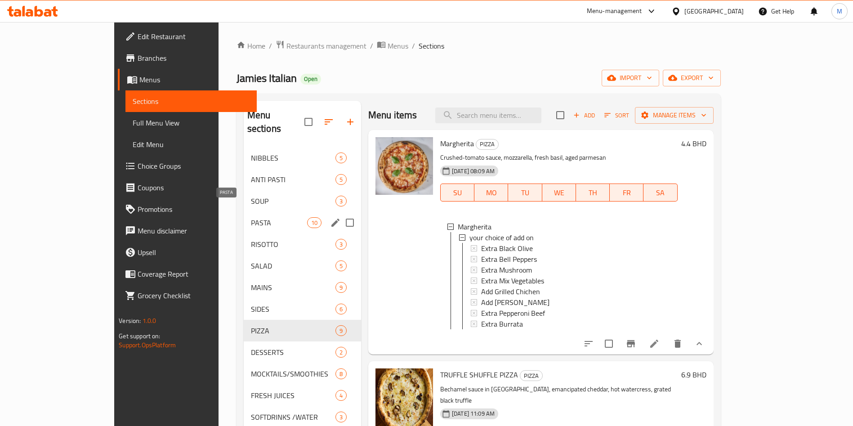
click at [251, 217] on span "PASTA" at bounding box center [279, 222] width 56 height 11
